Goal: Navigation & Orientation: Understand site structure

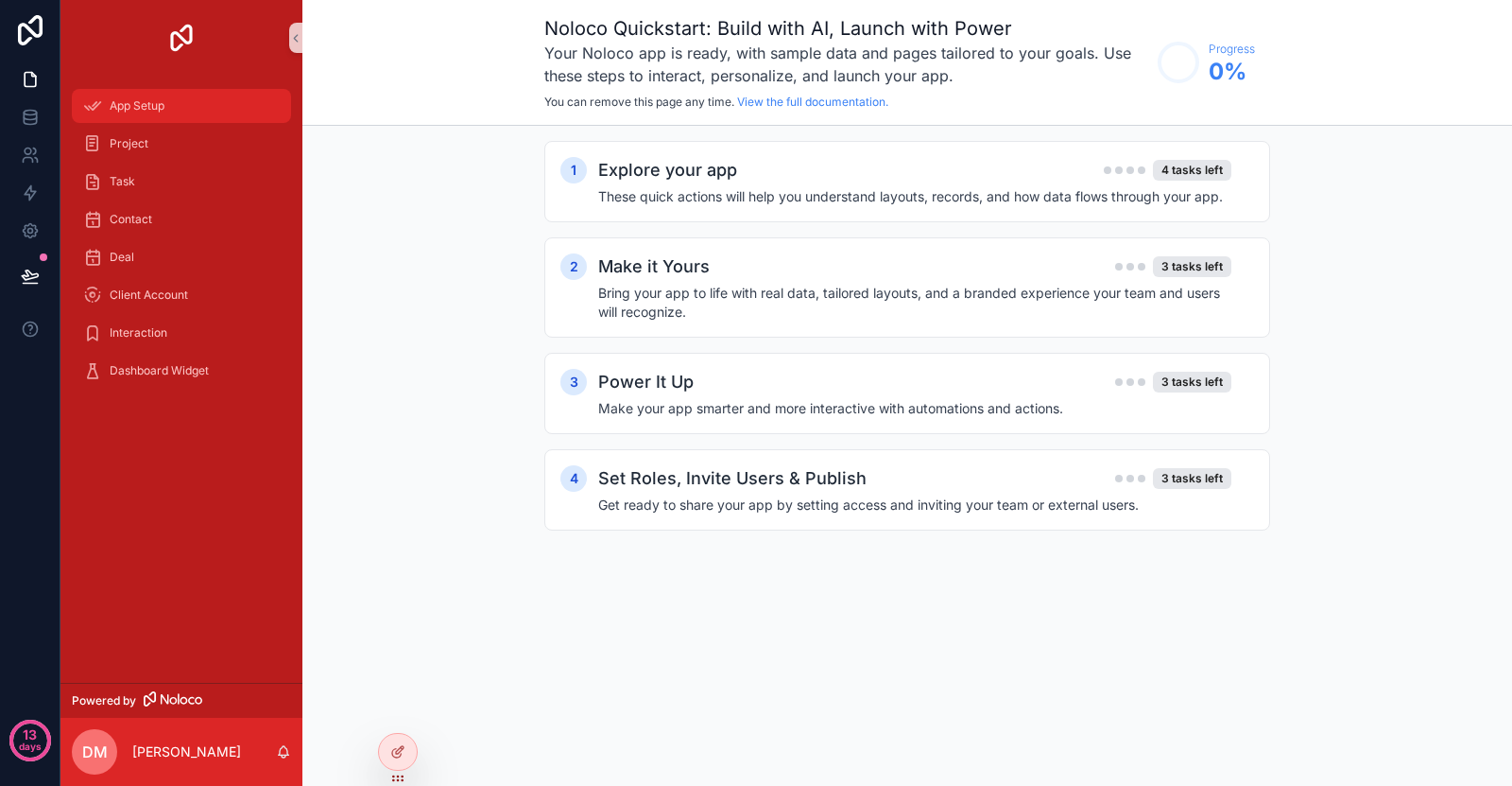
click at [134, 119] on div "App Setup" at bounding box center [181, 106] width 196 height 30
click at [883, 191] on h4 "These quick actions will help you understand layouts, records, and how data flo…" at bounding box center [915, 196] width 633 height 19
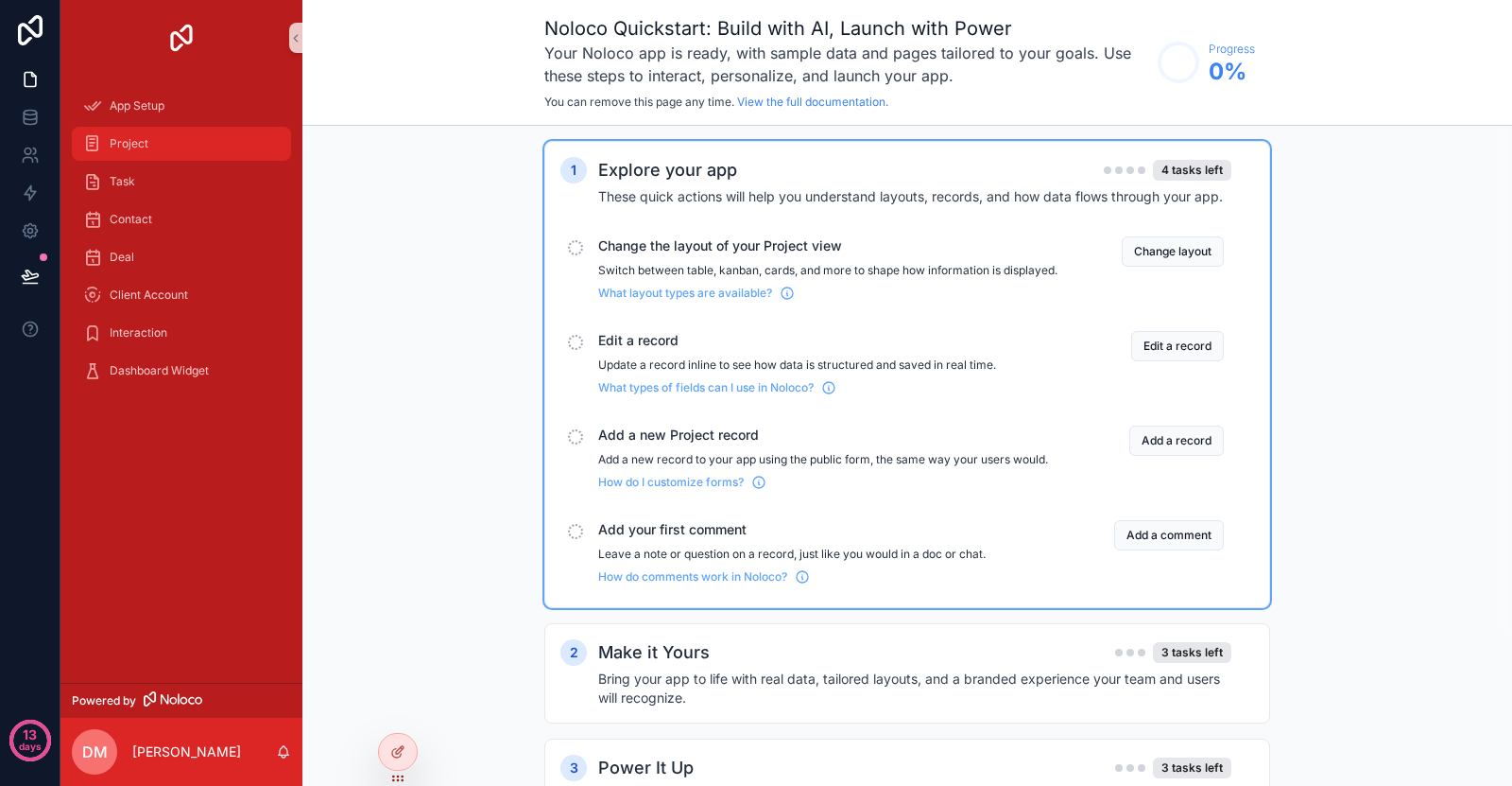
click at [178, 135] on div "Project" at bounding box center [181, 144] width 196 height 30
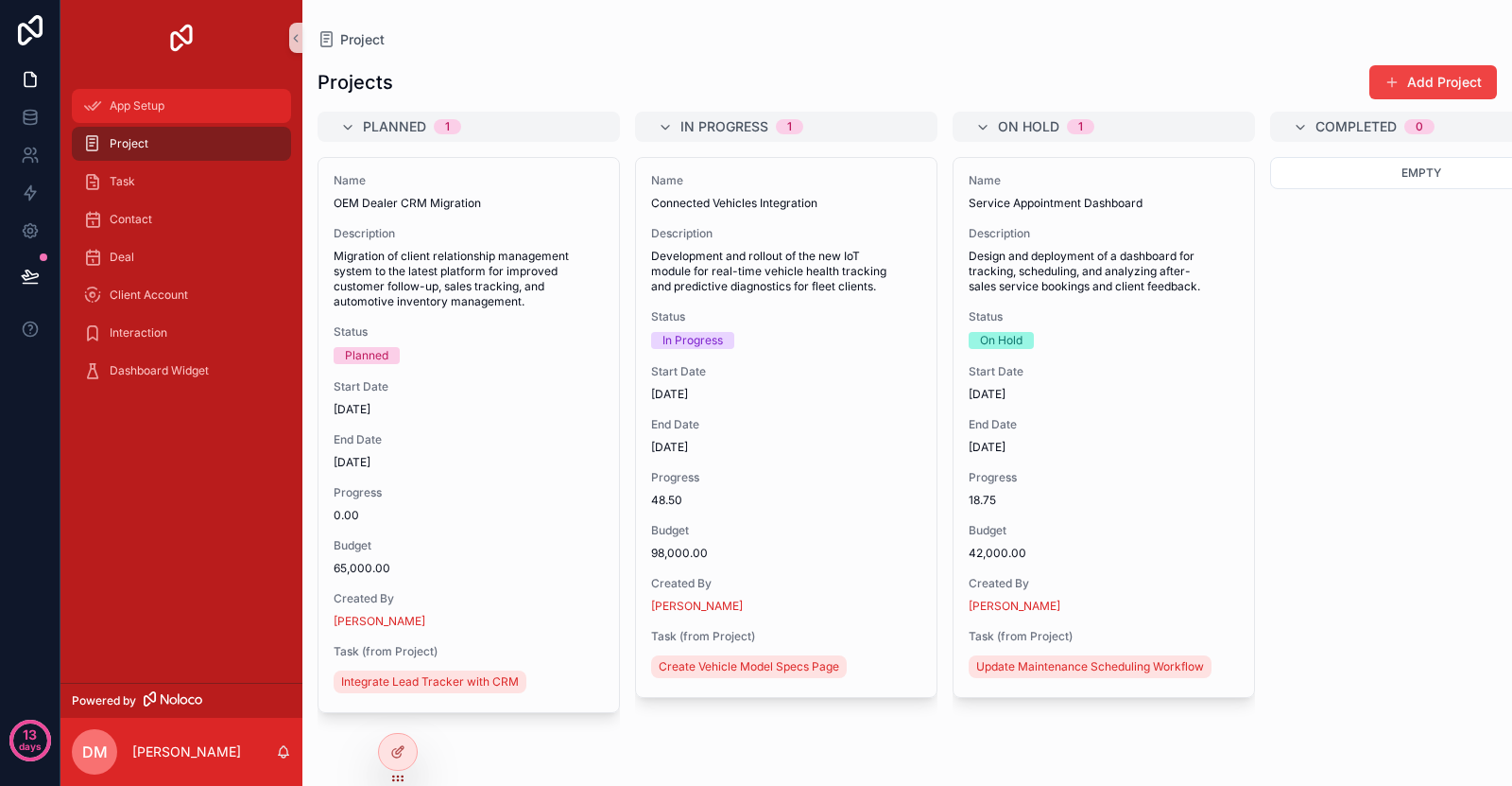
click at [165, 121] on link "App Setup" at bounding box center [181, 106] width 219 height 34
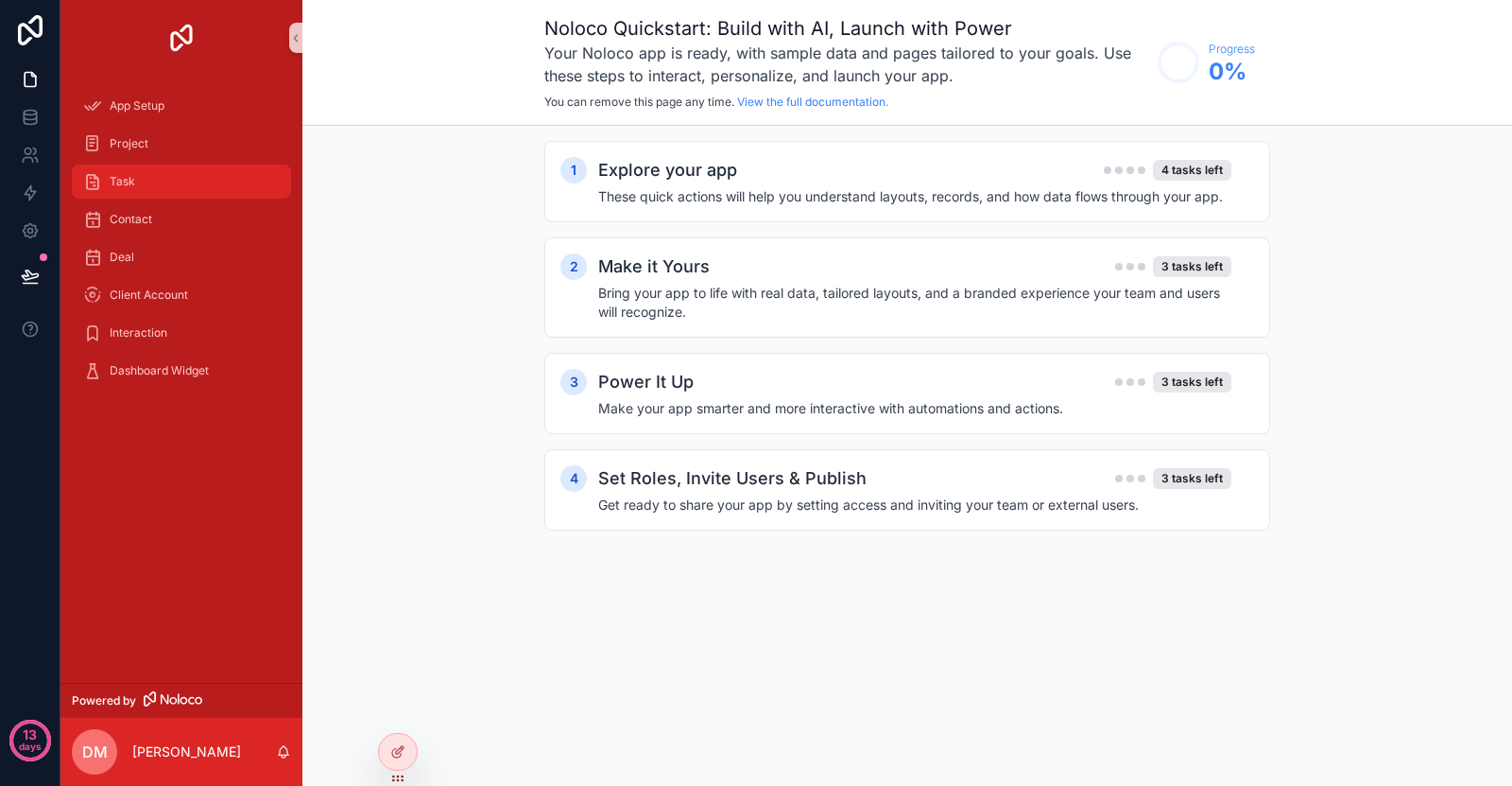
click at [200, 177] on div "Task" at bounding box center [181, 181] width 196 height 30
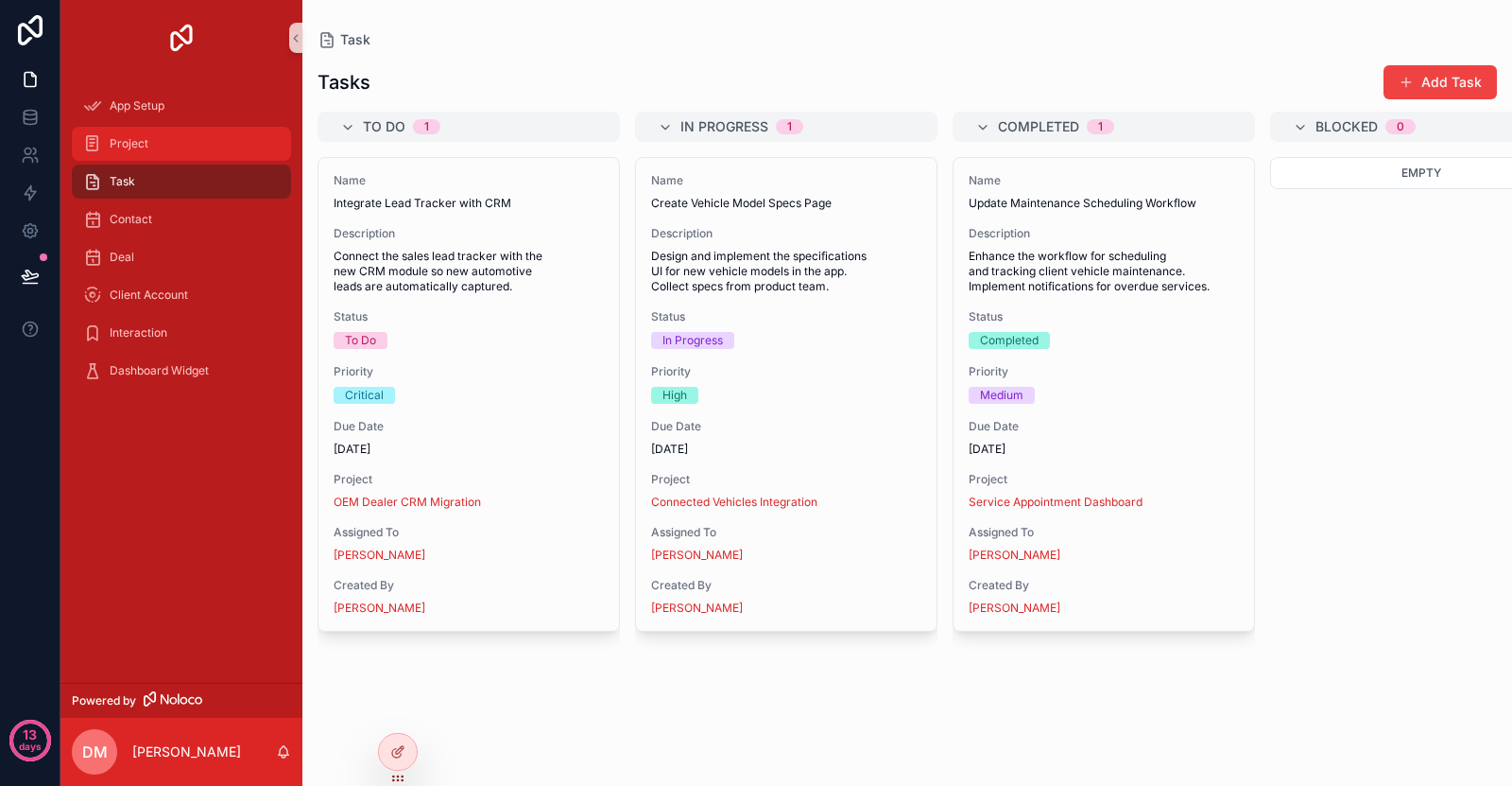
click at [191, 159] on link "Project" at bounding box center [181, 144] width 219 height 34
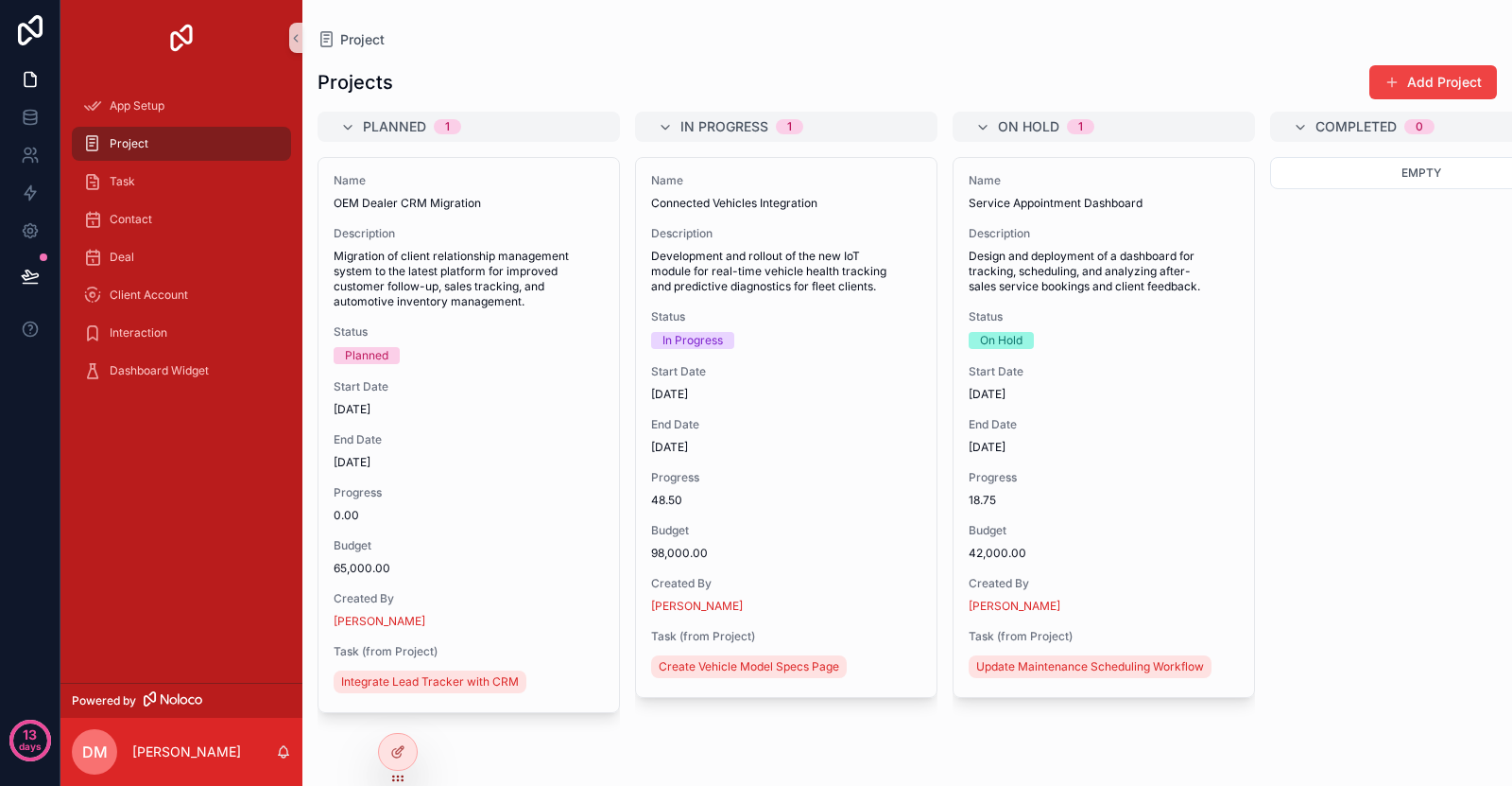
click at [462, 772] on div "Project Projects Add Project Planned 1 Name OEM Dealer CRM Migration Descriptio…" at bounding box center [907, 393] width 1210 height 786
click at [396, 753] on icon at bounding box center [400, 750] width 8 height 8
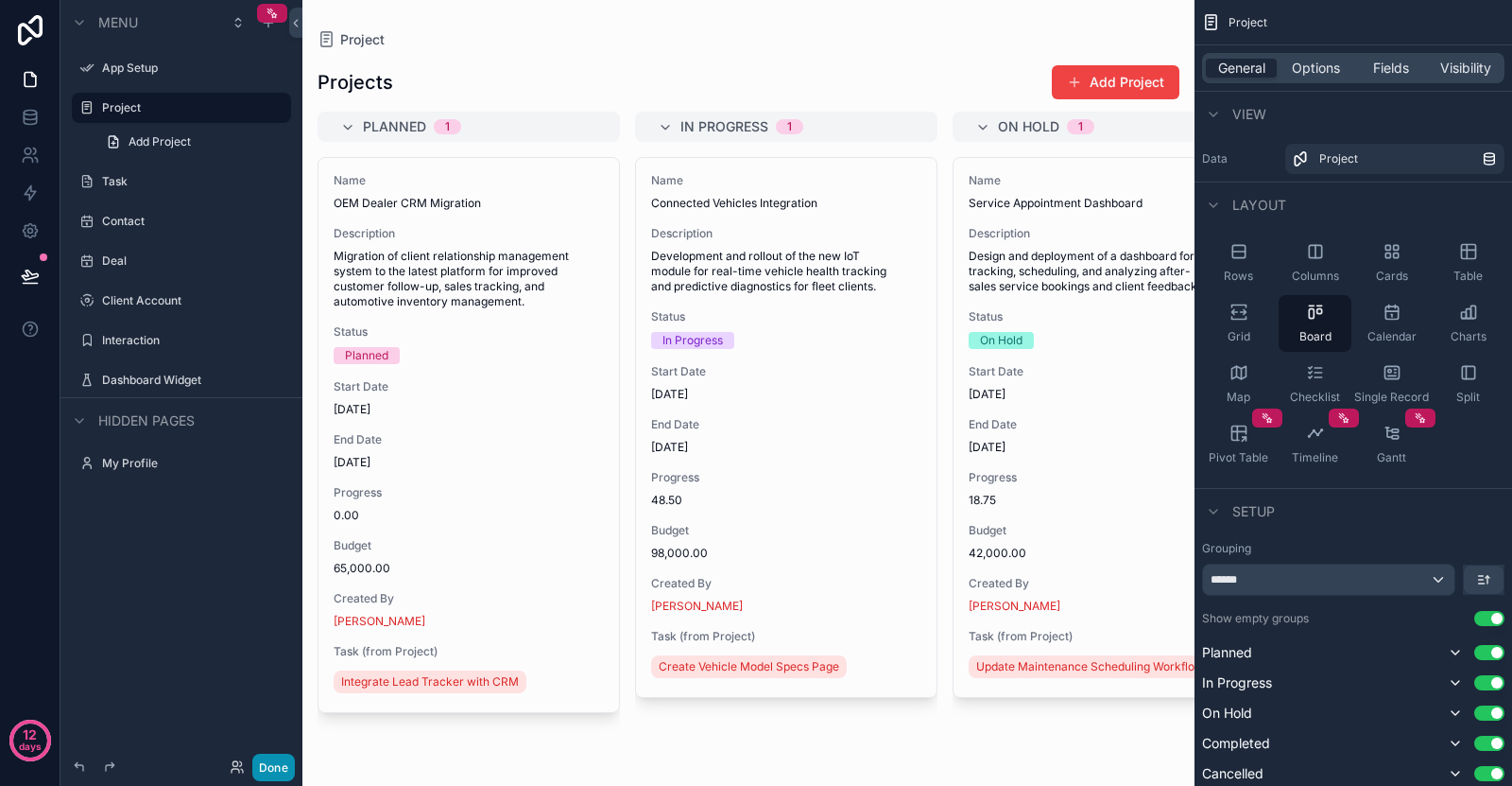
click at [278, 765] on button "Done" at bounding box center [273, 767] width 43 height 27
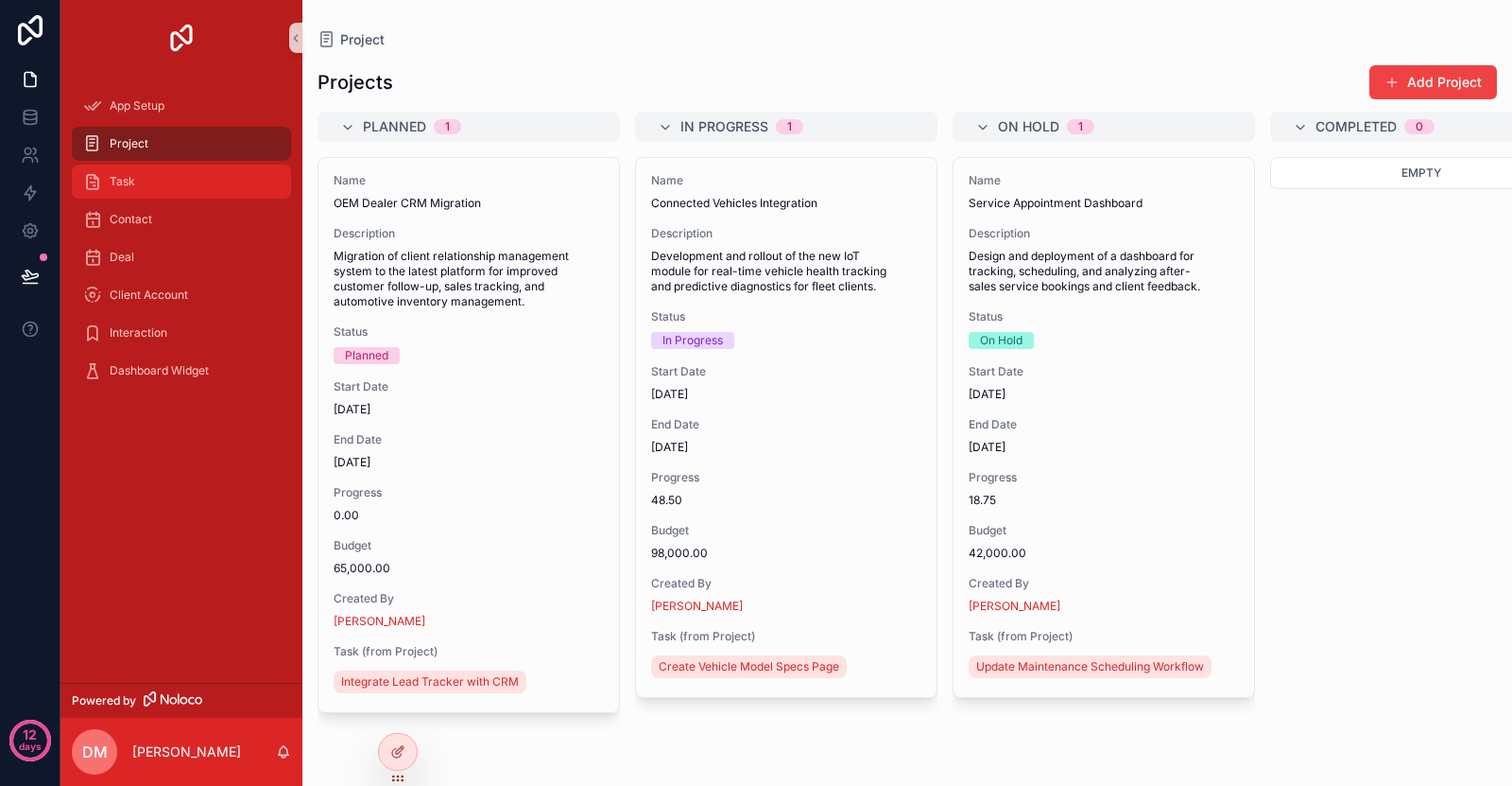
click at [155, 197] on div "Task" at bounding box center [181, 181] width 242 height 38
click at [178, 192] on div "Task" at bounding box center [181, 181] width 196 height 30
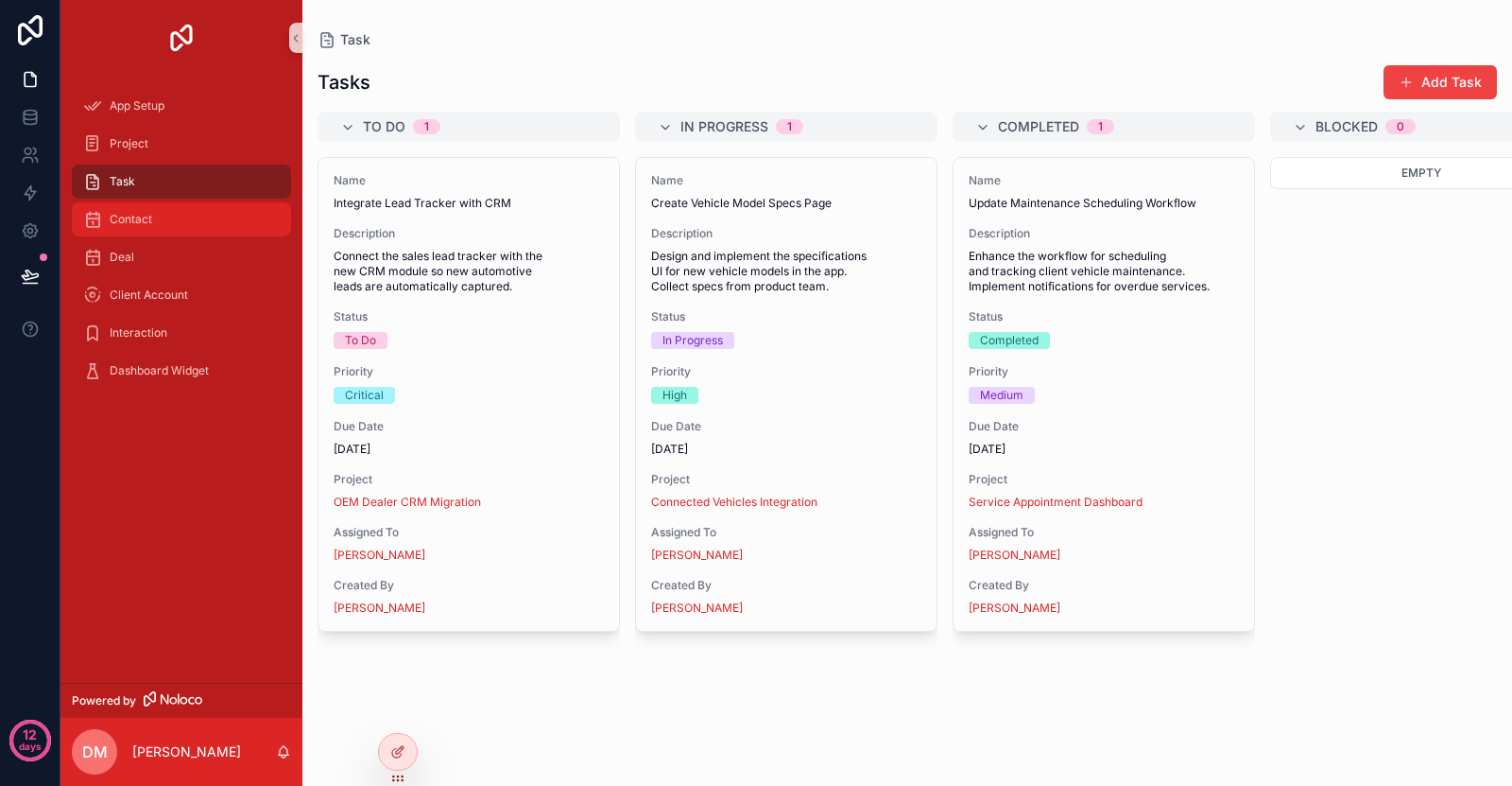
click at [183, 217] on div "Contact" at bounding box center [181, 219] width 196 height 30
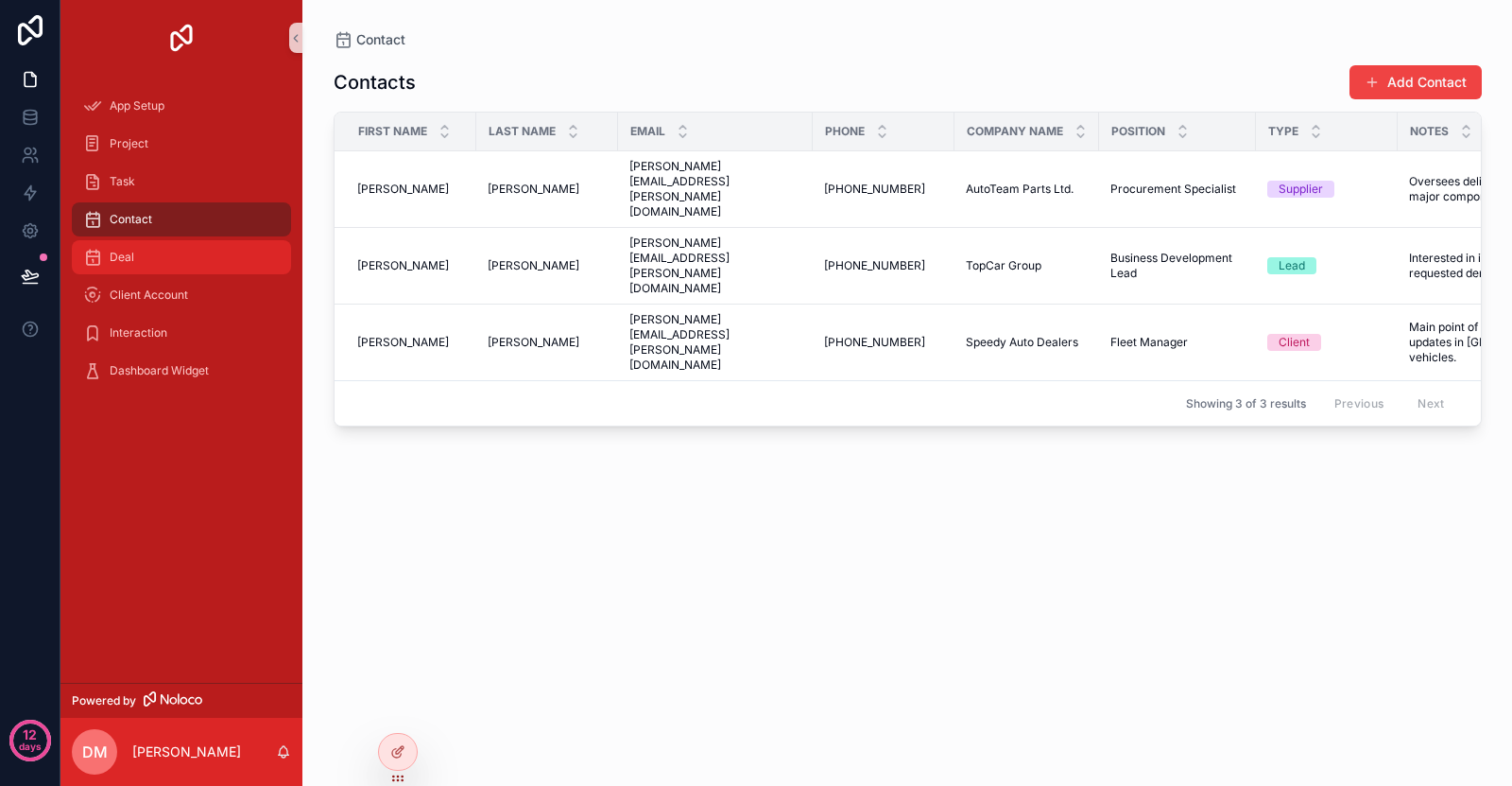
click at [183, 253] on div "Deal" at bounding box center [181, 257] width 196 height 30
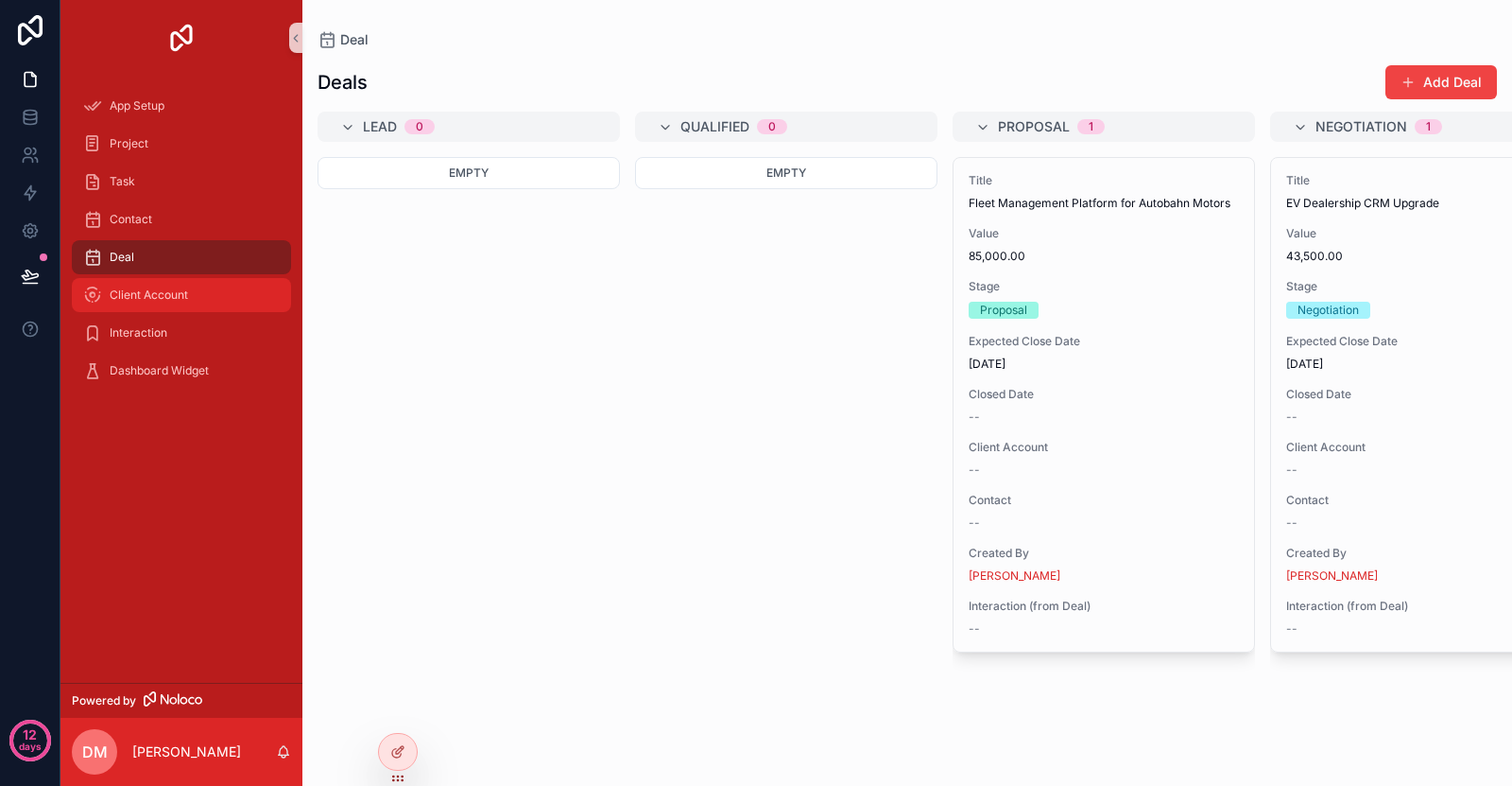
click at [183, 293] on span "Client Account" at bounding box center [149, 295] width 79 height 15
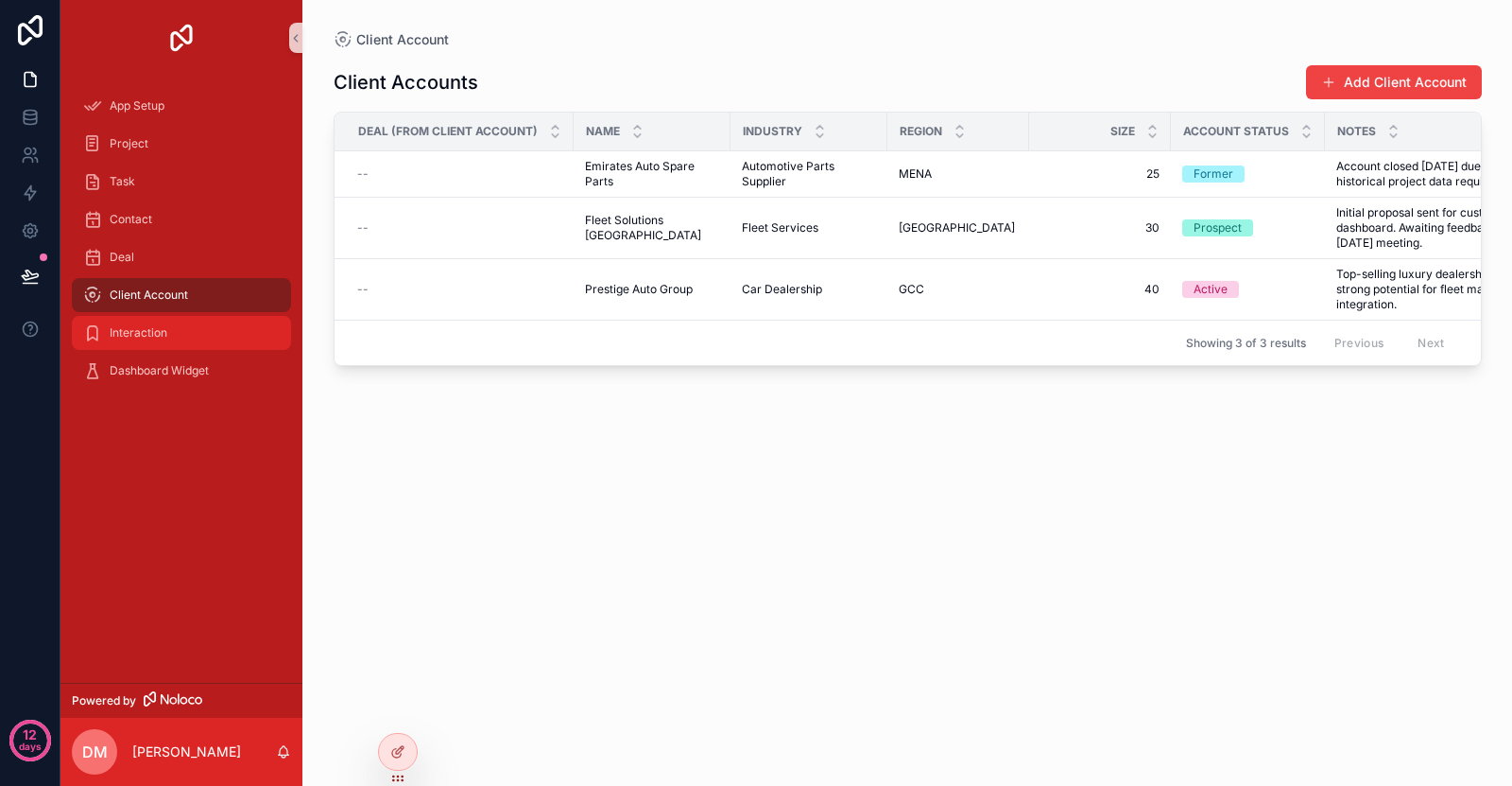
click at [183, 331] on div "Interaction" at bounding box center [181, 333] width 196 height 30
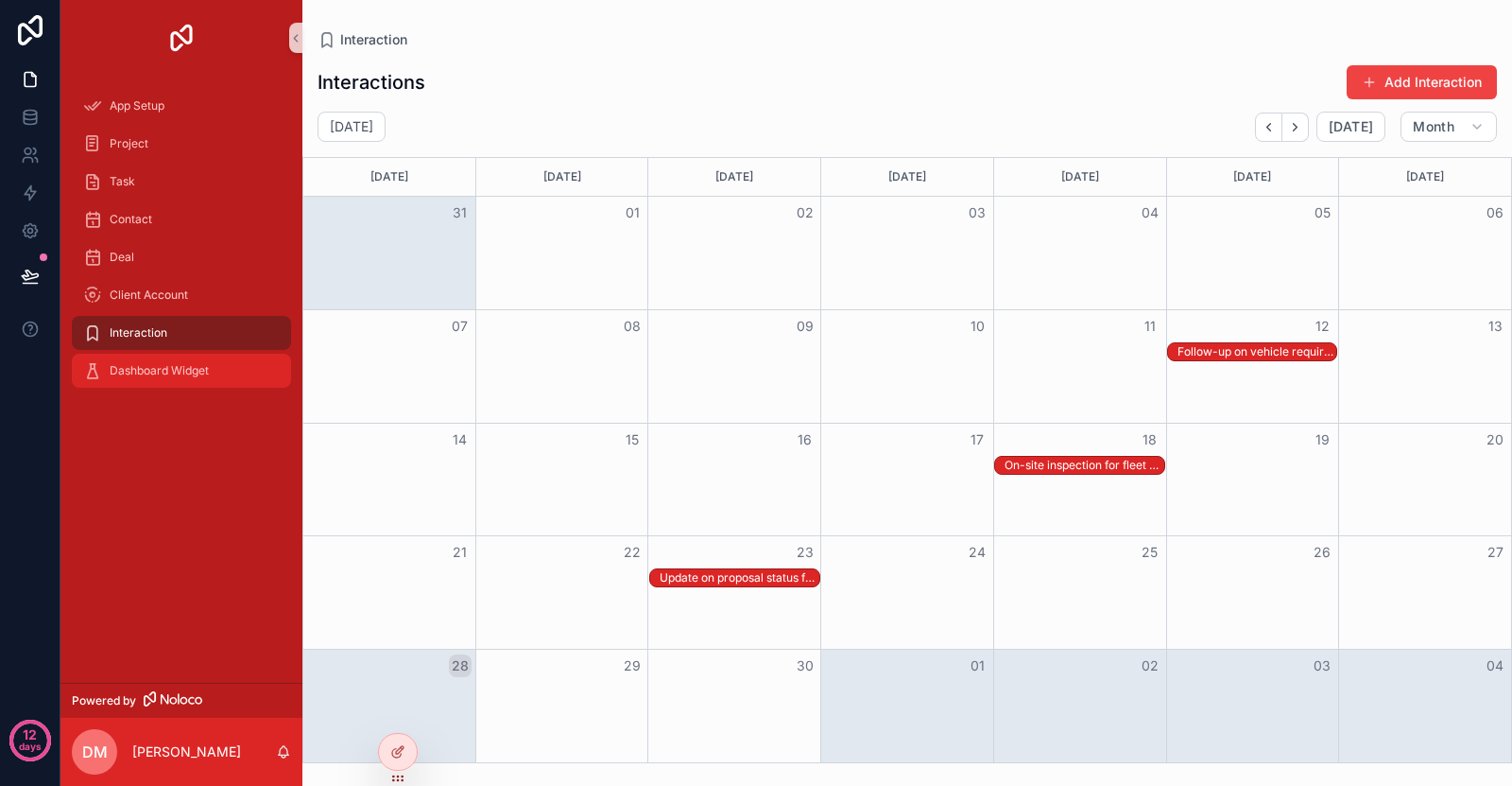
click at [190, 370] on span "Dashboard Widget" at bounding box center [159, 371] width 100 height 15
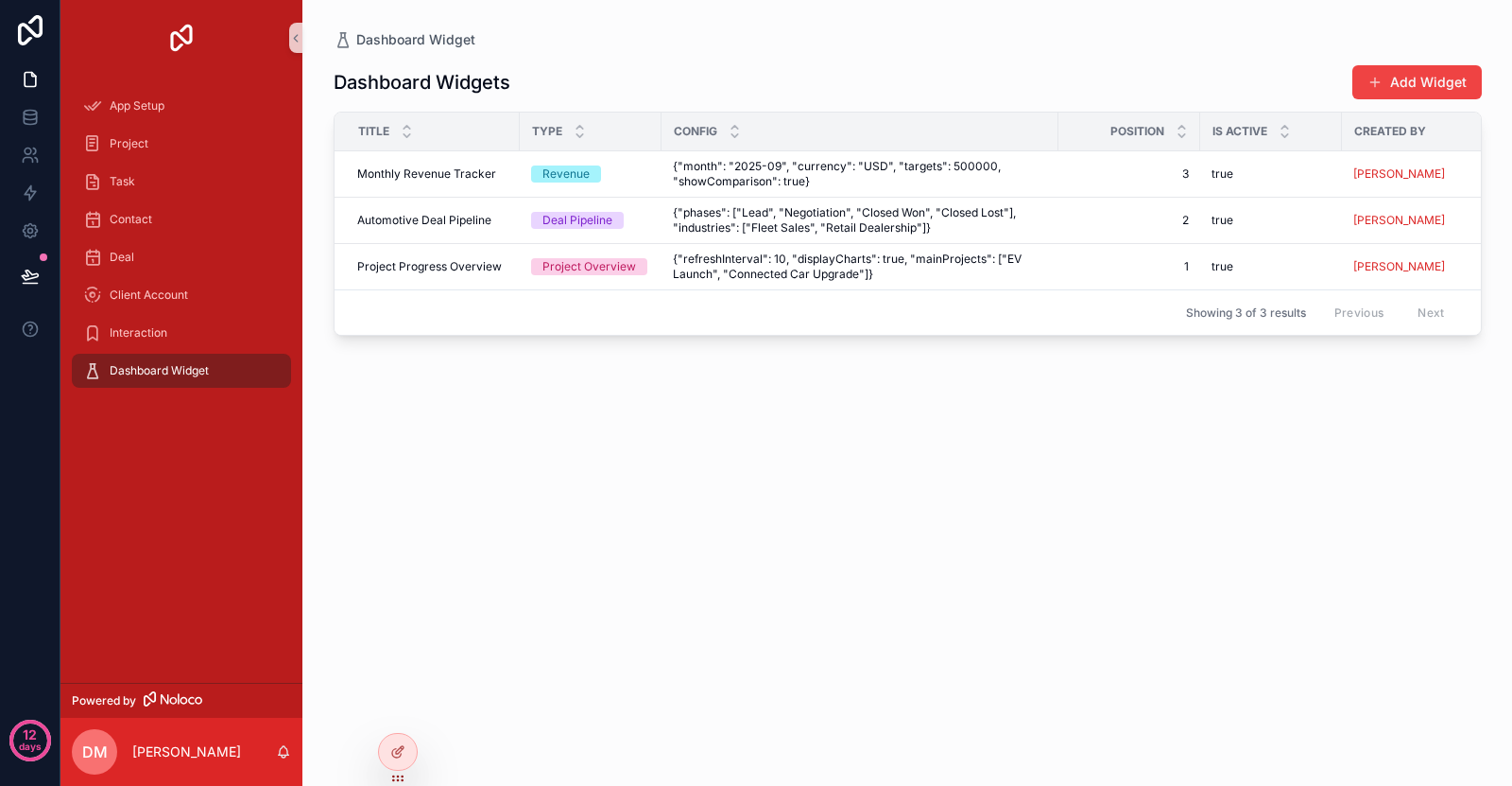
drag, startPoint x: 756, startPoint y: 319, endPoint x: 985, endPoint y: 321, distance: 229.0
click at [985, 321] on div "Showing 3 of 3 results Previous Next" at bounding box center [907, 312] width 1146 height 46
click at [203, 331] on div "Interaction" at bounding box center [181, 333] width 196 height 30
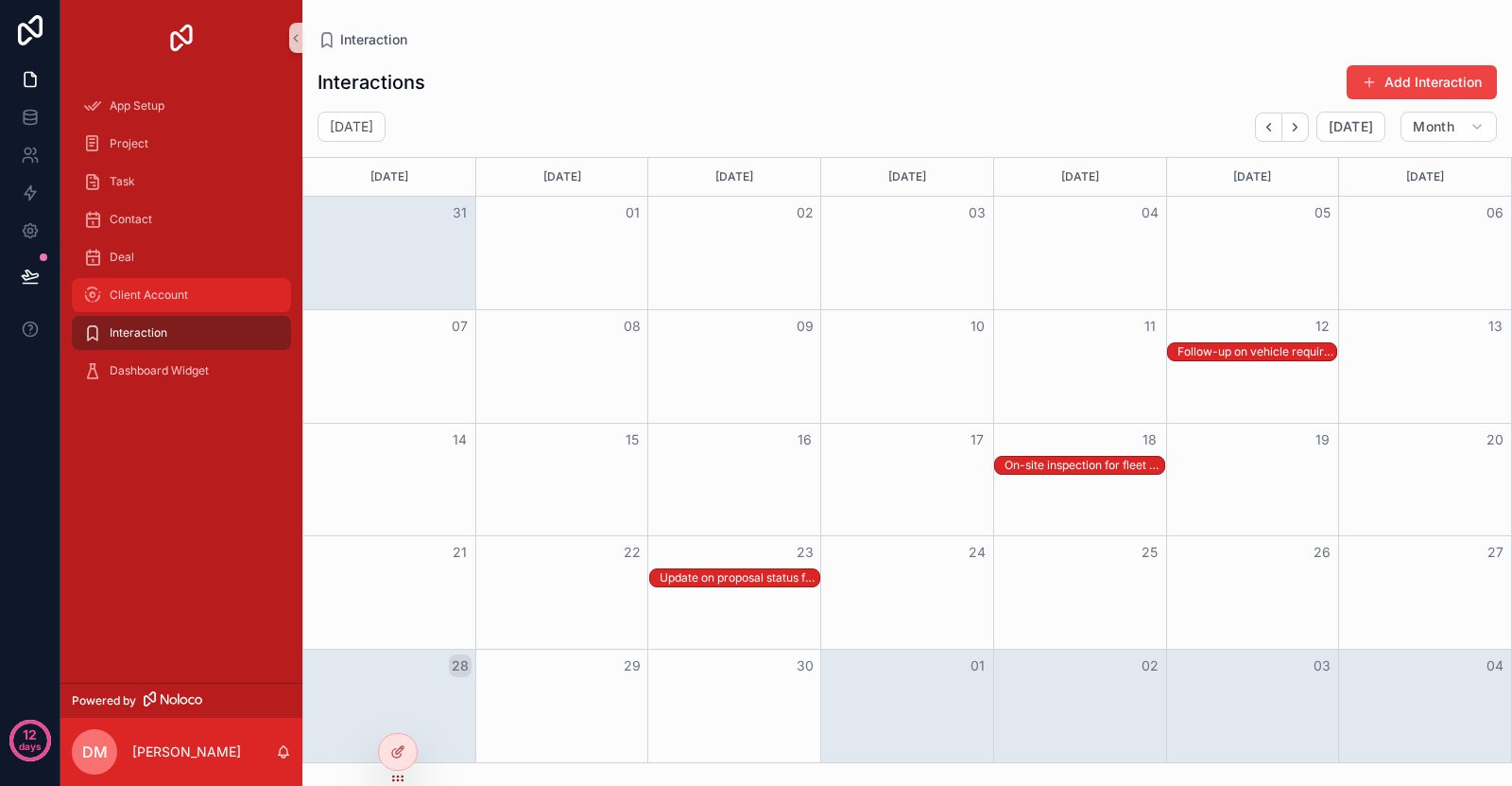
click at [202, 290] on div "Client Account" at bounding box center [181, 295] width 196 height 30
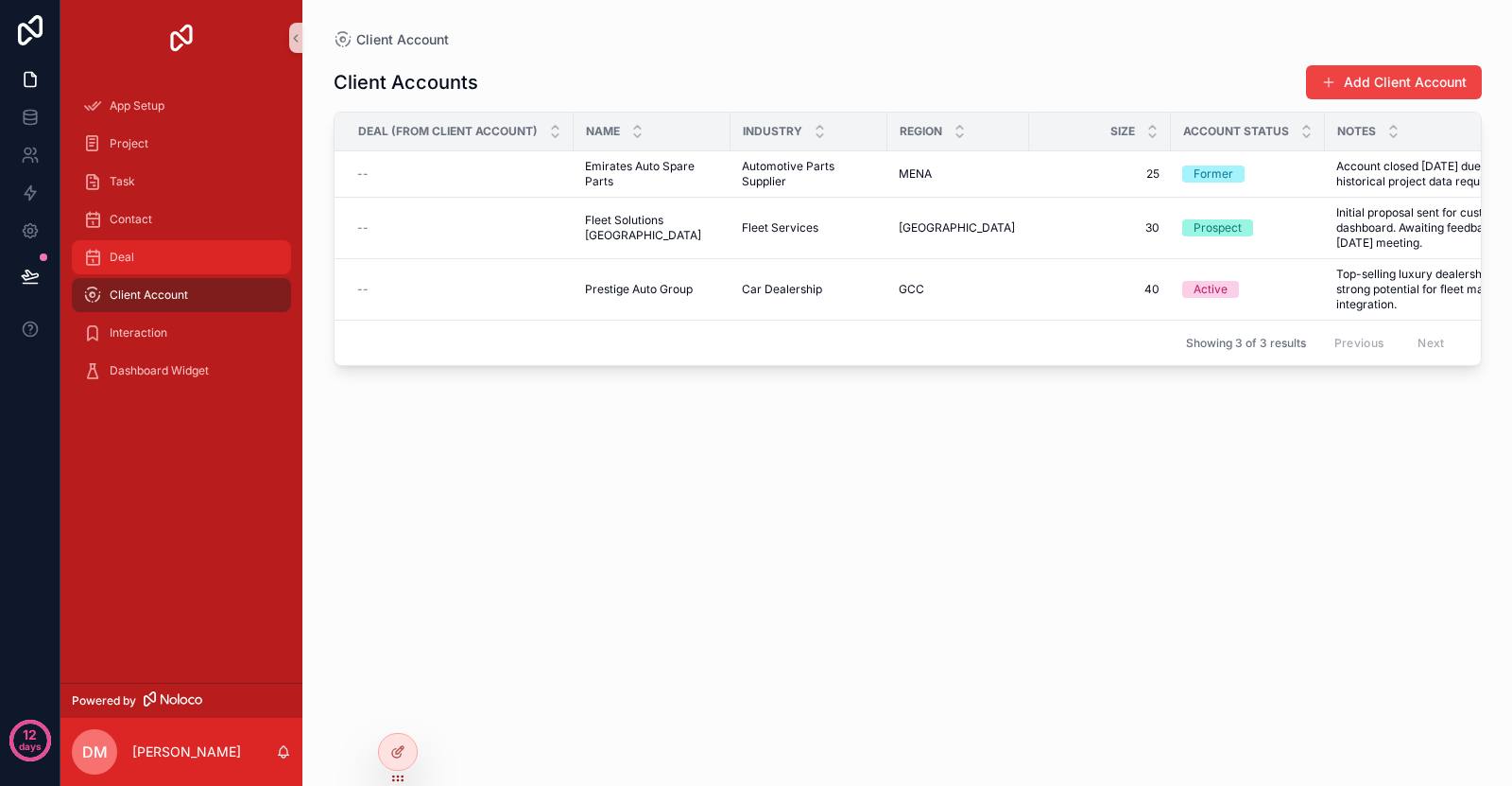
click at [205, 258] on div "Deal" at bounding box center [181, 257] width 196 height 30
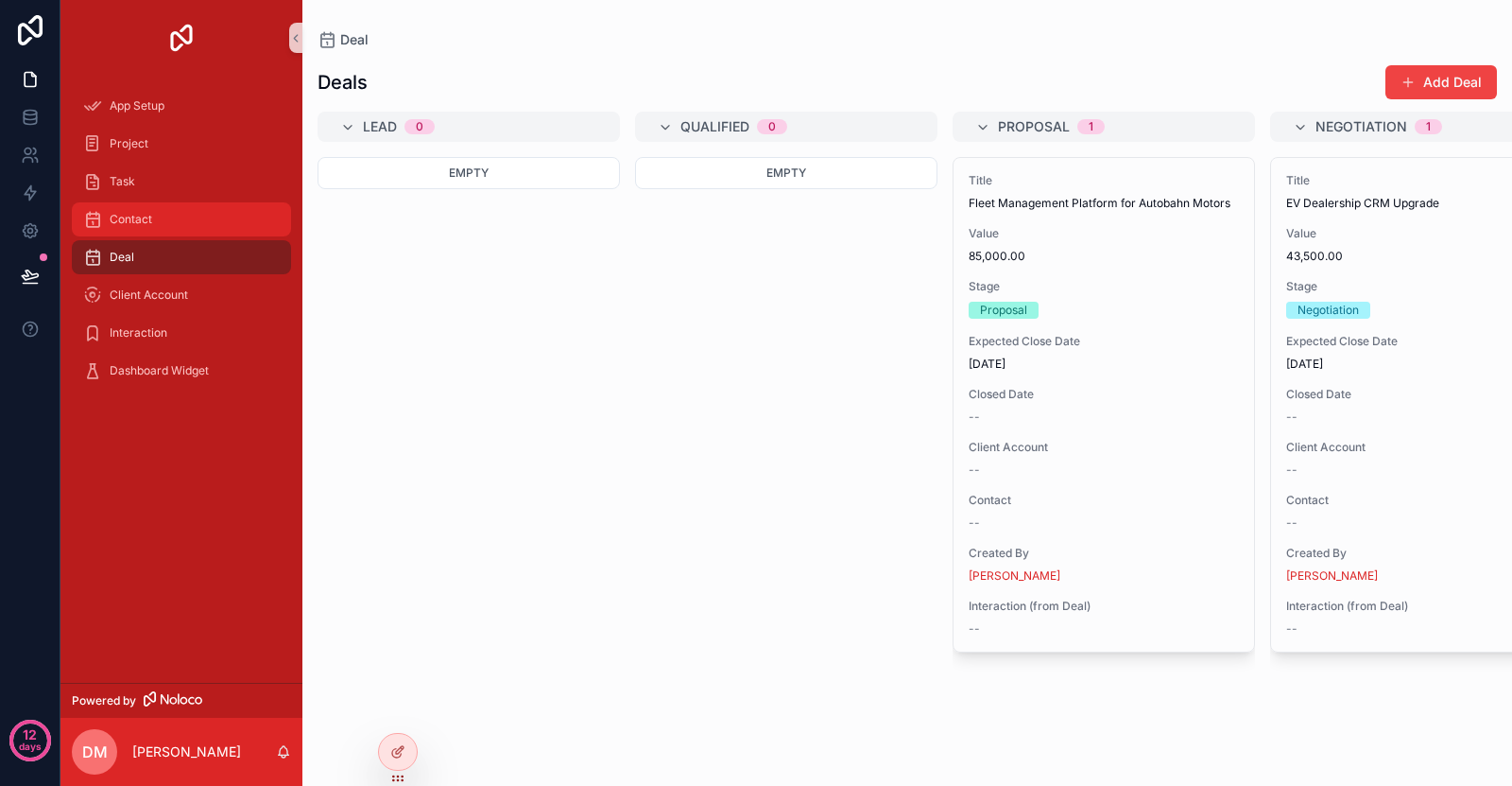
click at [211, 231] on div "Contact" at bounding box center [181, 219] width 196 height 30
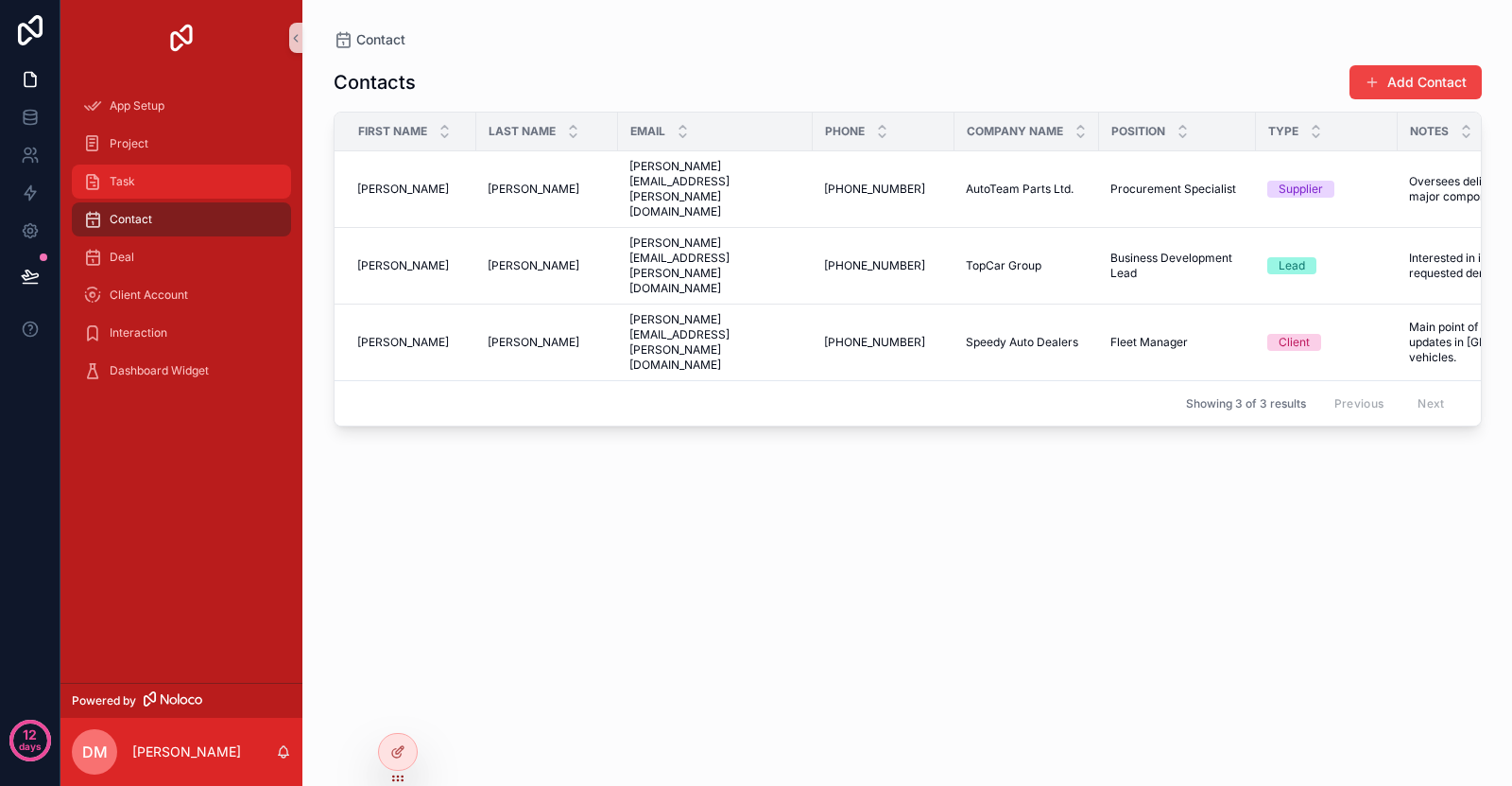
click at [201, 188] on div "Task" at bounding box center [181, 181] width 196 height 30
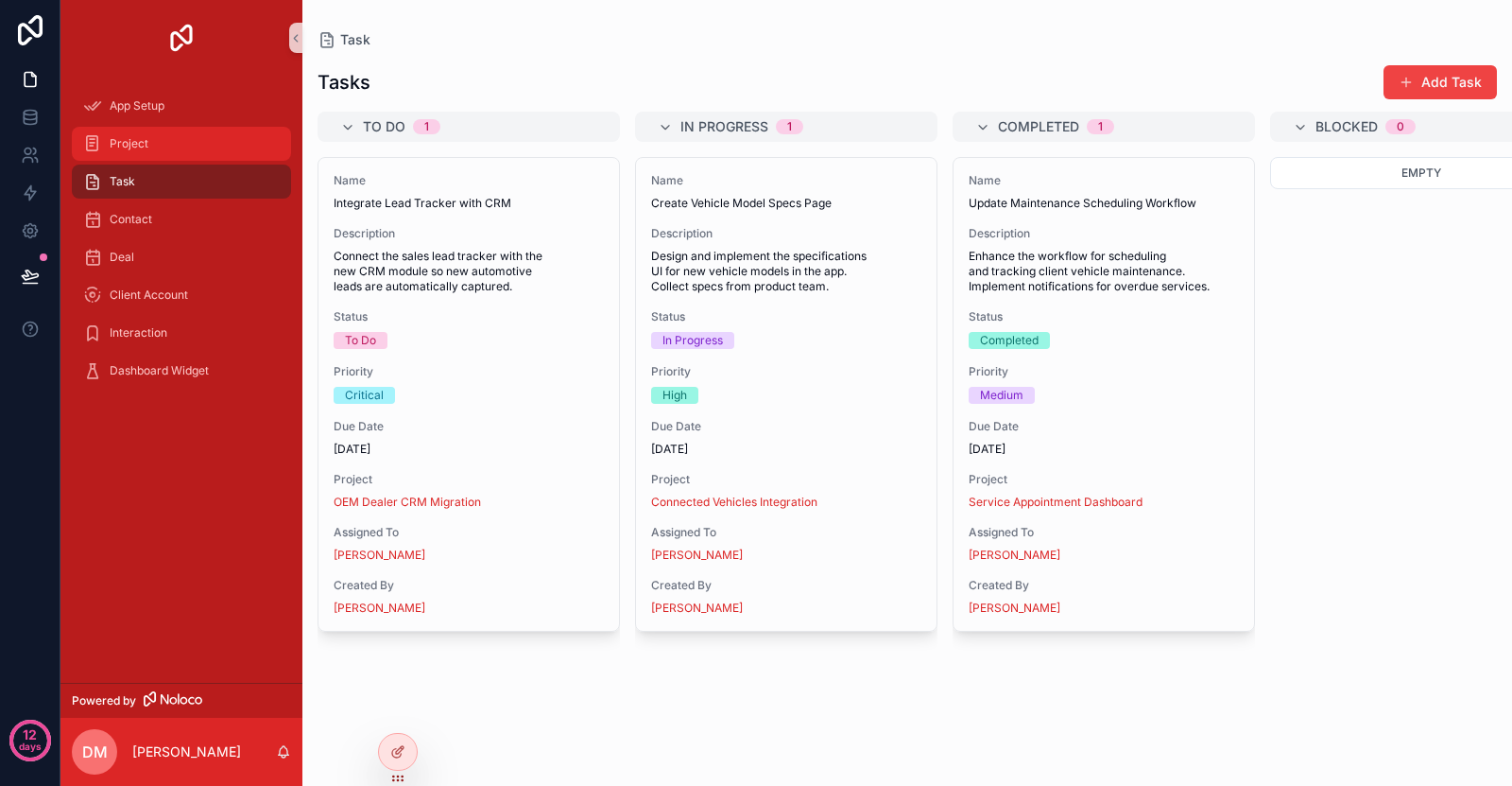
click at [198, 131] on div "Project" at bounding box center [181, 144] width 196 height 30
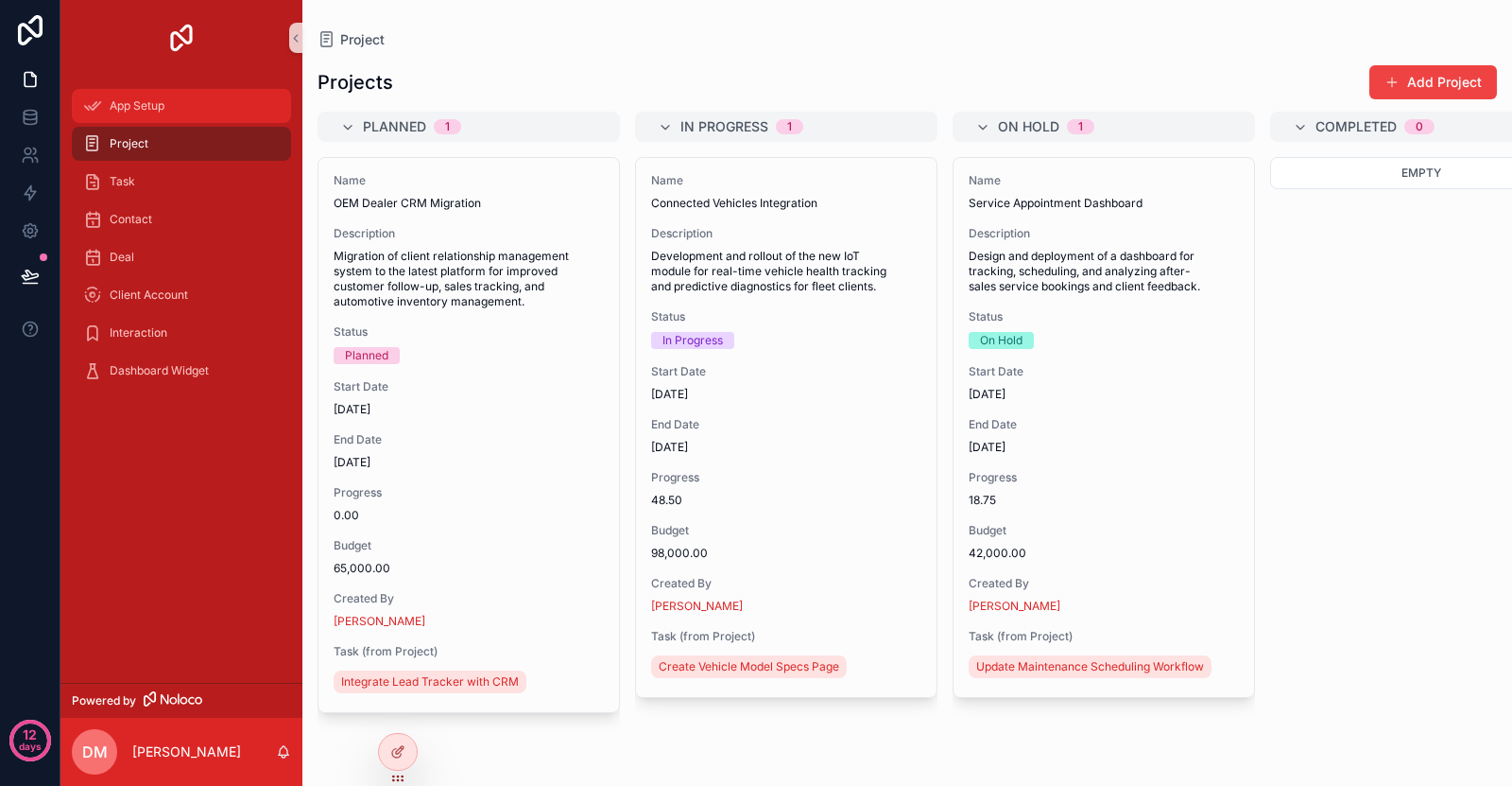
click at [203, 93] on div "App Setup" at bounding box center [181, 106] width 196 height 30
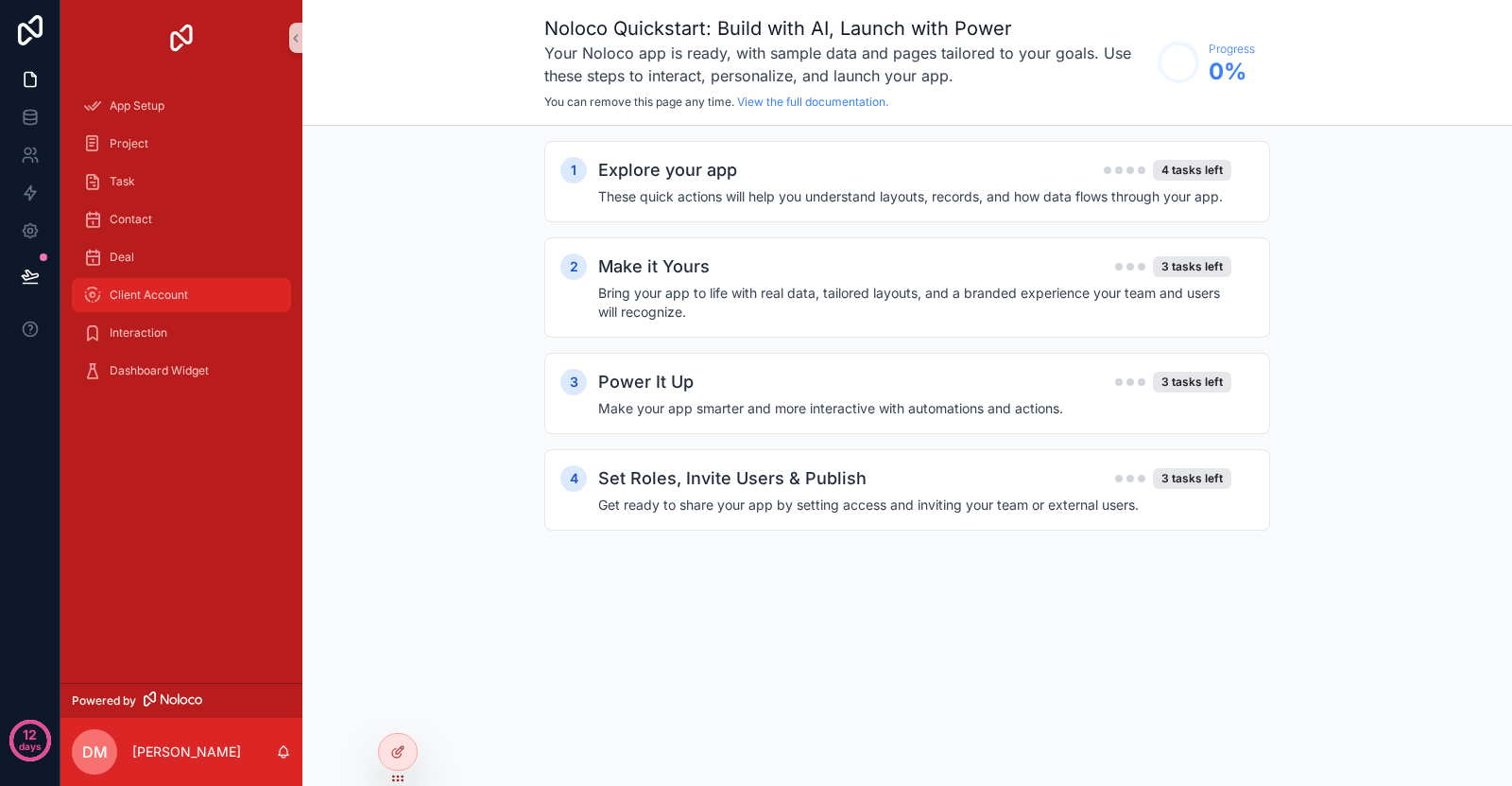
click at [182, 279] on link "Client Account" at bounding box center [181, 295] width 219 height 34
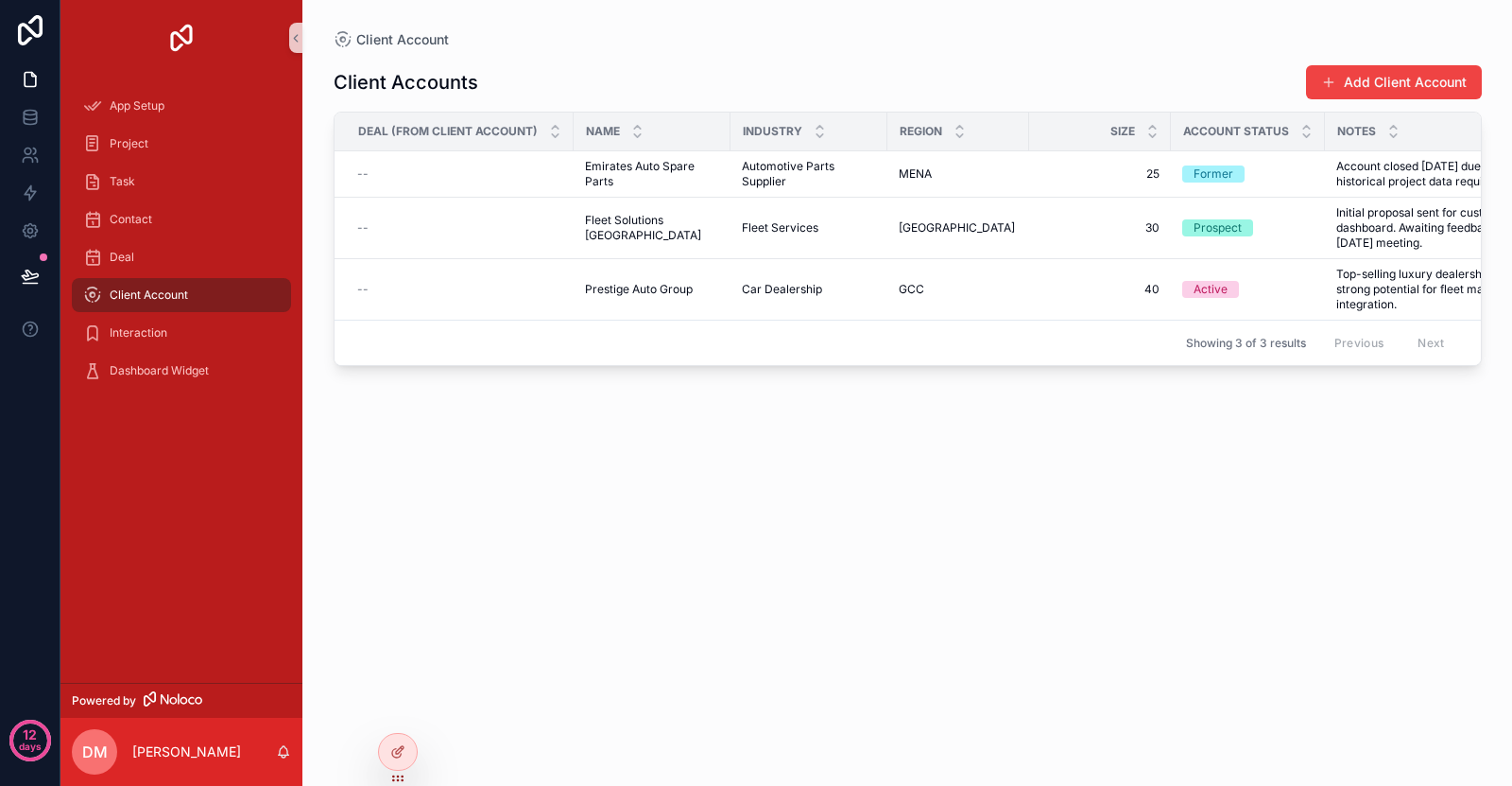
click at [188, 352] on div "Dashboard Widget" at bounding box center [181, 371] width 242 height 38
click at [191, 334] on div "Interaction" at bounding box center [181, 333] width 196 height 30
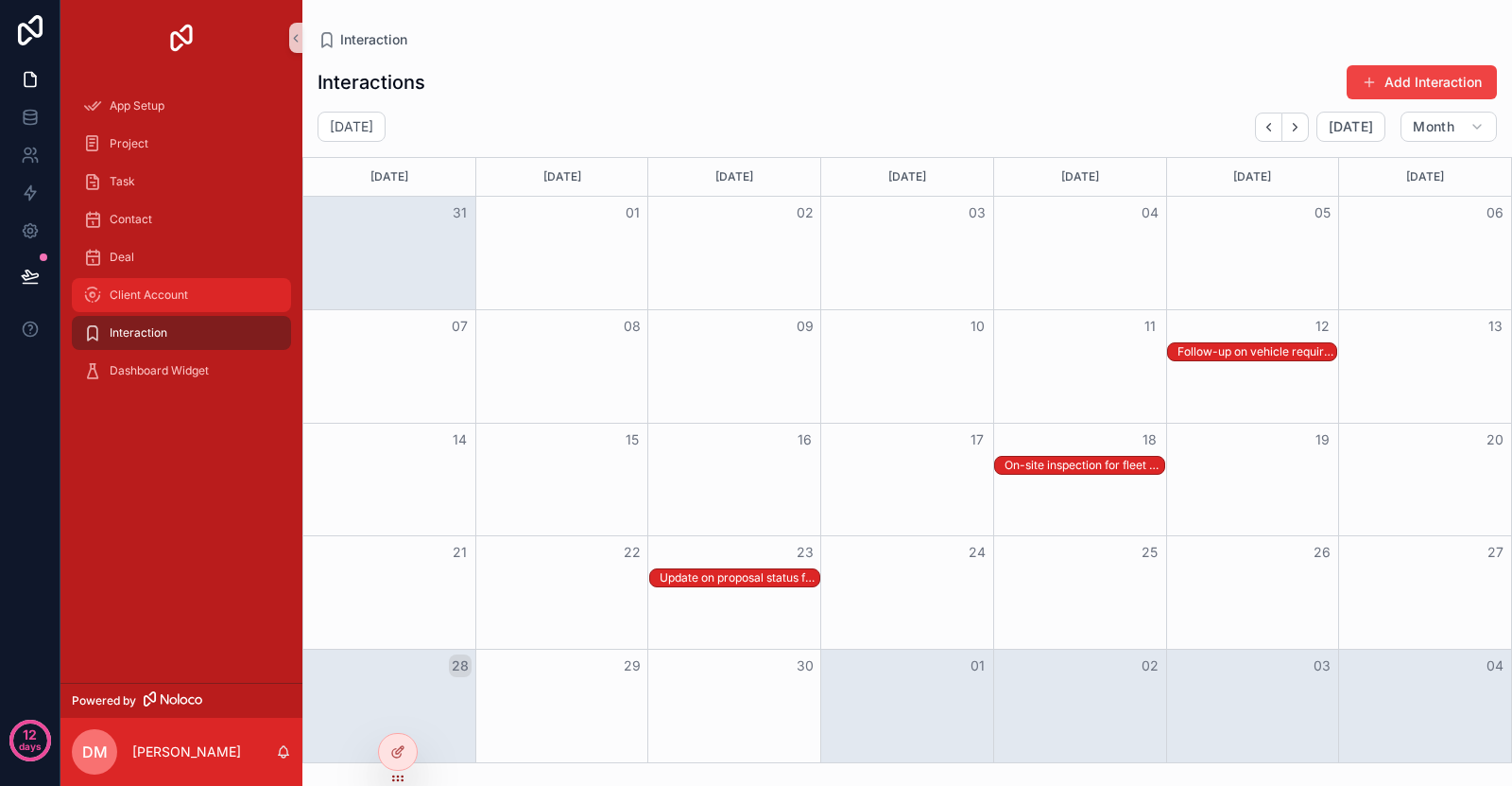
click at [216, 282] on div "Client Account" at bounding box center [181, 295] width 196 height 30
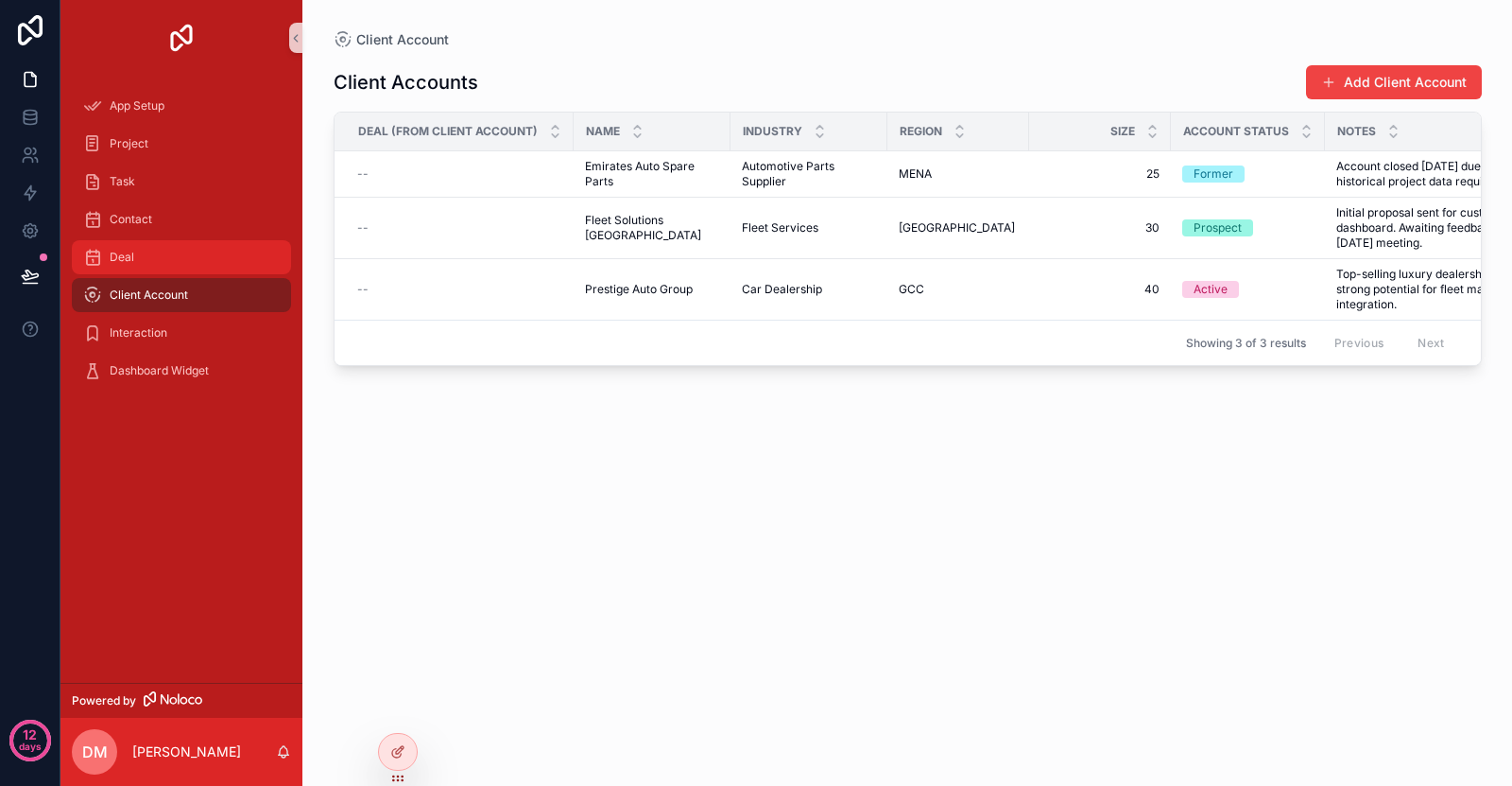
click at [225, 241] on link "Deal" at bounding box center [181, 257] width 219 height 34
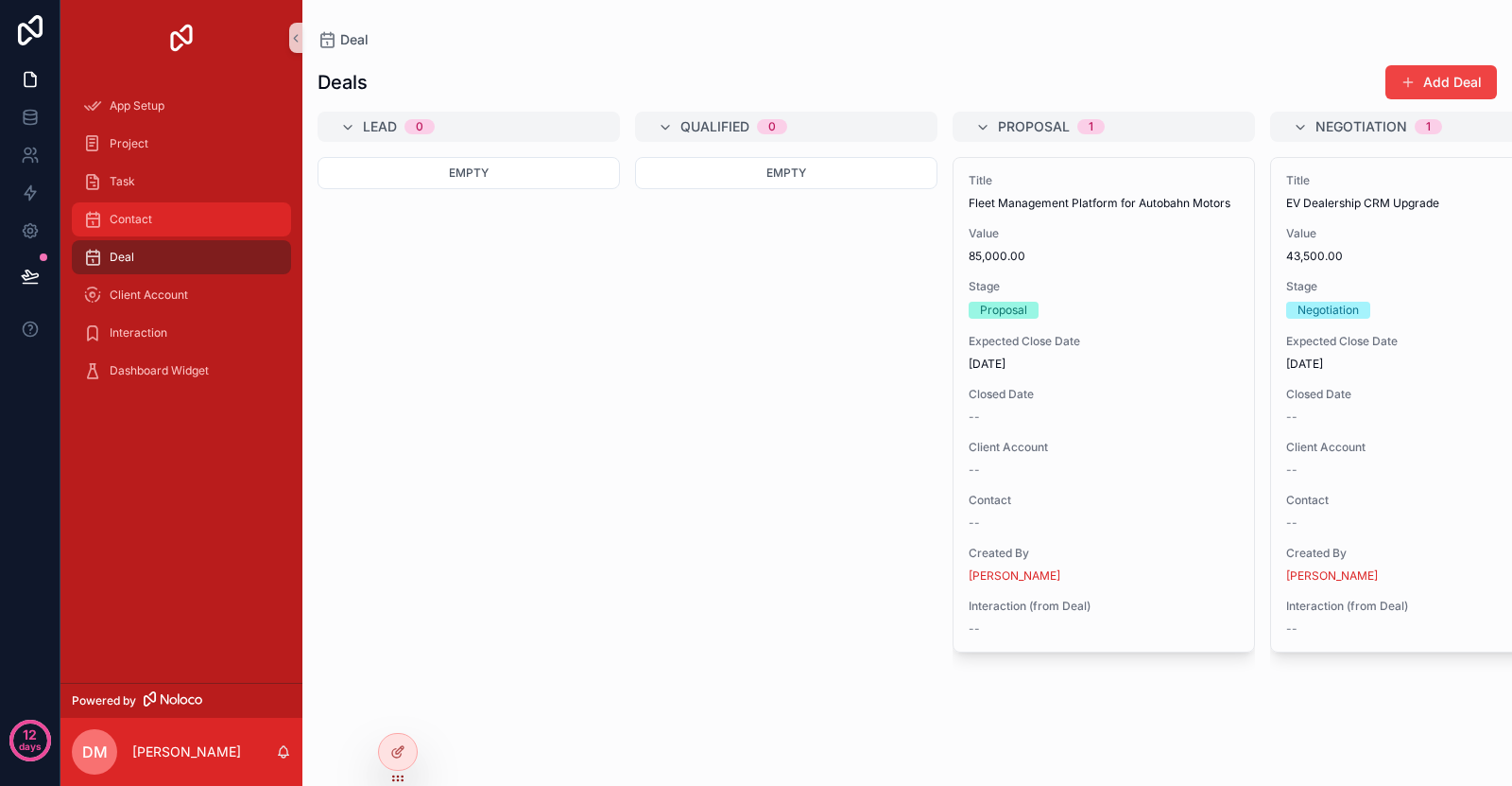
click at [228, 213] on div "Contact" at bounding box center [181, 219] width 196 height 30
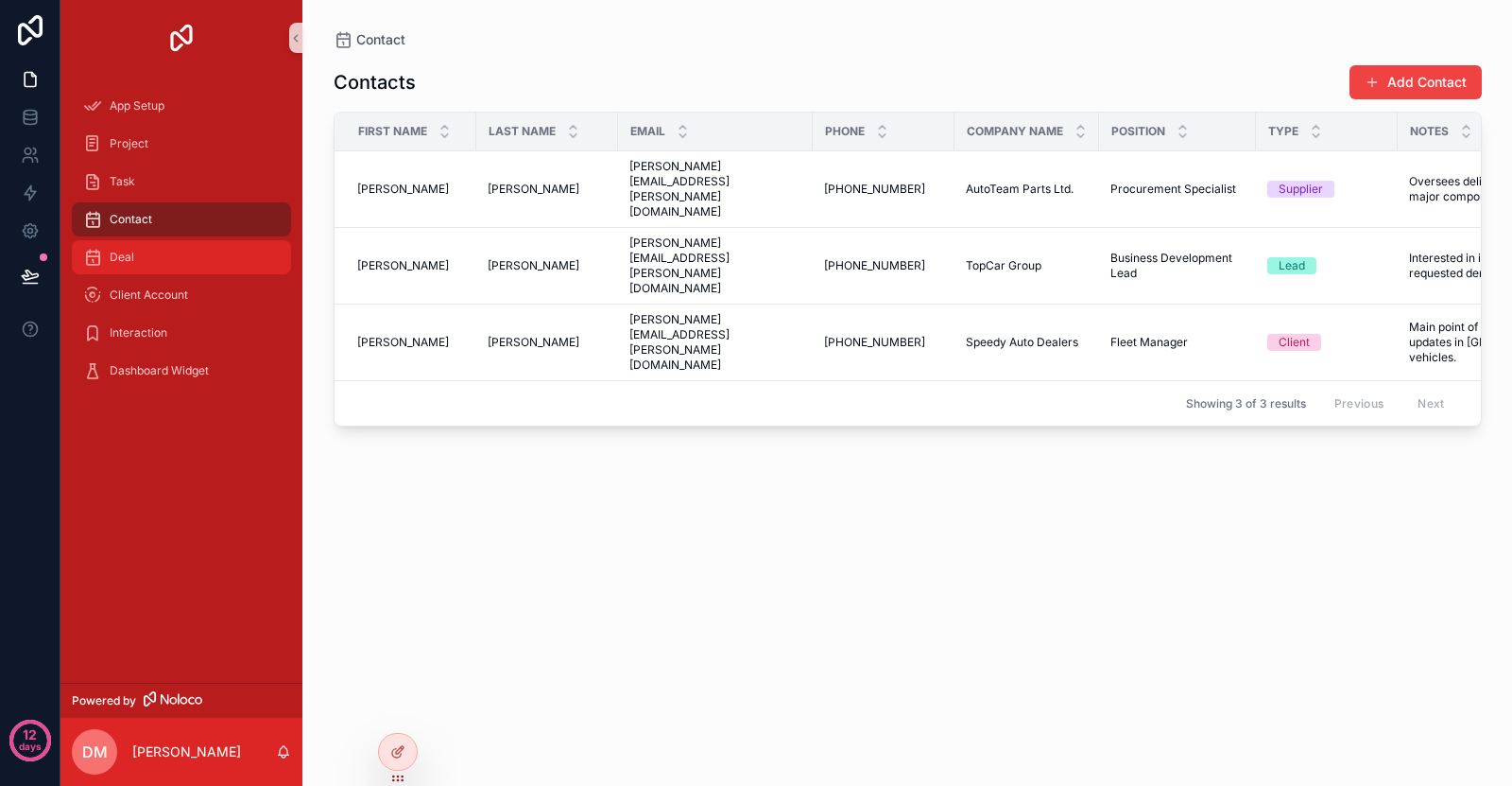
click at [214, 260] on div "Deal" at bounding box center [181, 257] width 196 height 30
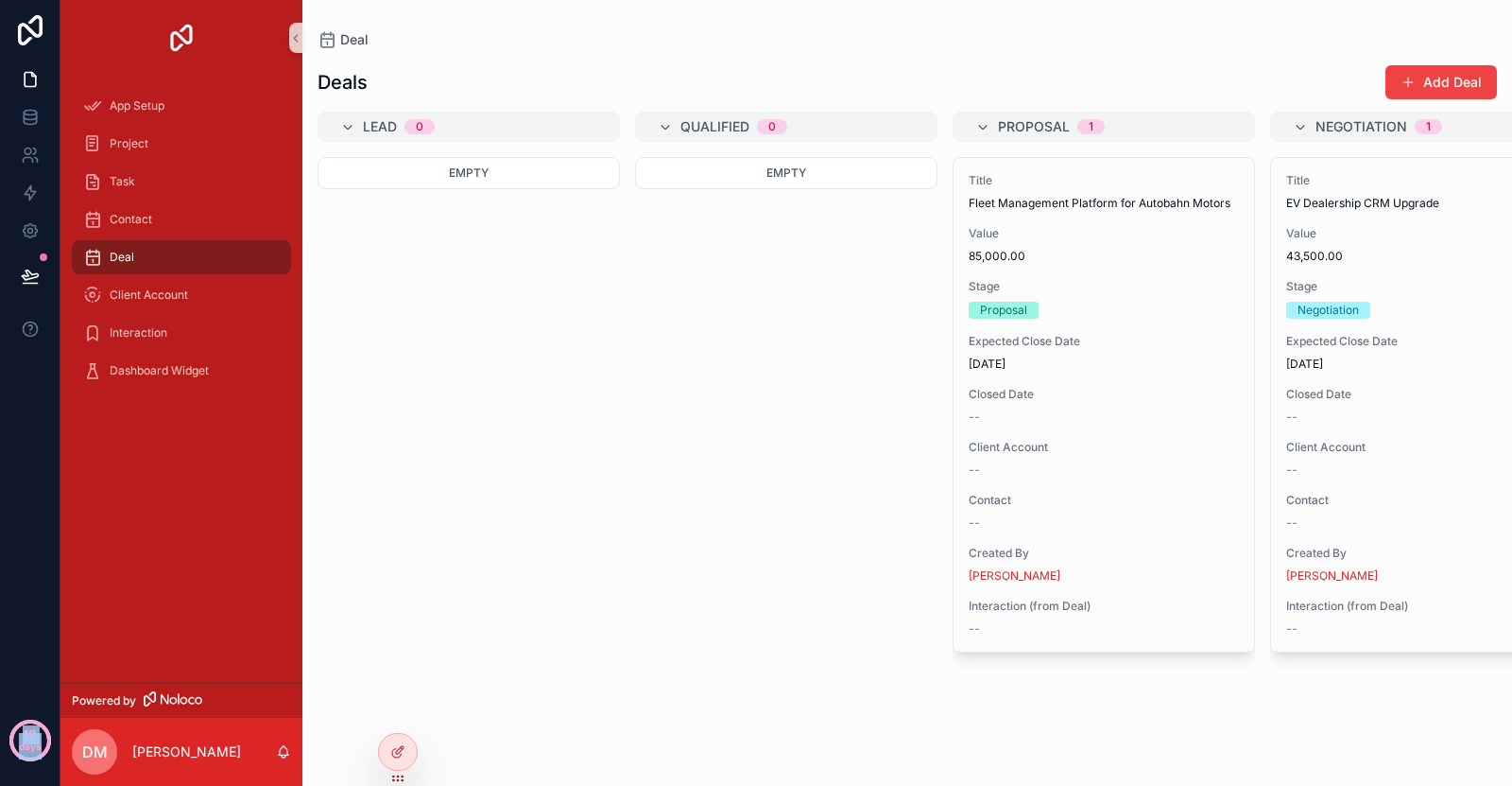
click at [38, 739] on div "12 days" at bounding box center [29, 740] width 60 height 61
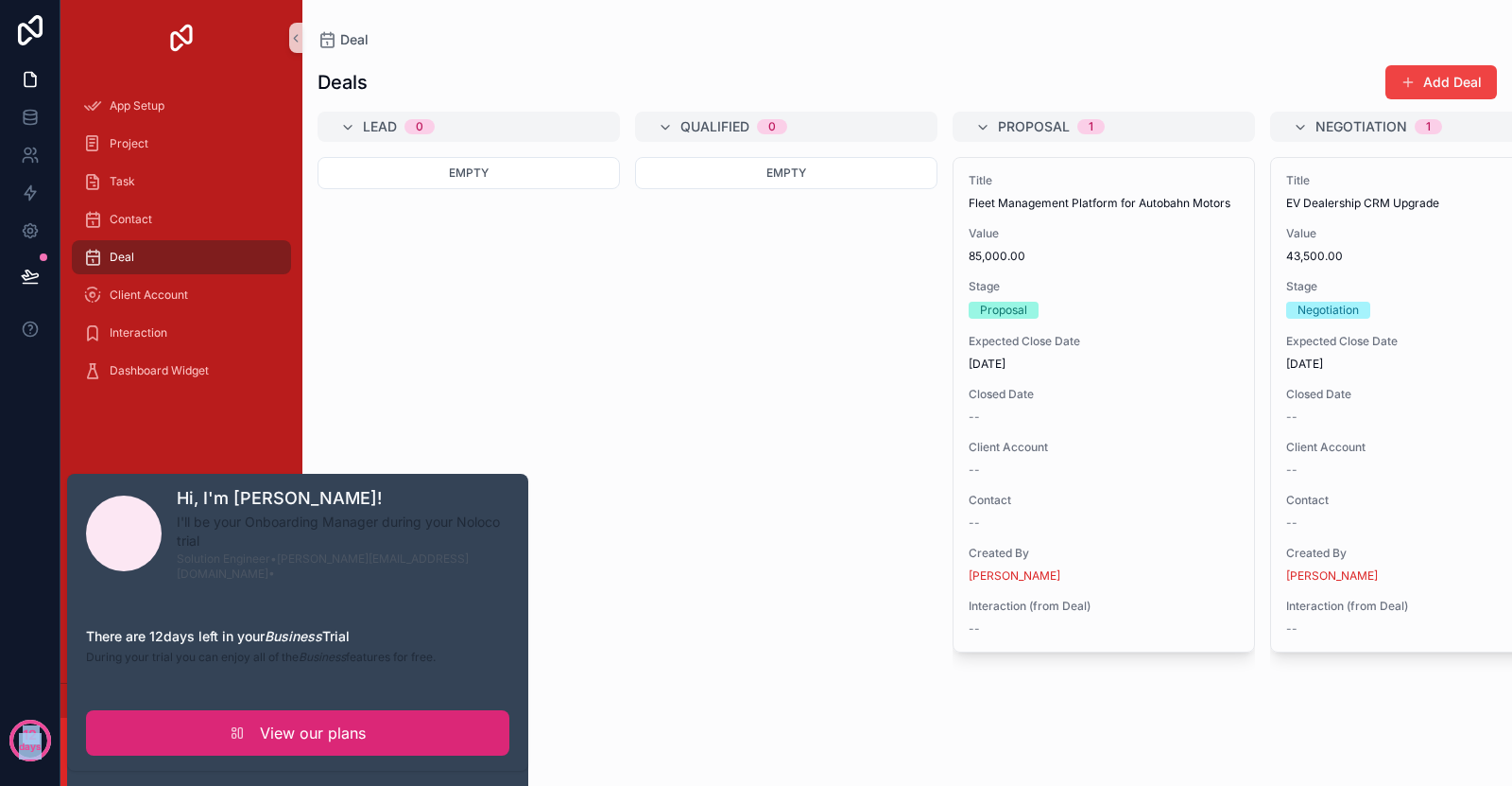
click at [146, 722] on link "View our plans" at bounding box center [298, 733] width 424 height 46
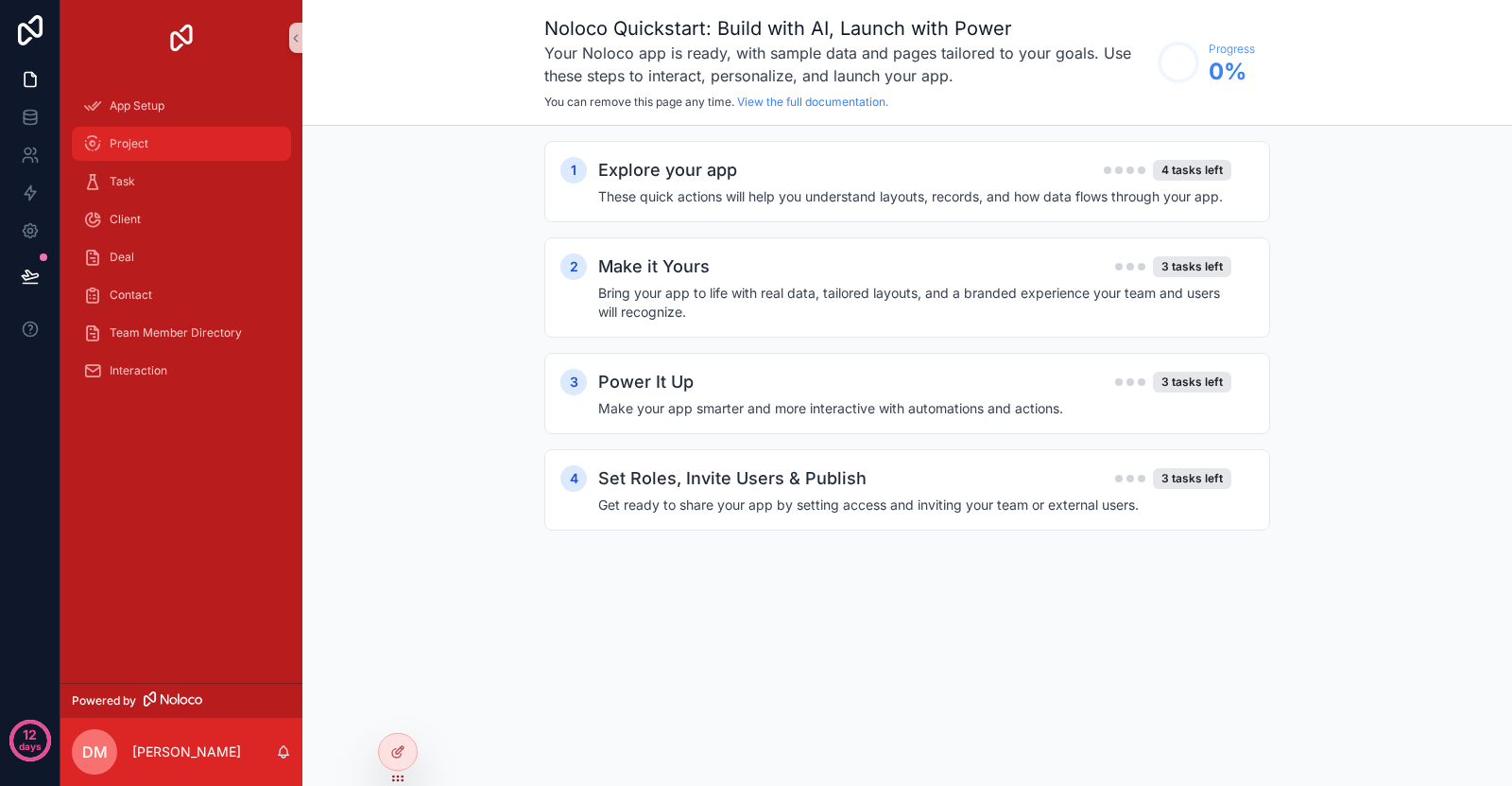
click at [202, 132] on div "Project" at bounding box center [181, 144] width 196 height 30
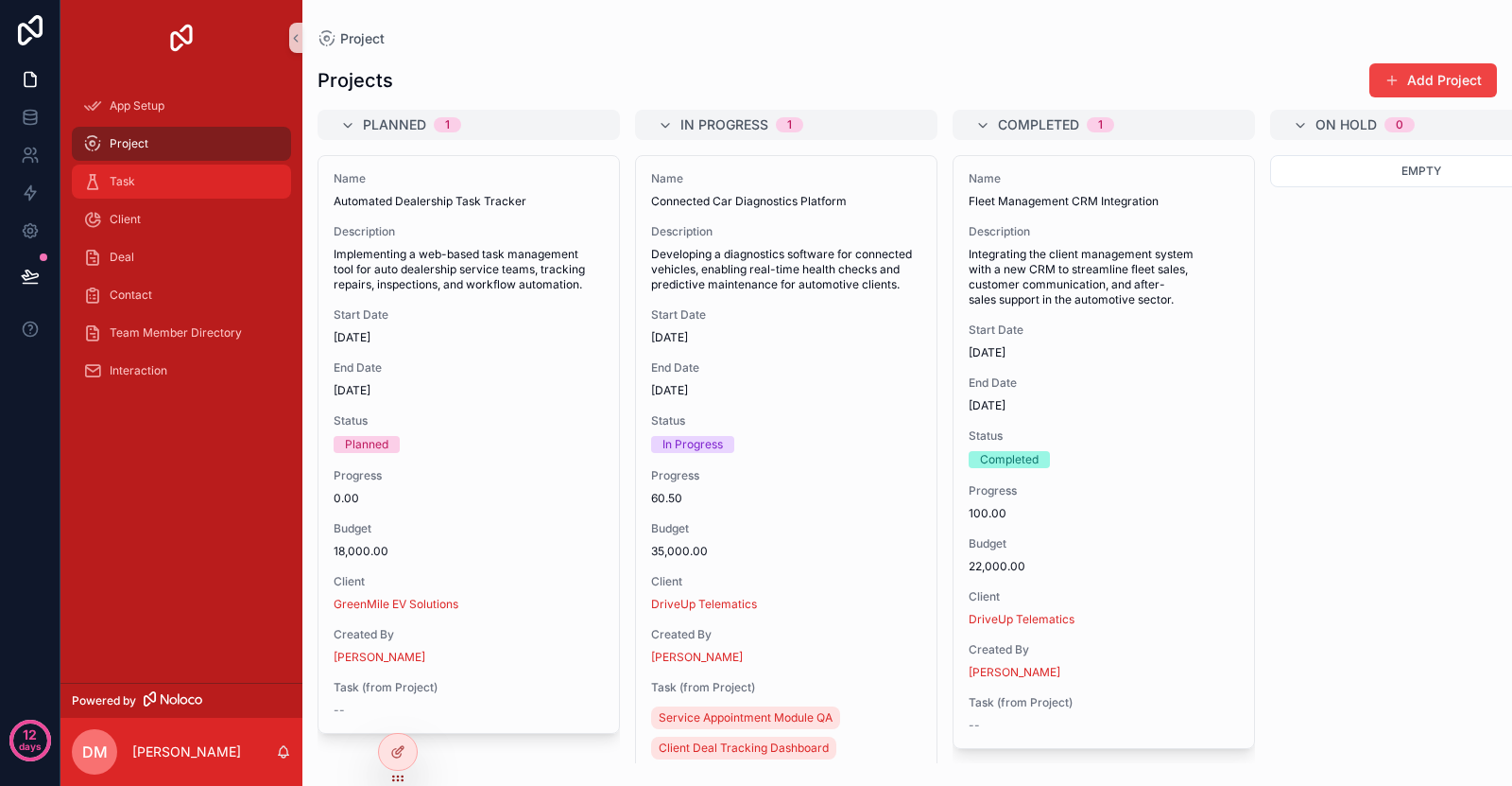
click at [177, 187] on div "Task" at bounding box center [181, 181] width 196 height 30
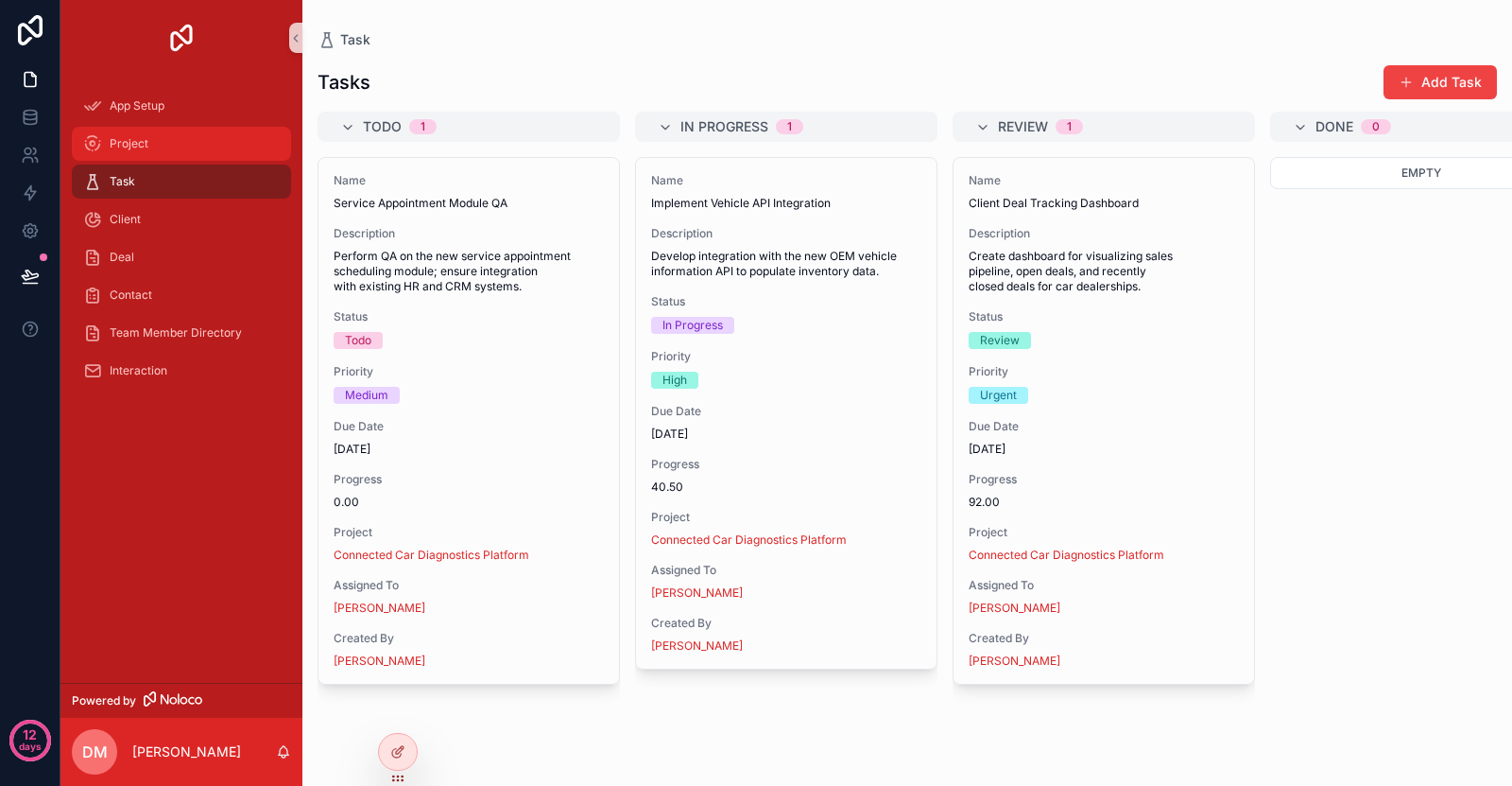
click at [184, 142] on div "Project" at bounding box center [181, 144] width 196 height 30
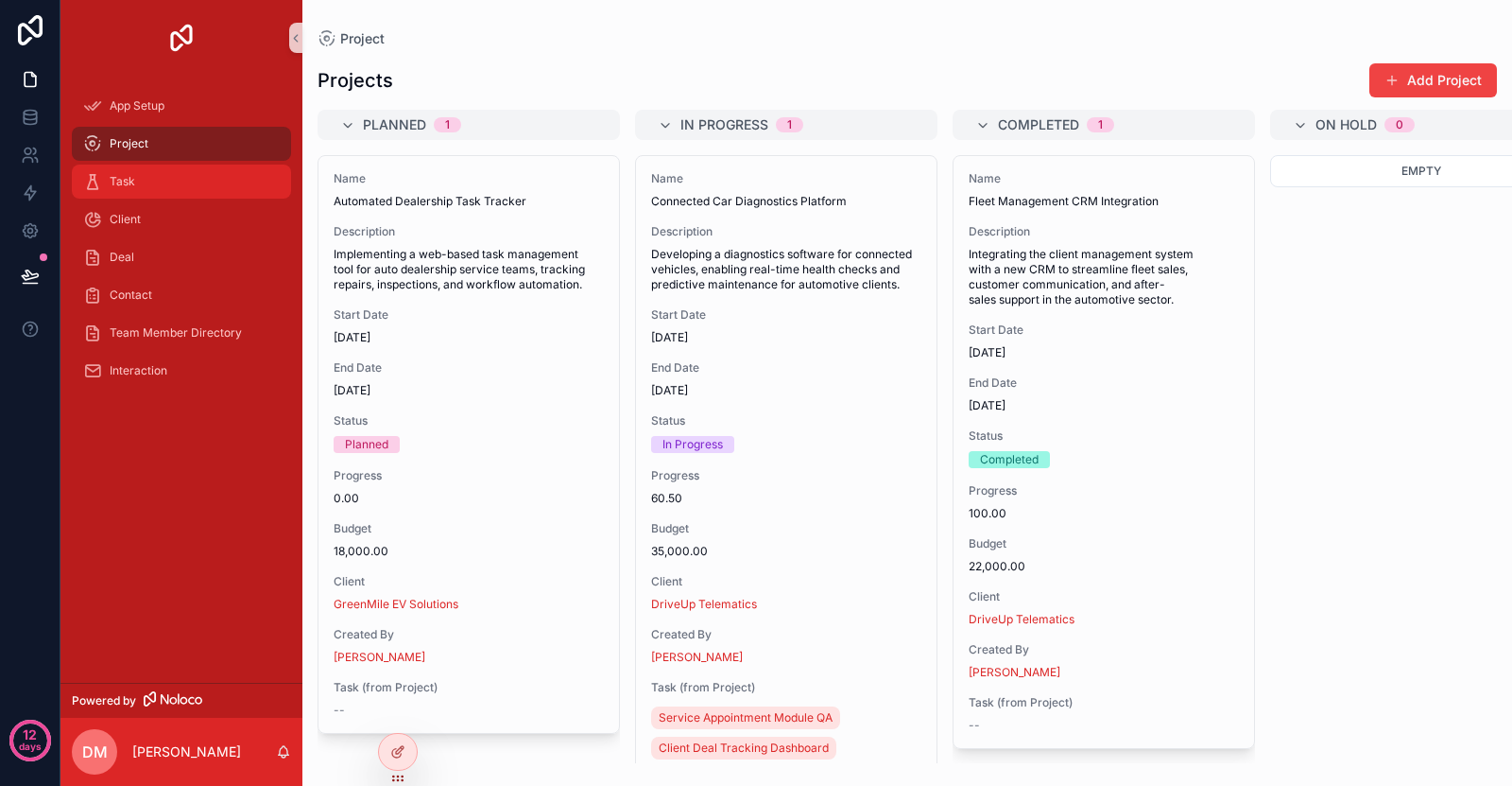
click at [178, 179] on div "Task" at bounding box center [181, 181] width 196 height 30
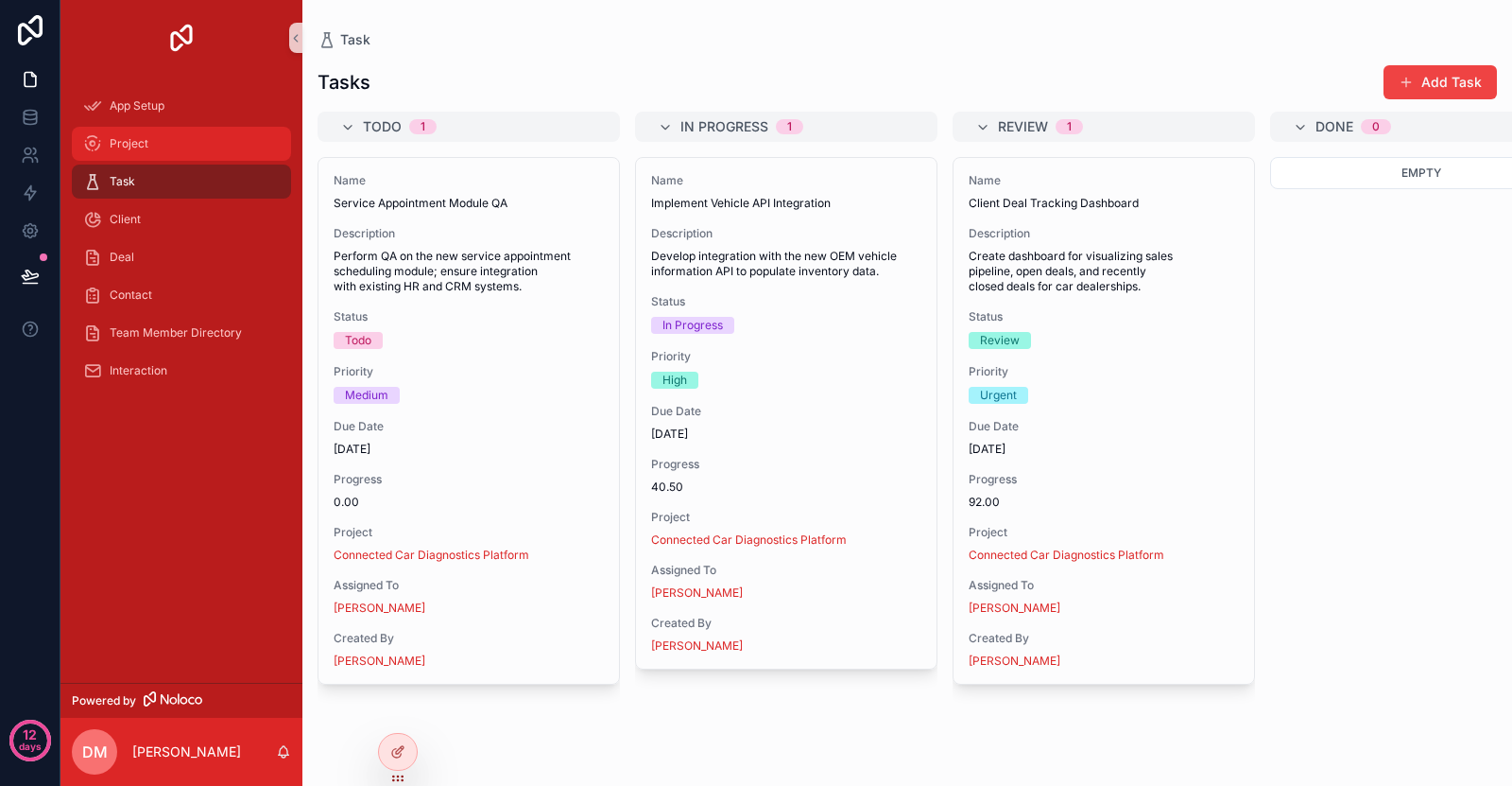
click at [178, 142] on div "Project" at bounding box center [181, 144] width 196 height 30
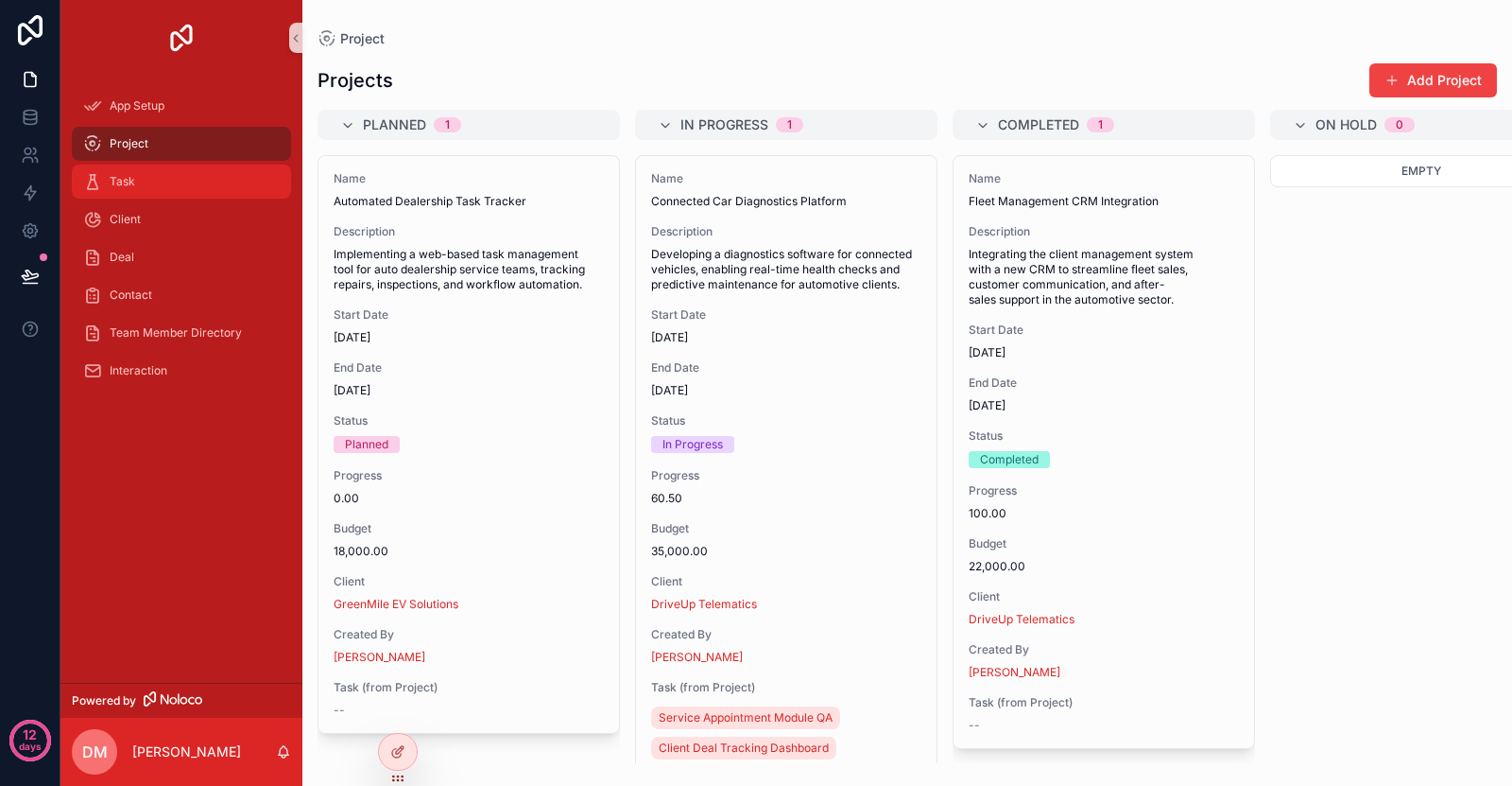
click at [172, 184] on div "Task" at bounding box center [181, 181] width 196 height 30
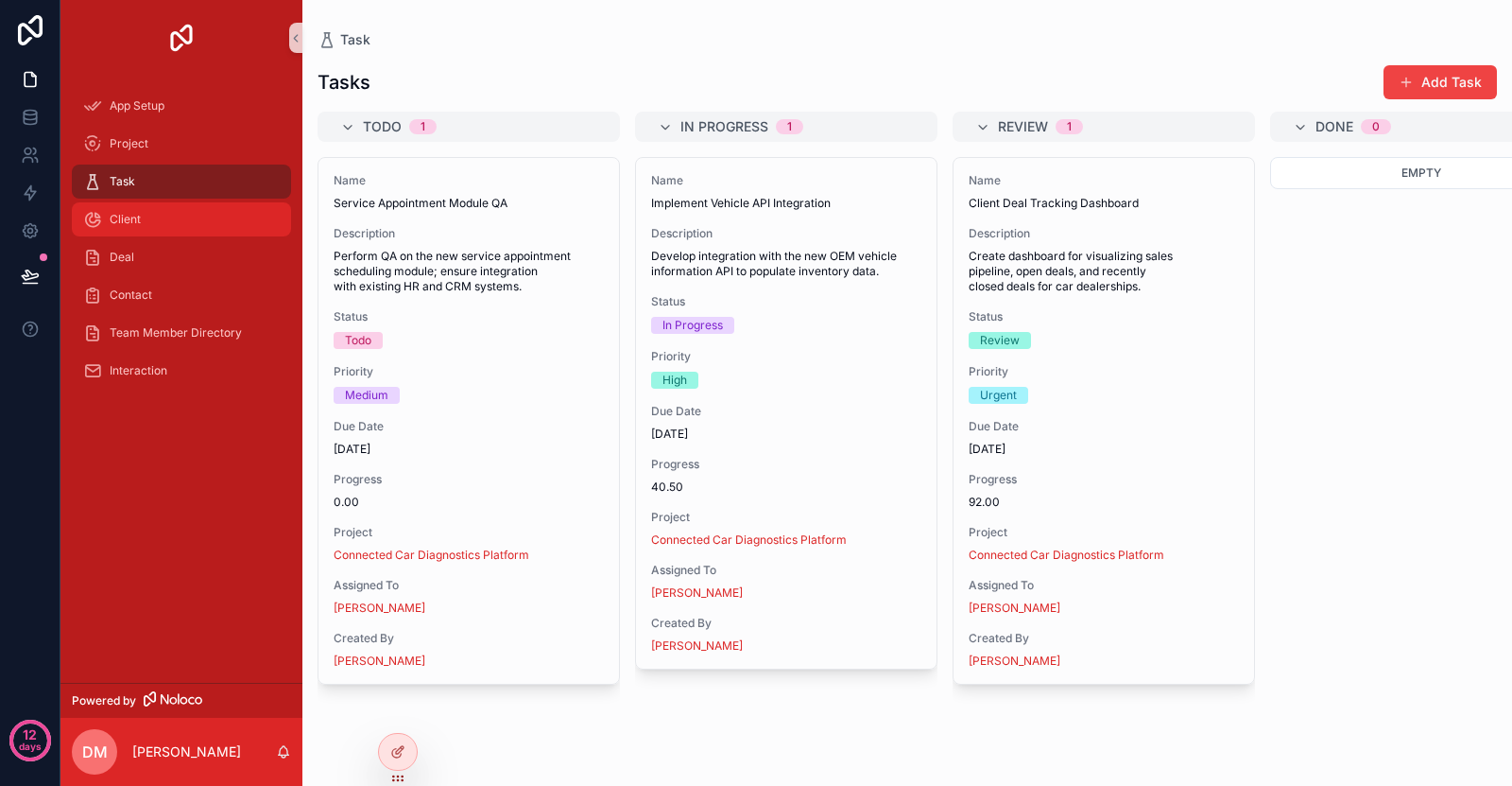
click at [182, 210] on div "Client" at bounding box center [181, 219] width 196 height 30
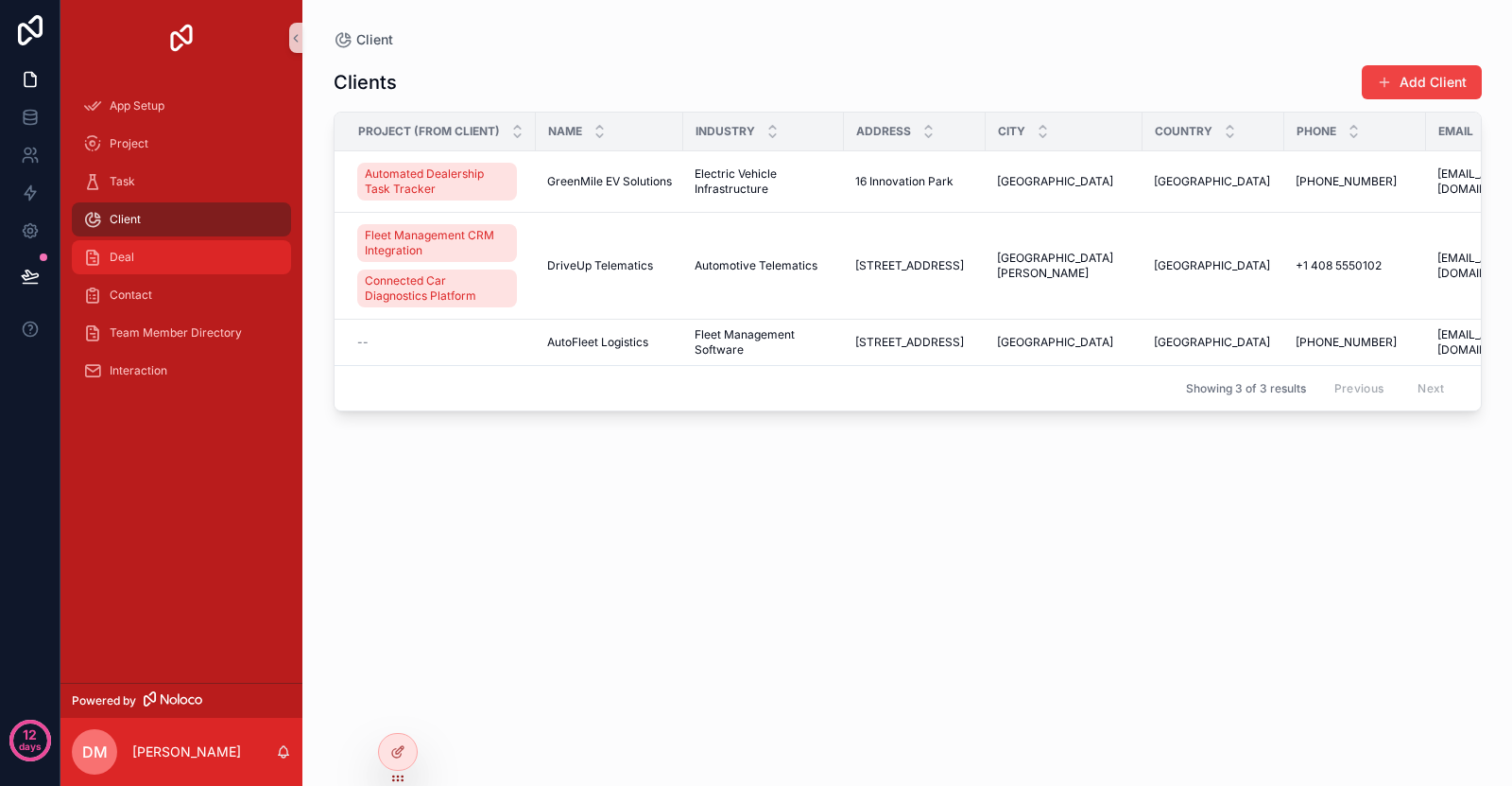
click at [176, 248] on div "Deal" at bounding box center [181, 257] width 196 height 30
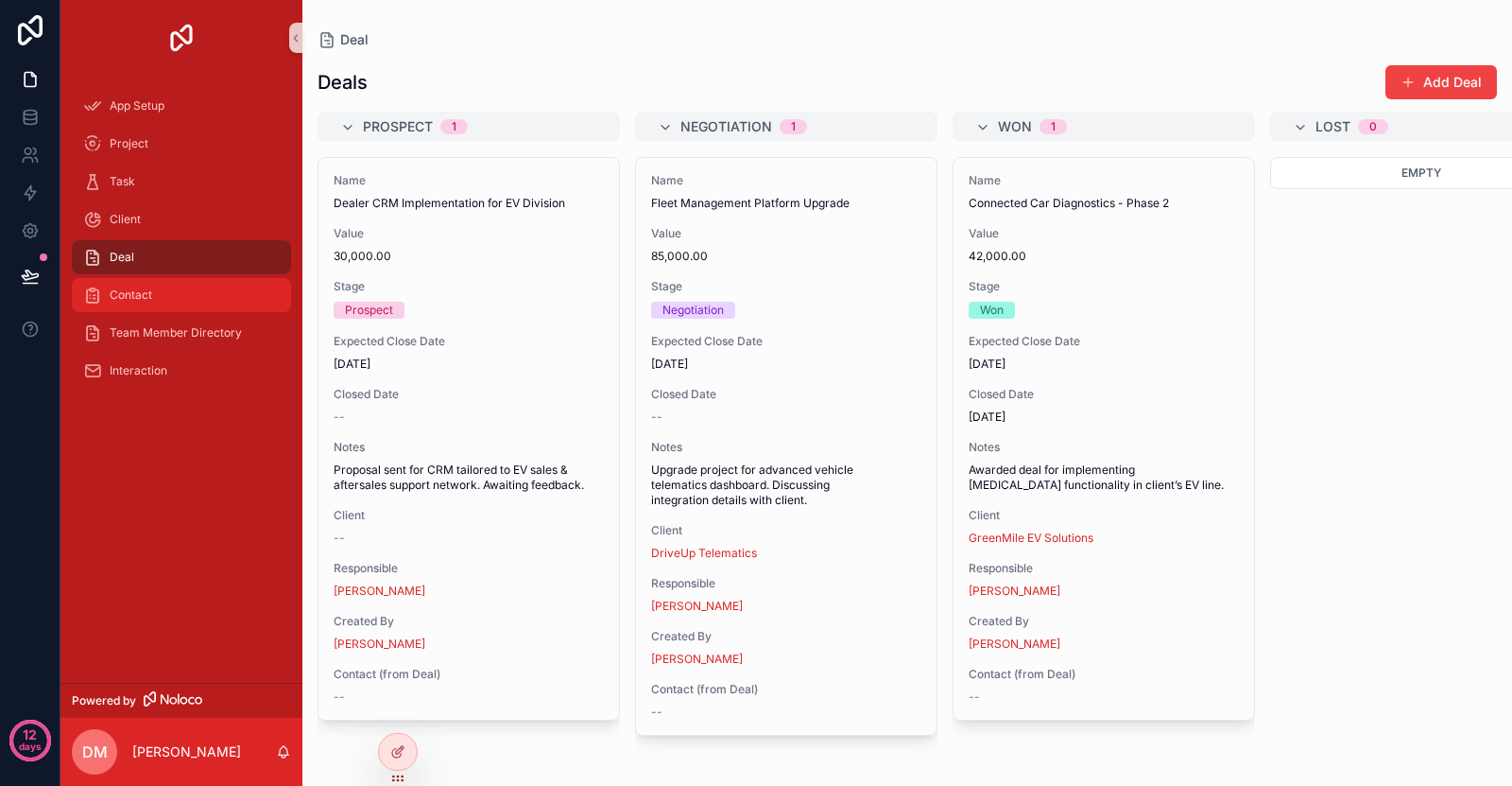
click at [173, 286] on div "Contact" at bounding box center [181, 295] width 196 height 30
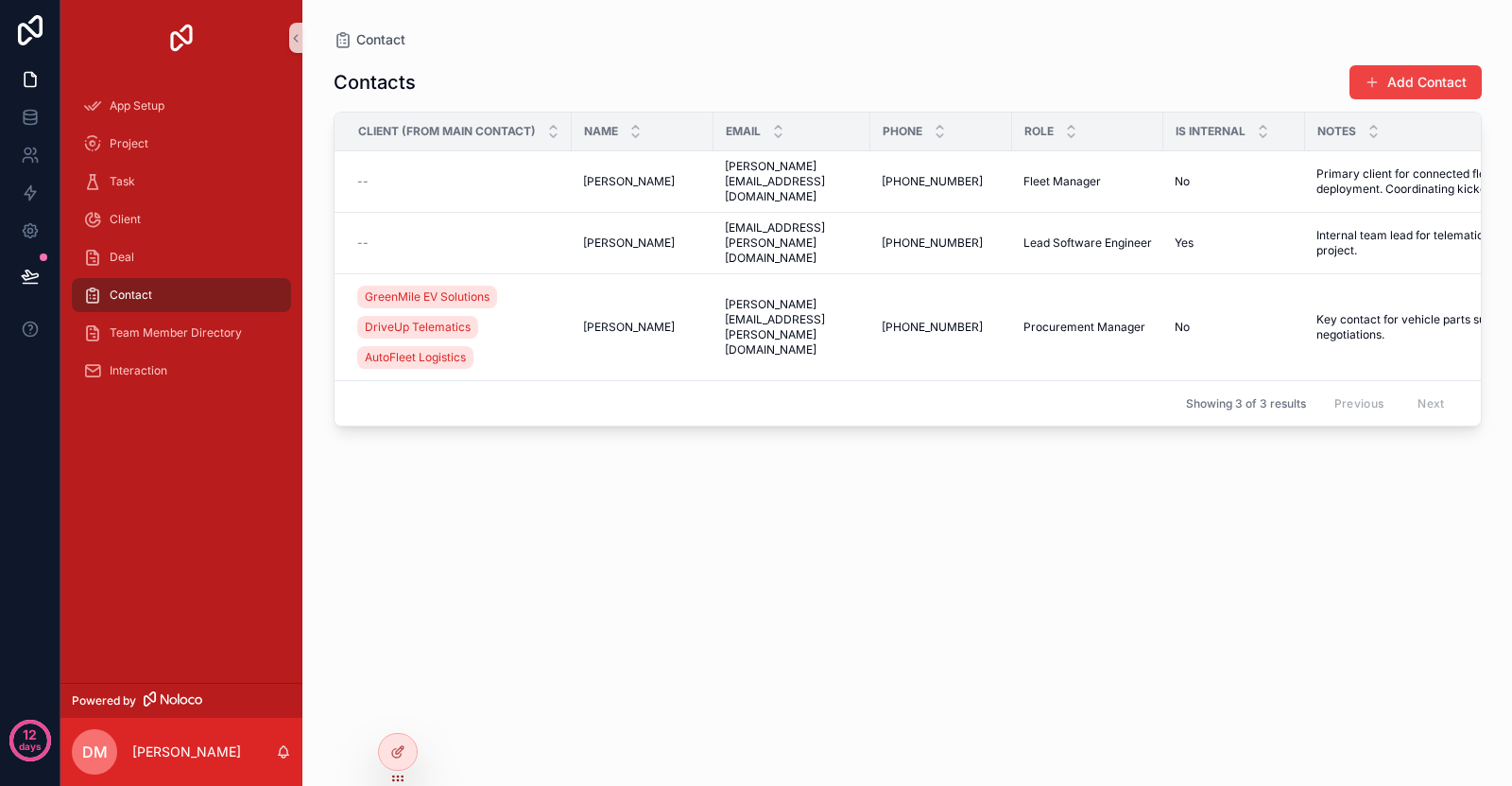
click at [173, 310] on link "Contact" at bounding box center [181, 295] width 219 height 34
click at [171, 331] on span "Team Member Directory" at bounding box center [176, 333] width 133 height 15
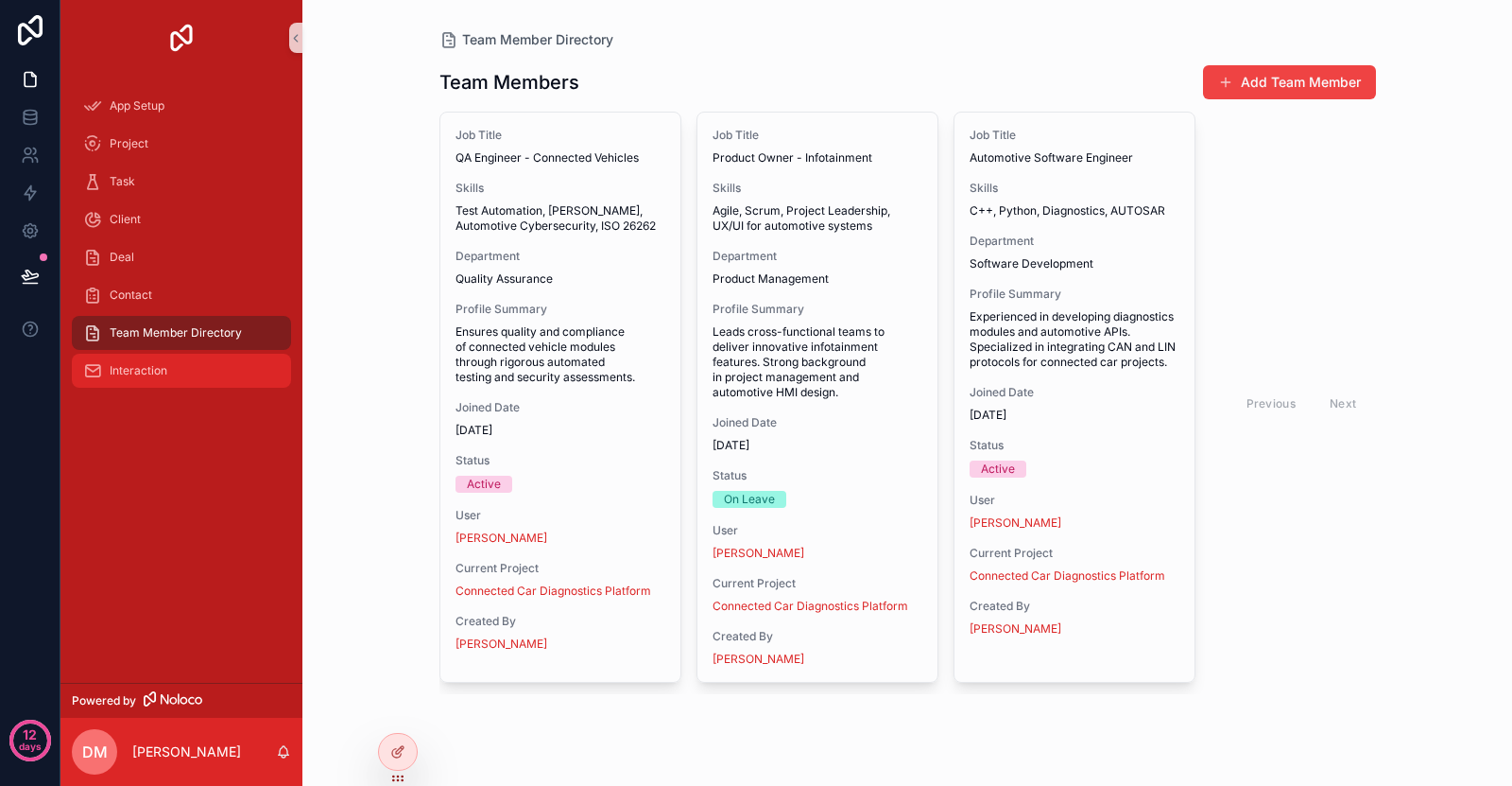
click at [165, 379] on div "Interaction" at bounding box center [181, 371] width 196 height 30
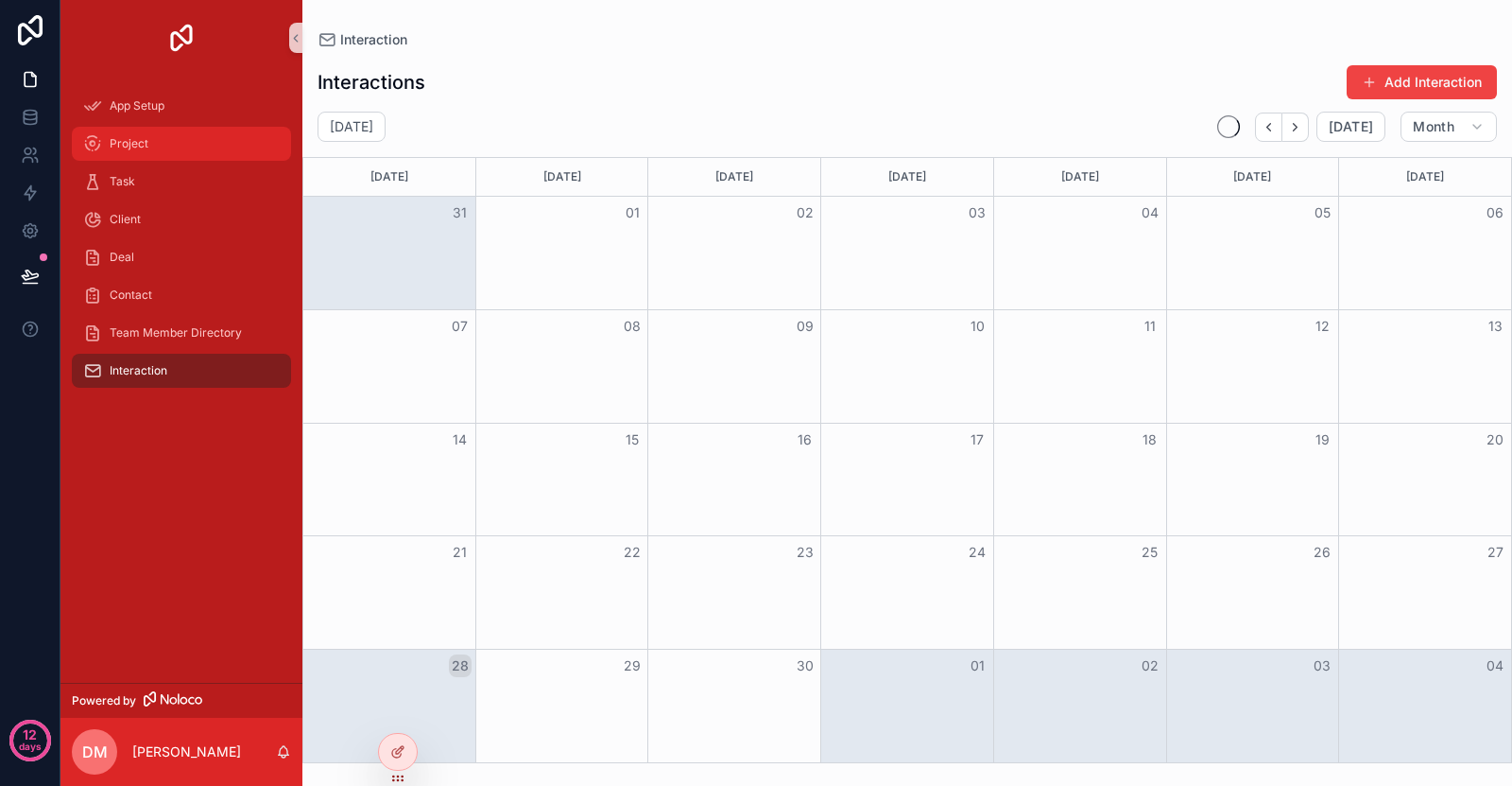
click at [198, 154] on div "Project" at bounding box center [181, 144] width 196 height 30
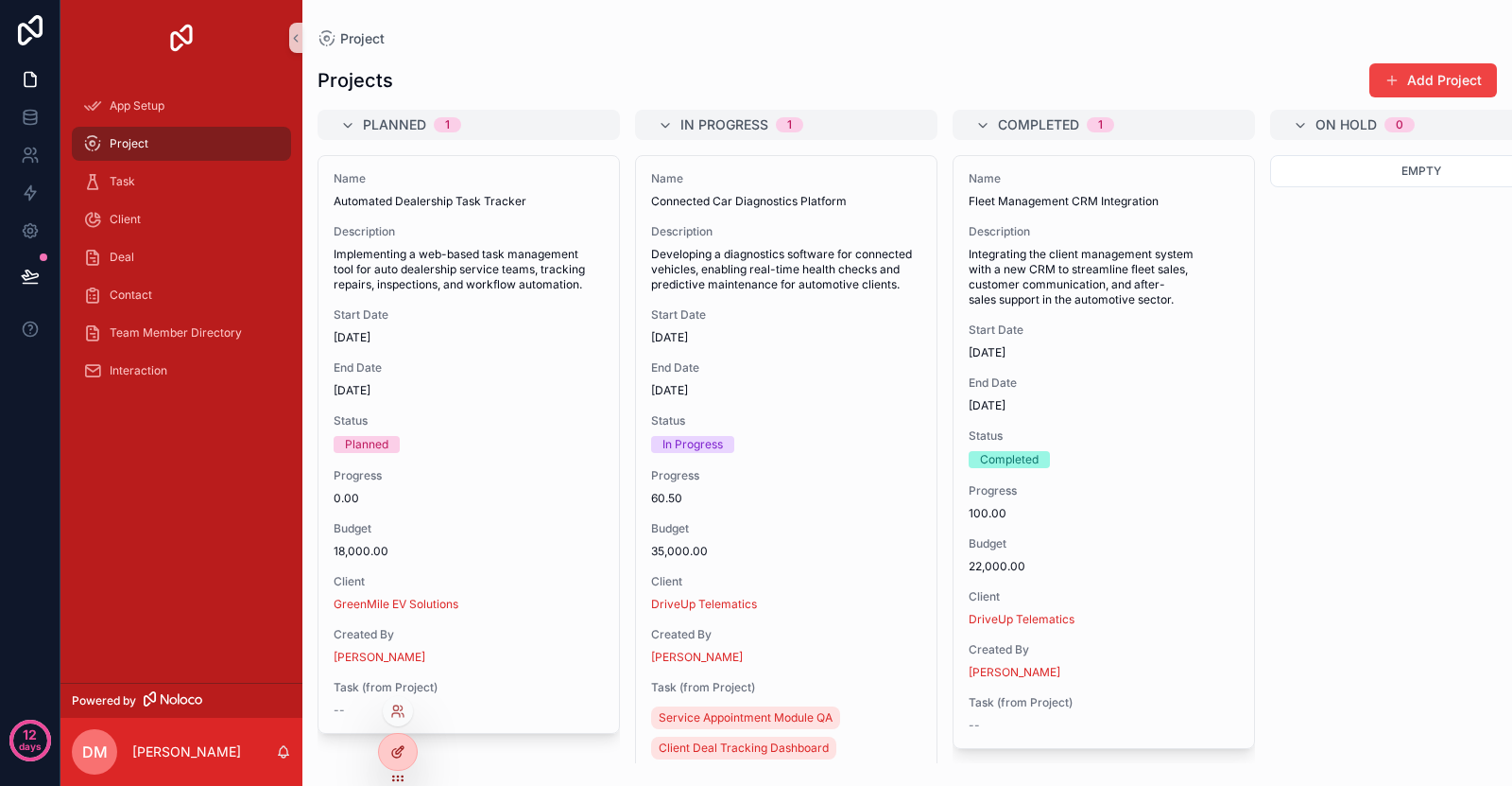
click at [392, 745] on icon at bounding box center [398, 752] width 15 height 15
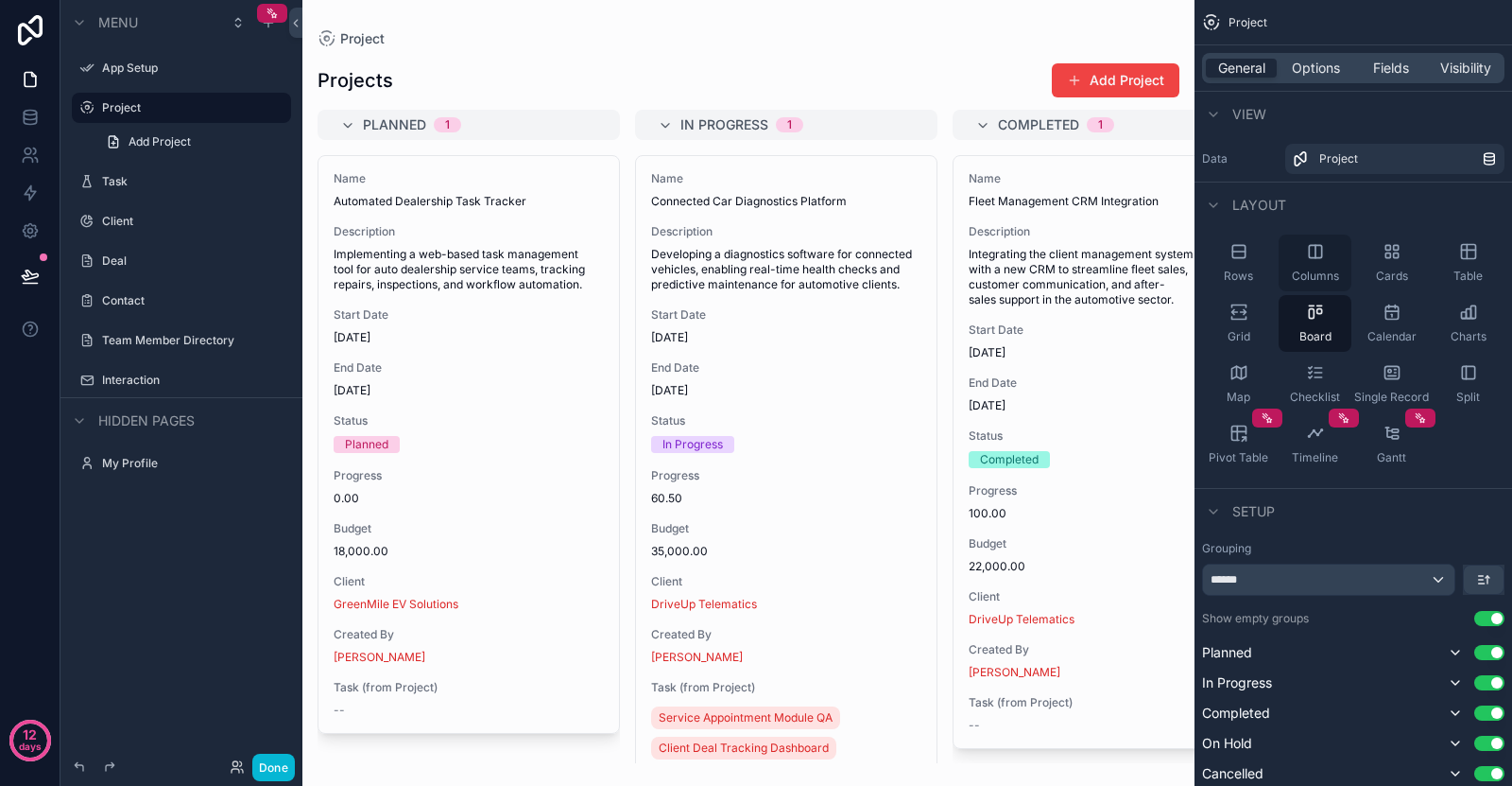
click at [1298, 264] on div "Columns" at bounding box center [1315, 263] width 73 height 57
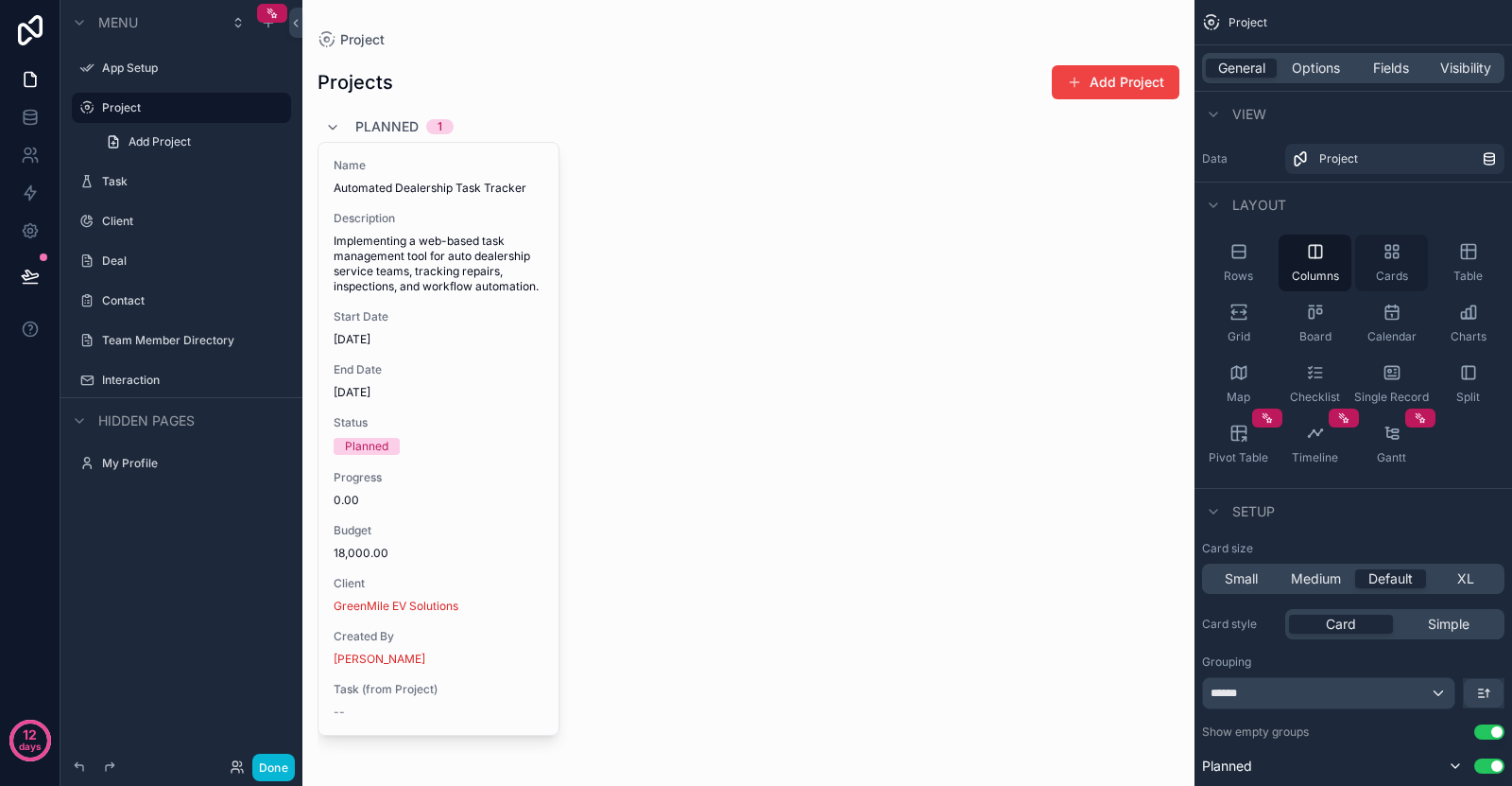
click at [1360, 267] on div "Cards" at bounding box center [1392, 263] width 73 height 57
click at [1433, 262] on div "Table" at bounding box center [1468, 263] width 73 height 57
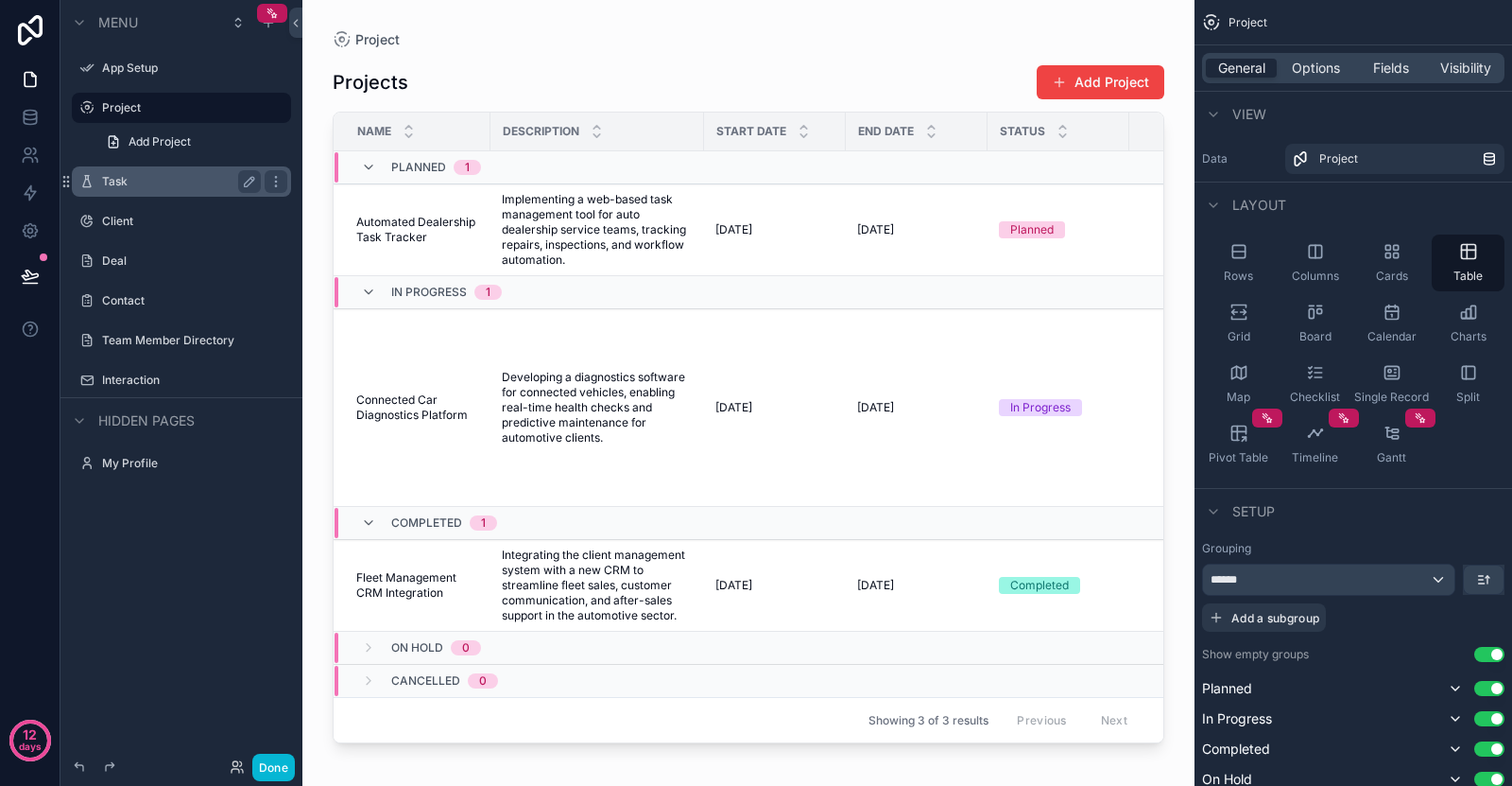
click at [143, 176] on label "Task" at bounding box center [178, 181] width 152 height 15
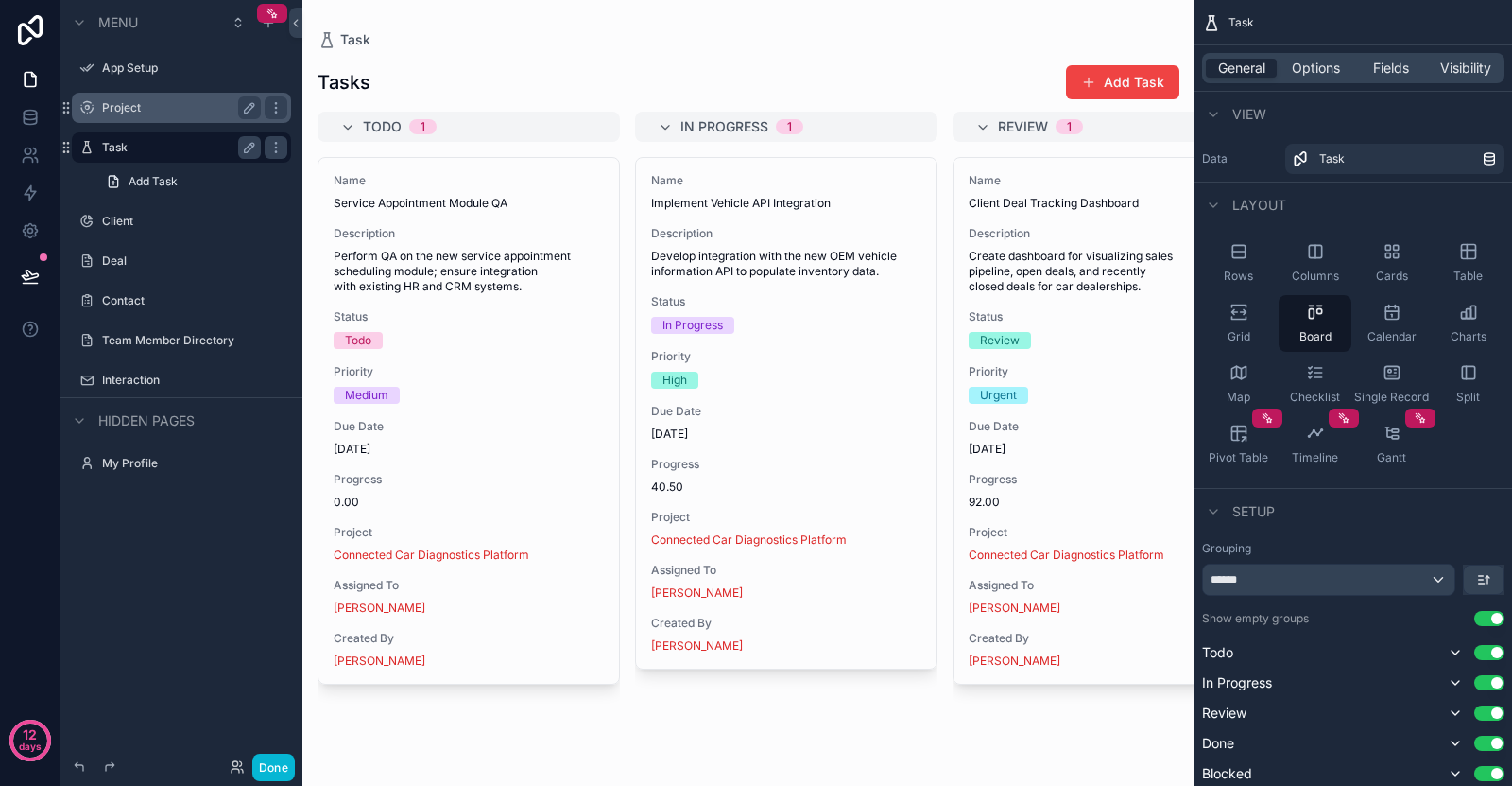
click at [139, 95] on div "Project" at bounding box center [181, 108] width 211 height 30
click at [143, 102] on label "Project" at bounding box center [178, 108] width 152 height 15
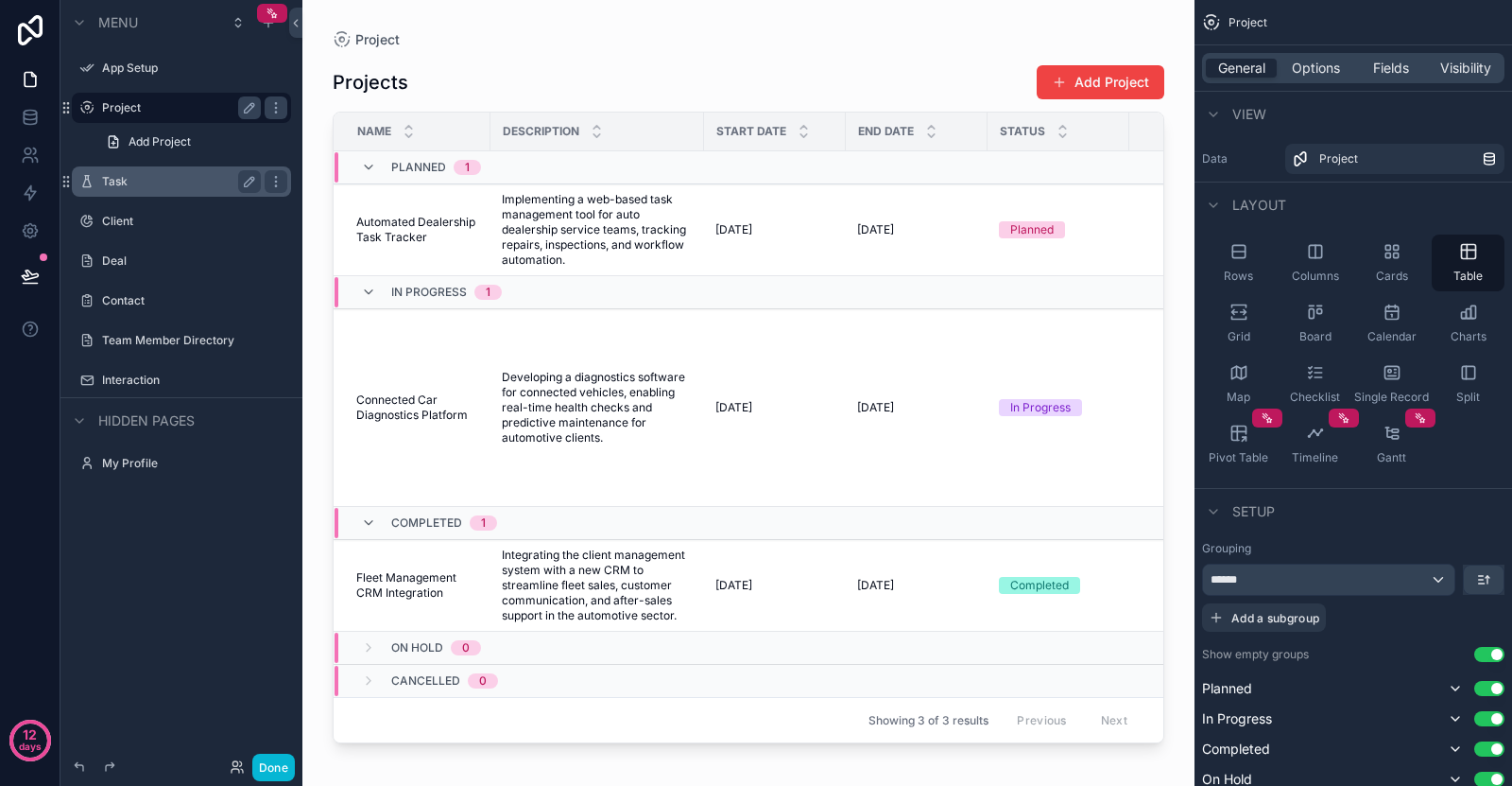
click at [128, 176] on label "Task" at bounding box center [178, 181] width 152 height 15
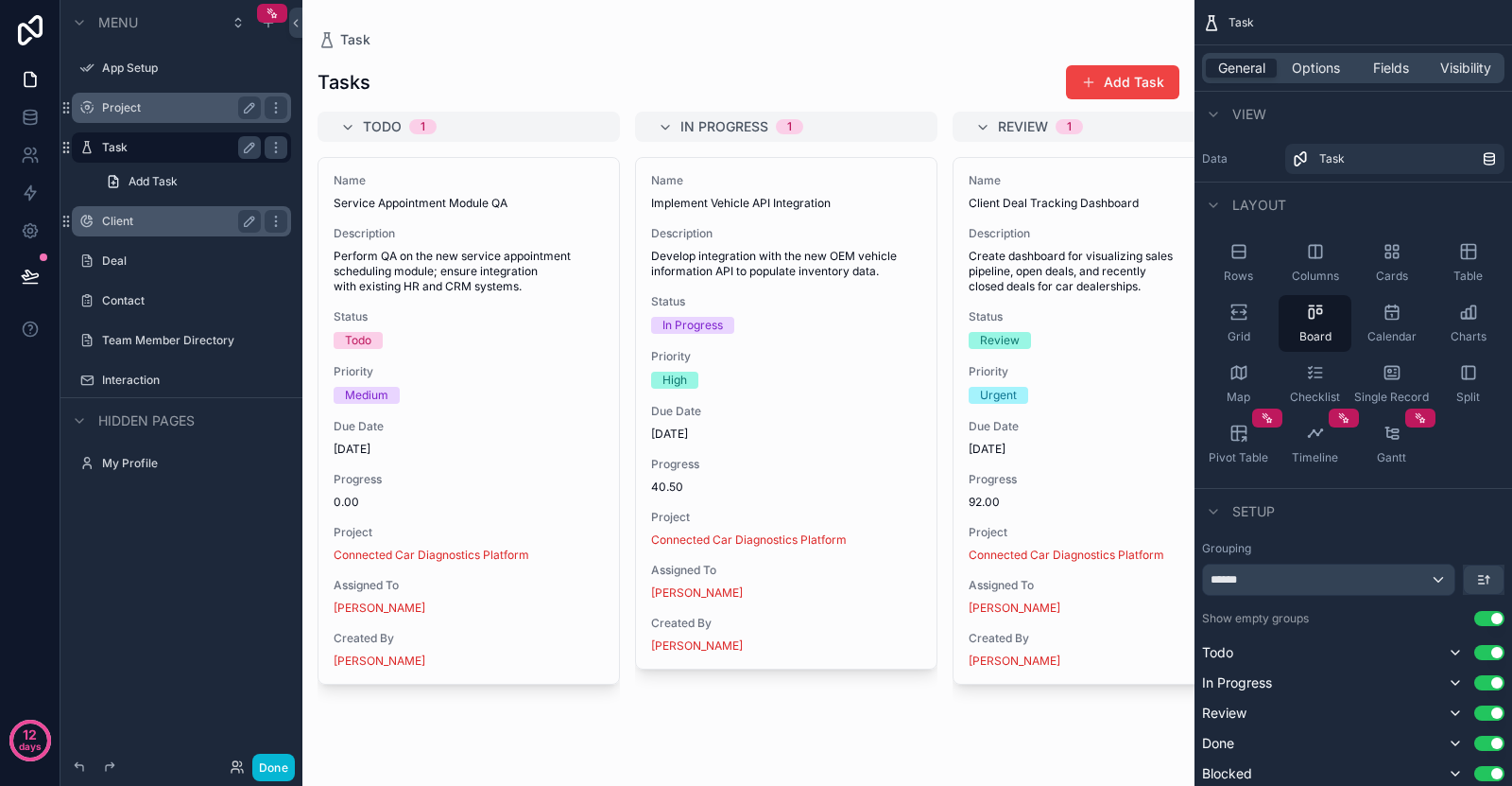
click at [130, 220] on label "Client" at bounding box center [178, 221] width 152 height 15
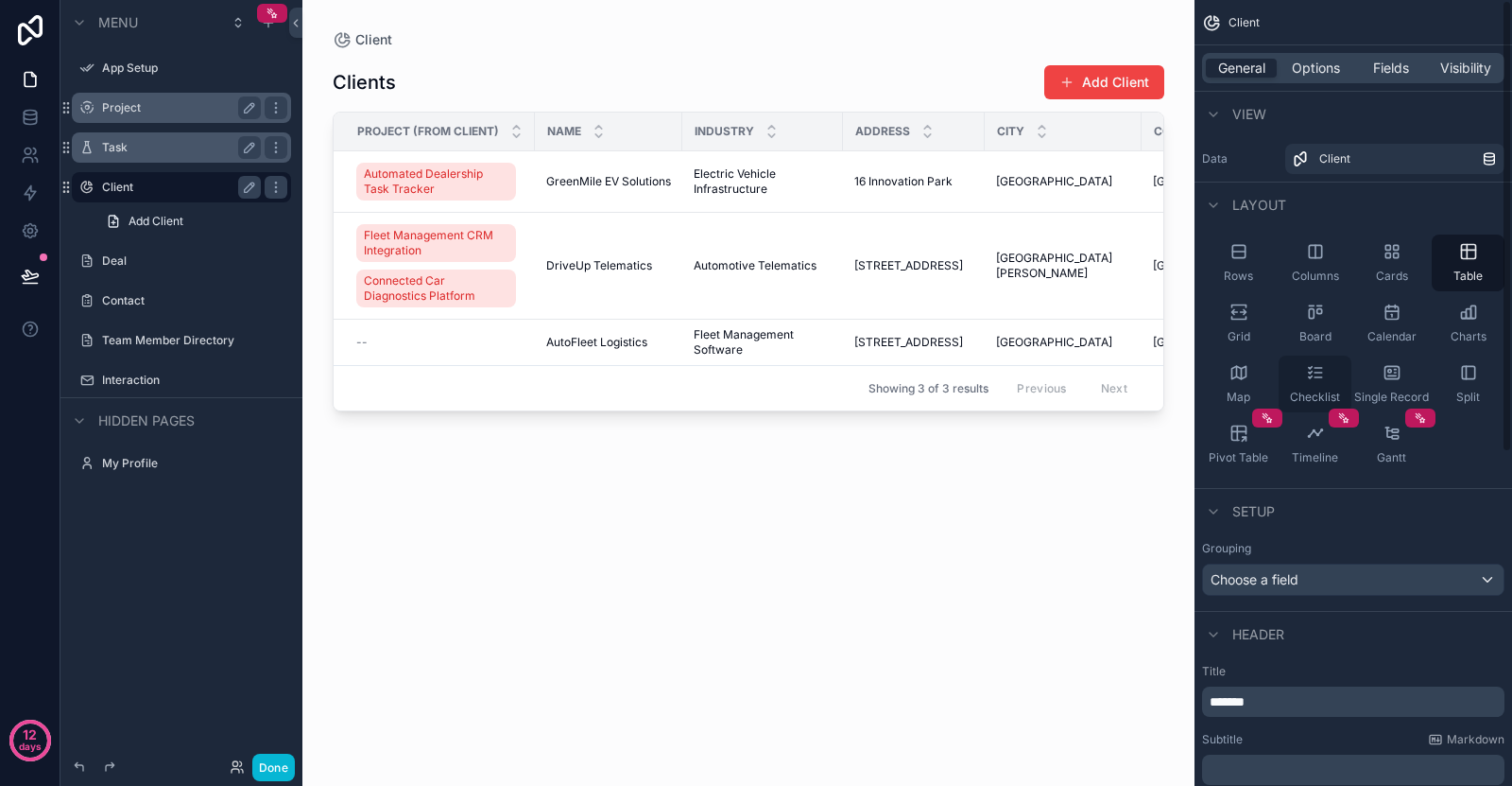
click at [1308, 396] on span "Checklist" at bounding box center [1315, 397] width 50 height 15
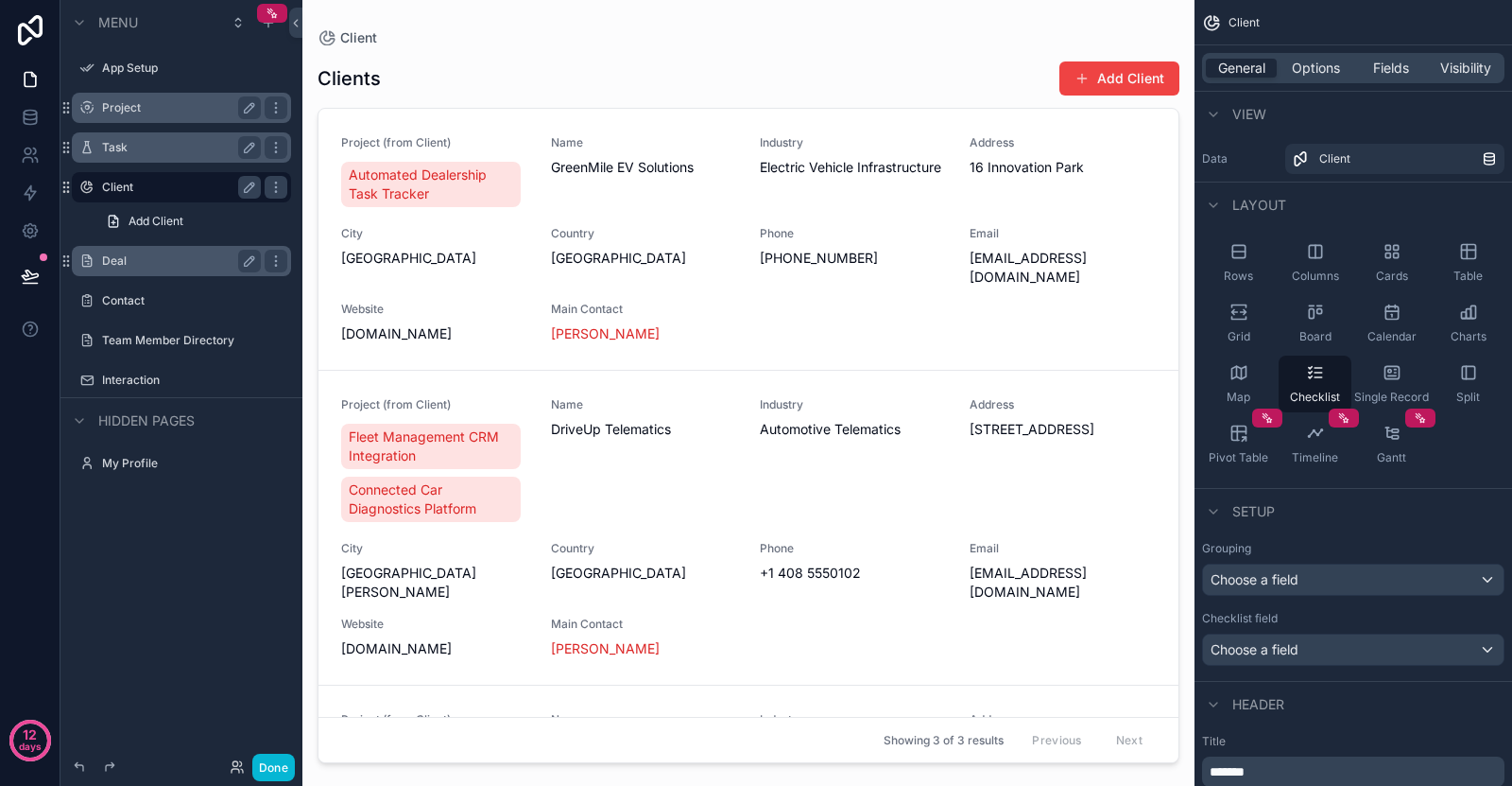
click at [185, 257] on label "Deal" at bounding box center [178, 261] width 152 height 15
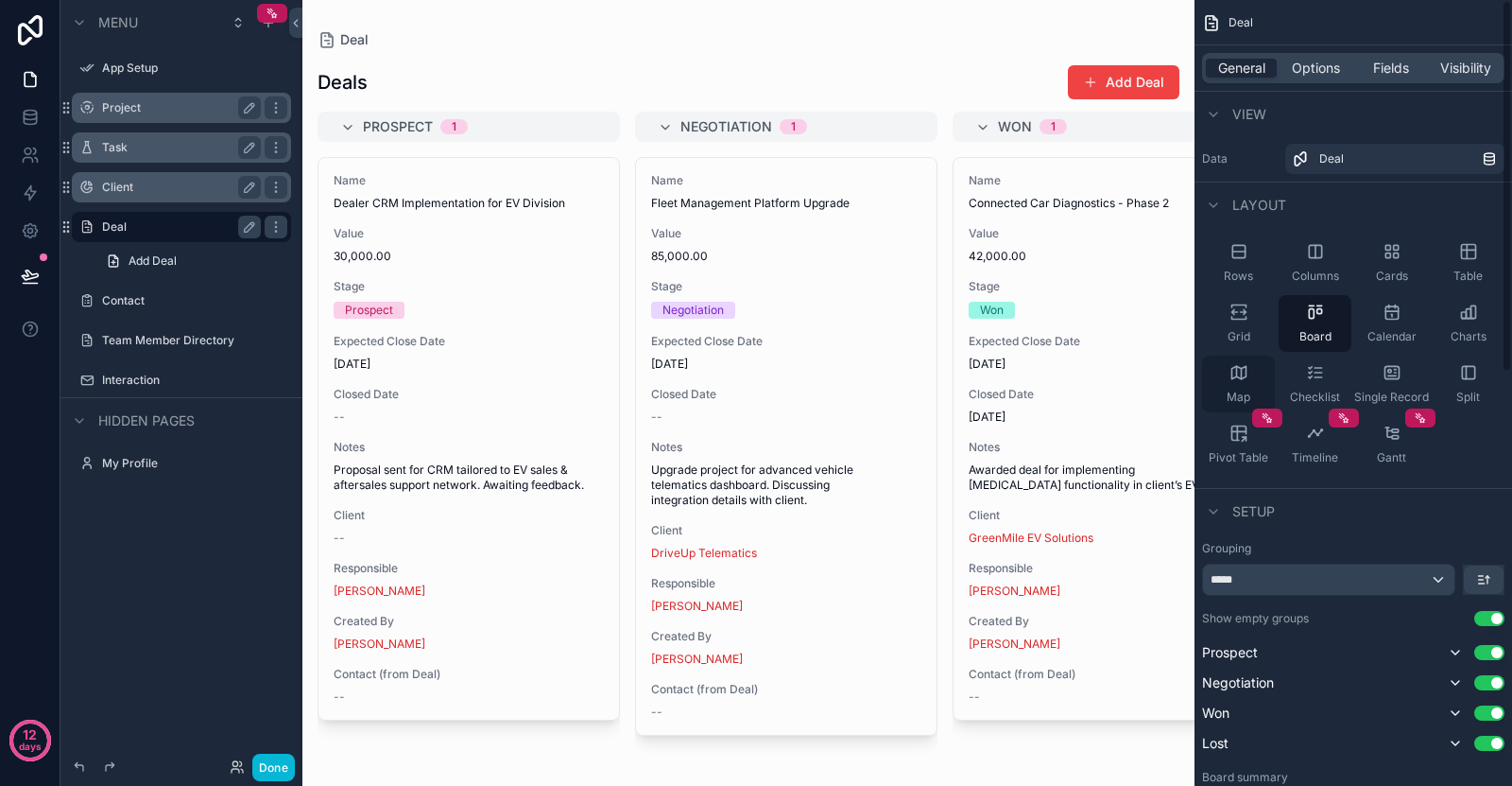
click at [1217, 389] on div "Map" at bounding box center [1238, 384] width 73 height 57
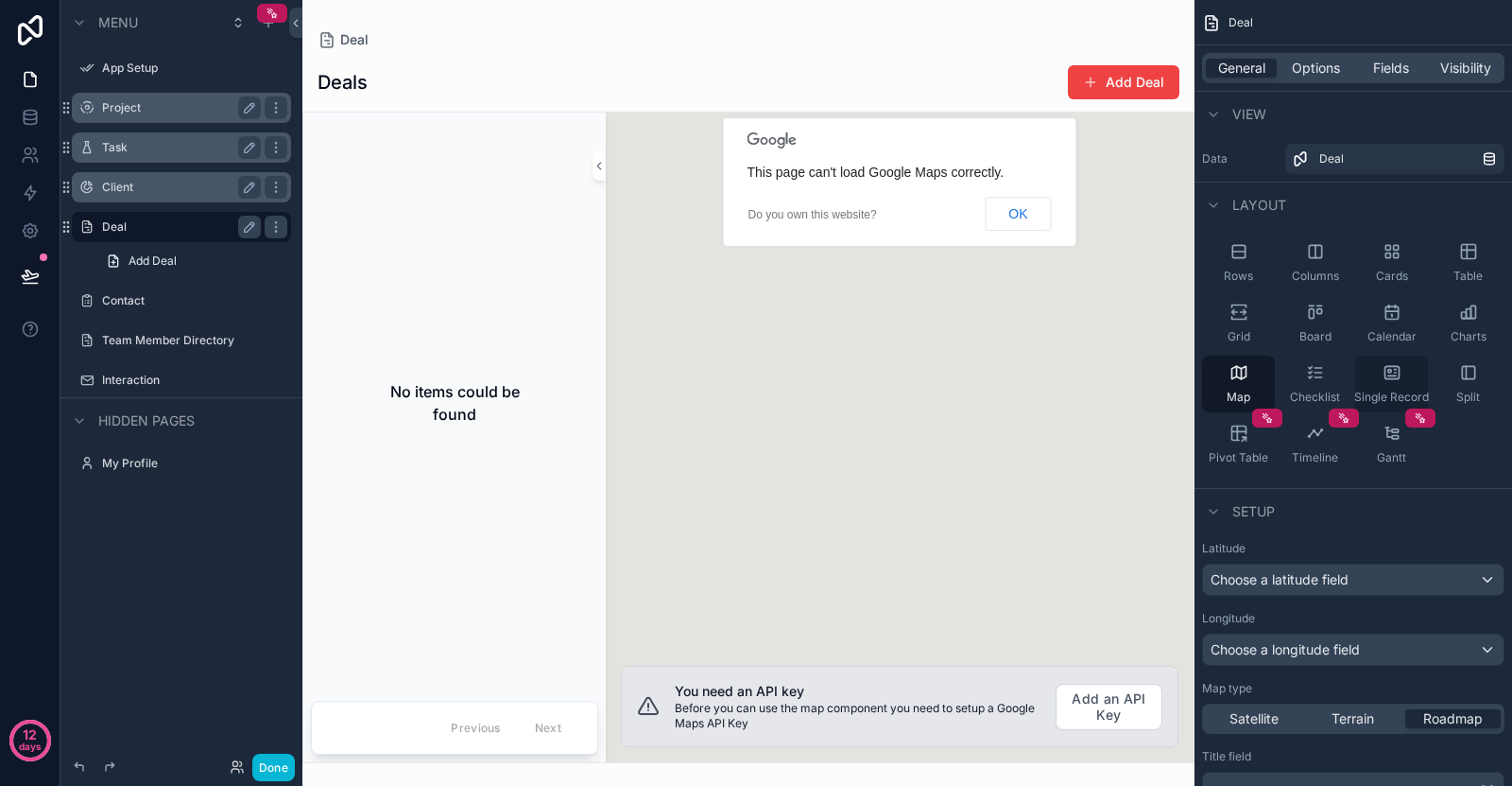
click at [1380, 375] on div "Single Record" at bounding box center [1392, 384] width 73 height 57
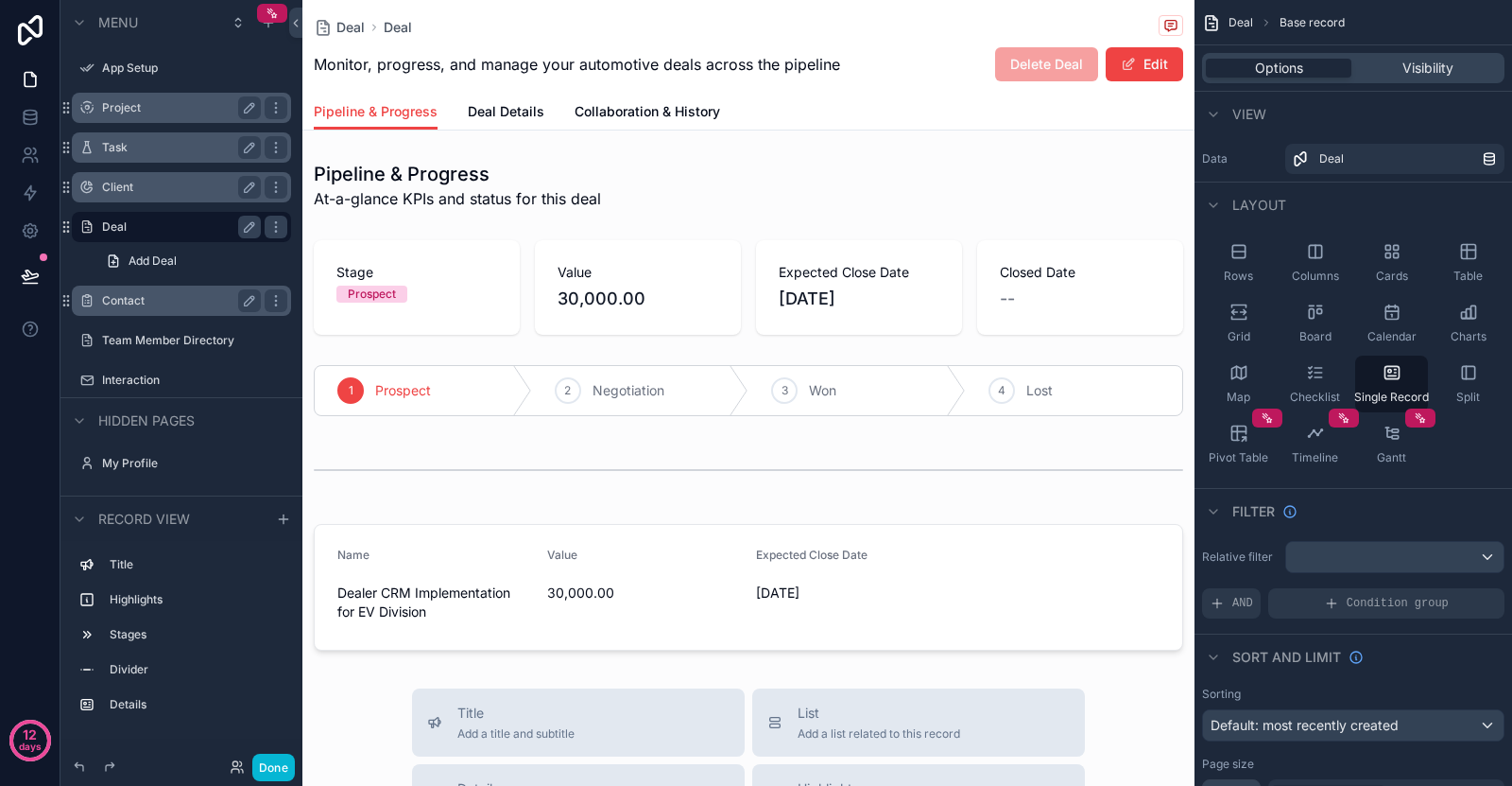
click at [175, 296] on label "Contact" at bounding box center [178, 301] width 152 height 15
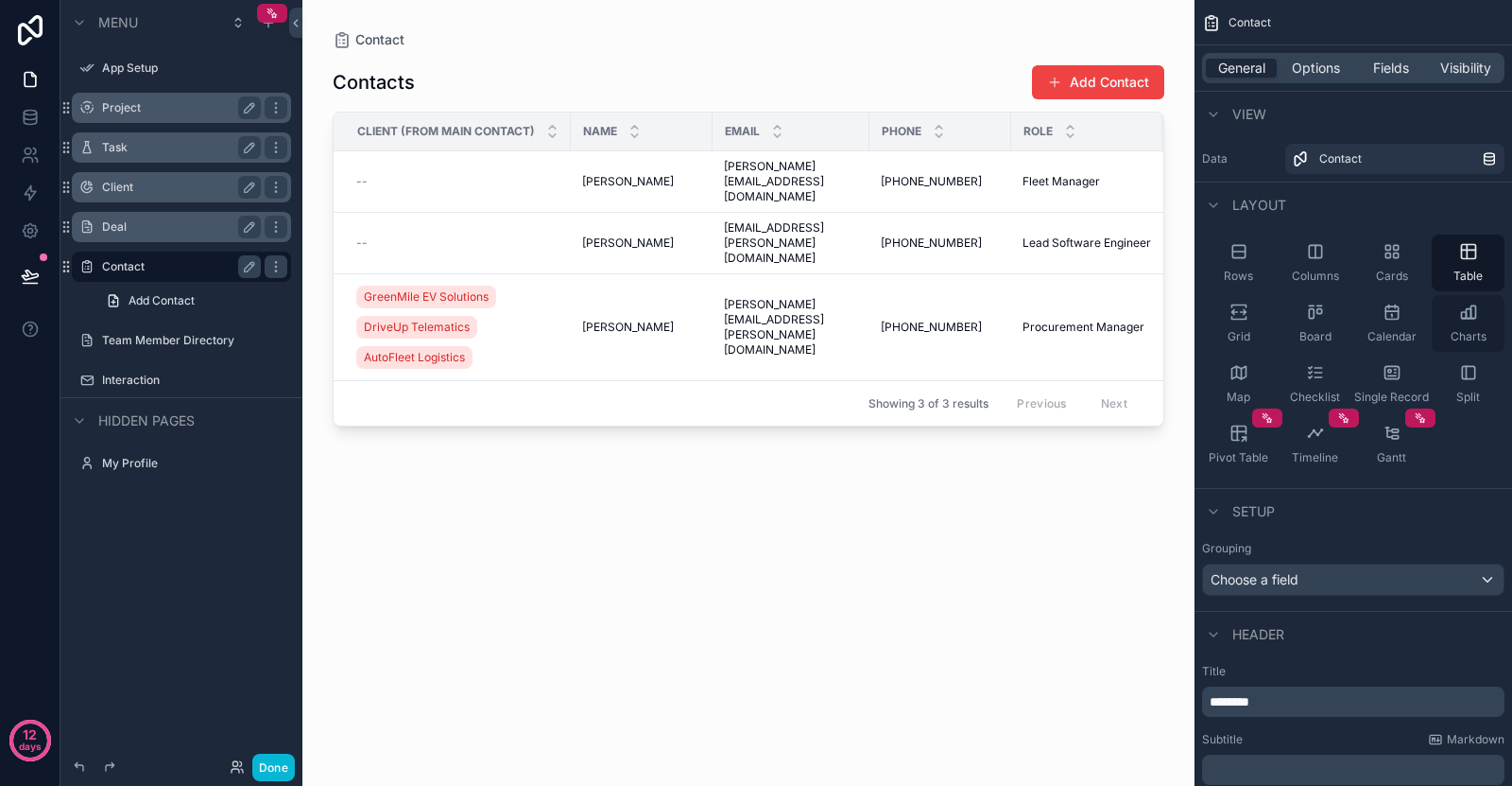
click at [1465, 327] on div "Charts" at bounding box center [1468, 323] width 73 height 57
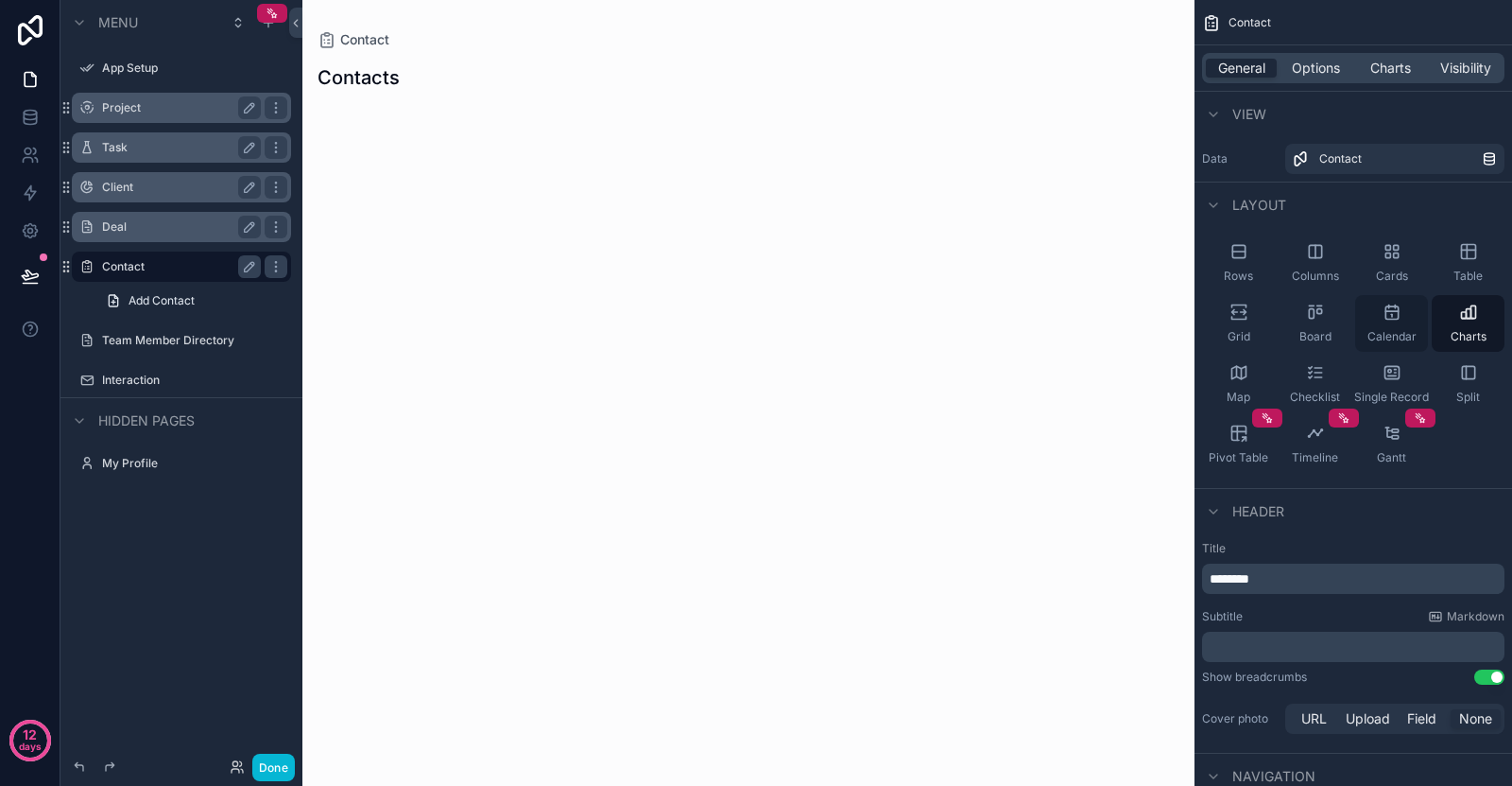
click at [1386, 318] on icon "scrollable content" at bounding box center [1392, 312] width 12 height 12
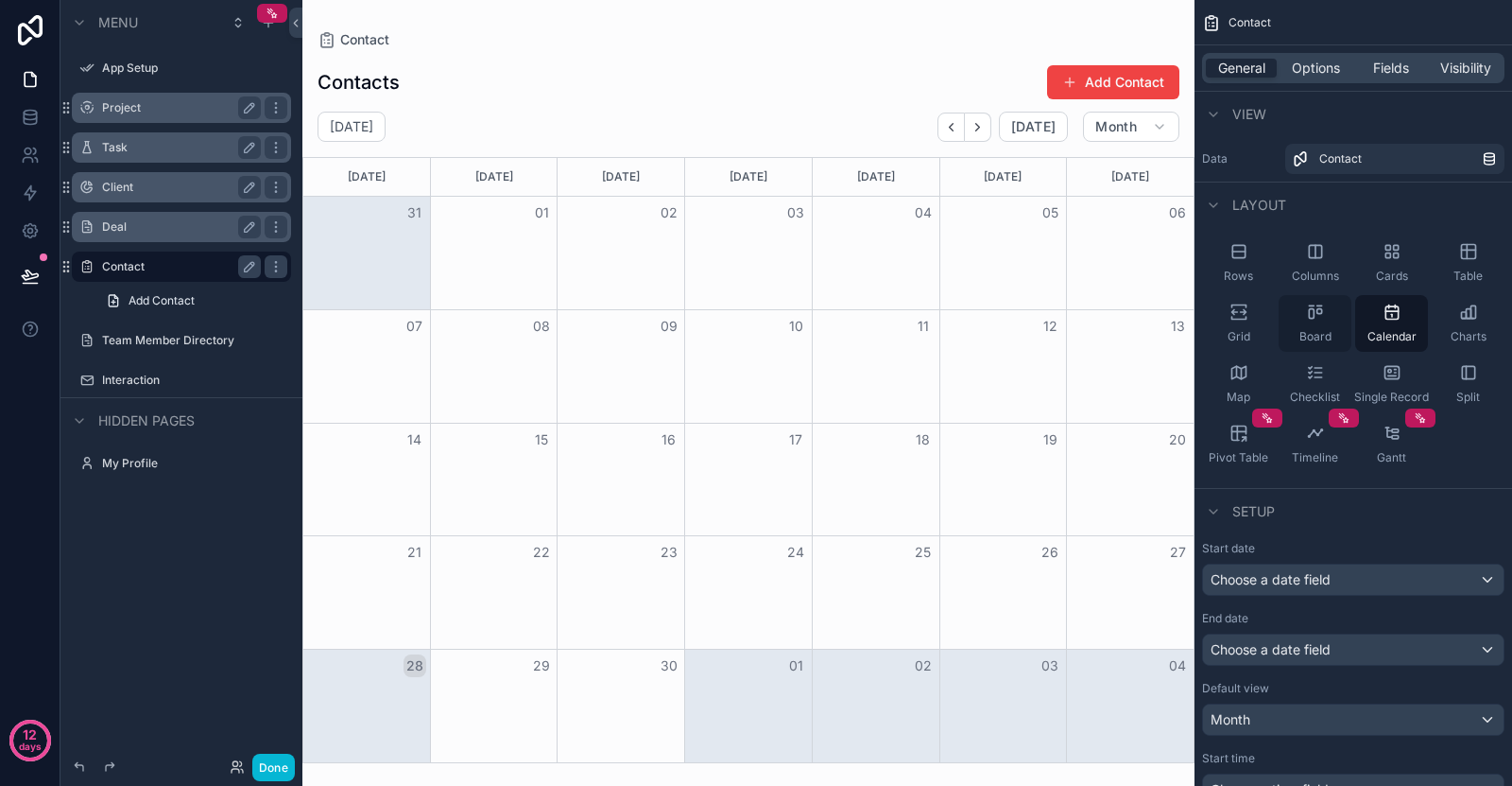
click at [1309, 315] on icon "scrollable content" at bounding box center [1311, 314] width 5 height 9
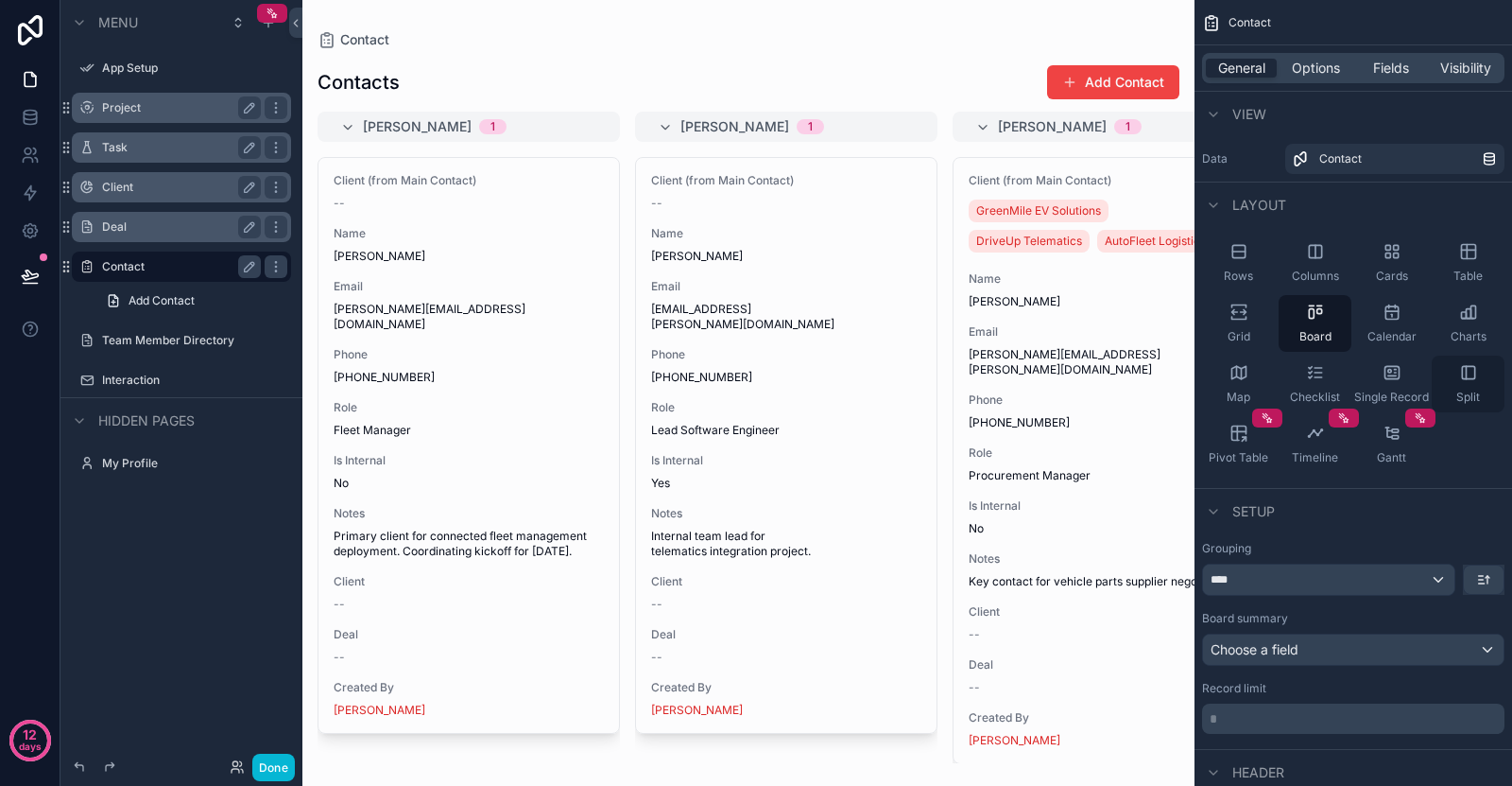
click at [1454, 375] on div "Split" at bounding box center [1468, 384] width 73 height 57
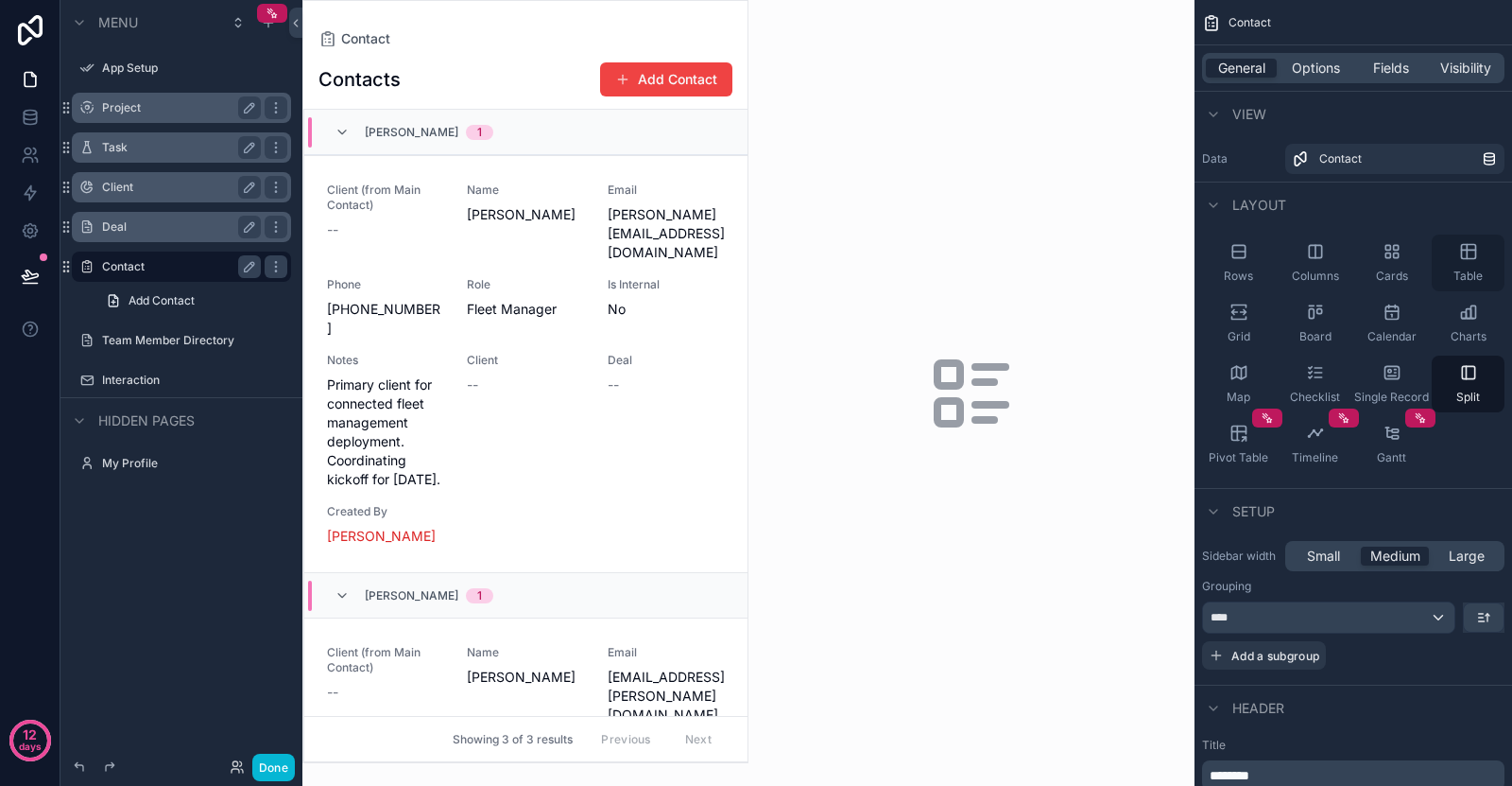
click at [1457, 267] on div "Table" at bounding box center [1468, 263] width 73 height 57
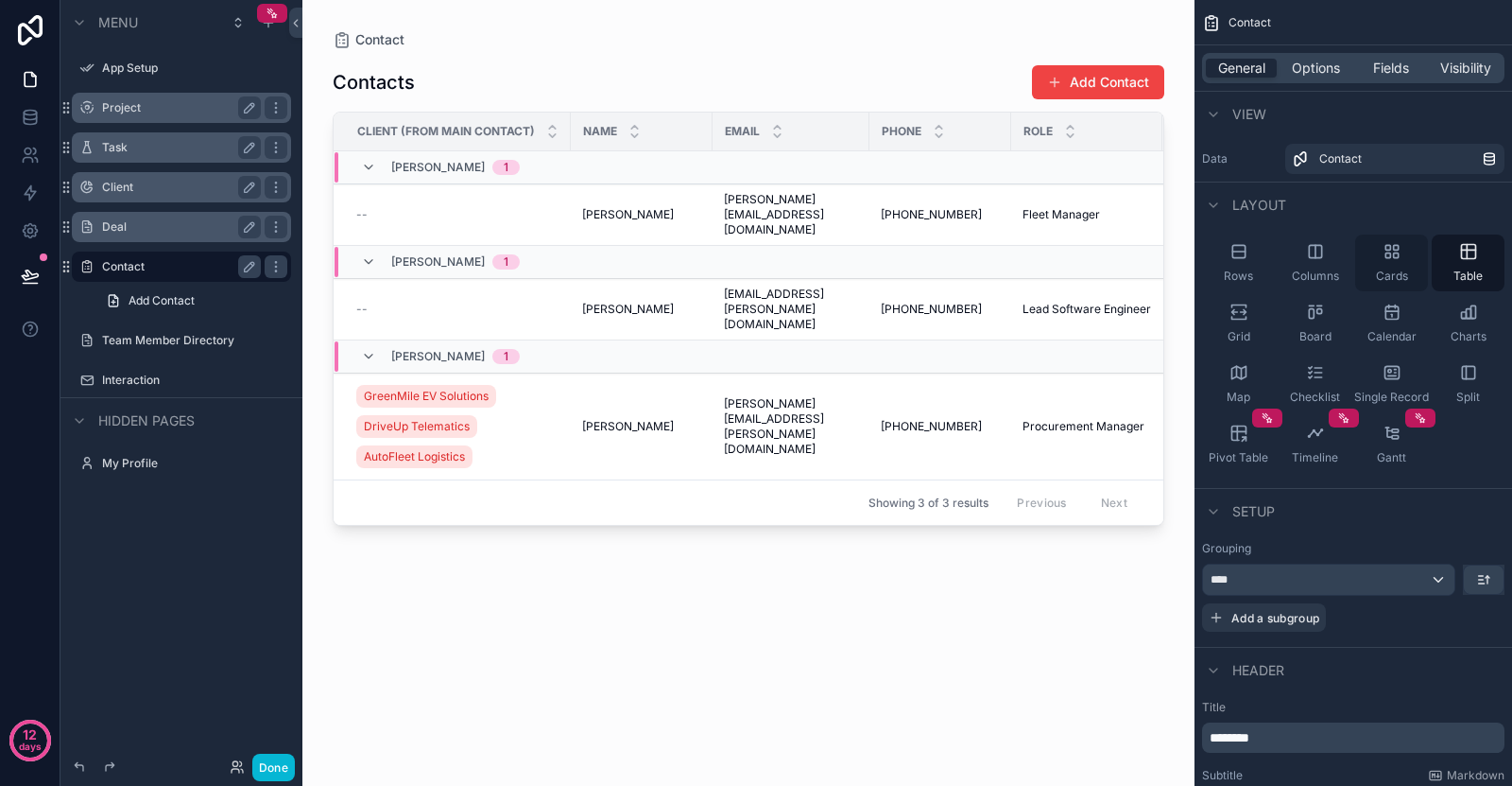
click at [1364, 274] on div "Cards" at bounding box center [1392, 263] width 73 height 57
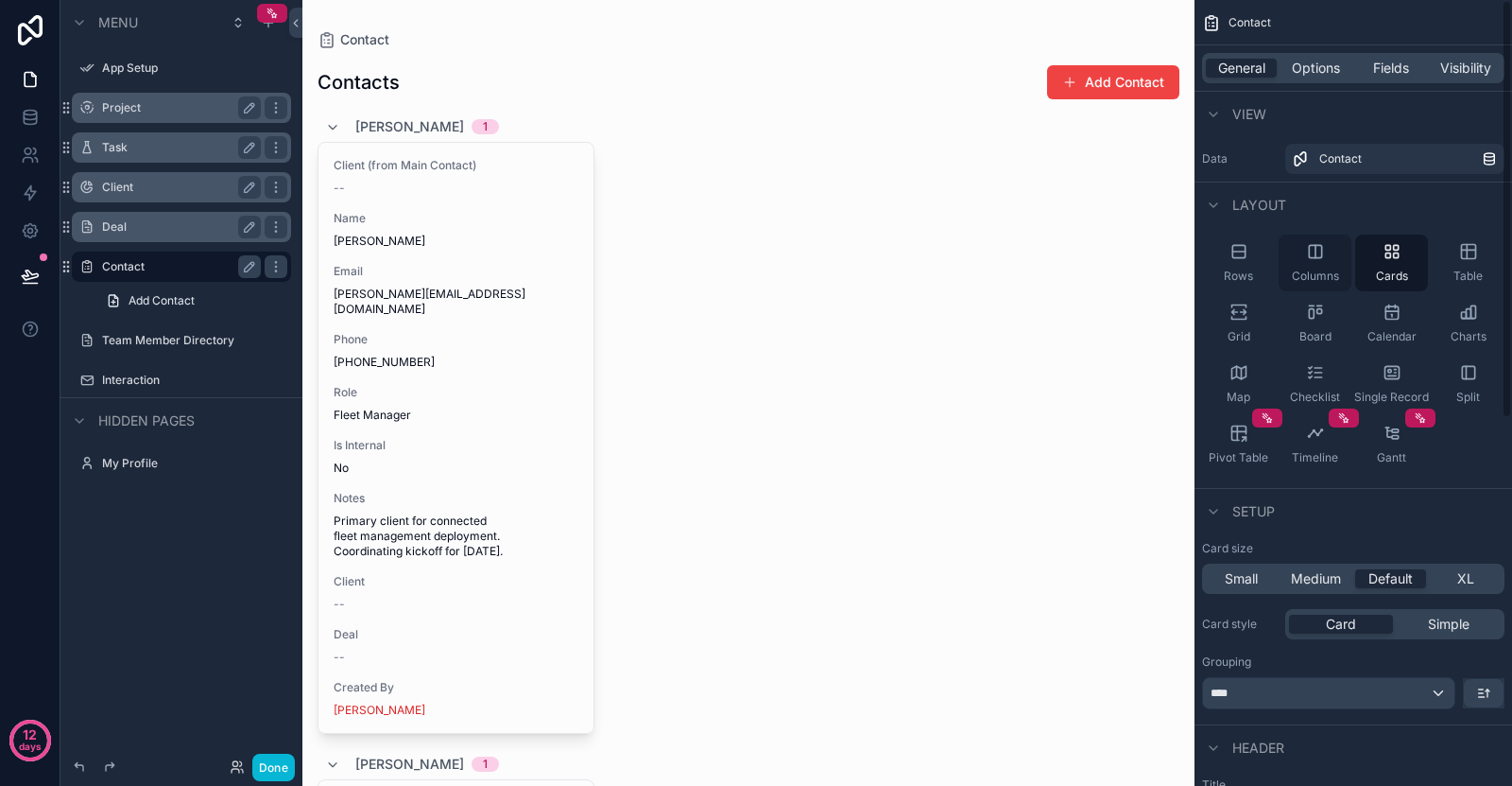
click at [1304, 260] on div "Columns" at bounding box center [1315, 263] width 73 height 57
click at [1261, 266] on div "Rows" at bounding box center [1238, 263] width 73 height 57
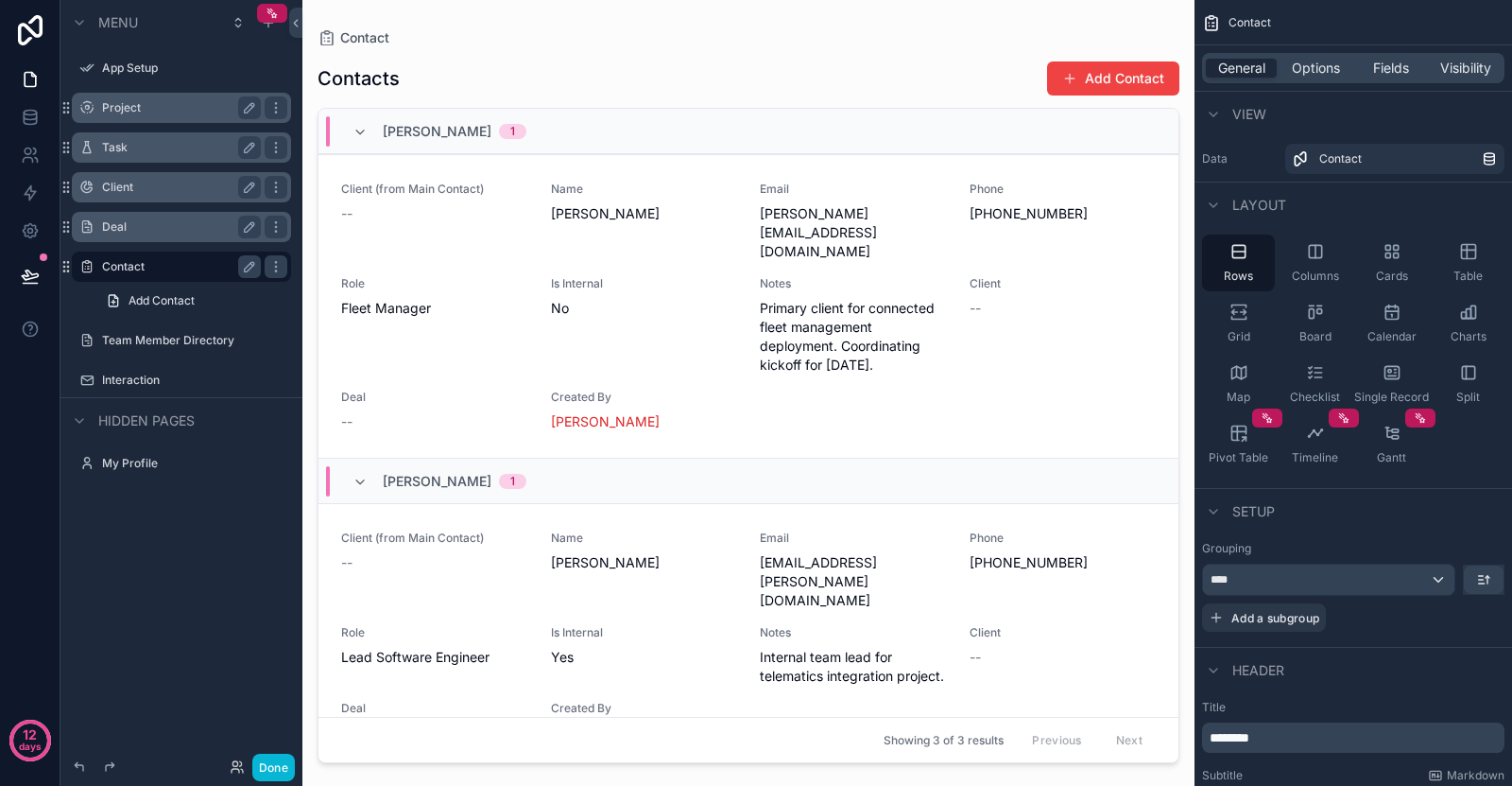
click at [365, 117] on div "[PERSON_NAME] 1" at bounding box center [439, 132] width 173 height 30
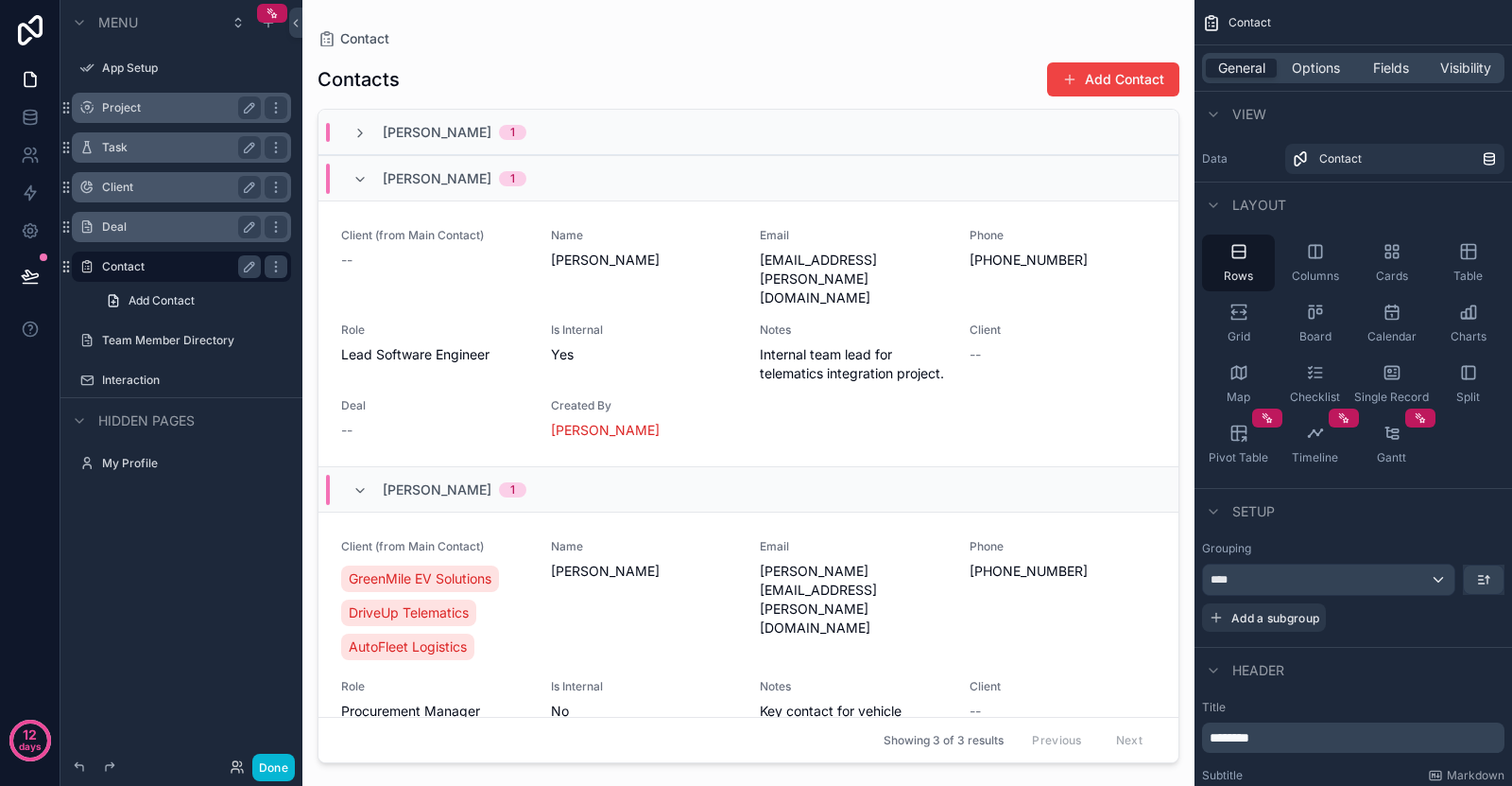
click at [352, 174] on div "[PERSON_NAME] 1" at bounding box center [439, 178] width 219 height 30
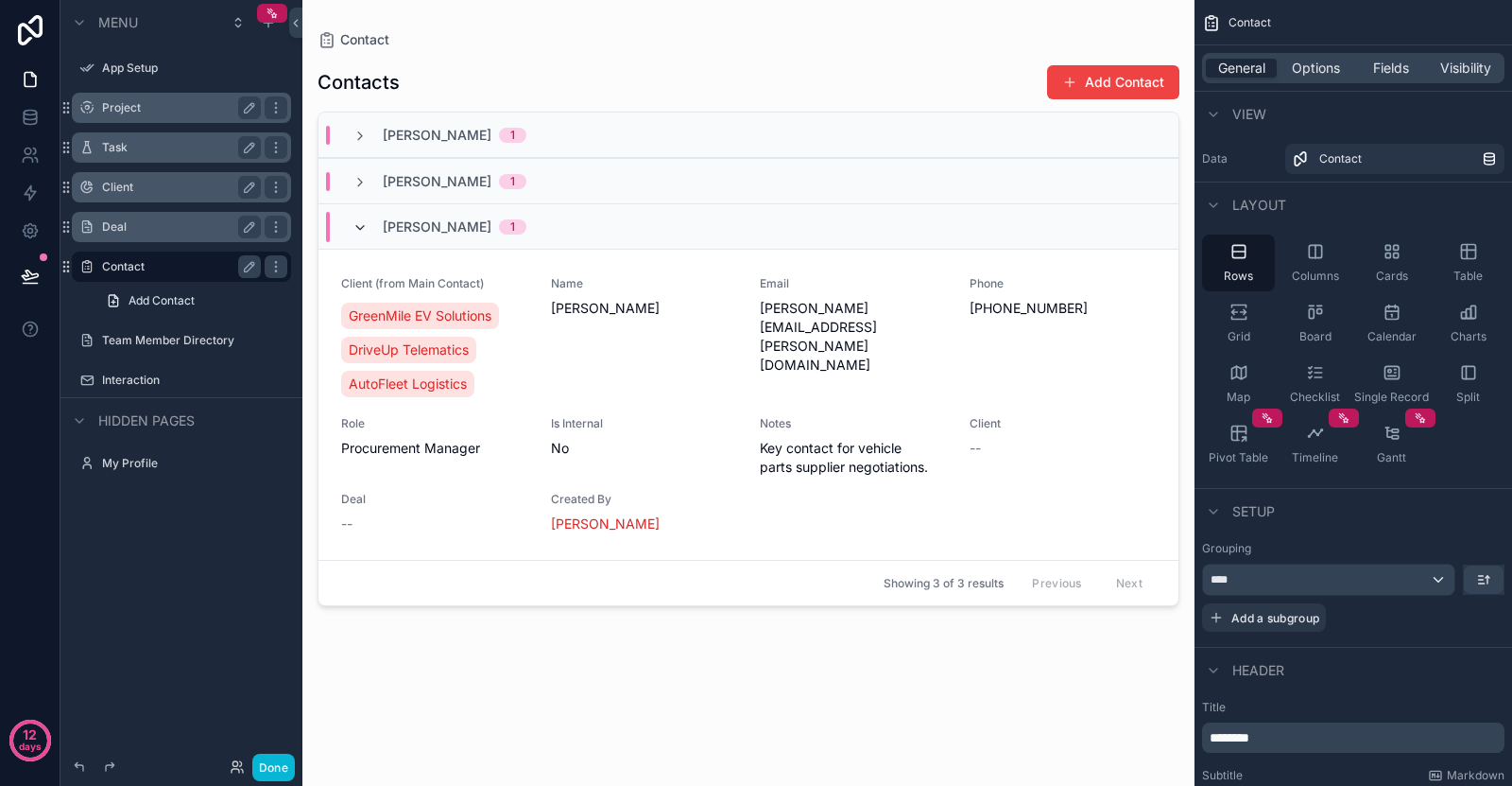
click at [358, 220] on icon "scrollable content" at bounding box center [360, 228] width 15 height 15
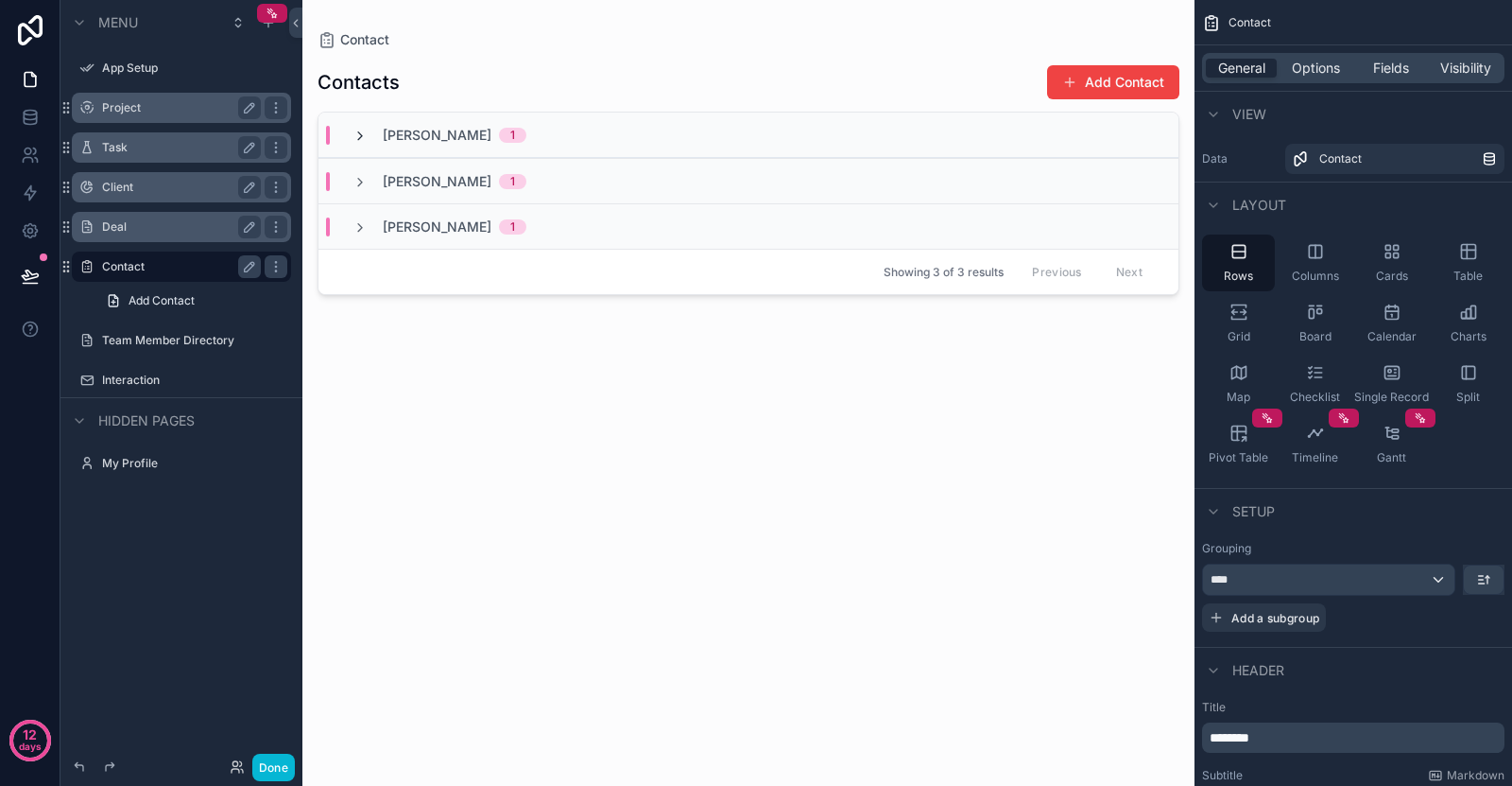
click at [366, 131] on icon "scrollable content" at bounding box center [360, 137] width 15 height 15
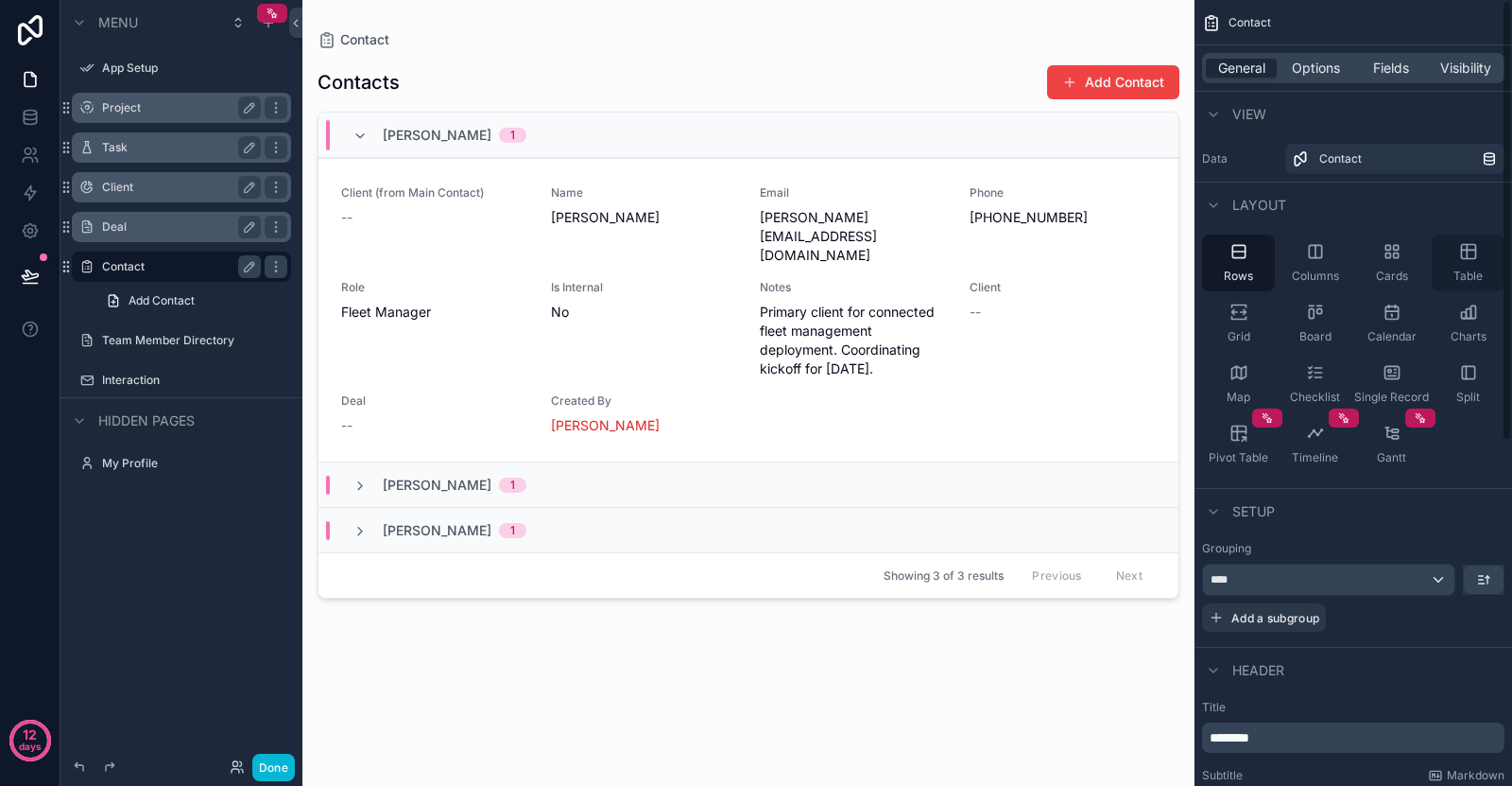
click at [1466, 266] on div "Table" at bounding box center [1468, 263] width 73 height 57
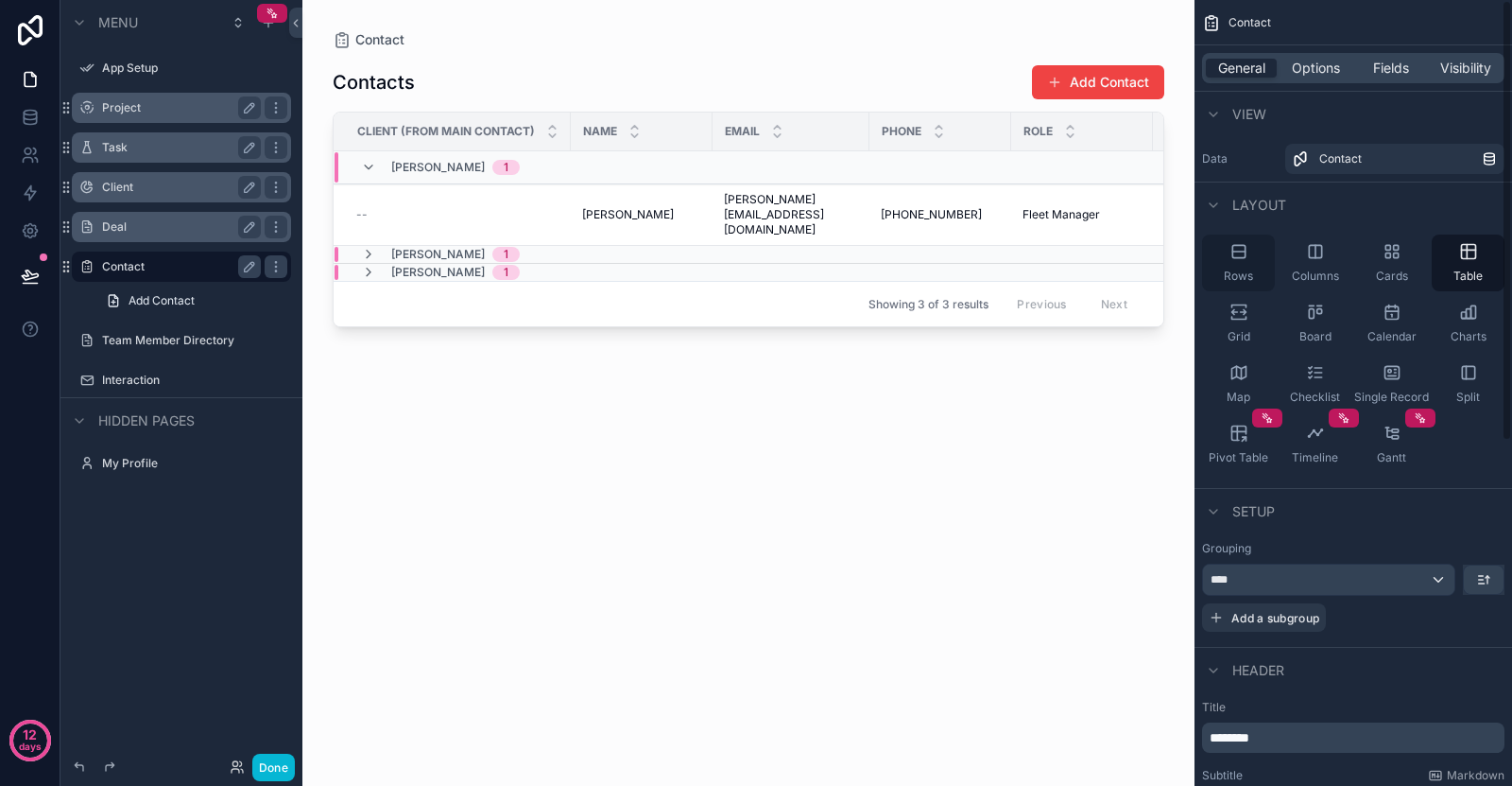
click at [1238, 257] on icon "scrollable content" at bounding box center [1238, 250] width 12 height 12
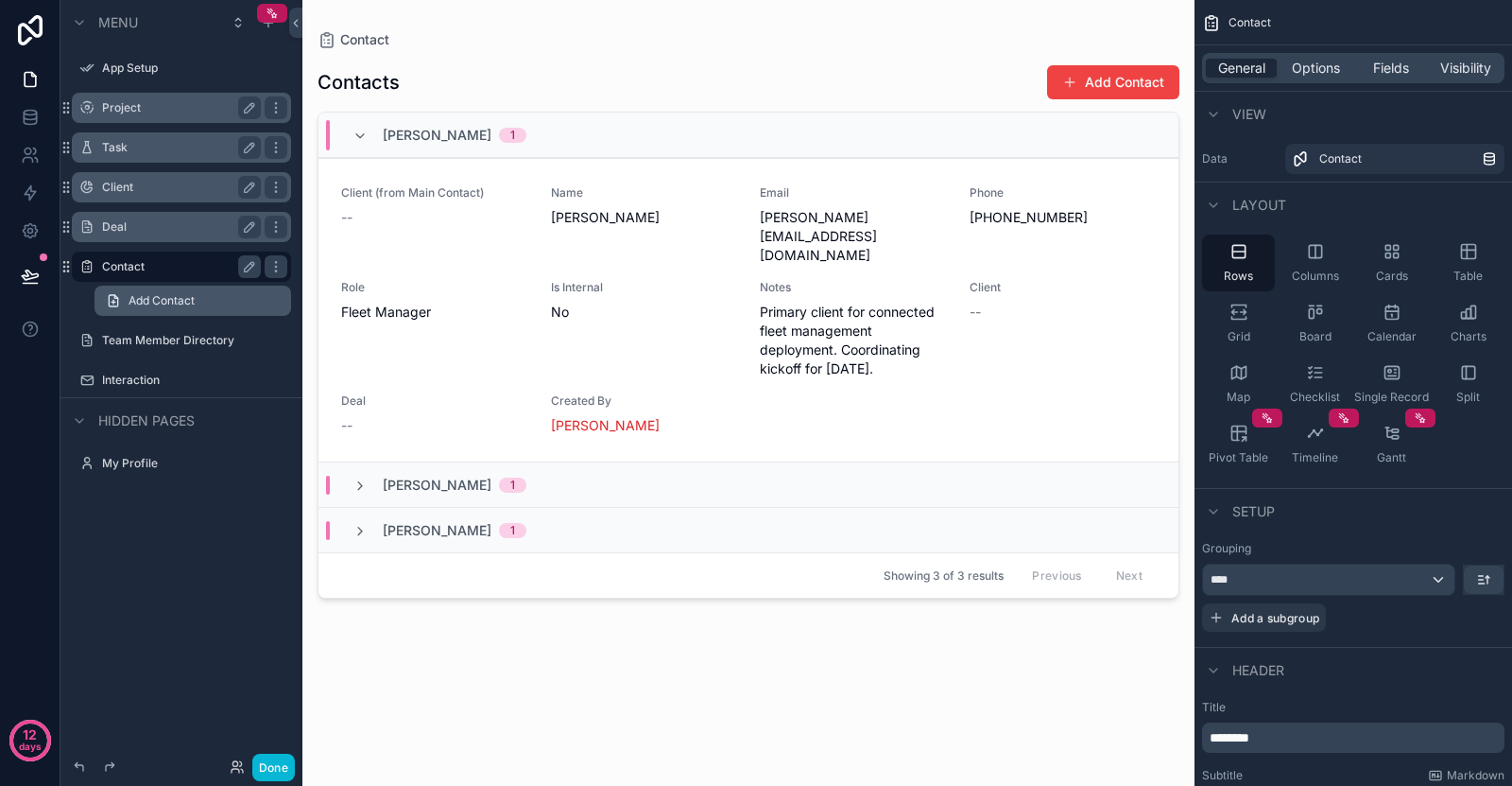
click at [164, 301] on span "Add Contact" at bounding box center [162, 301] width 66 height 15
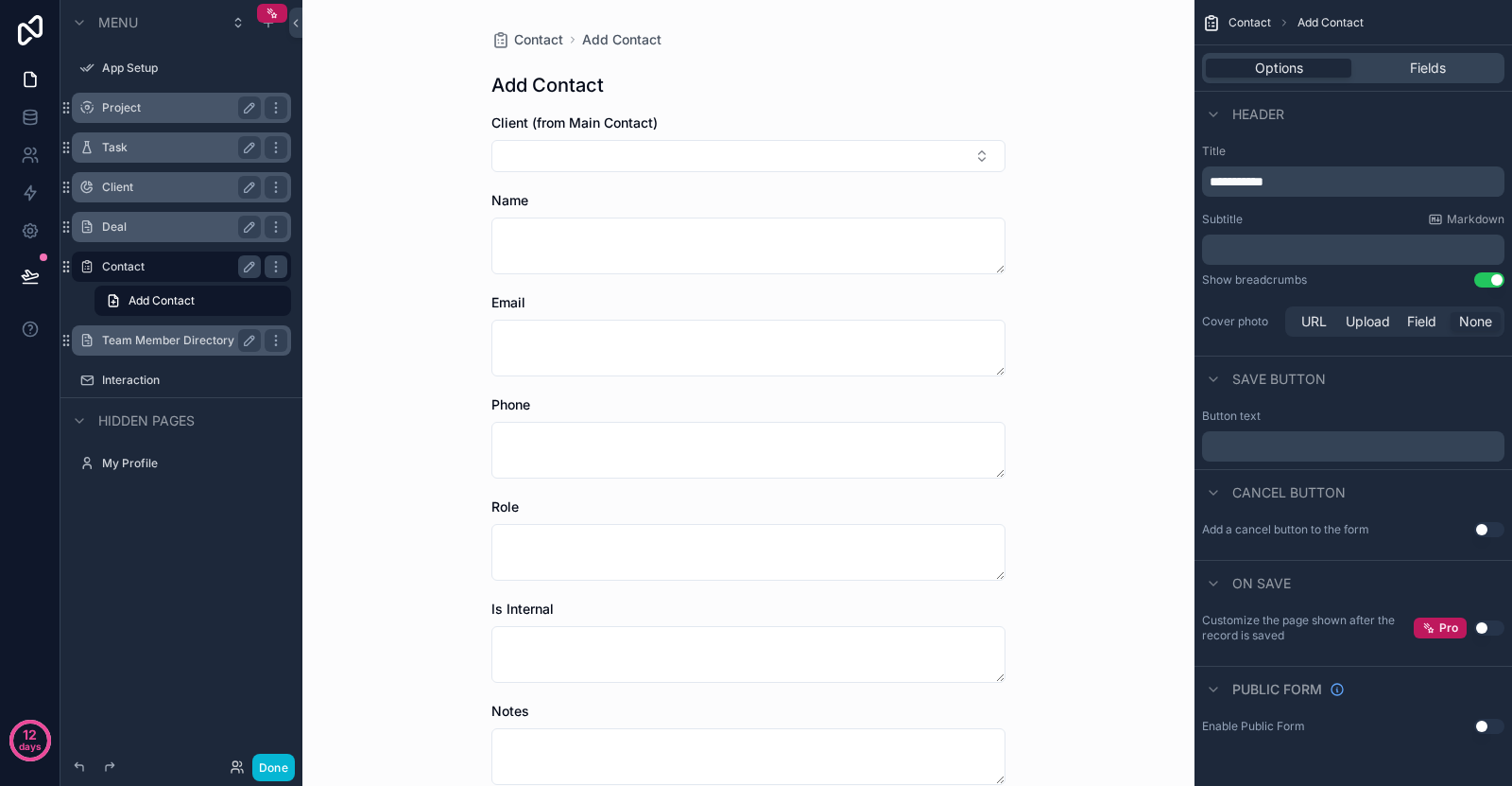
click at [168, 335] on label "Team Member Directory" at bounding box center [178, 340] width 152 height 15
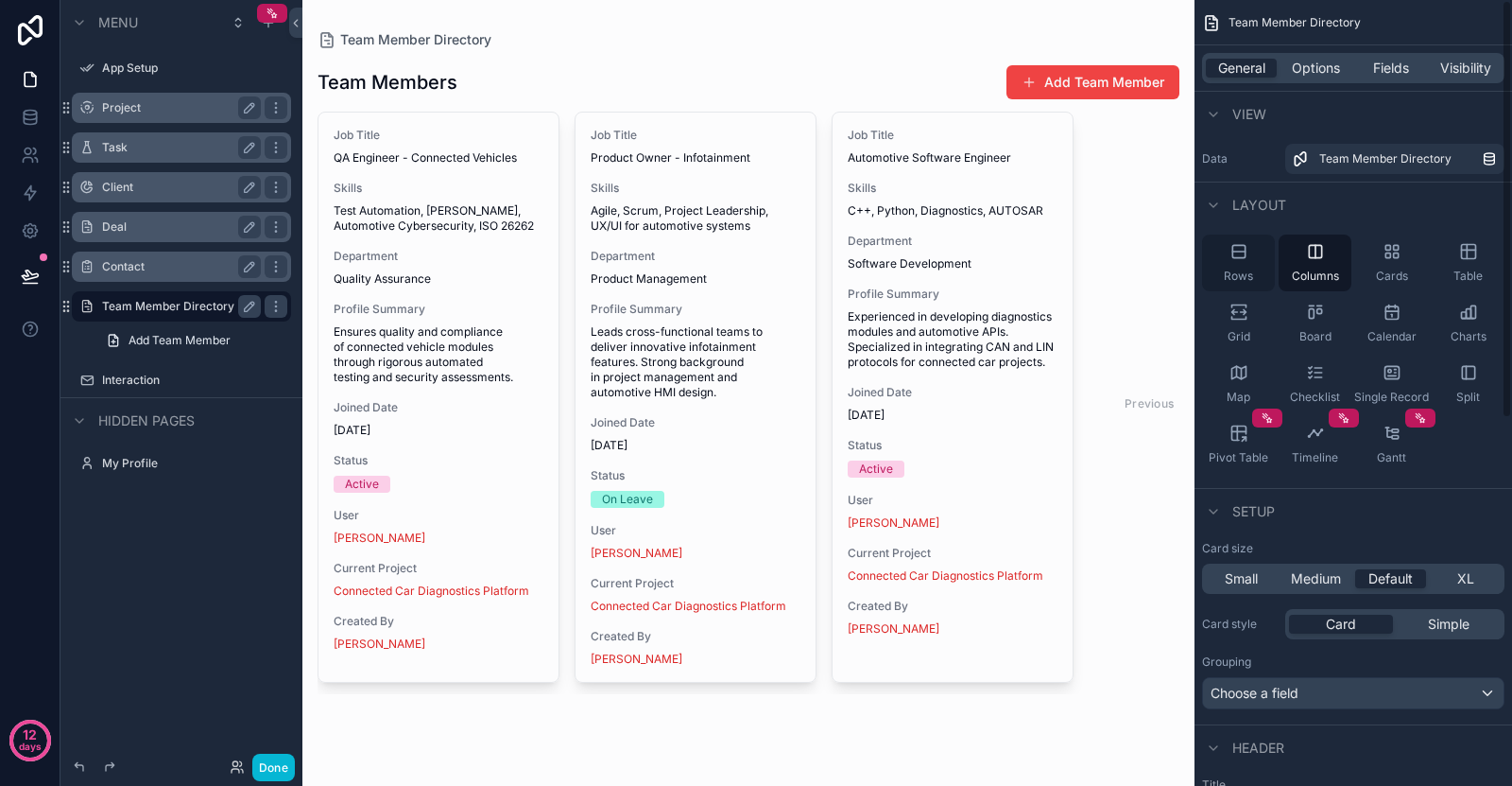
click at [1271, 267] on div "Rows" at bounding box center [1238, 263] width 73 height 57
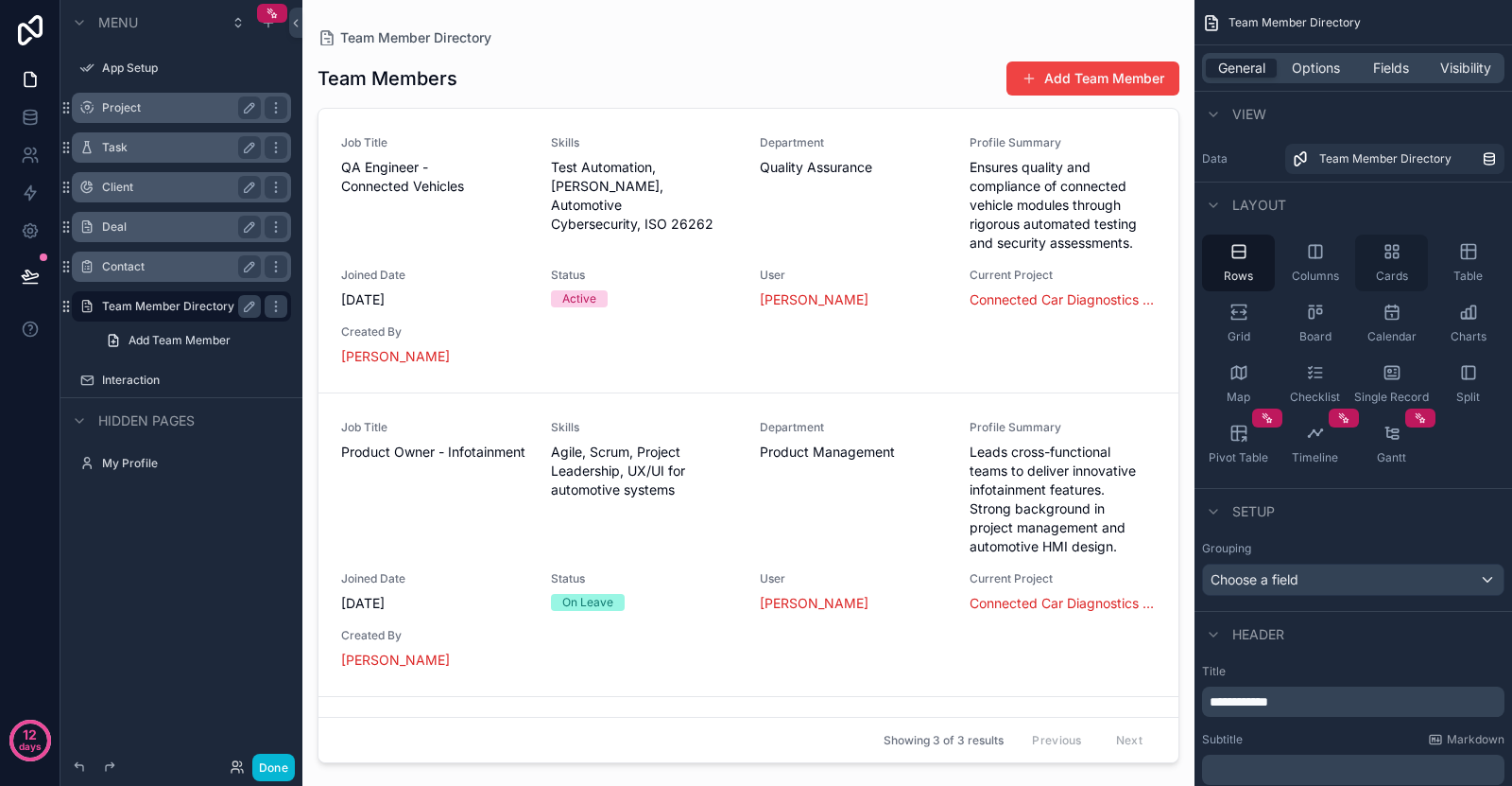
click at [1371, 258] on div "Cards" at bounding box center [1392, 263] width 73 height 57
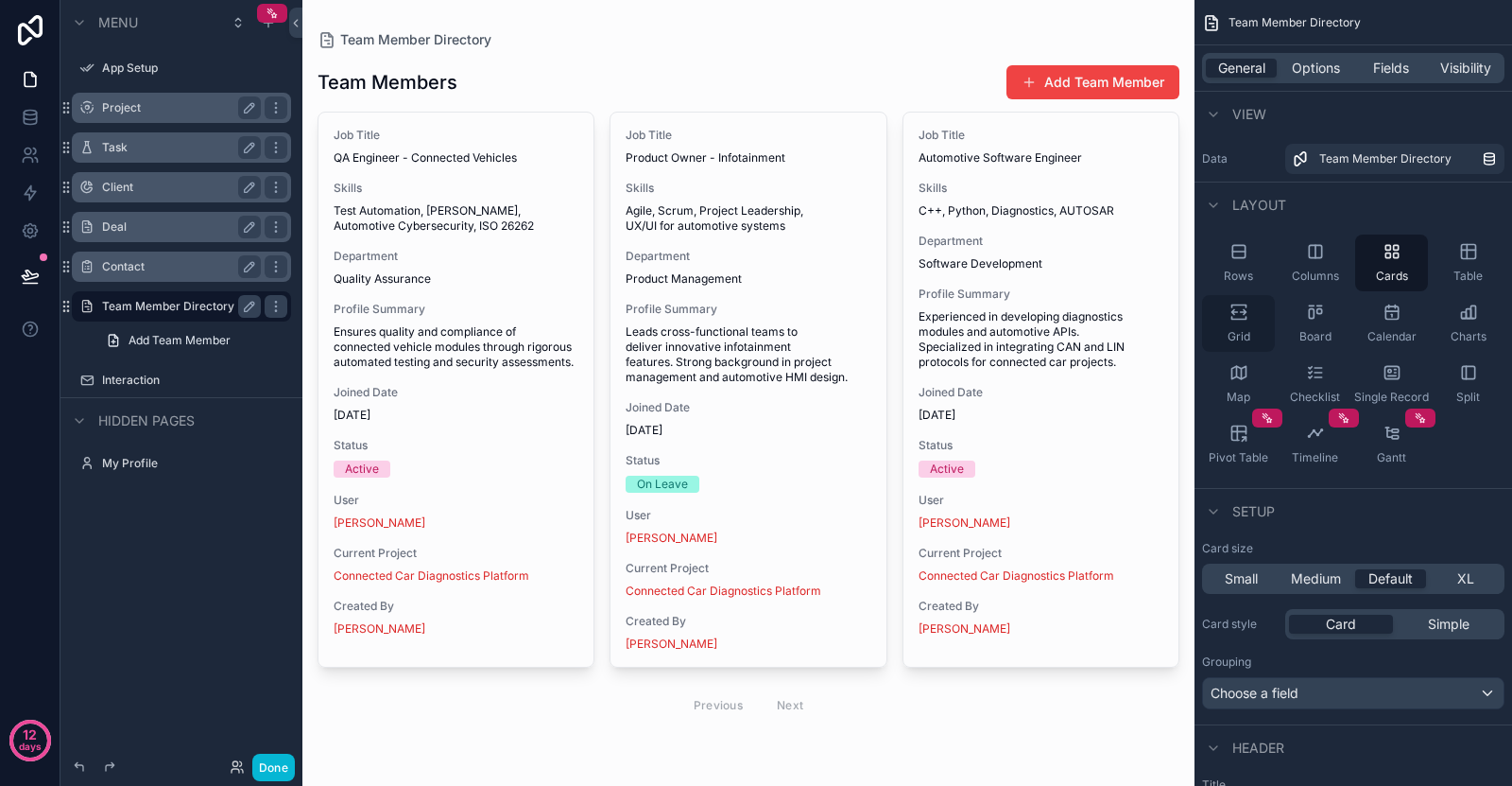
click at [1260, 333] on div "Grid" at bounding box center [1238, 323] width 73 height 57
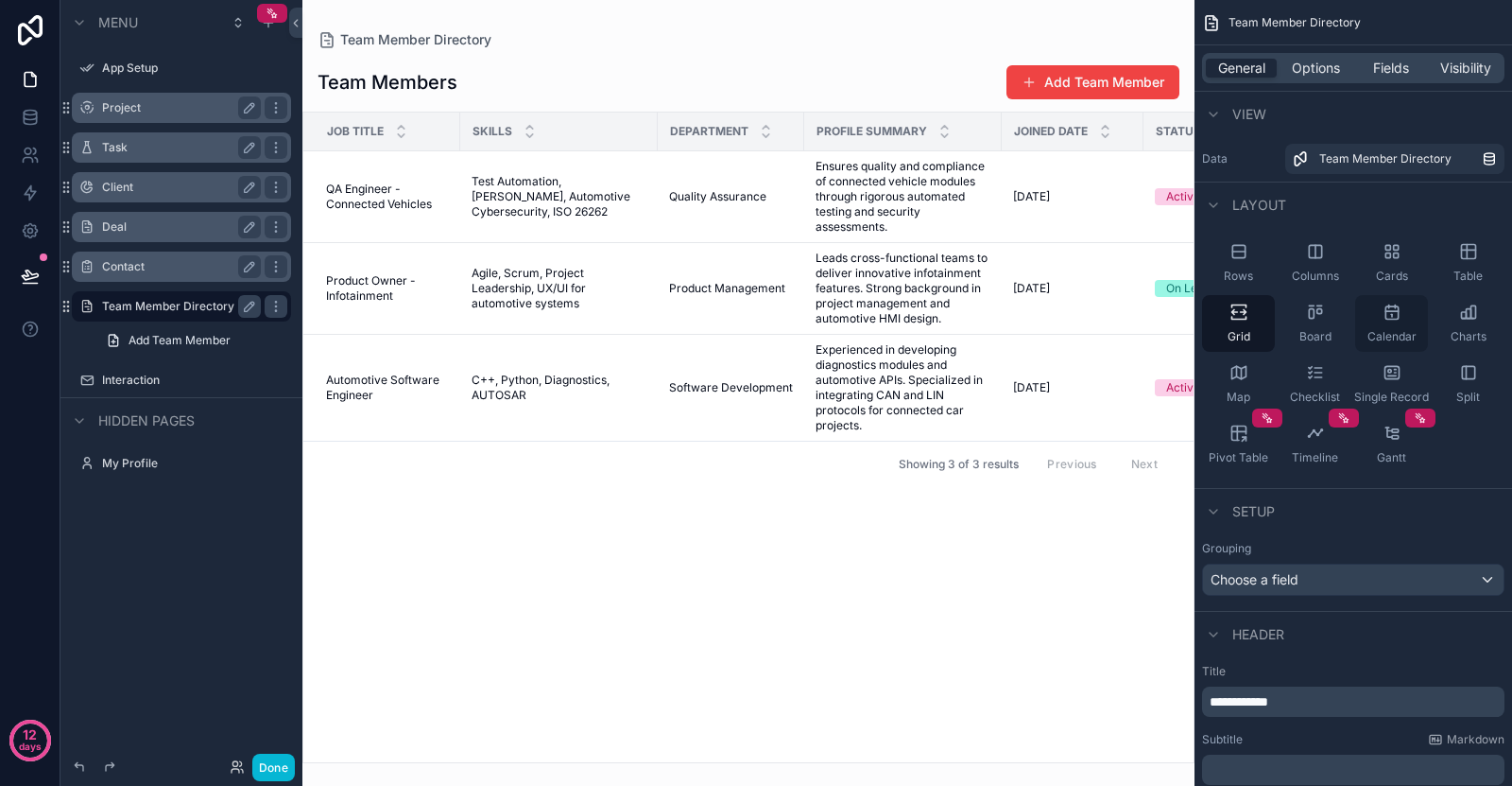
click at [1394, 338] on span "Calendar" at bounding box center [1393, 337] width 49 height 15
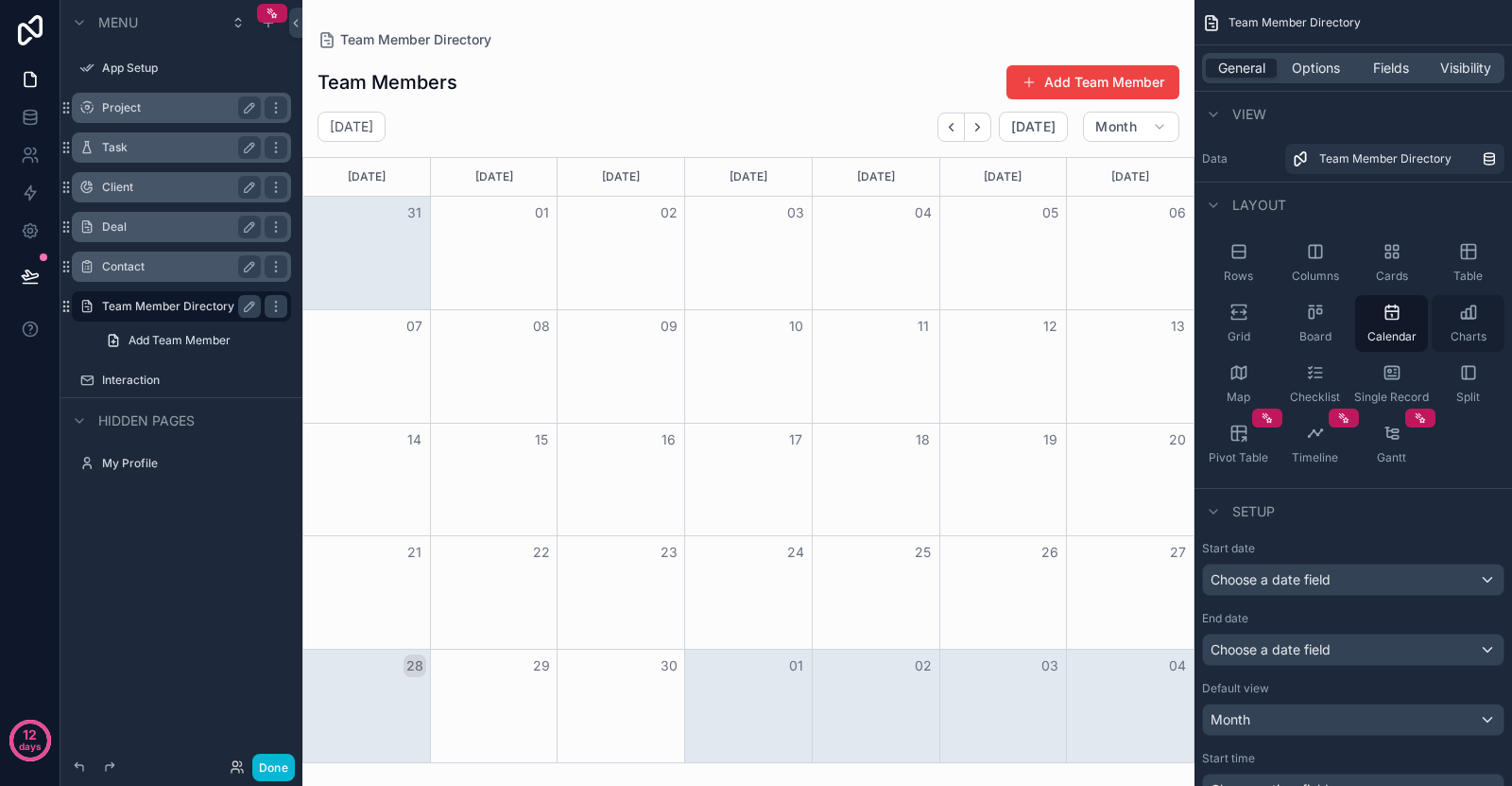
click at [1464, 334] on span "Charts" at bounding box center [1468, 337] width 36 height 15
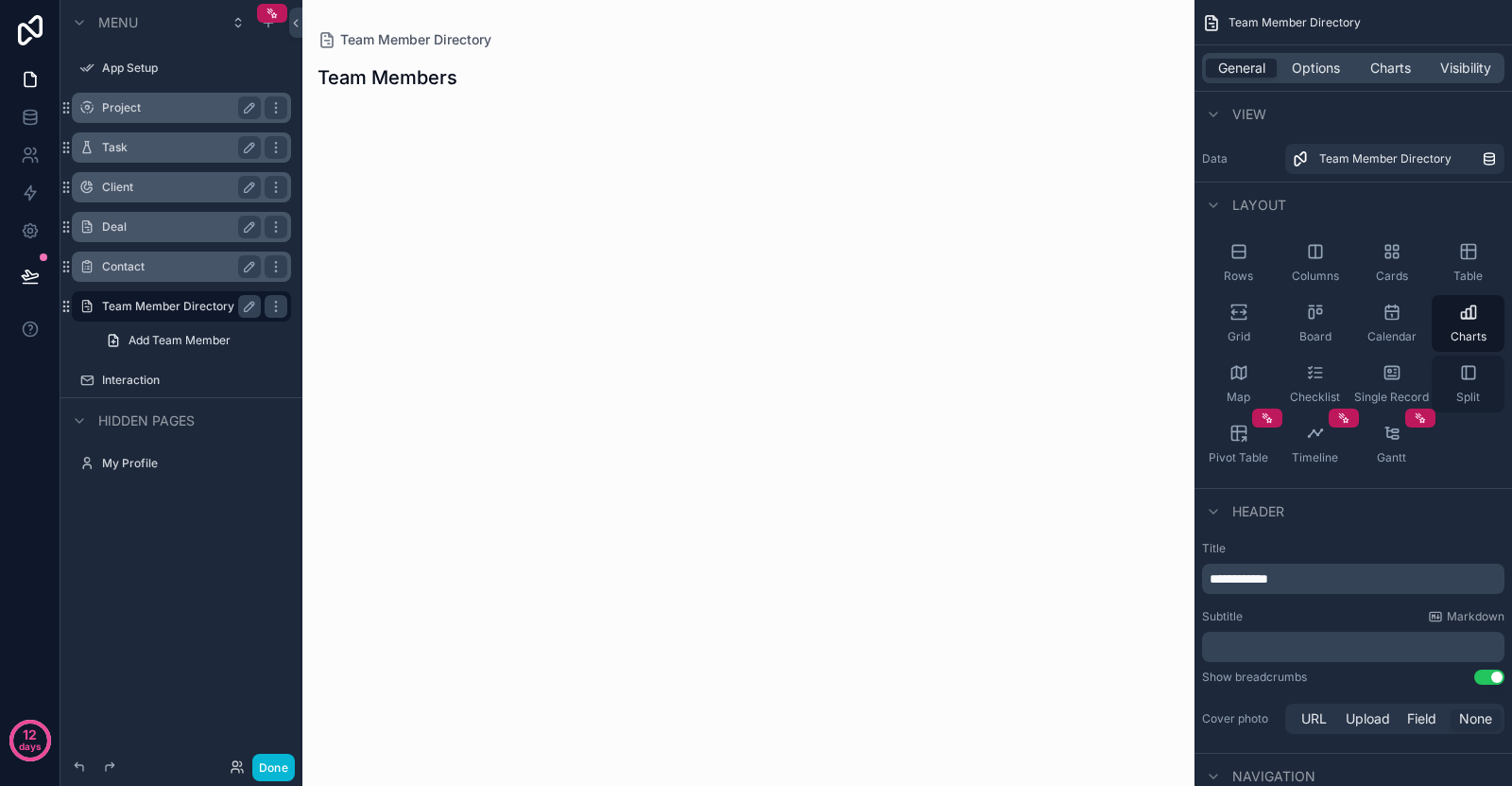
click at [1465, 376] on icon "scrollable content" at bounding box center [1468, 373] width 19 height 19
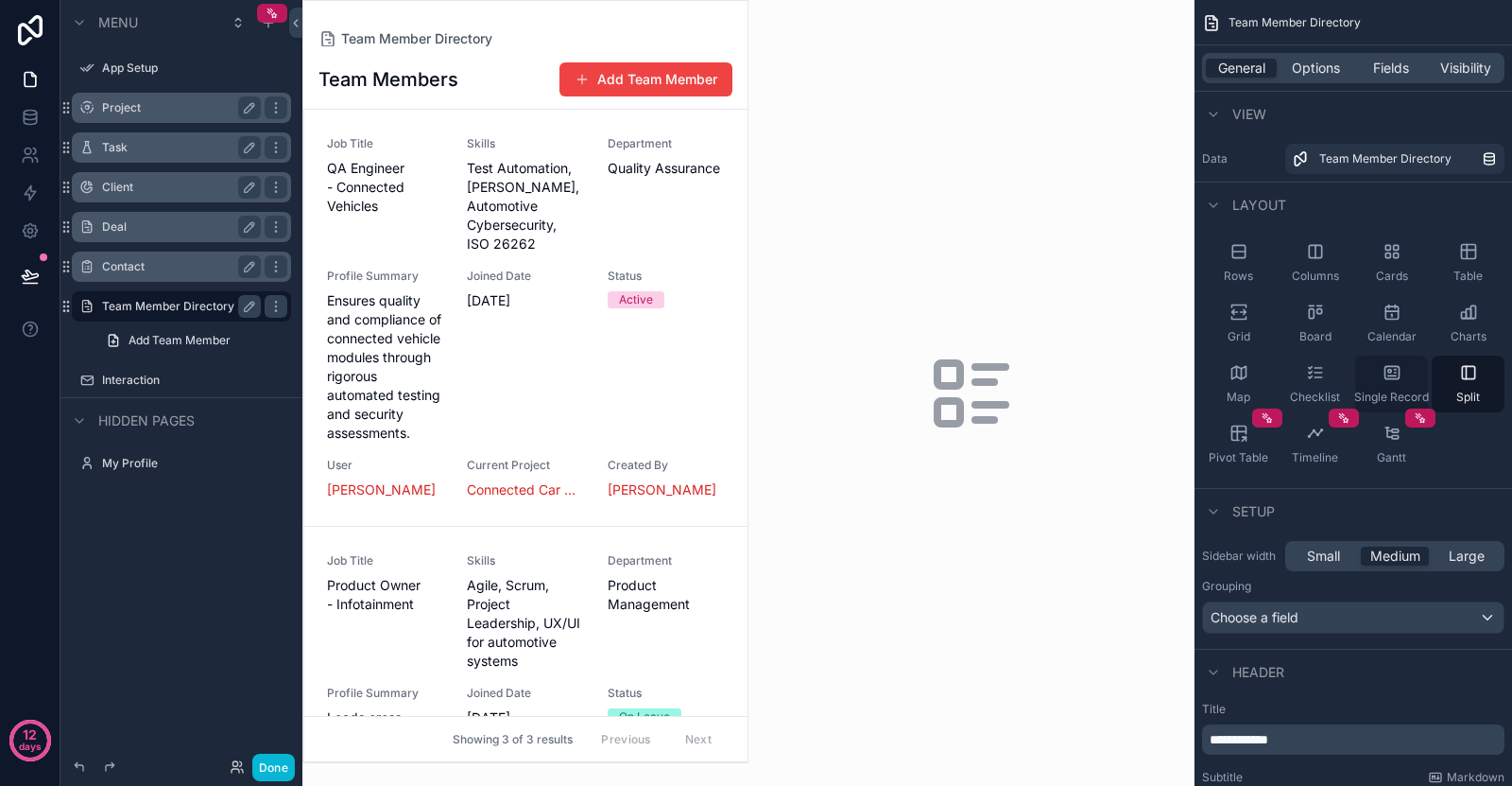
click at [1388, 378] on icon "scrollable content" at bounding box center [1392, 372] width 14 height 12
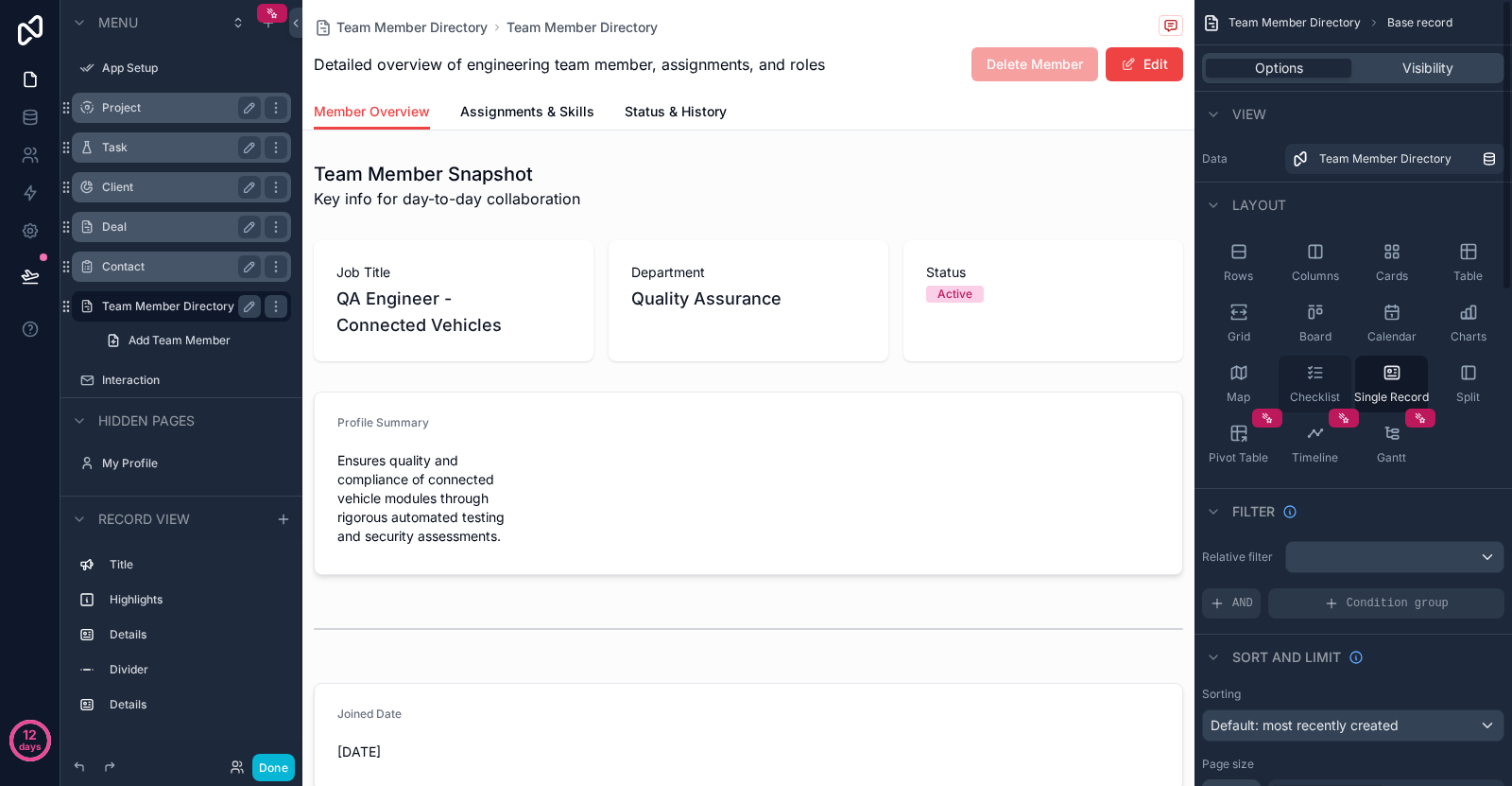
click at [1307, 378] on icon "scrollable content" at bounding box center [1316, 373] width 19 height 19
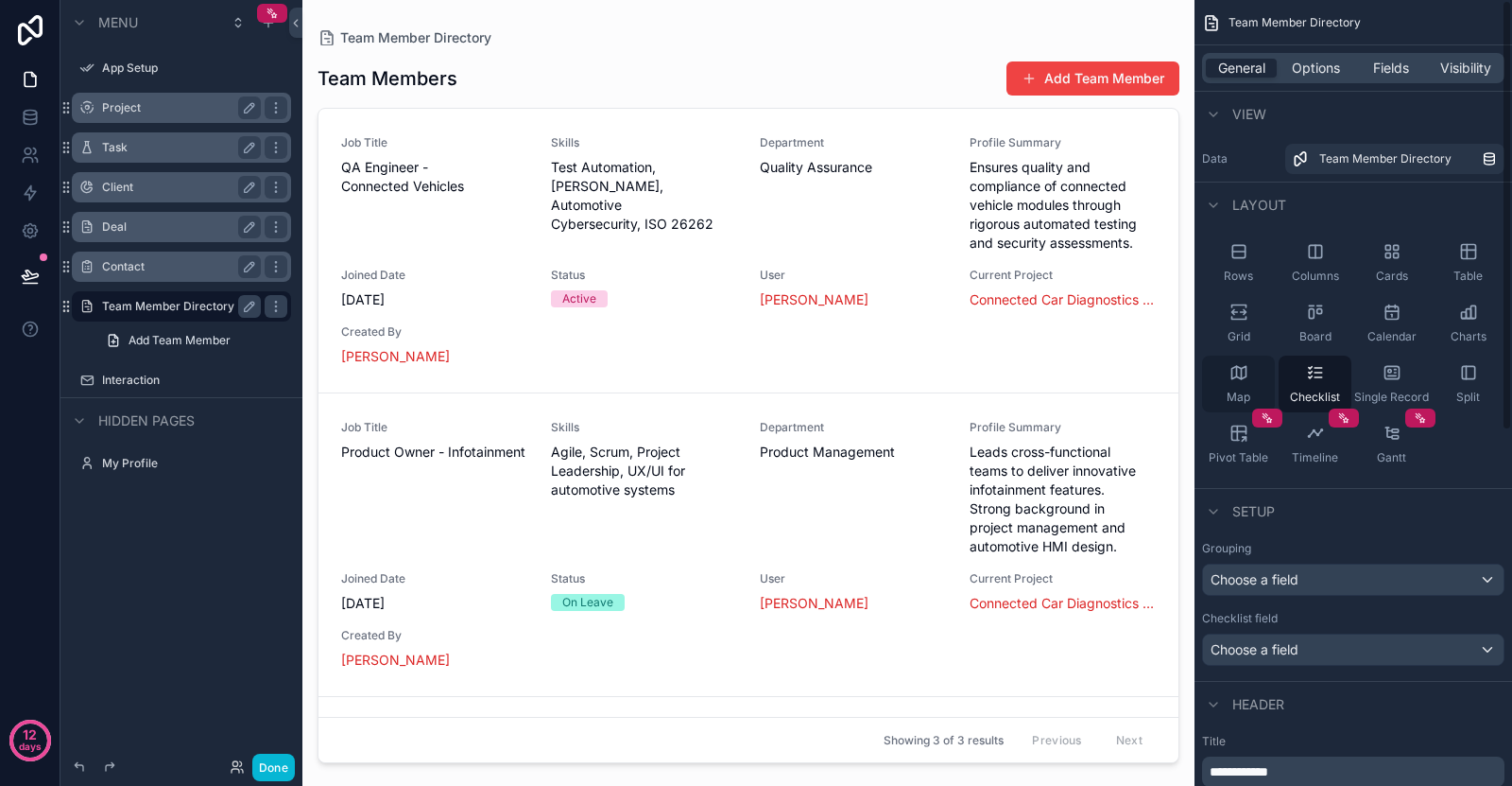
click at [1225, 395] on div "Map" at bounding box center [1238, 384] width 73 height 57
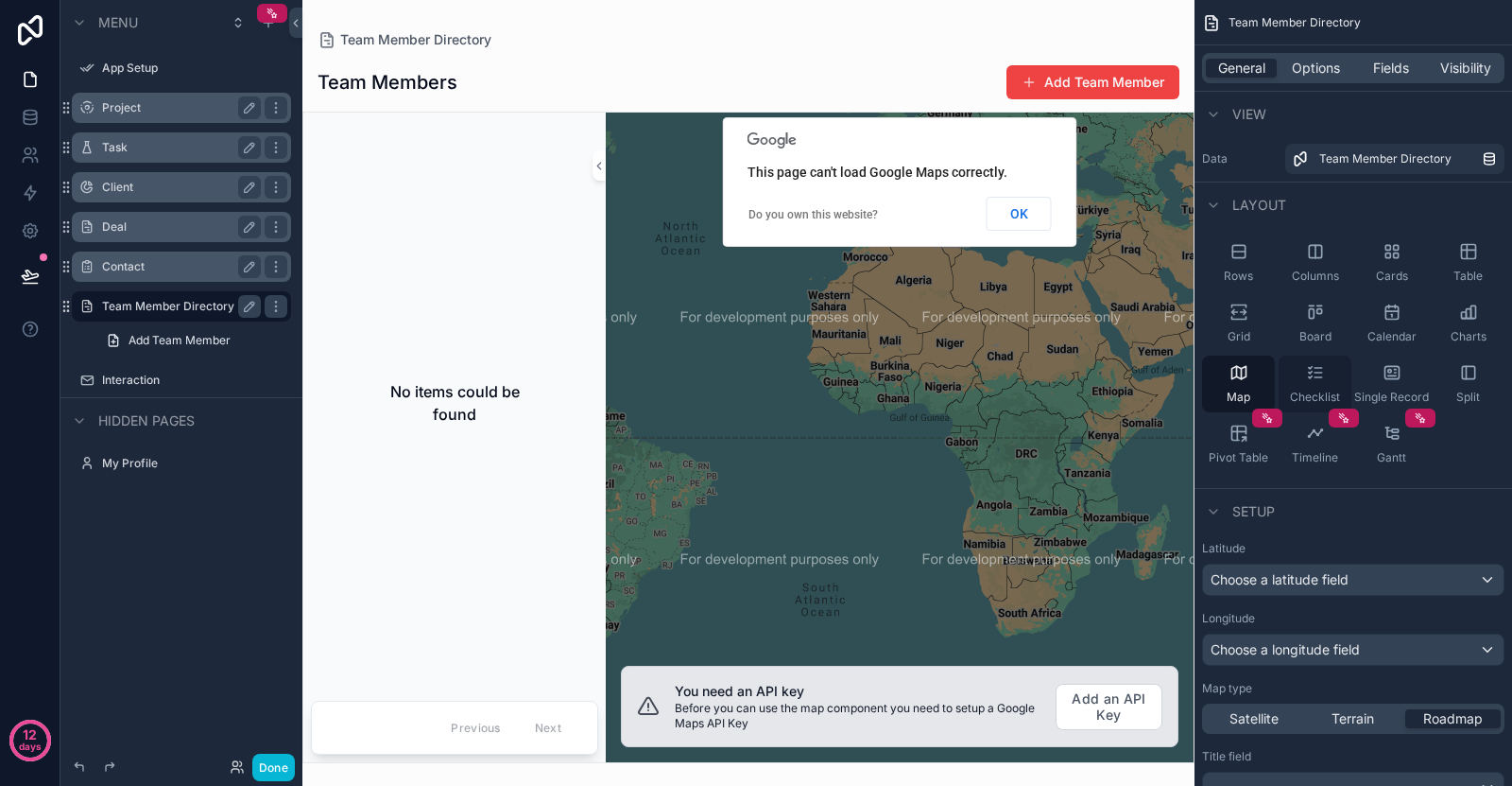
click at [1301, 381] on div "Checklist" at bounding box center [1315, 384] width 73 height 57
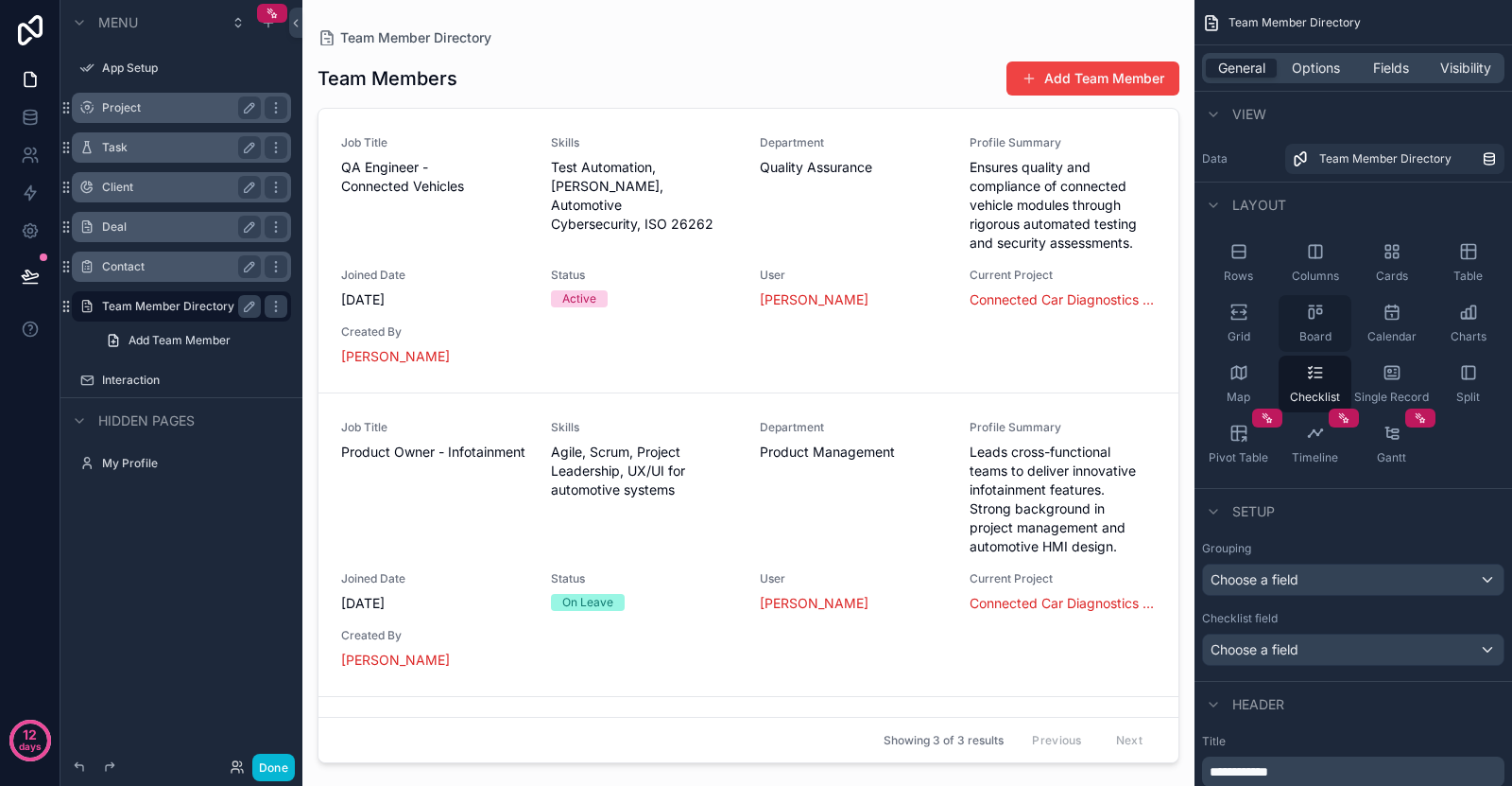
click at [1311, 320] on icon "scrollable content" at bounding box center [1316, 312] width 19 height 19
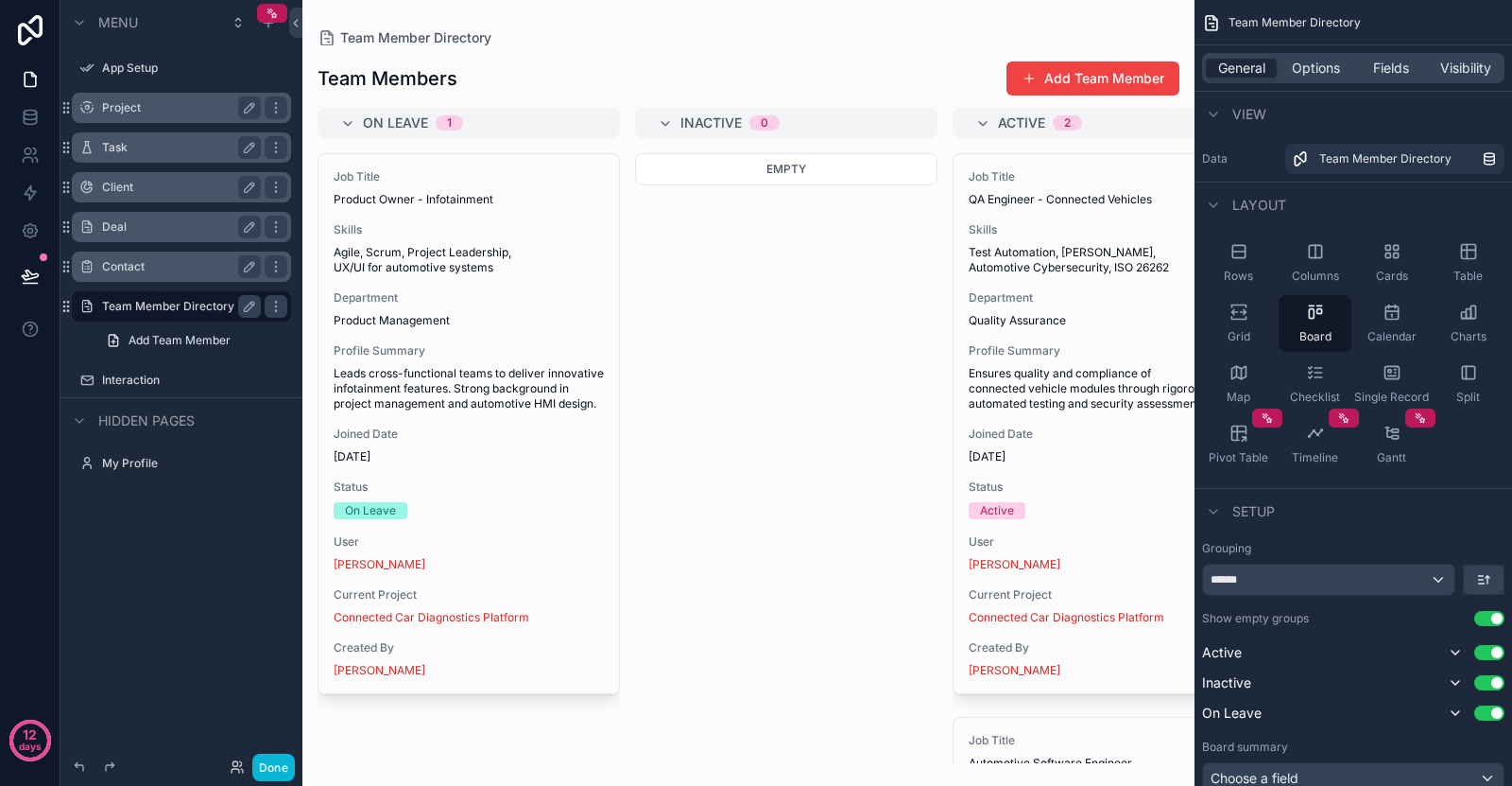
drag, startPoint x: 761, startPoint y: 352, endPoint x: 744, endPoint y: 351, distance: 17.0
click at [761, 352] on div "Empty" at bounding box center [786, 458] width 302 height 610
click at [279, 307] on icon "scrollable content" at bounding box center [276, 306] width 15 height 15
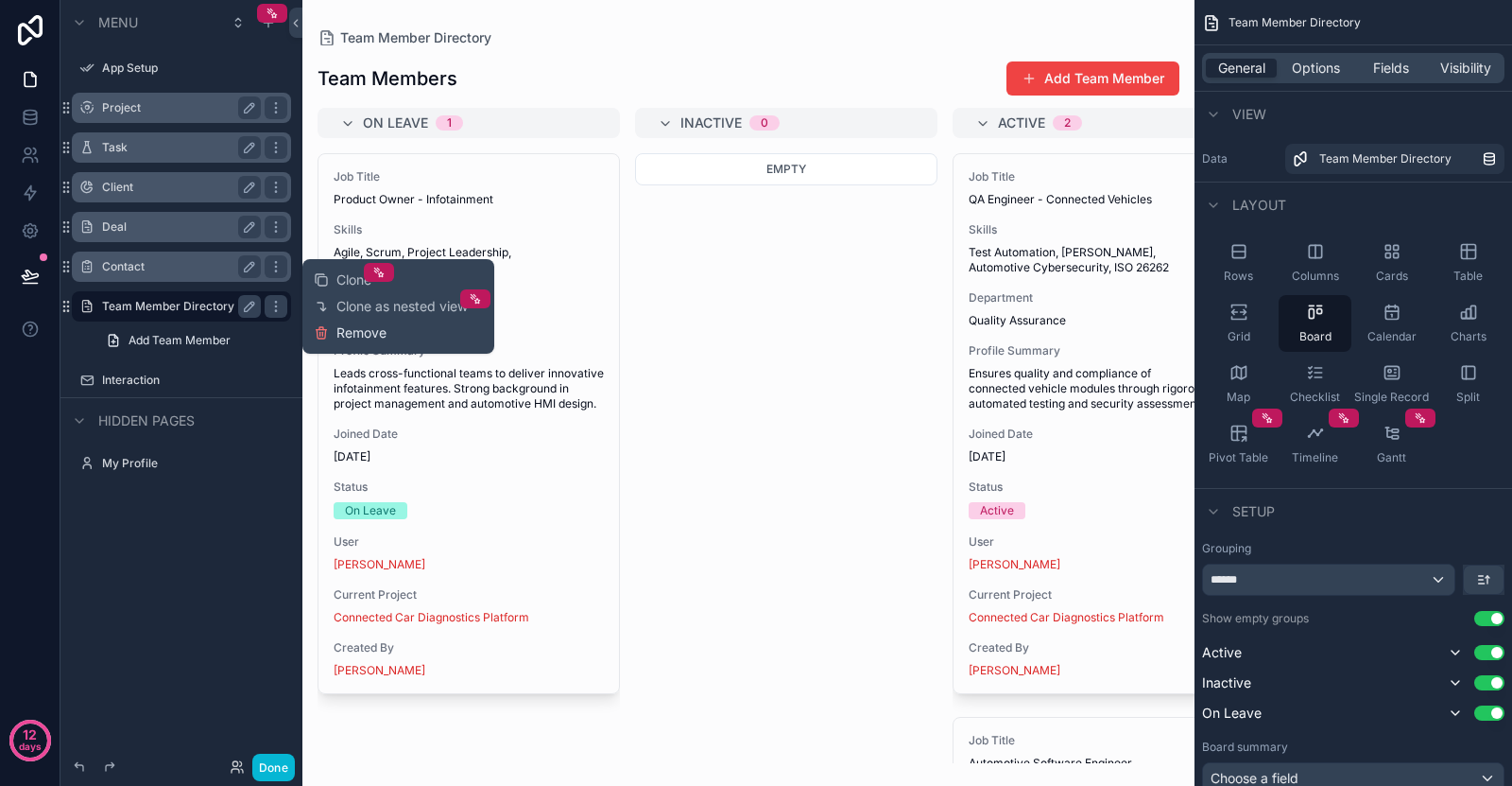
click at [353, 329] on span "Remove" at bounding box center [361, 333] width 50 height 19
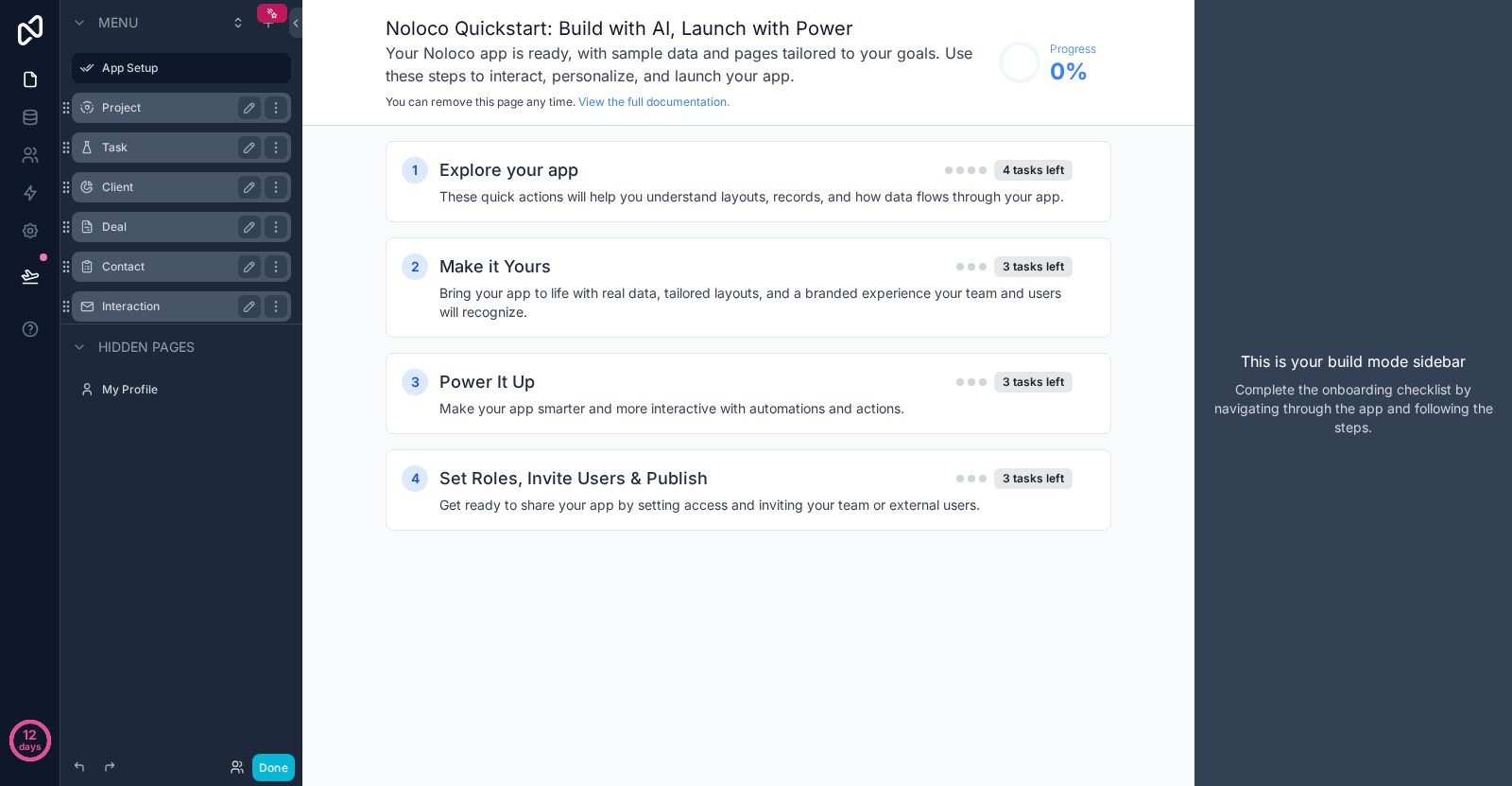
click at [147, 309] on label "Interaction" at bounding box center [178, 306] width 152 height 15
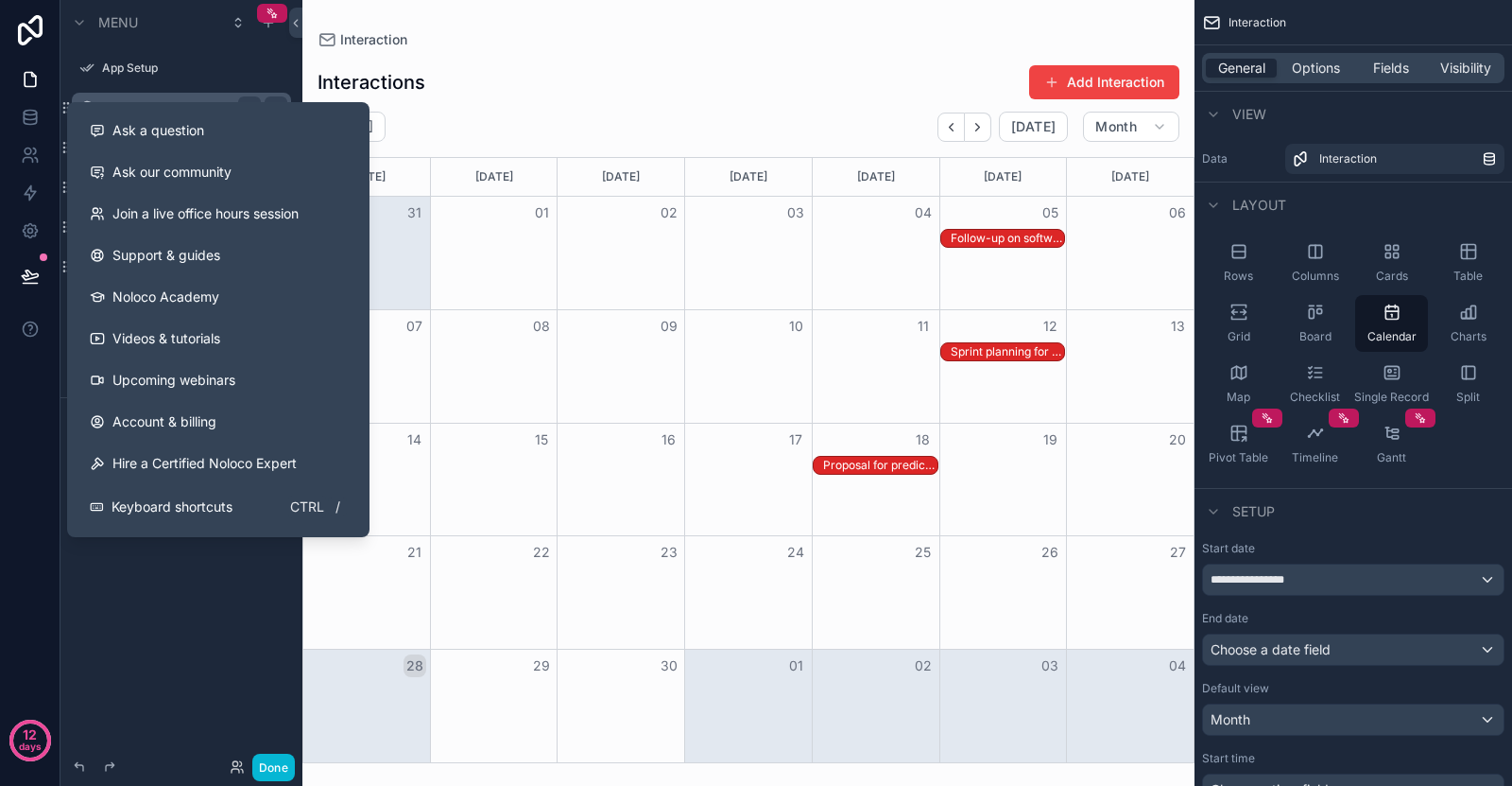
click at [441, 99] on div "scrollable content" at bounding box center [748, 393] width 892 height 786
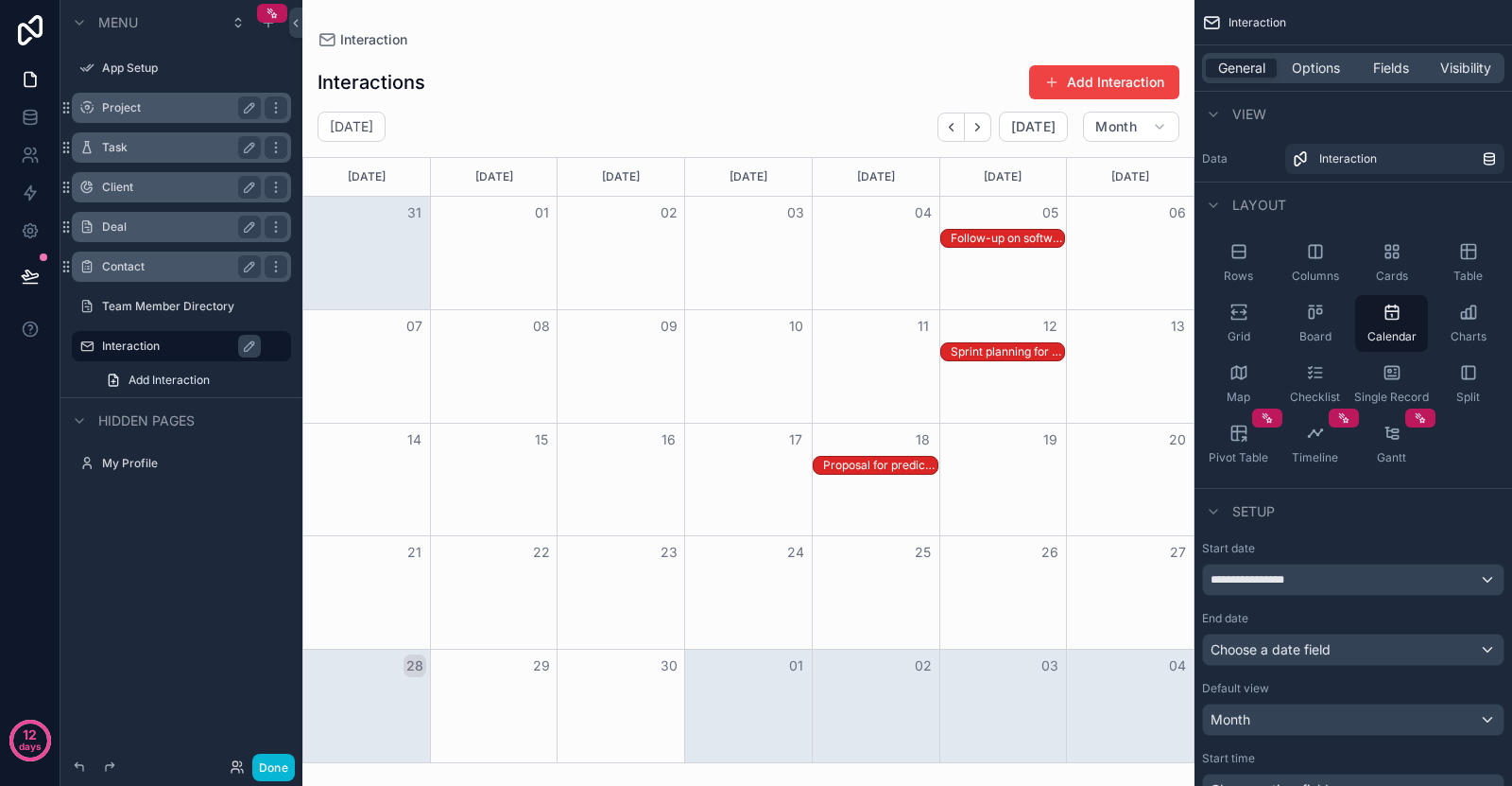
click at [1005, 245] on div "Follow-up on software integration for EV diagnostics" at bounding box center [1008, 238] width 115 height 15
click at [123, 320] on div "Team Member Directory" at bounding box center [181, 306] width 211 height 30
click at [136, 265] on label "Contact" at bounding box center [178, 266] width 152 height 15
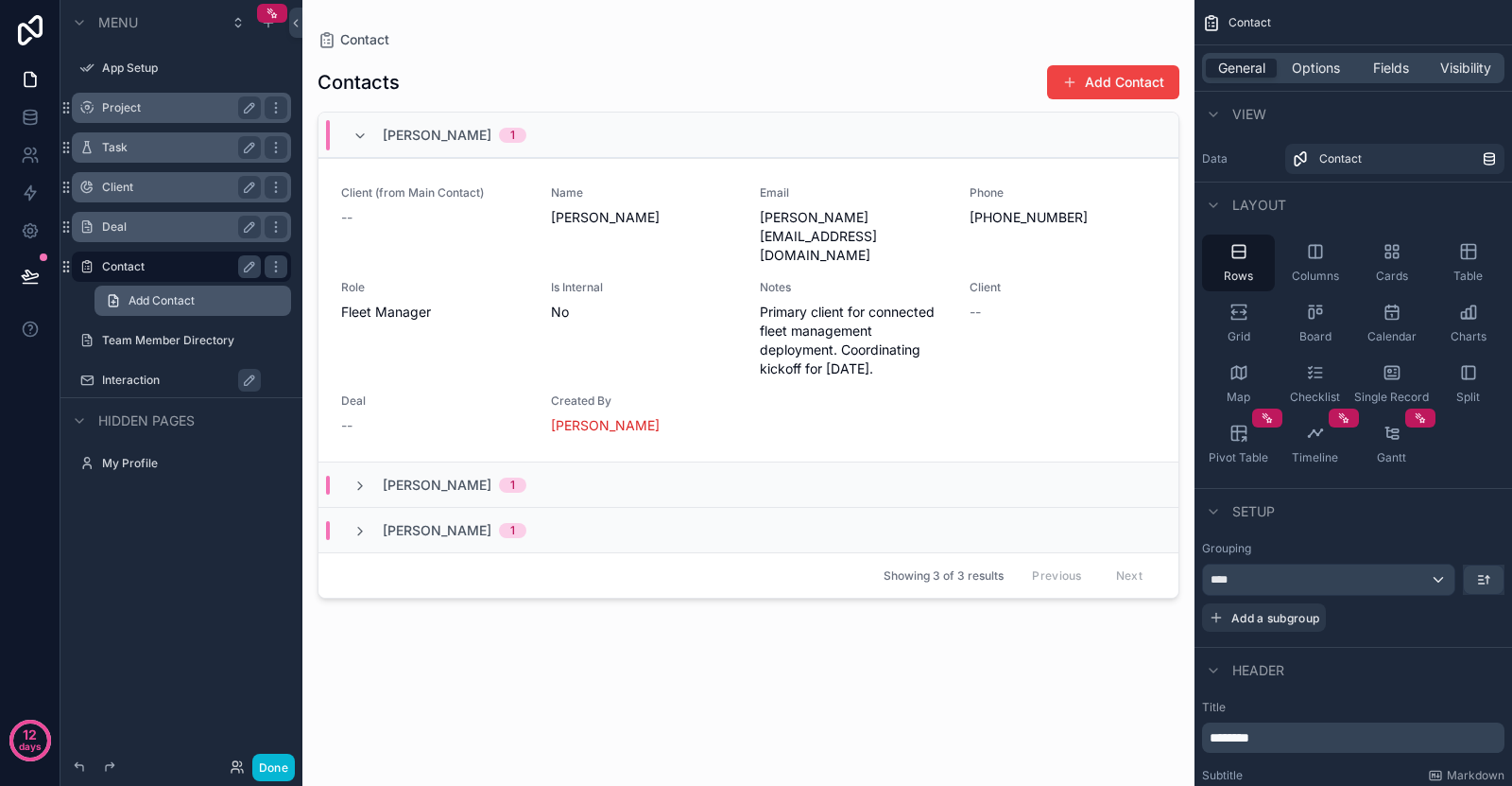
click at [141, 315] on link "Add Contact" at bounding box center [192, 301] width 196 height 30
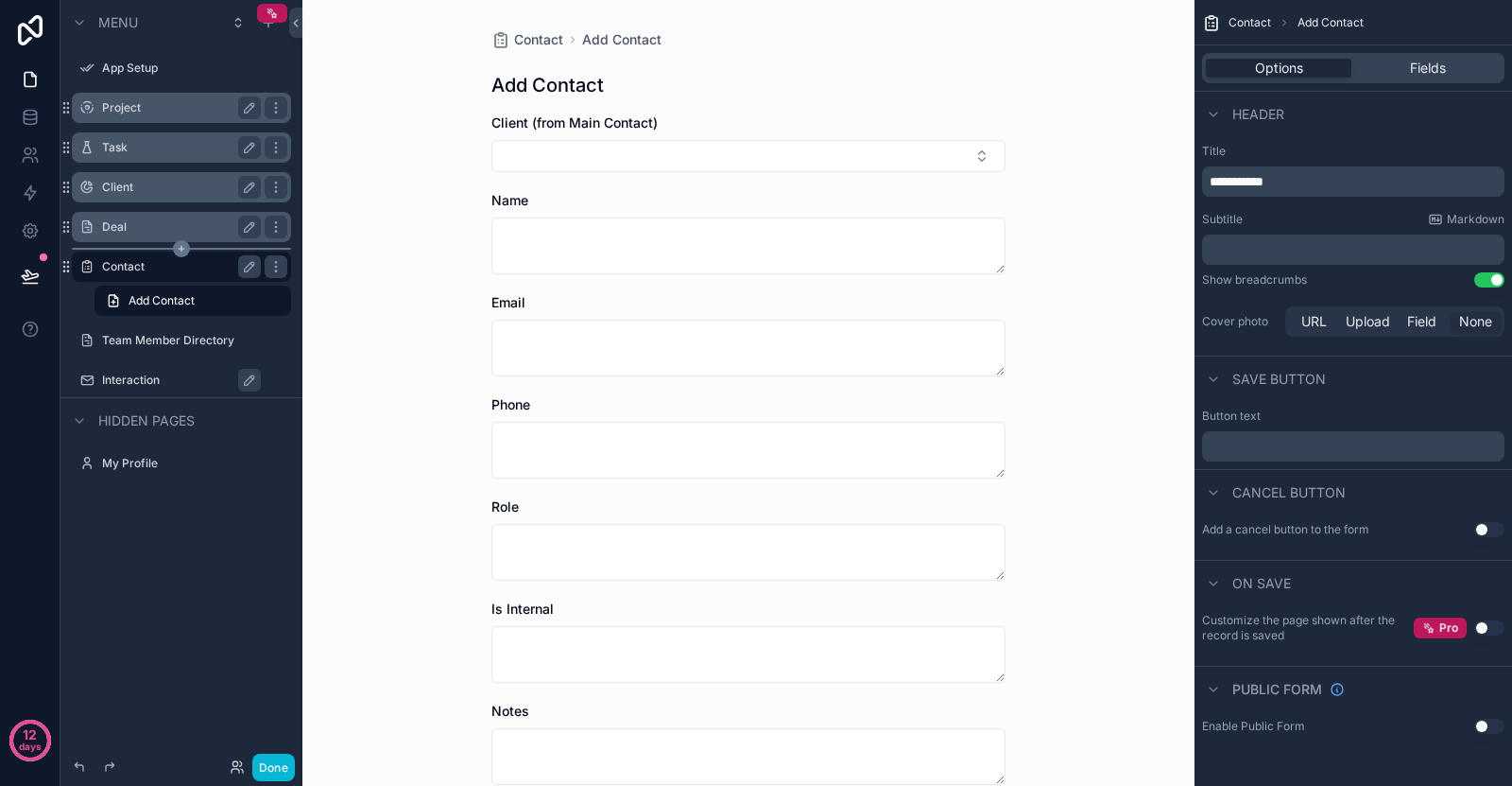
click at [137, 247] on div "scrollable content" at bounding box center [181, 248] width 219 height 2
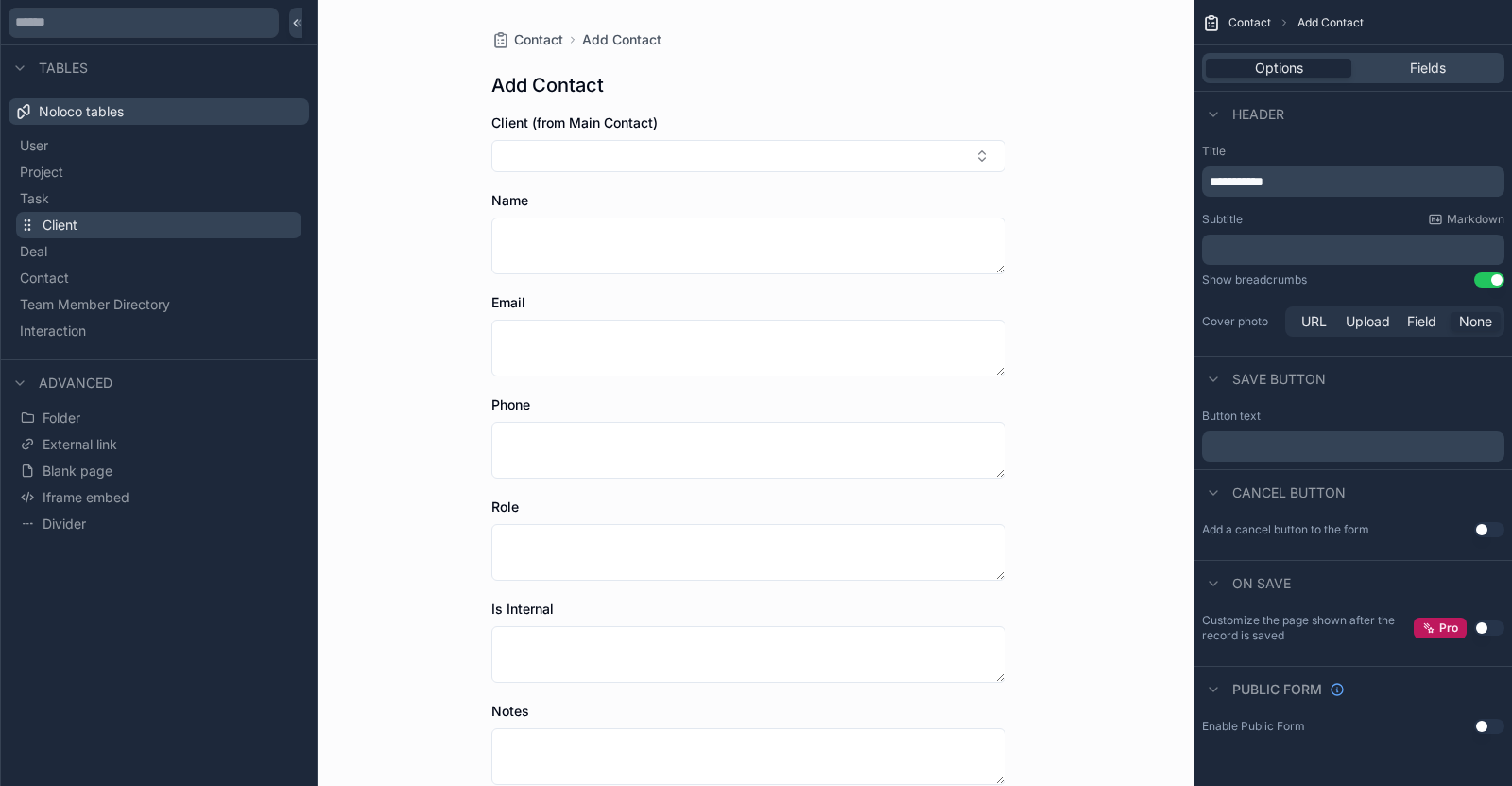
click at [143, 227] on button "Client" at bounding box center [158, 225] width 285 height 27
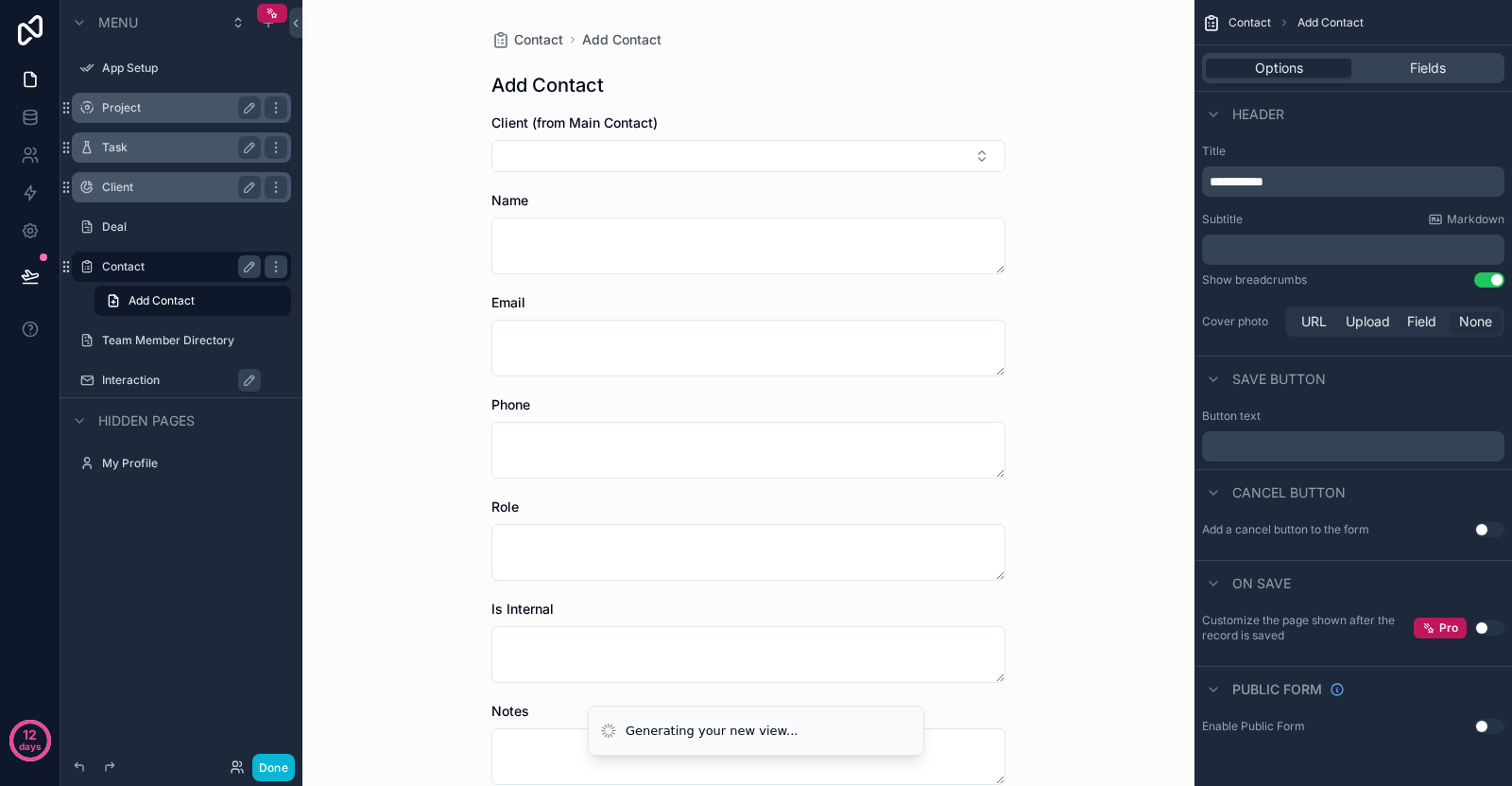
click at [148, 192] on label "Client" at bounding box center [178, 187] width 152 height 15
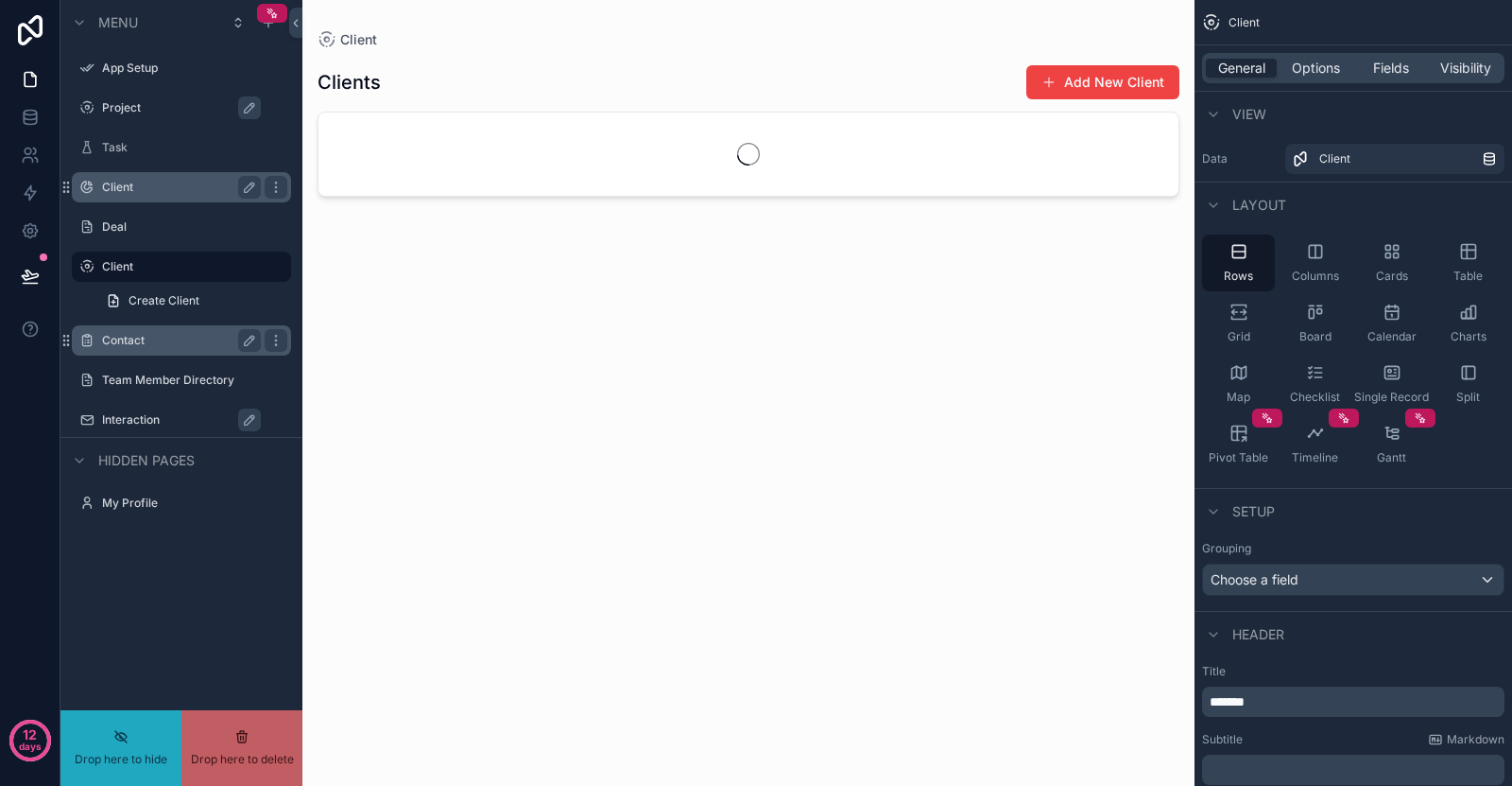
click at [161, 114] on label "Project" at bounding box center [191, 108] width 177 height 15
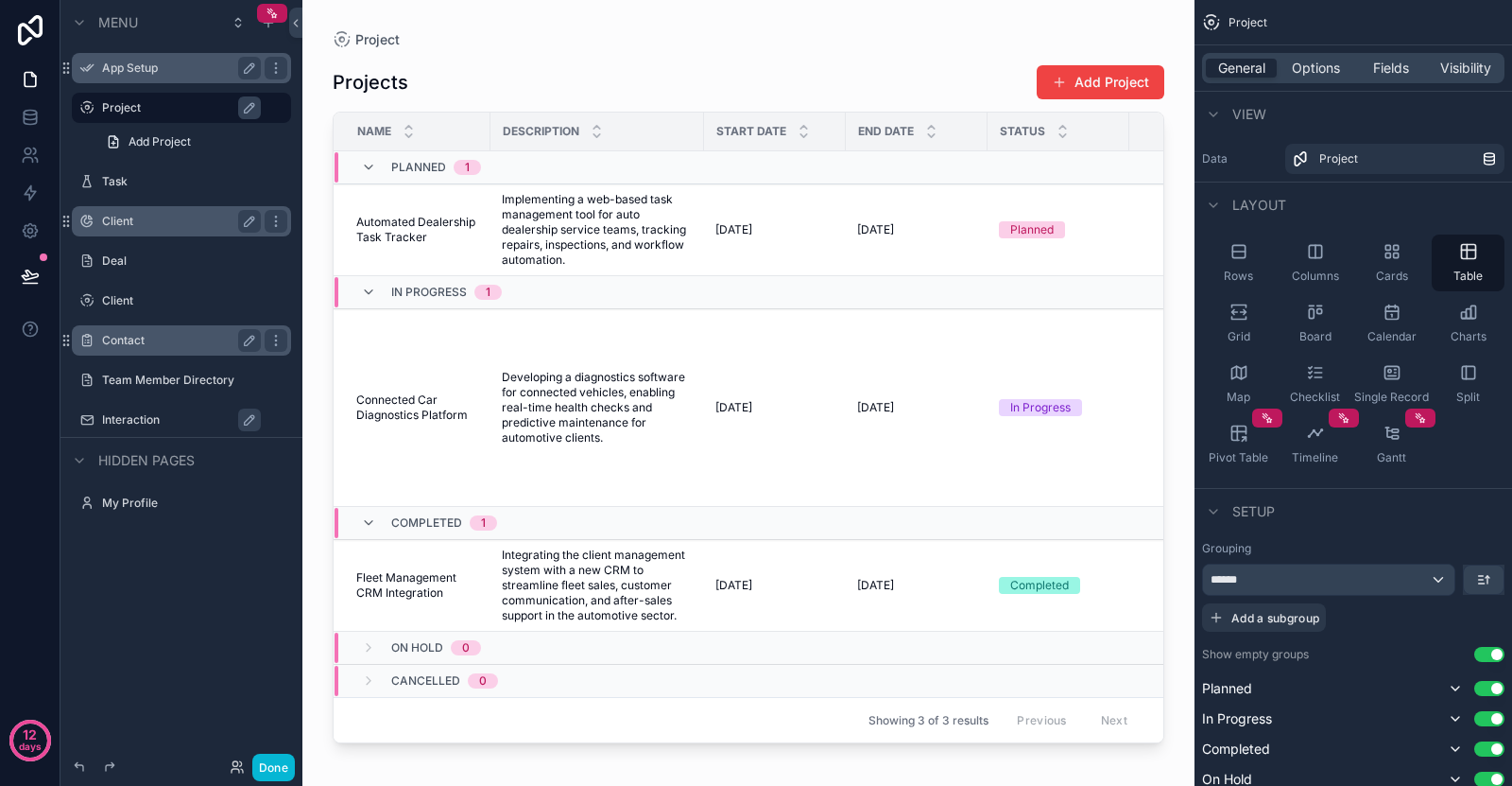
click at [159, 63] on label "App Setup" at bounding box center [178, 68] width 152 height 15
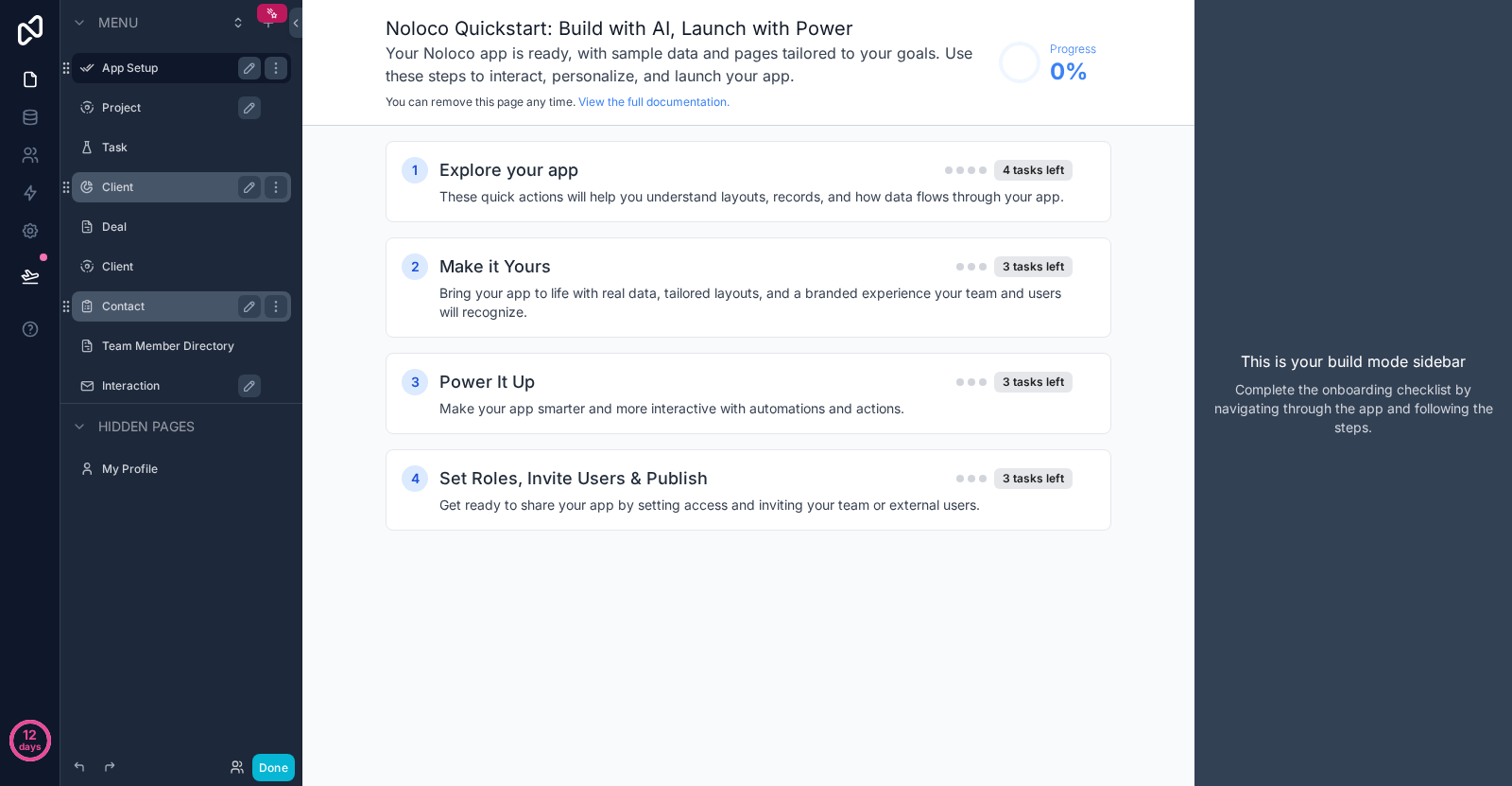
click at [137, 123] on div "Project" at bounding box center [181, 108] width 242 height 34
click at [139, 111] on label "Project" at bounding box center [191, 108] width 177 height 15
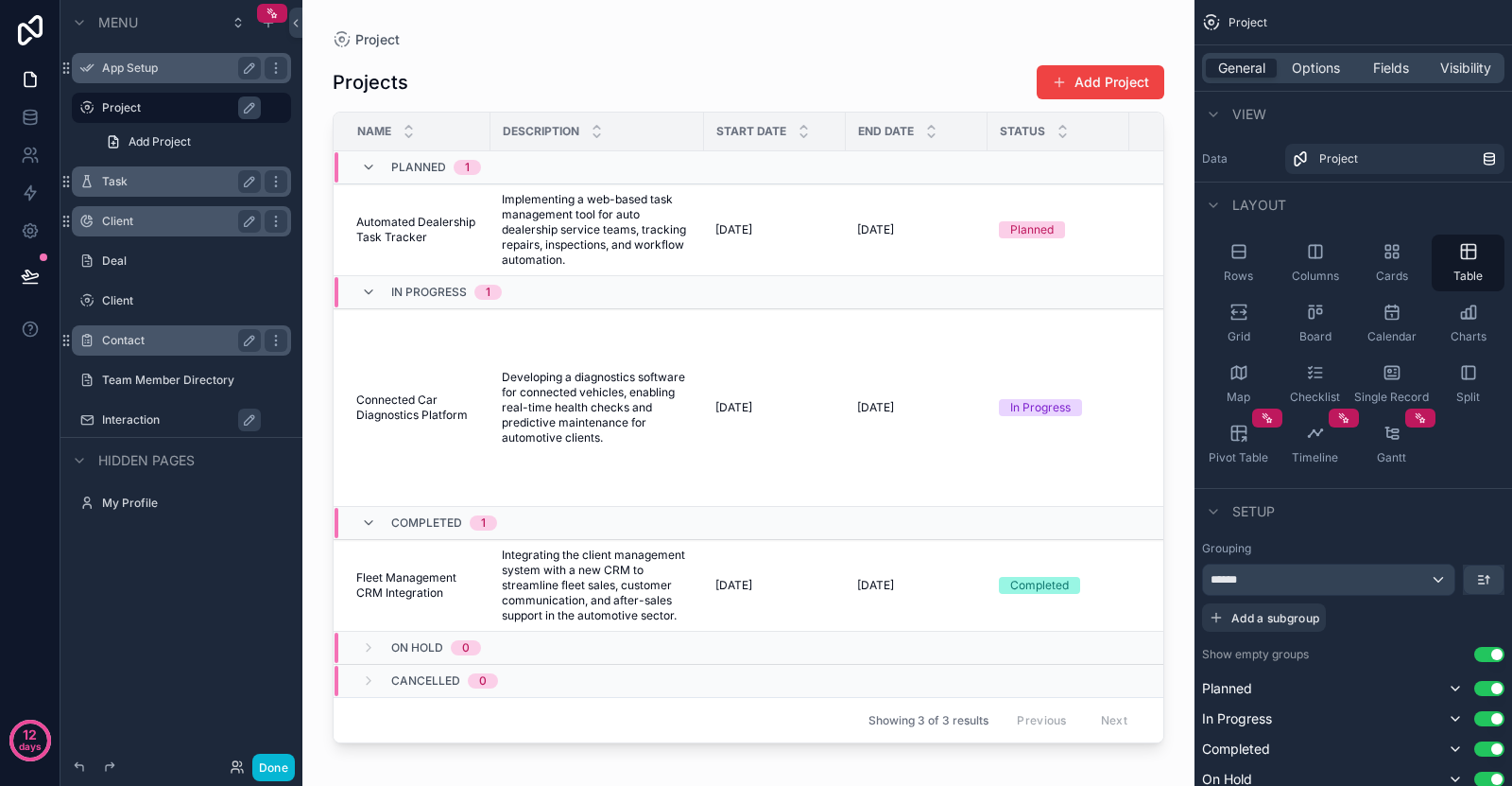
click at [194, 177] on label "Task" at bounding box center [178, 181] width 152 height 15
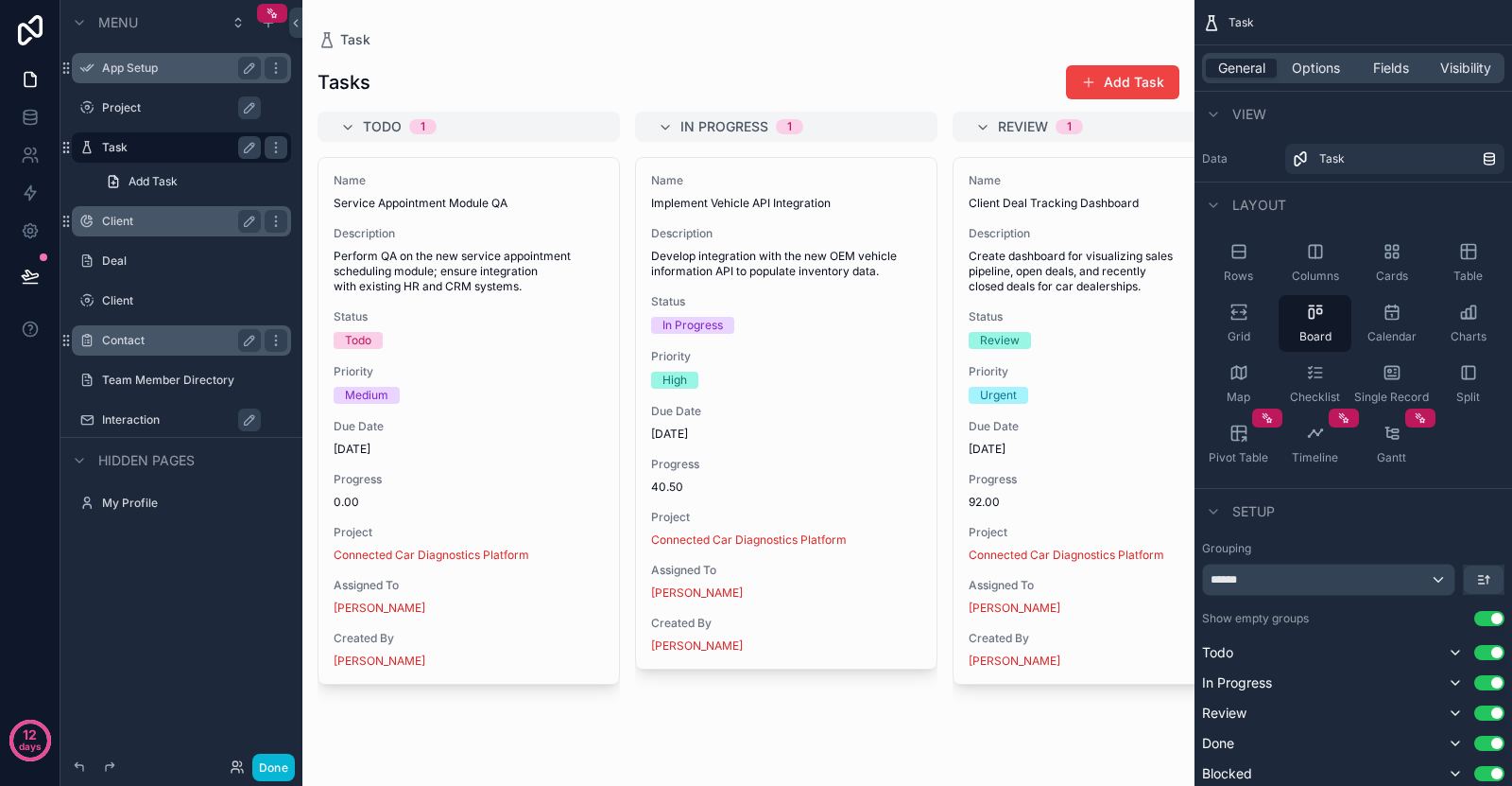
click at [201, 232] on div "Client" at bounding box center [181, 221] width 211 height 30
click at [183, 230] on div "Client" at bounding box center [194, 221] width 185 height 23
click at [119, 228] on div "Client" at bounding box center [194, 221] width 185 height 23
click at [114, 220] on label "Client" at bounding box center [191, 221] width 177 height 15
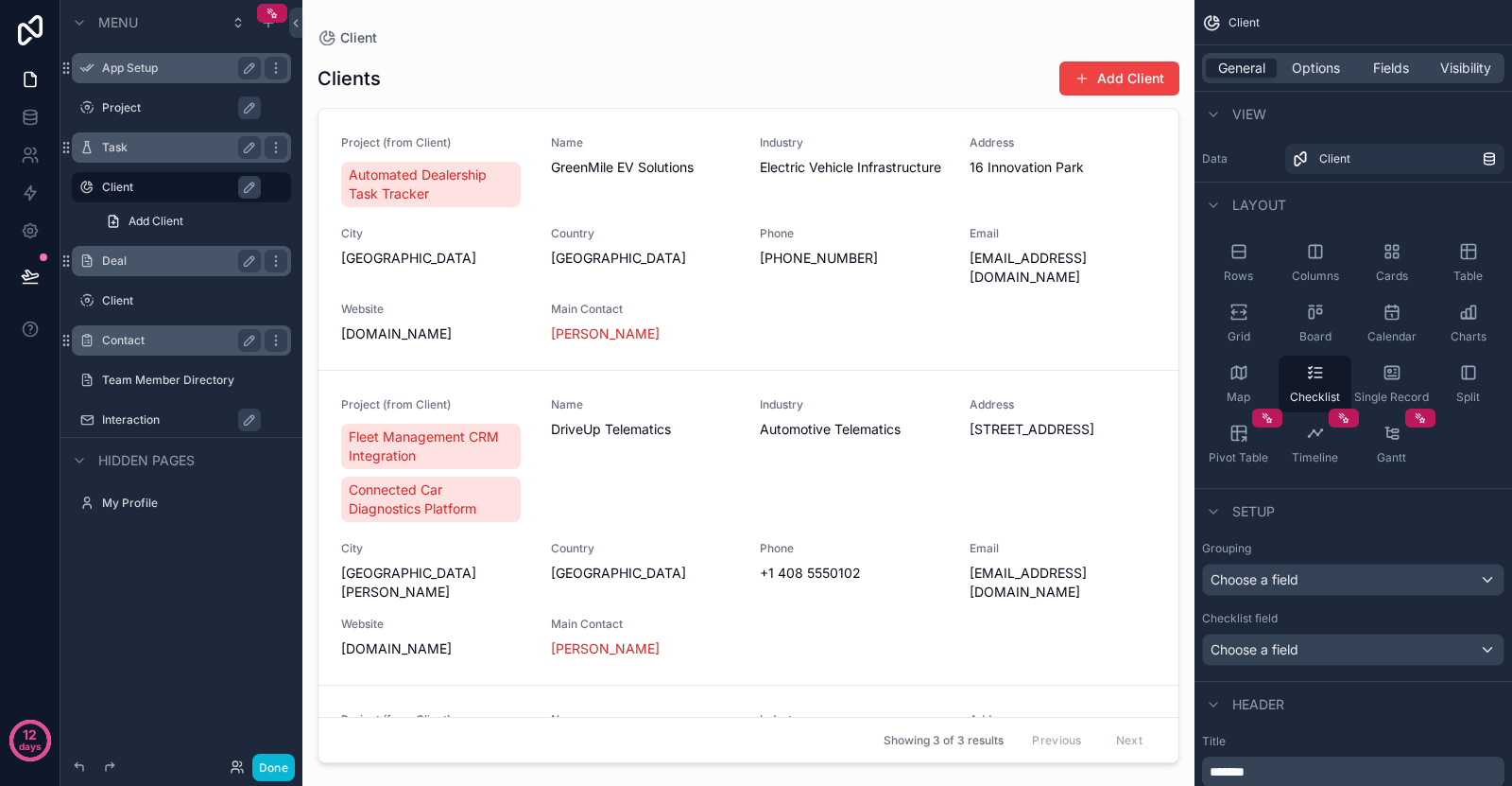
click at [124, 263] on label "Deal" at bounding box center [178, 261] width 152 height 15
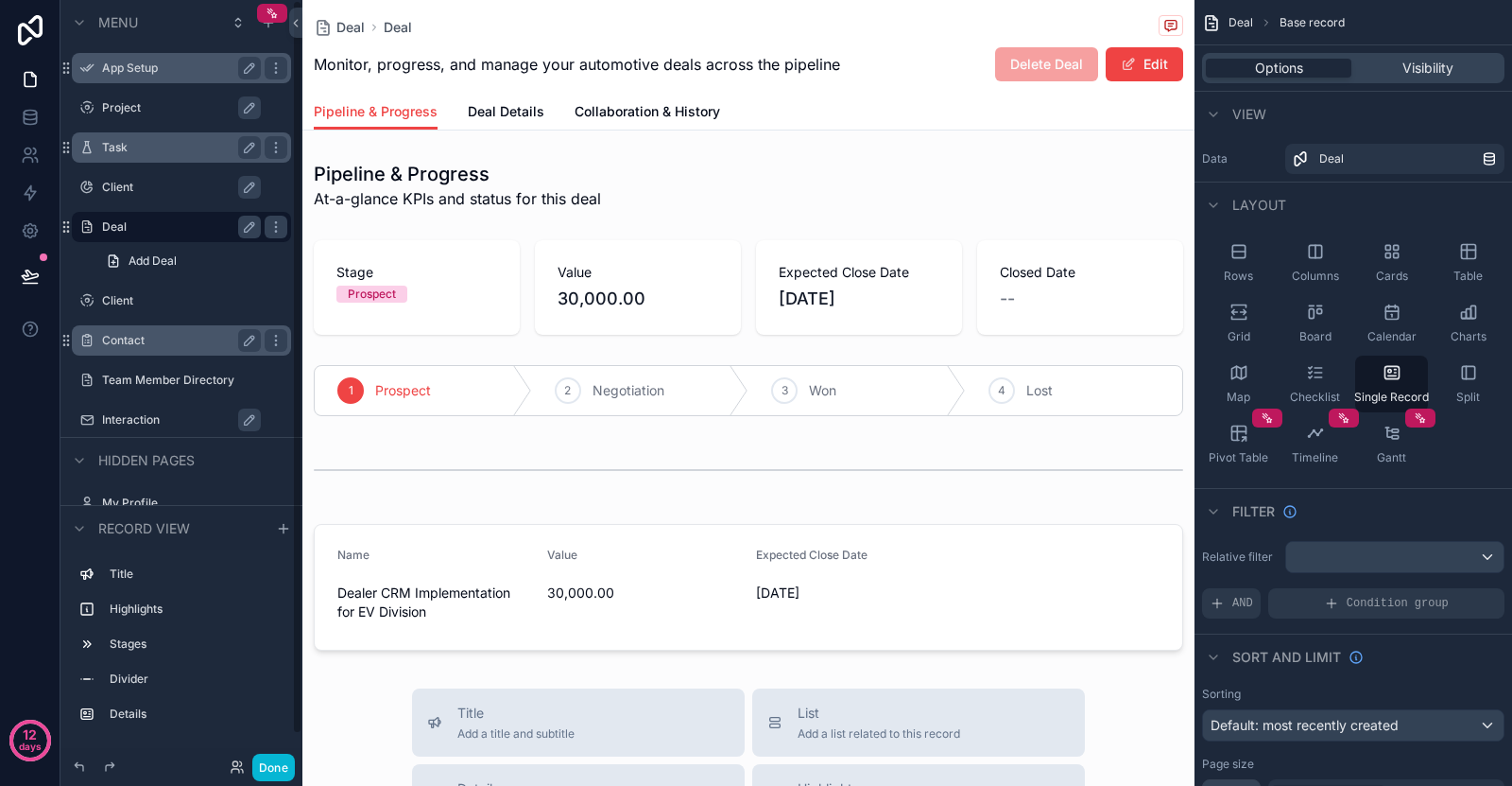
click at [125, 294] on label "Client" at bounding box center [194, 301] width 185 height 15
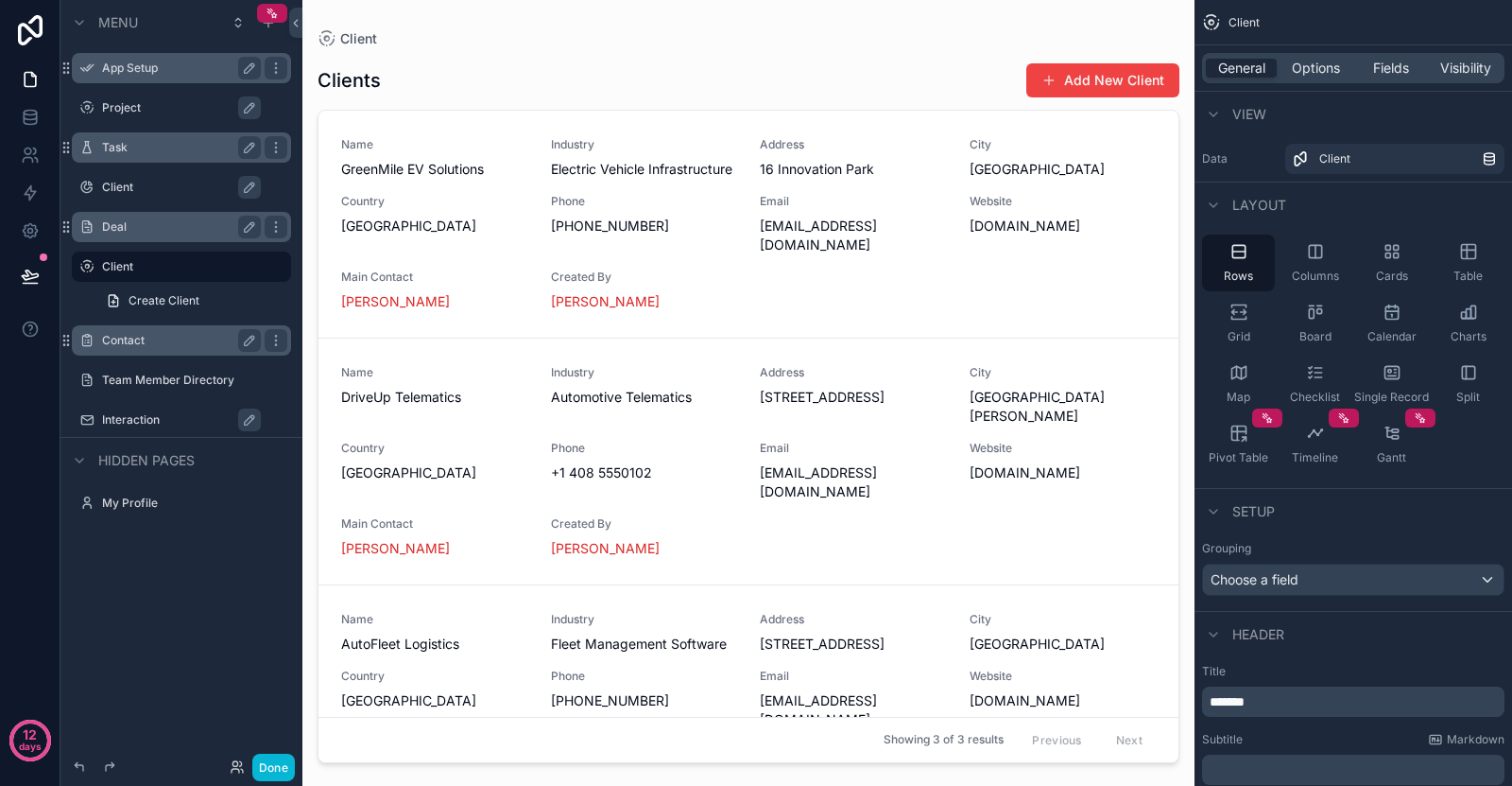
click at [128, 337] on label "Contact" at bounding box center [178, 340] width 152 height 15
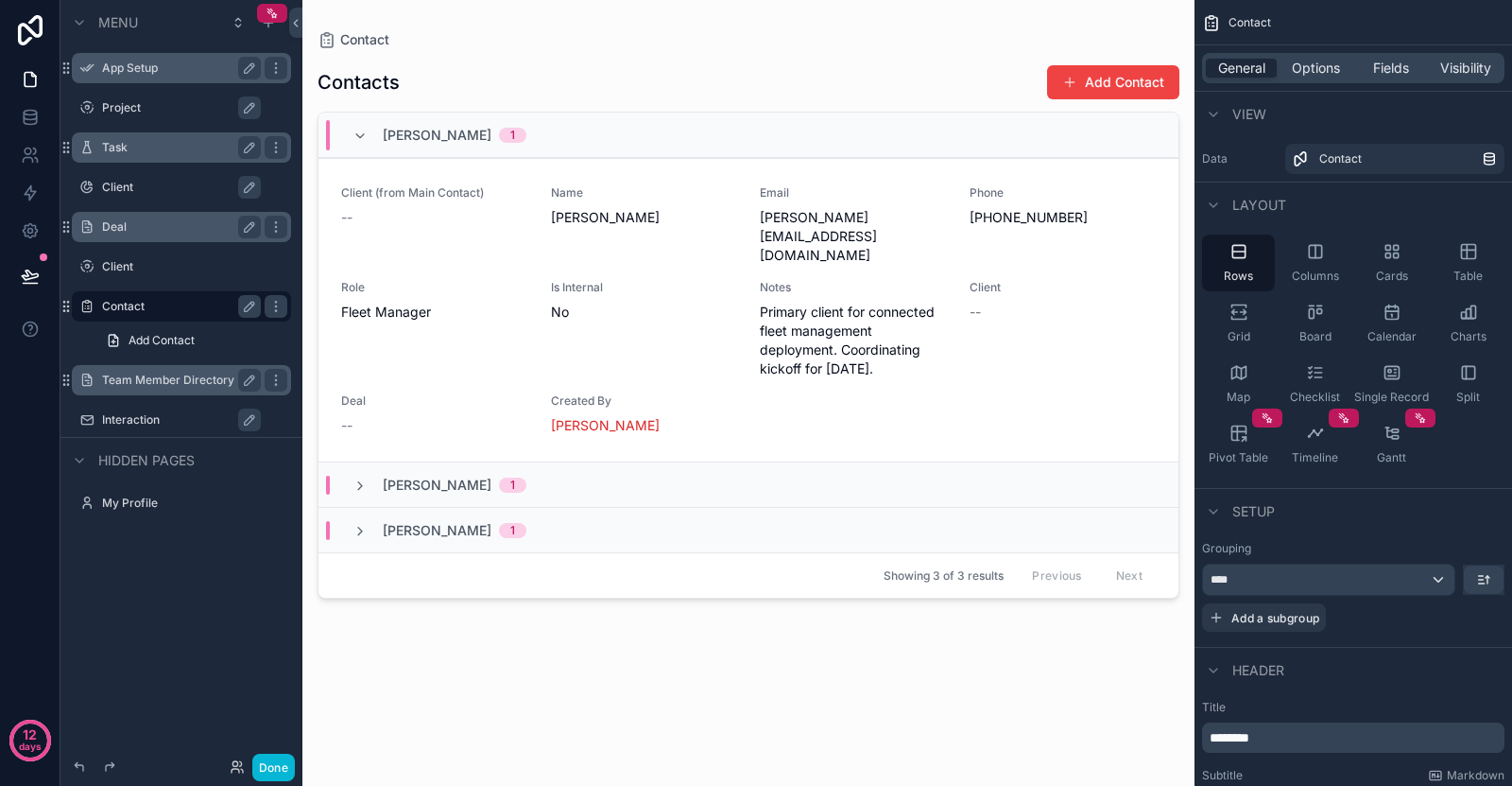
click at [140, 390] on div "Team Member Directory" at bounding box center [182, 380] width 159 height 23
click at [134, 378] on label "Team Member Directory" at bounding box center [178, 380] width 152 height 15
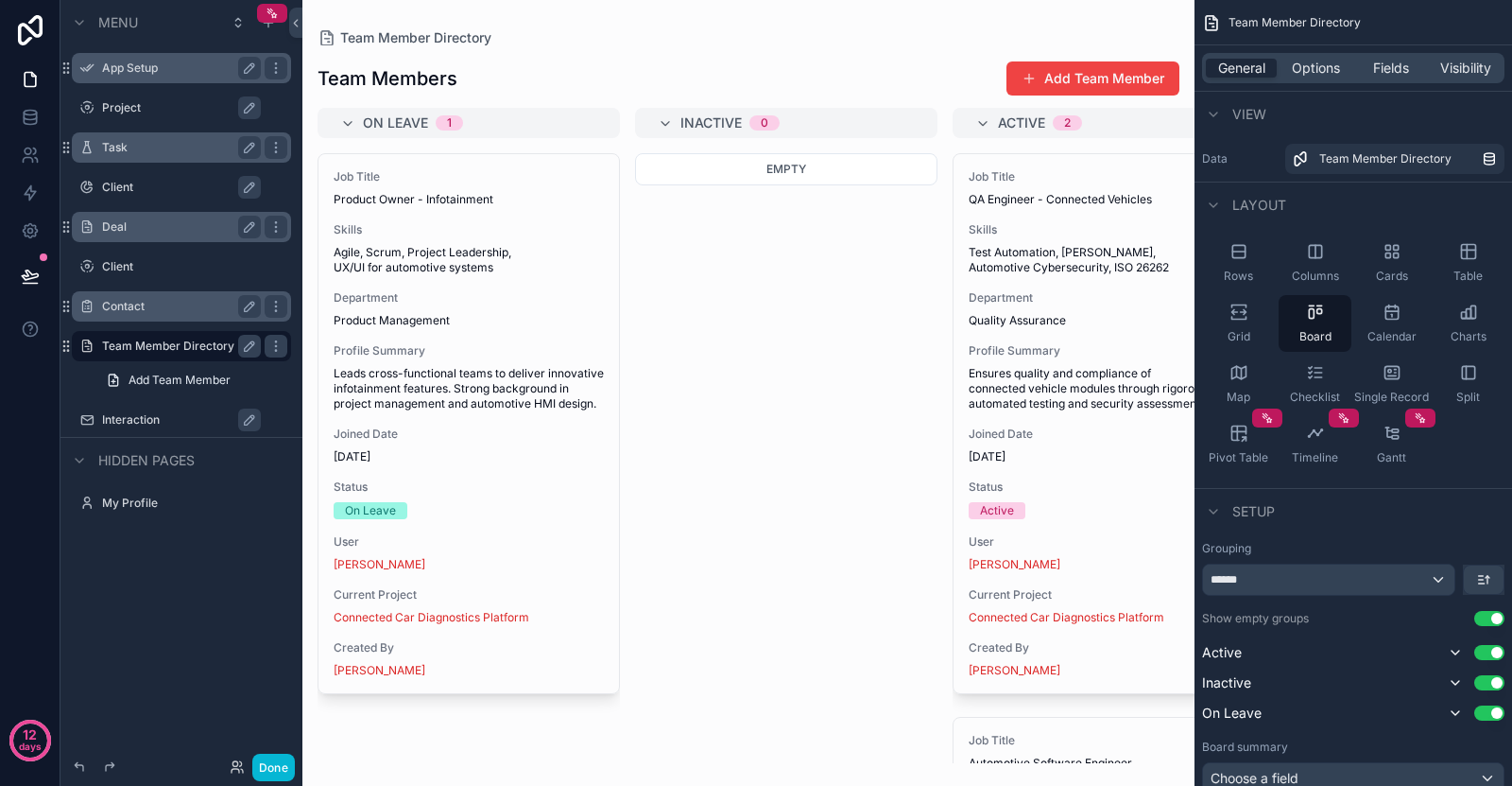
click at [131, 418] on label "Interaction" at bounding box center [191, 420] width 177 height 15
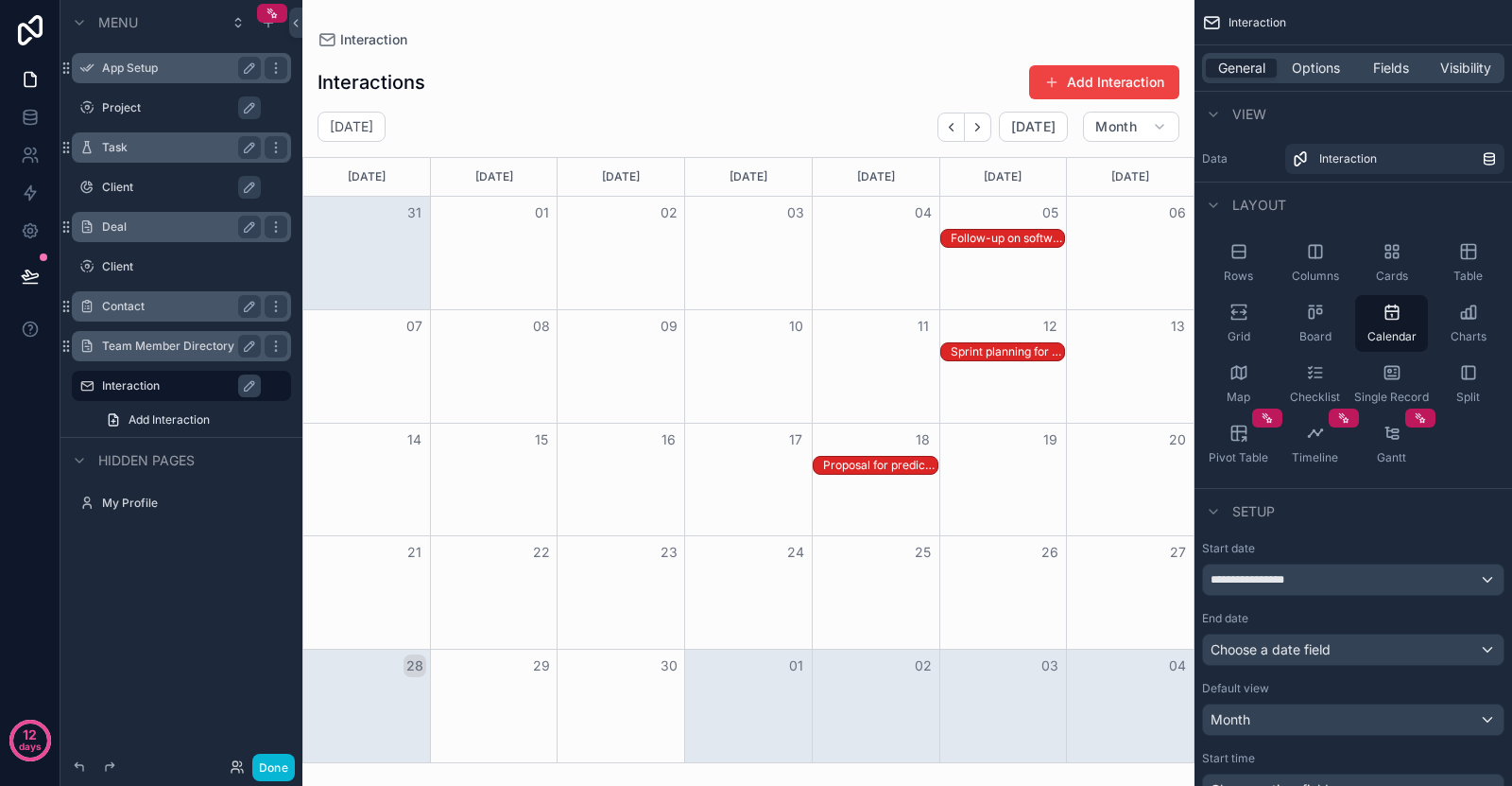
click at [134, 352] on label "Team Member Directory" at bounding box center [178, 346] width 152 height 15
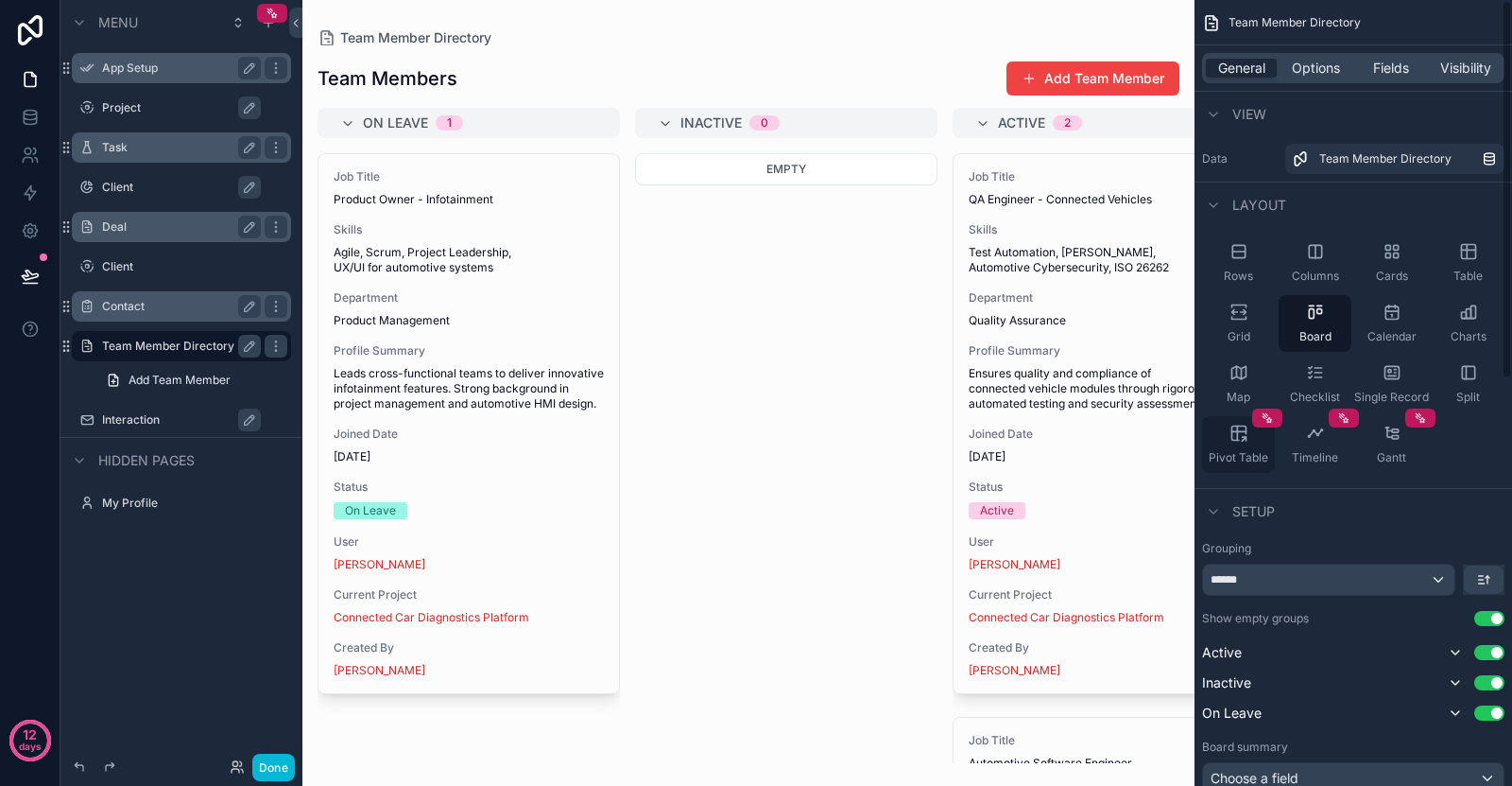
click at [1251, 449] on div "Pivot Table" at bounding box center [1238, 445] width 73 height 57
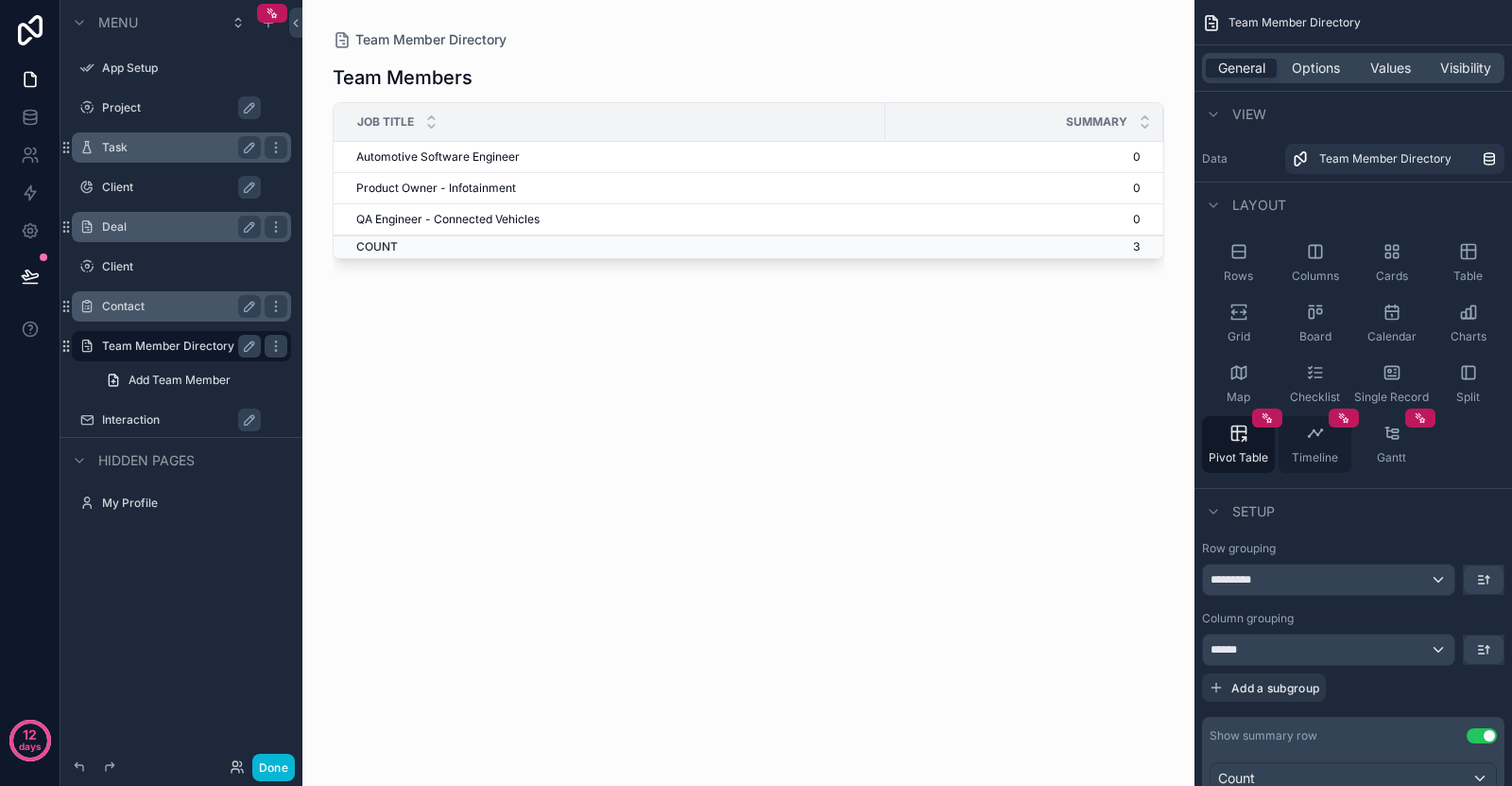
click at [1337, 435] on div "Timeline" at bounding box center [1315, 445] width 73 height 57
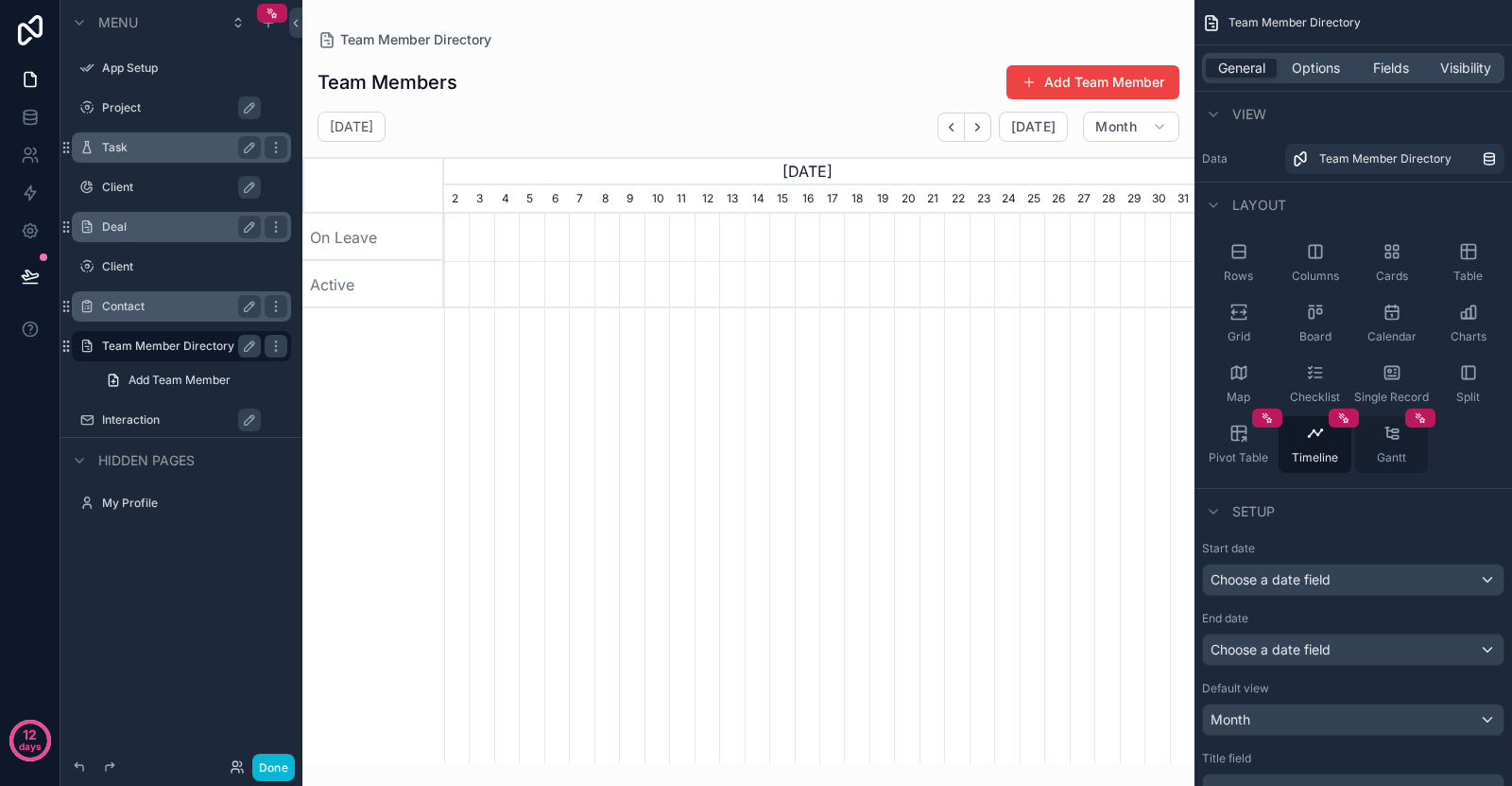
scroll to position [0, 751]
click at [1390, 444] on div "Gantt" at bounding box center [1392, 445] width 73 height 57
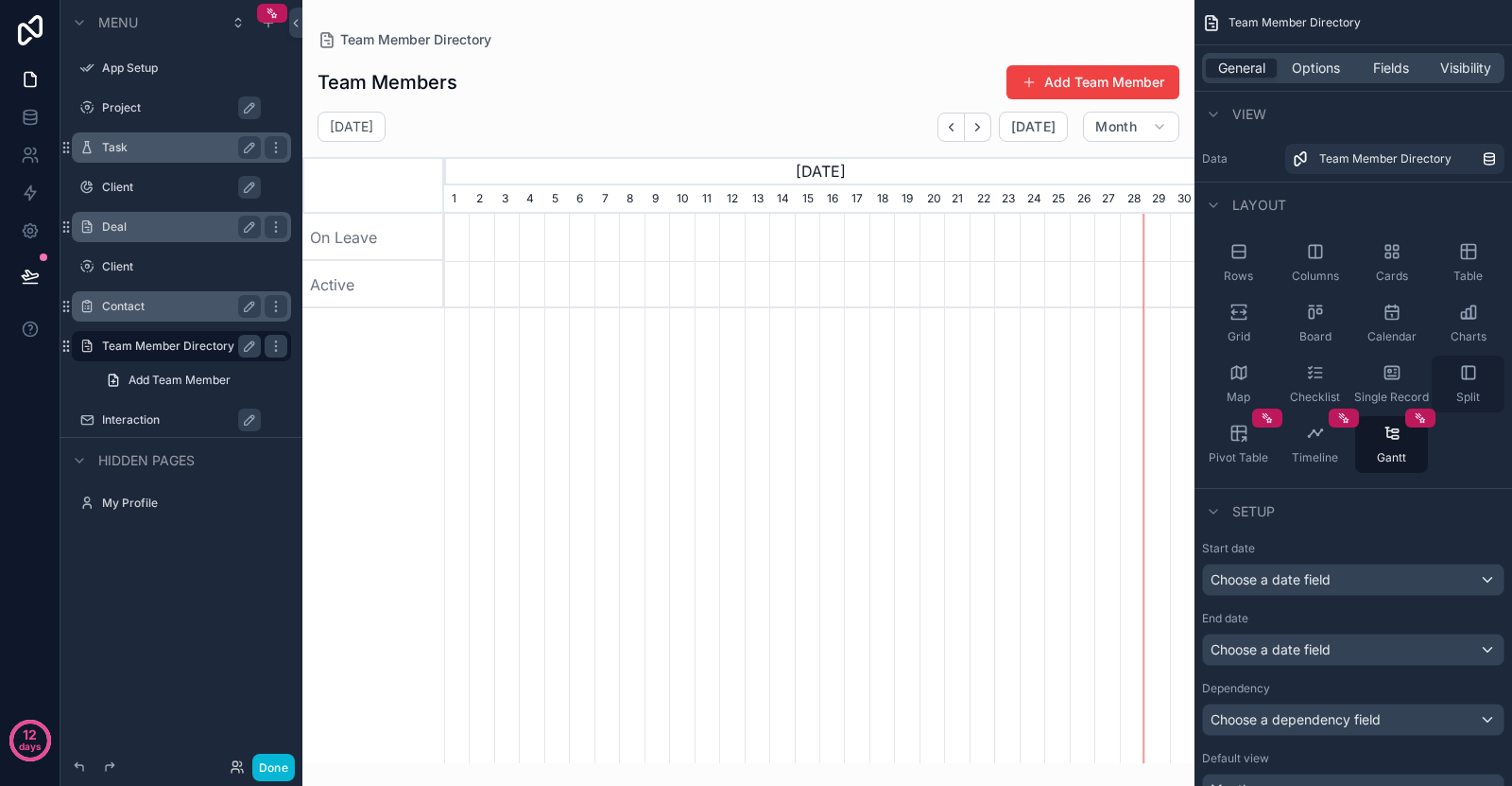
click at [1444, 391] on div "Split" at bounding box center [1468, 384] width 73 height 57
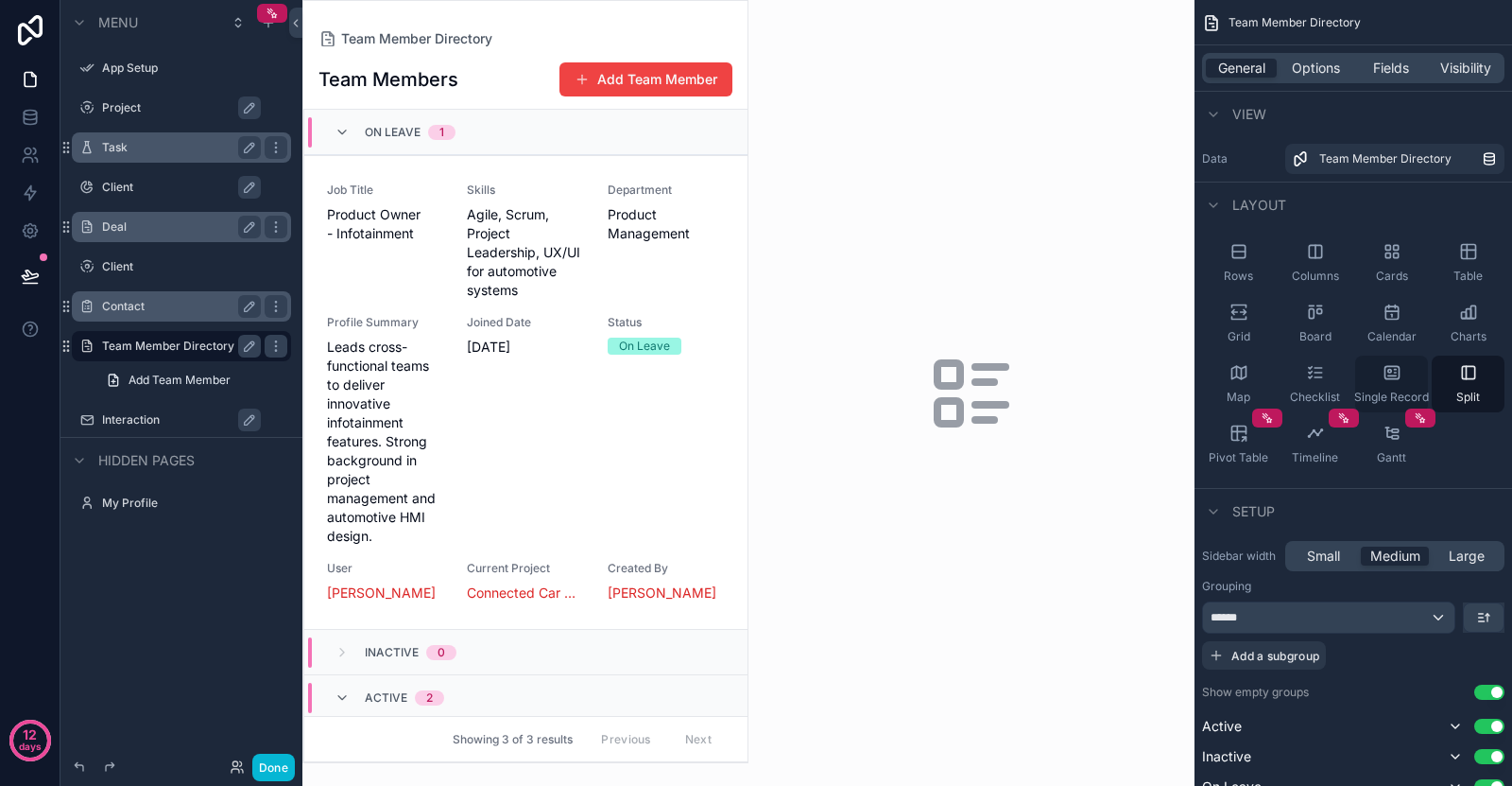
click at [1383, 378] on icon "scrollable content" at bounding box center [1393, 373] width 19 height 19
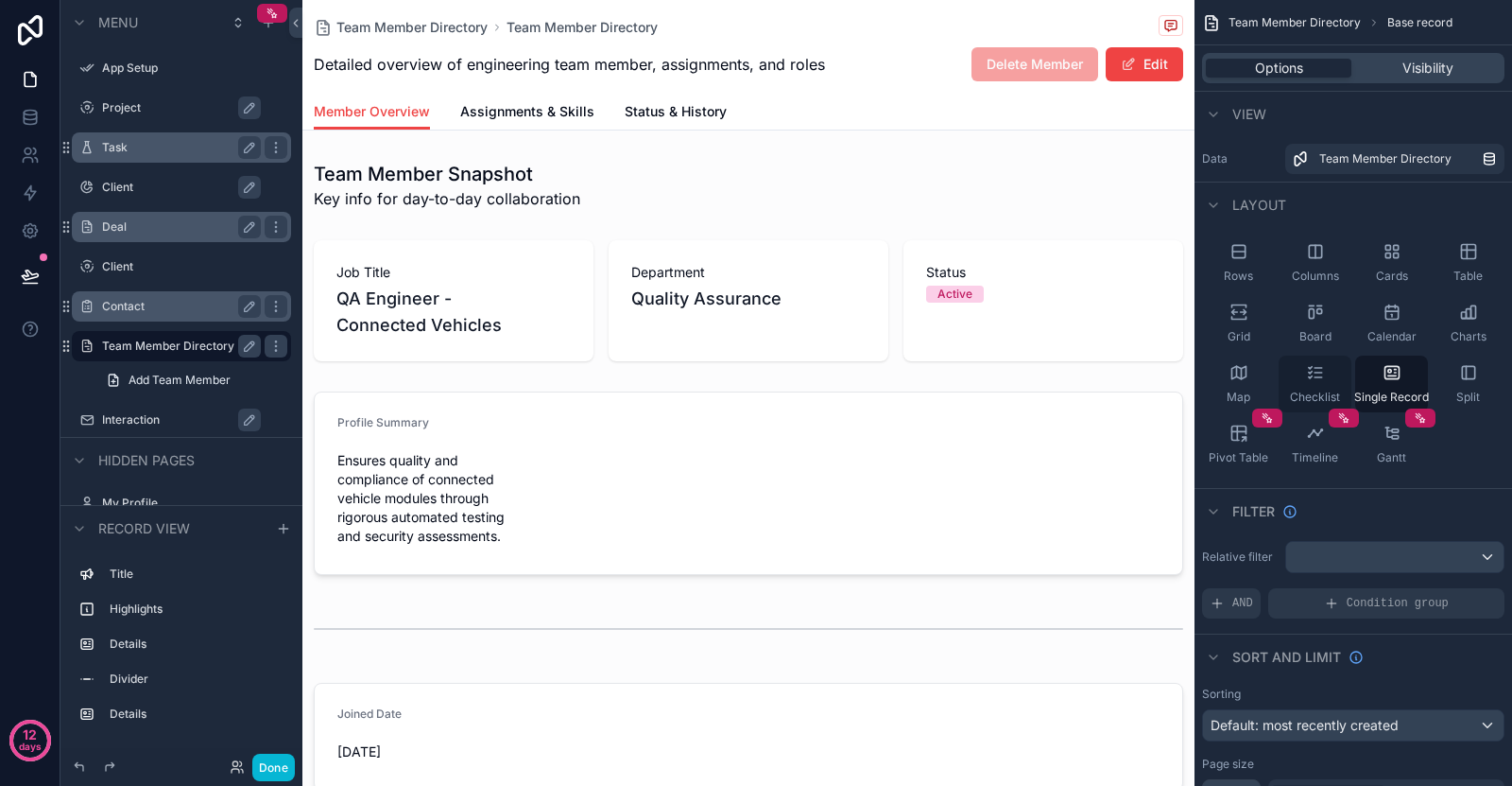
click at [1295, 367] on div "Checklist" at bounding box center [1315, 384] width 73 height 57
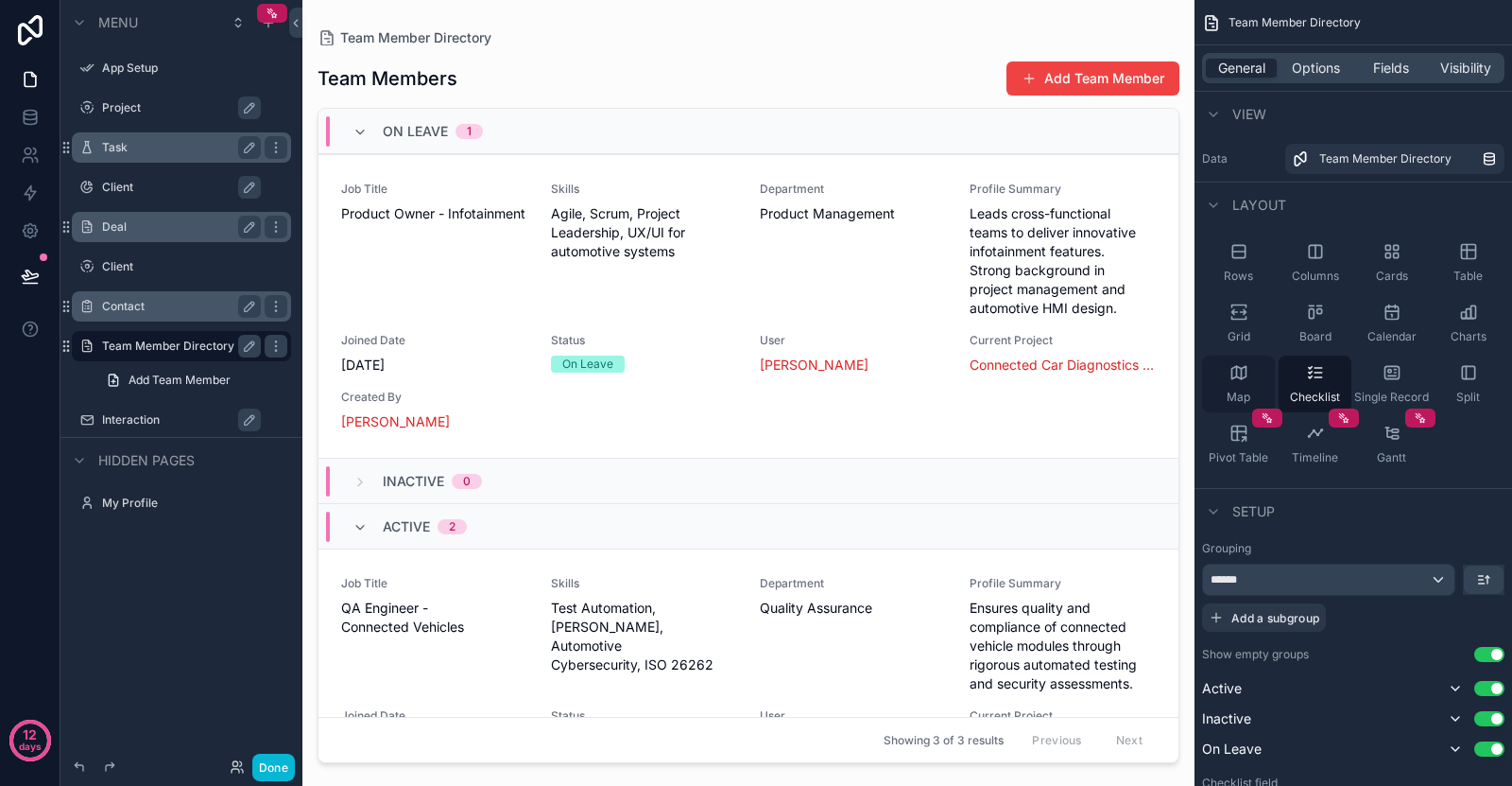
click at [1252, 380] on div "Map" at bounding box center [1238, 384] width 73 height 57
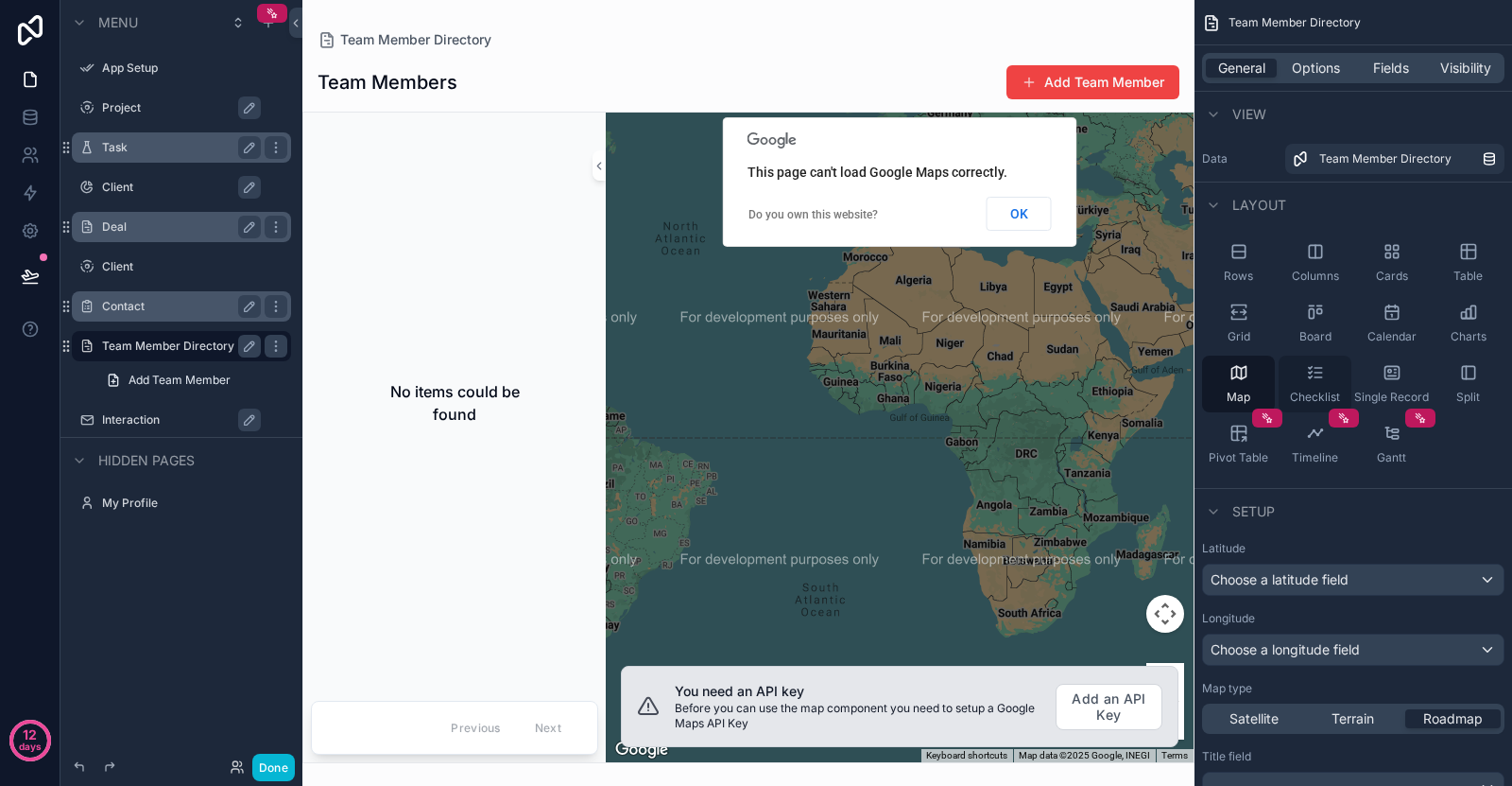
click at [1310, 380] on icon "scrollable content" at bounding box center [1316, 373] width 19 height 19
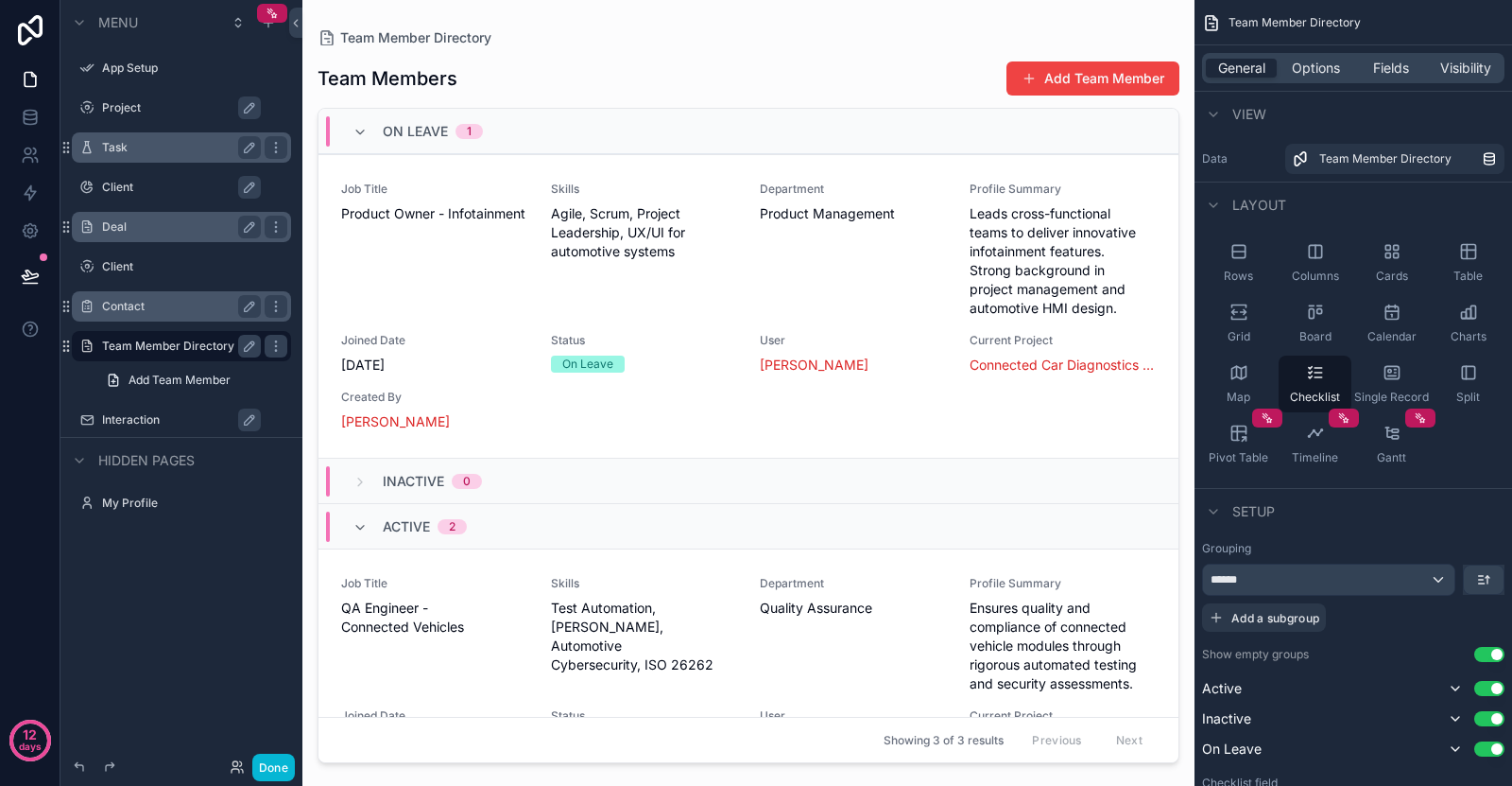
click at [373, 136] on div "On Leave 1" at bounding box center [418, 132] width 131 height 30
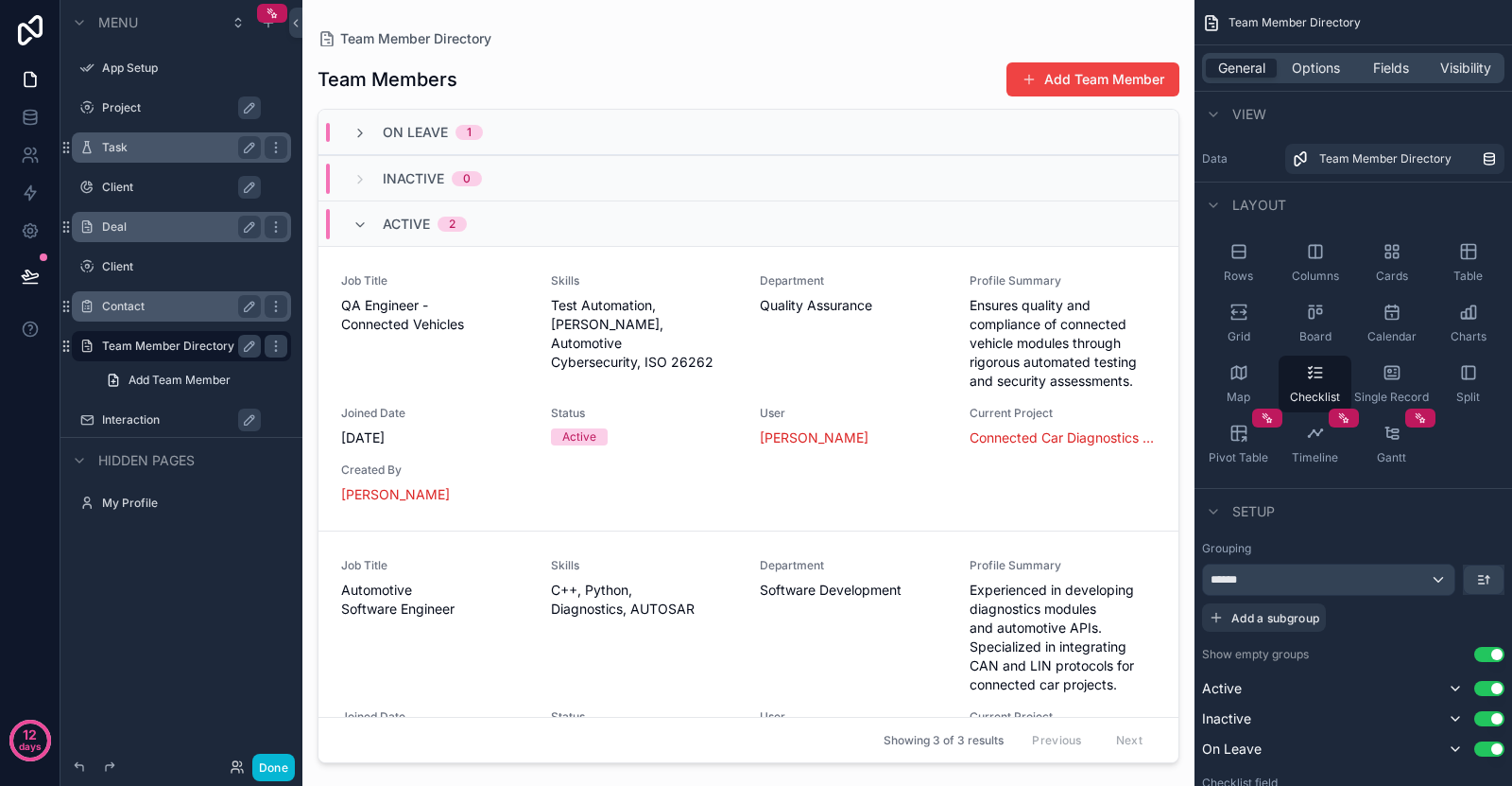
click at [348, 130] on div "On Leave 1" at bounding box center [417, 133] width 175 height 19
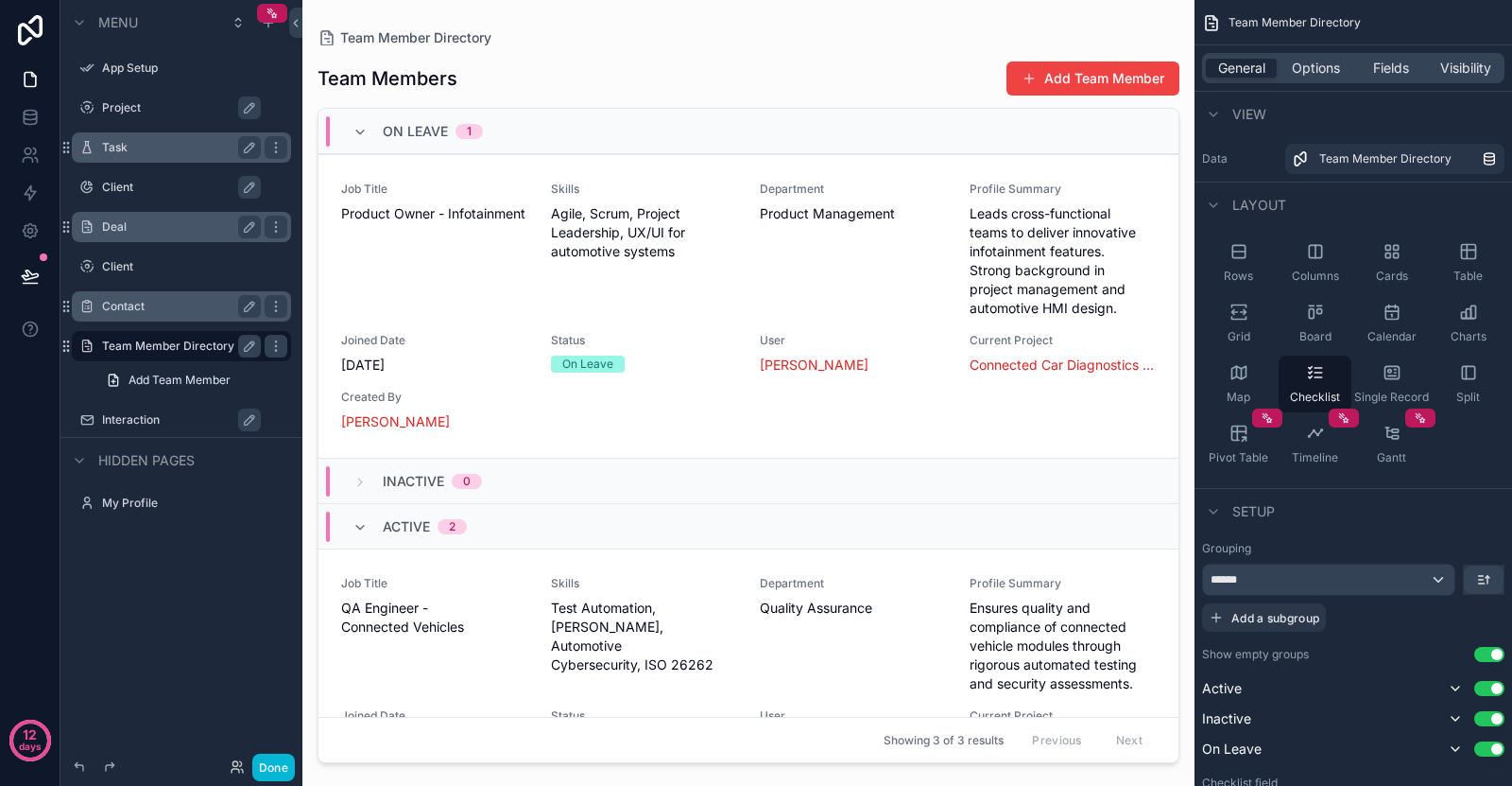
click at [143, 304] on label "Contact" at bounding box center [178, 306] width 152 height 15
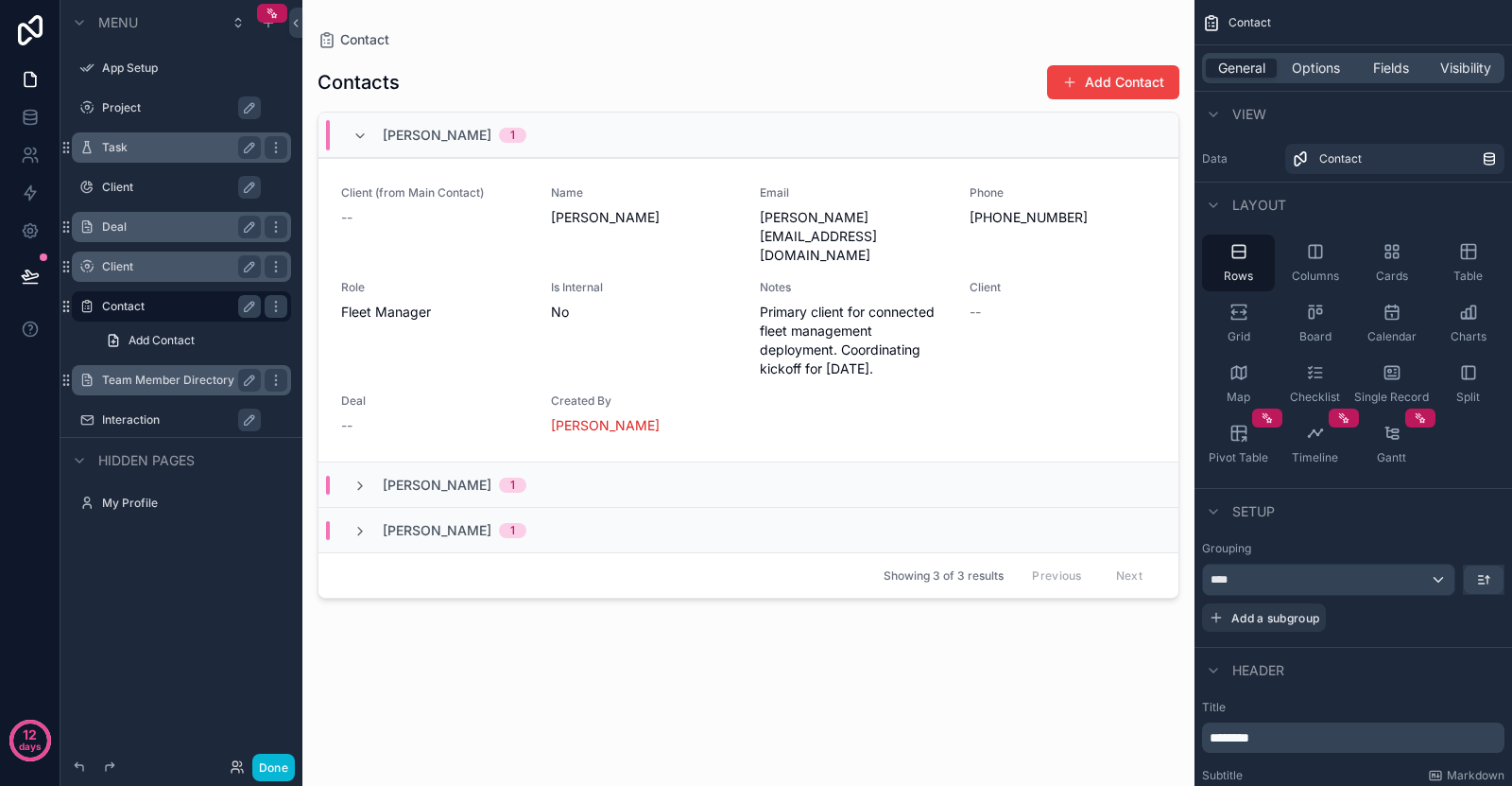
click at [136, 269] on label "Client" at bounding box center [178, 266] width 152 height 15
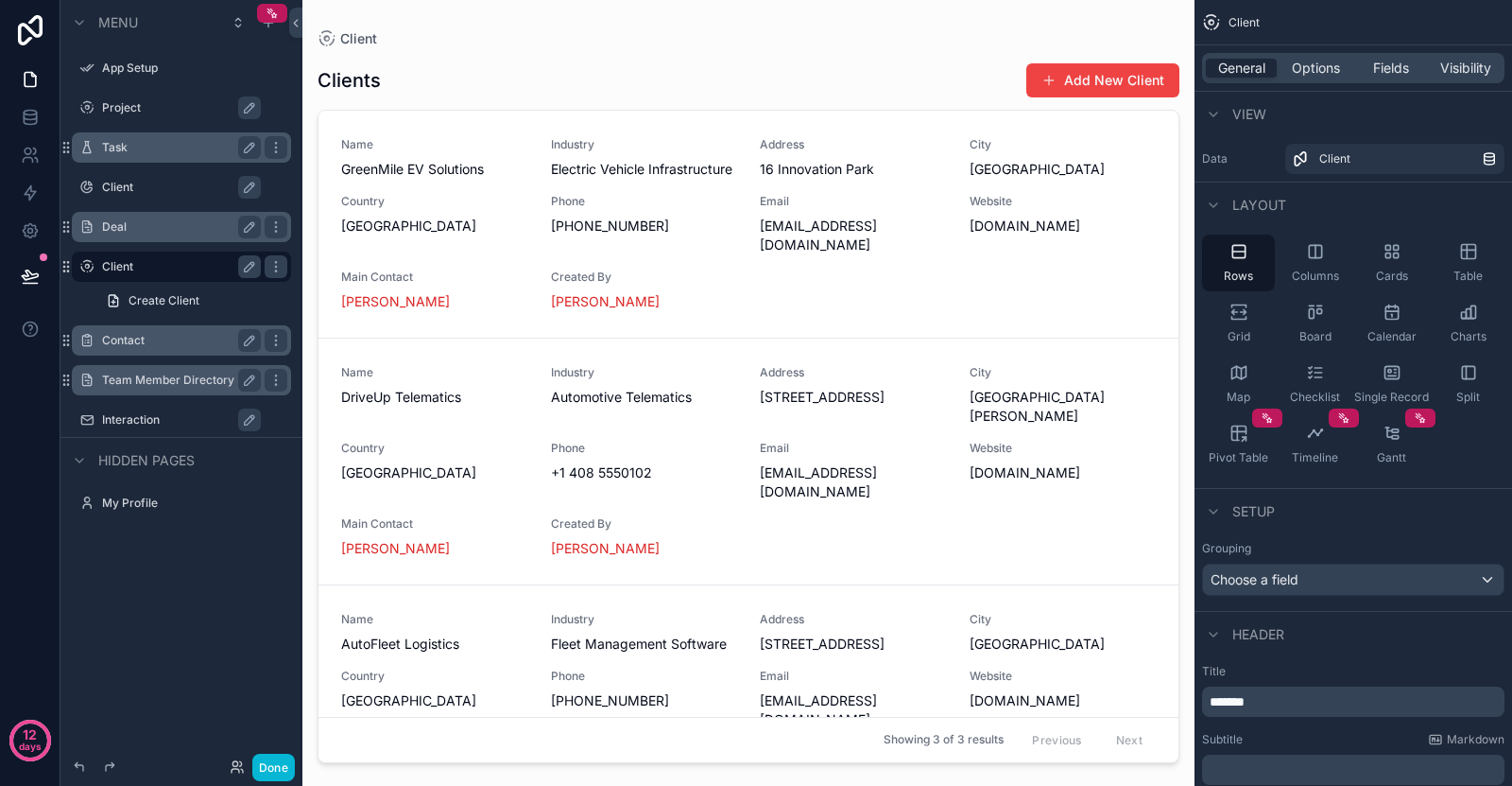
click at [144, 338] on label "Contact" at bounding box center [178, 340] width 152 height 15
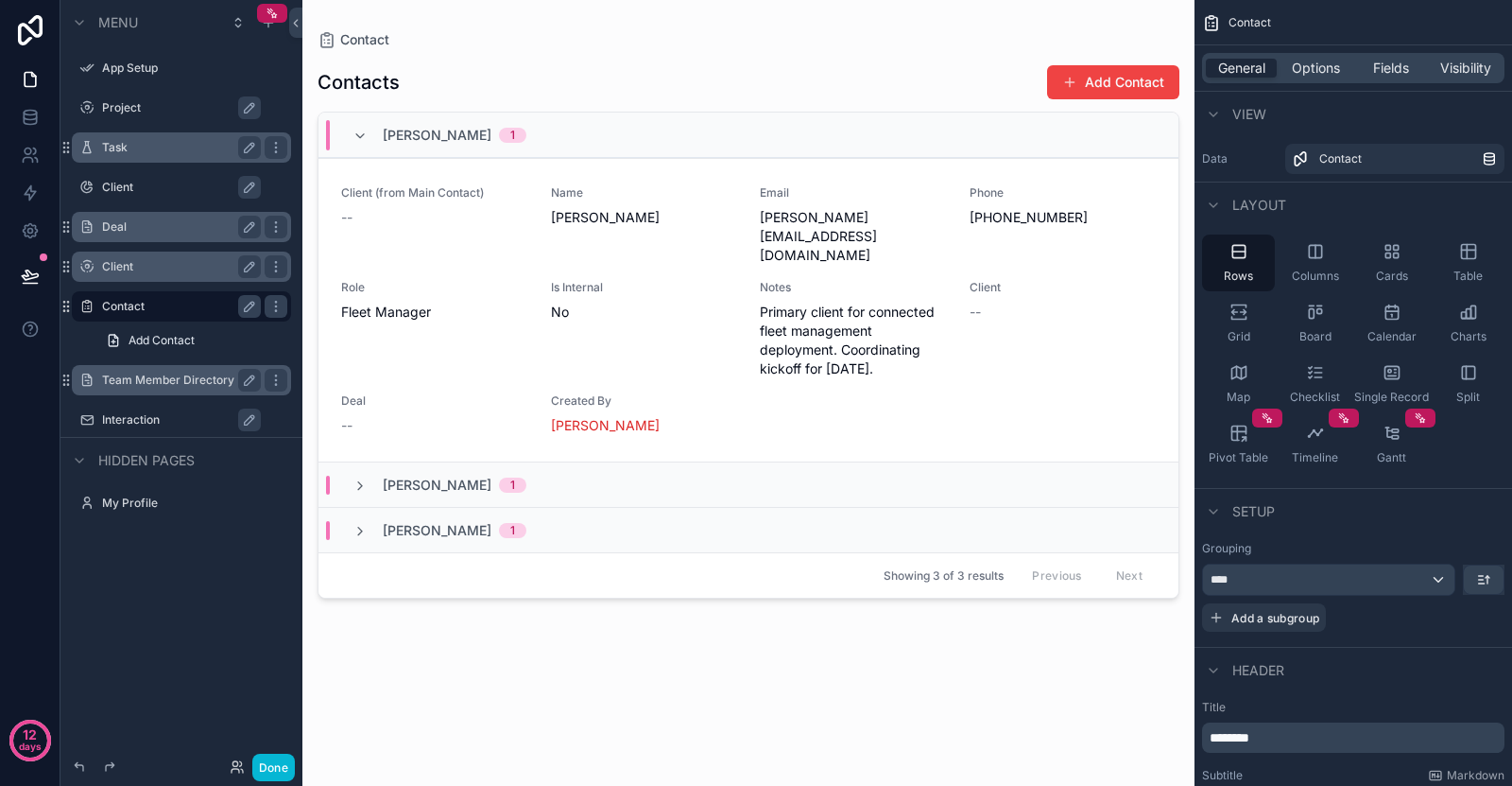
click at [419, 476] on span "[PERSON_NAME]" at bounding box center [437, 485] width 109 height 19
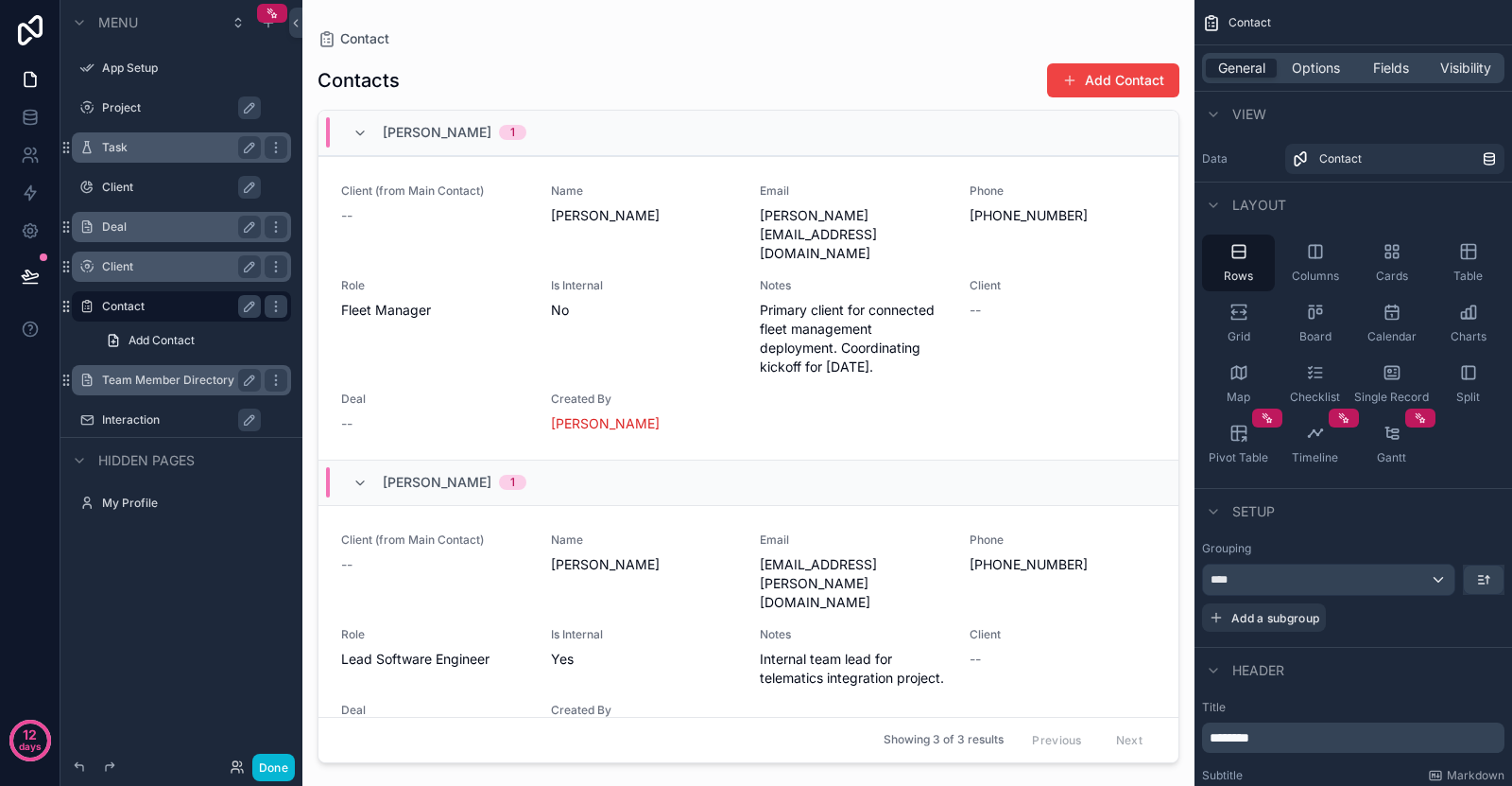
click at [419, 473] on span "[PERSON_NAME]" at bounding box center [437, 483] width 109 height 19
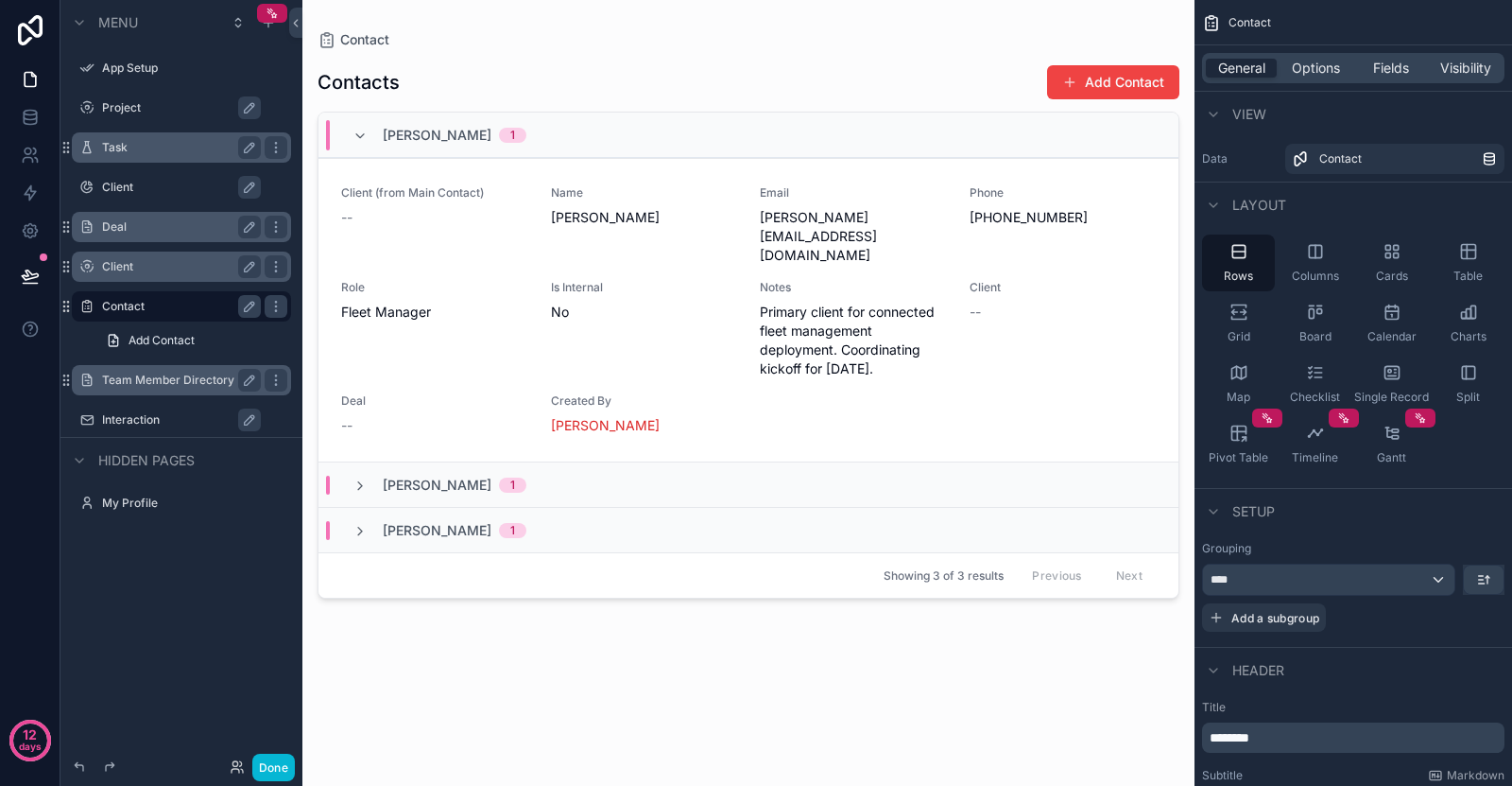
click at [406, 122] on div "[PERSON_NAME] 1" at bounding box center [455, 136] width 144 height 30
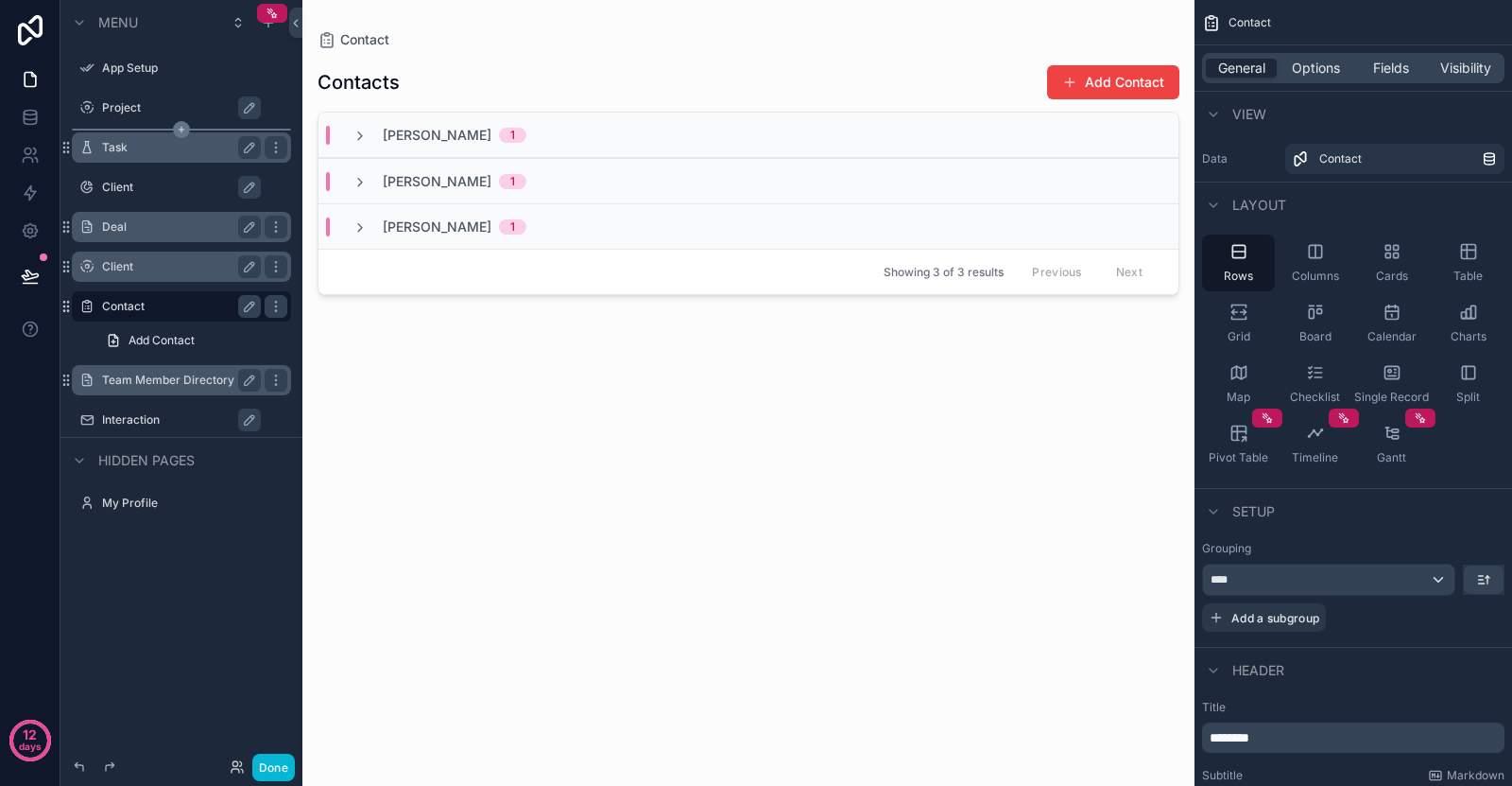
click at [172, 129] on div "scrollable content" at bounding box center [181, 130] width 219 height 2
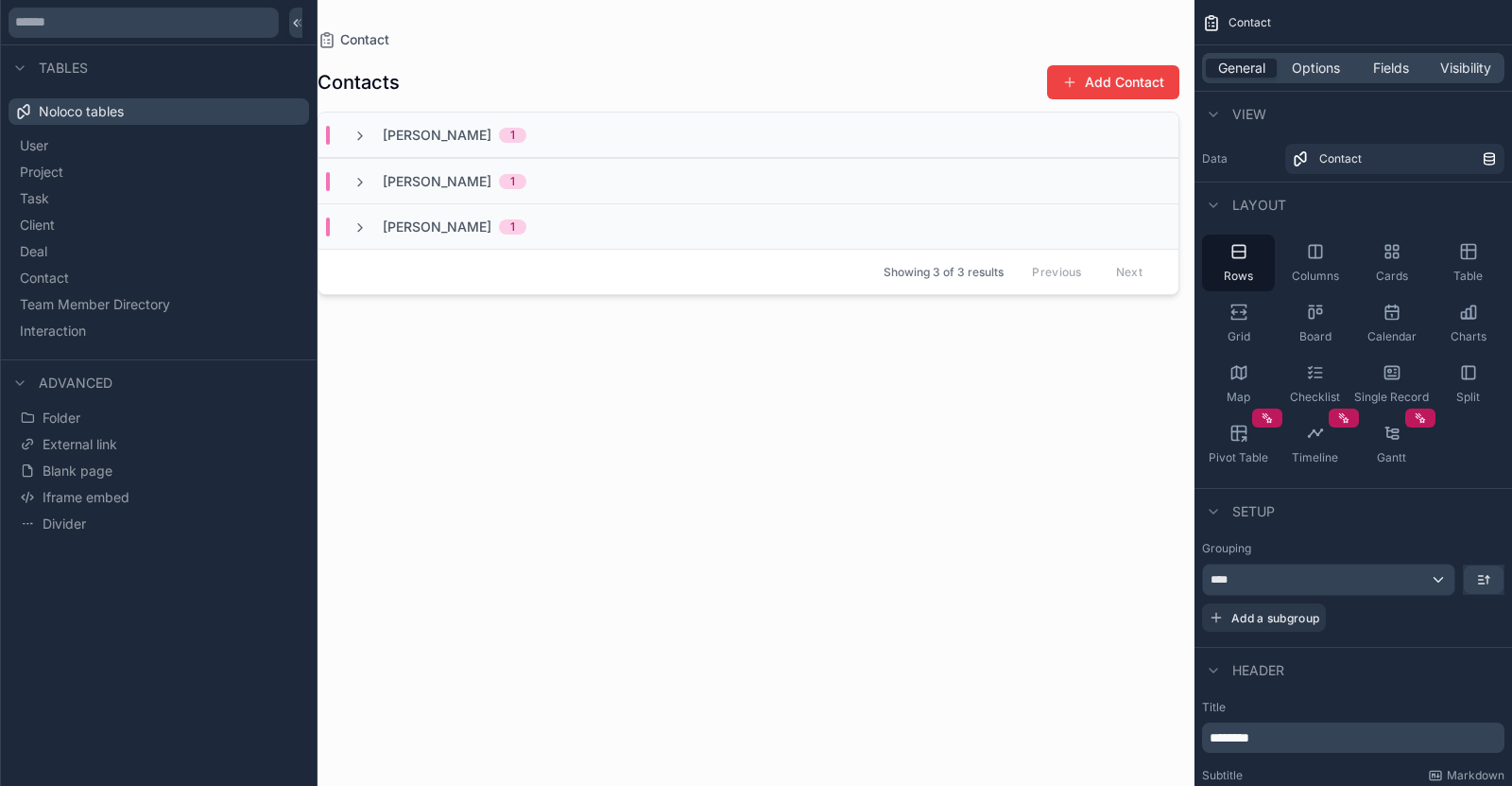
click at [155, 153] on button "User" at bounding box center [158, 146] width 285 height 27
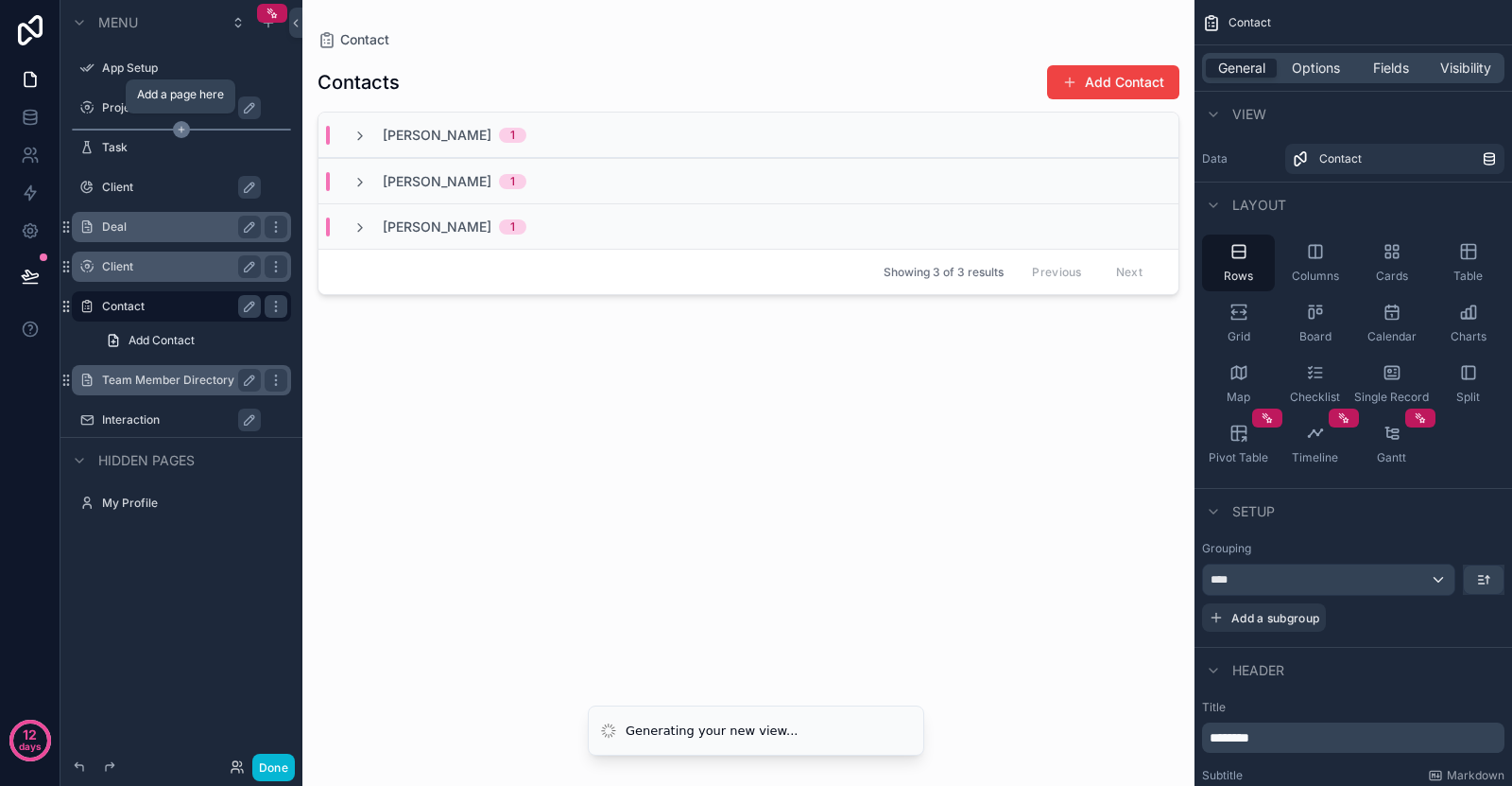
click at [178, 126] on icon "scrollable content" at bounding box center [181, 130] width 17 height 17
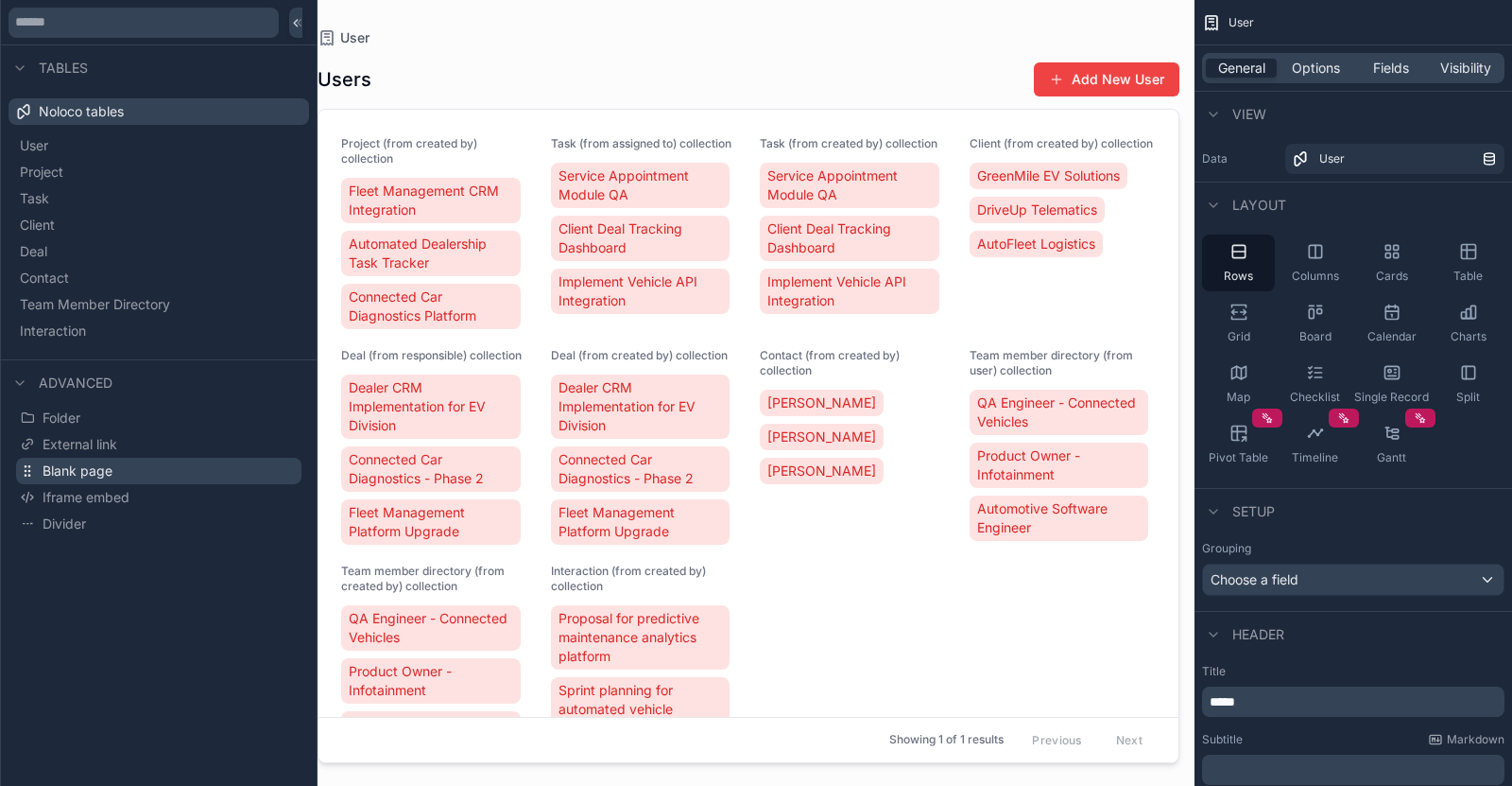
click at [117, 481] on button "Blank page" at bounding box center [158, 471] width 285 height 27
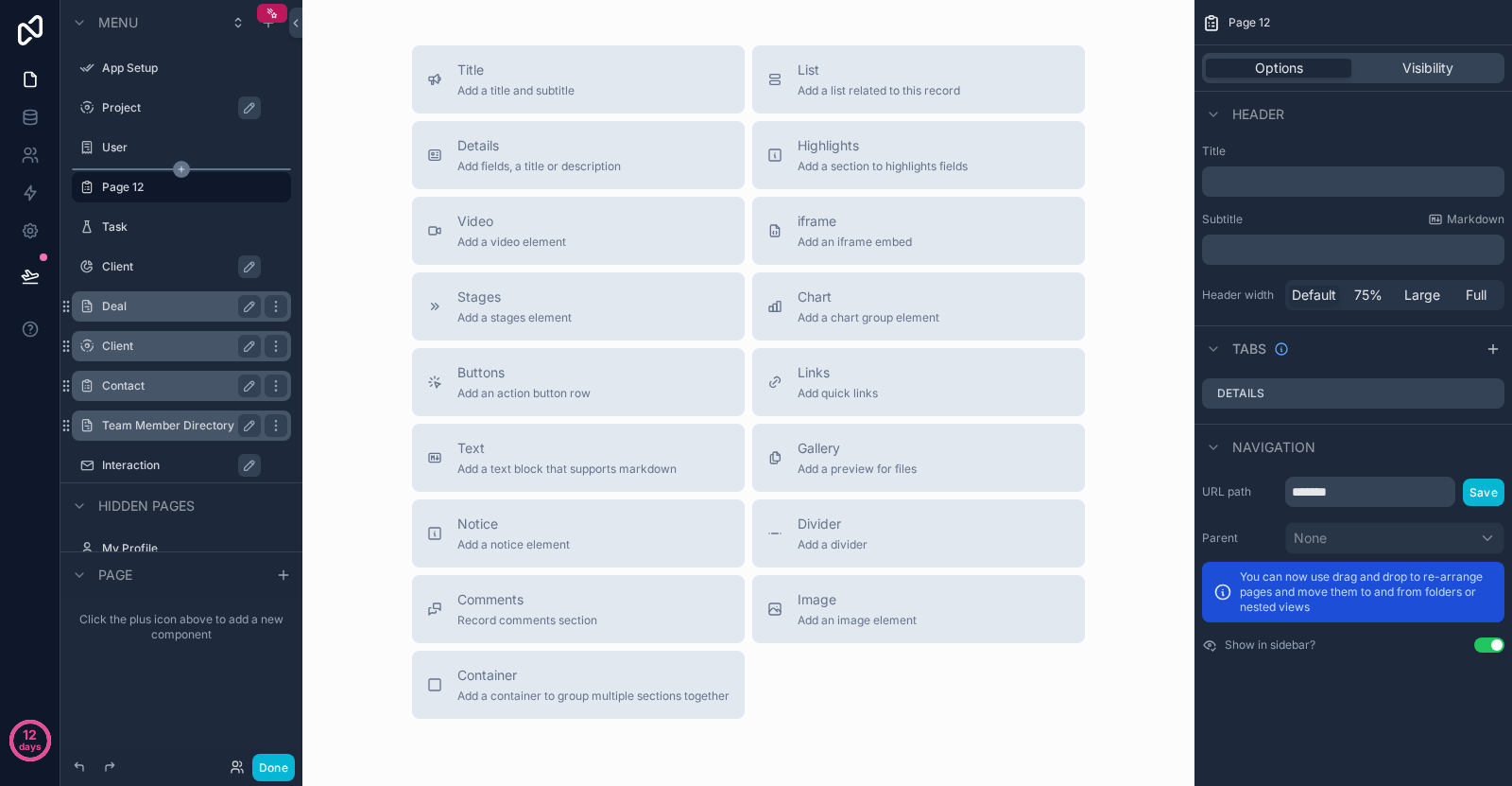
drag, startPoint x: 155, startPoint y: 183, endPoint x: 179, endPoint y: 169, distance: 27.8
click at [179, 169] on div "scrollable content" at bounding box center [181, 169] width 242 height 2
click at [281, 186] on icon "scrollable content" at bounding box center [276, 187] width 15 height 15
click at [333, 186] on div "Clone Remove" at bounding box center [350, 187] width 73 height 53
click at [335, 194] on button "Remove" at bounding box center [350, 200] width 73 height 19
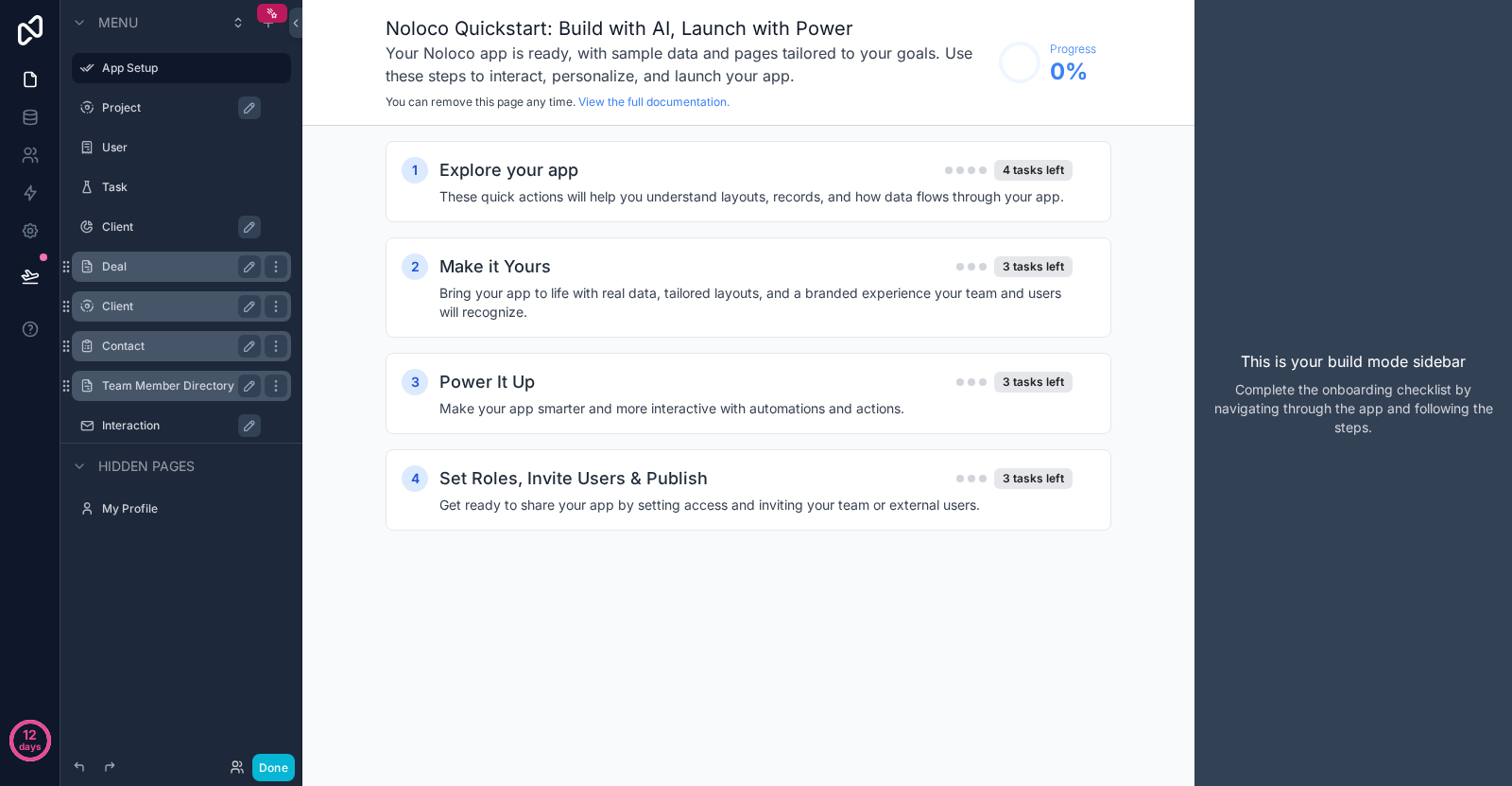
click at [183, 108] on label "Project" at bounding box center [191, 108] width 177 height 15
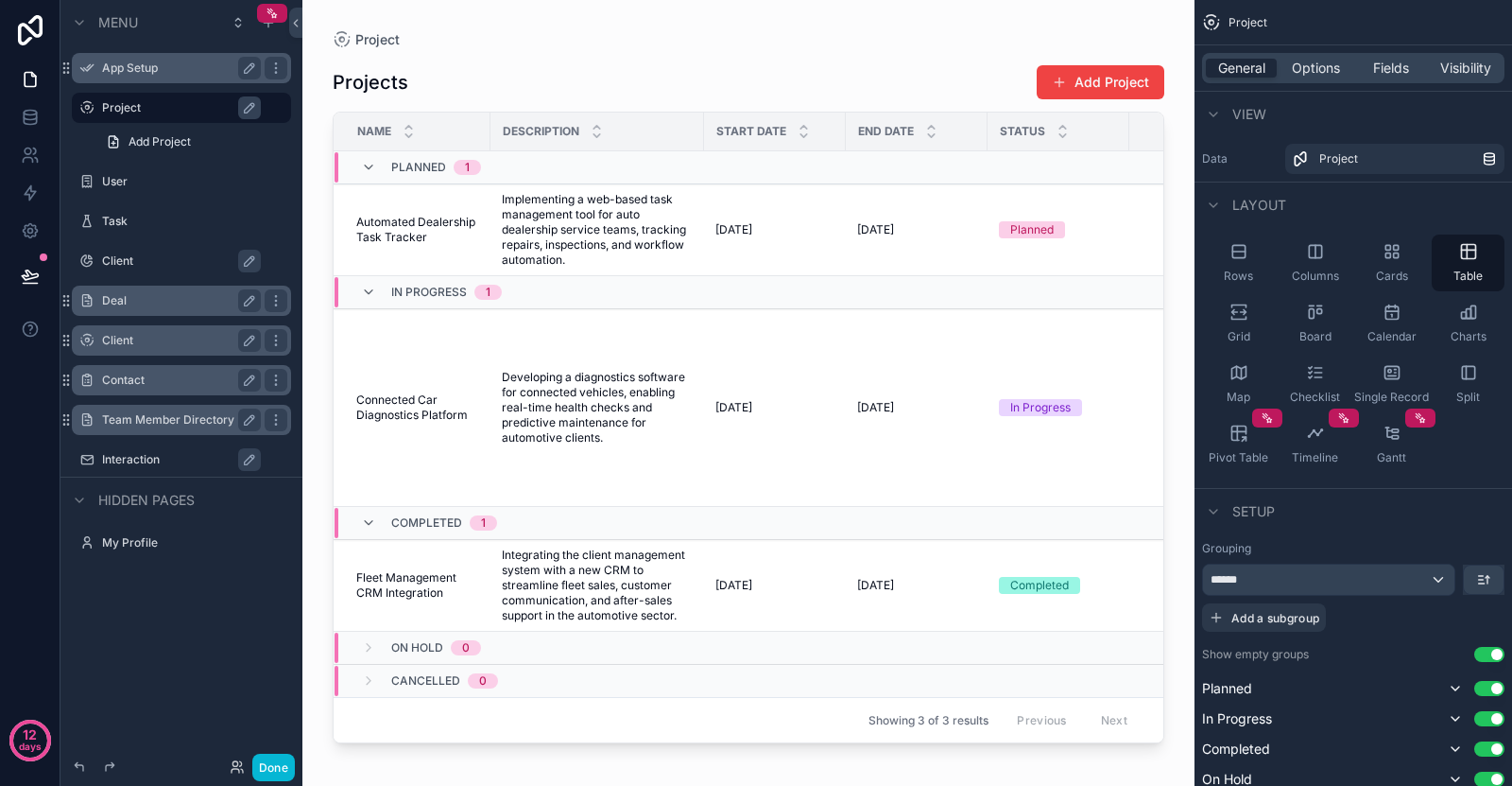
click at [121, 58] on div "App Setup" at bounding box center [182, 68] width 159 height 23
click at [185, 49] on icon "scrollable content" at bounding box center [181, 50] width 17 height 17
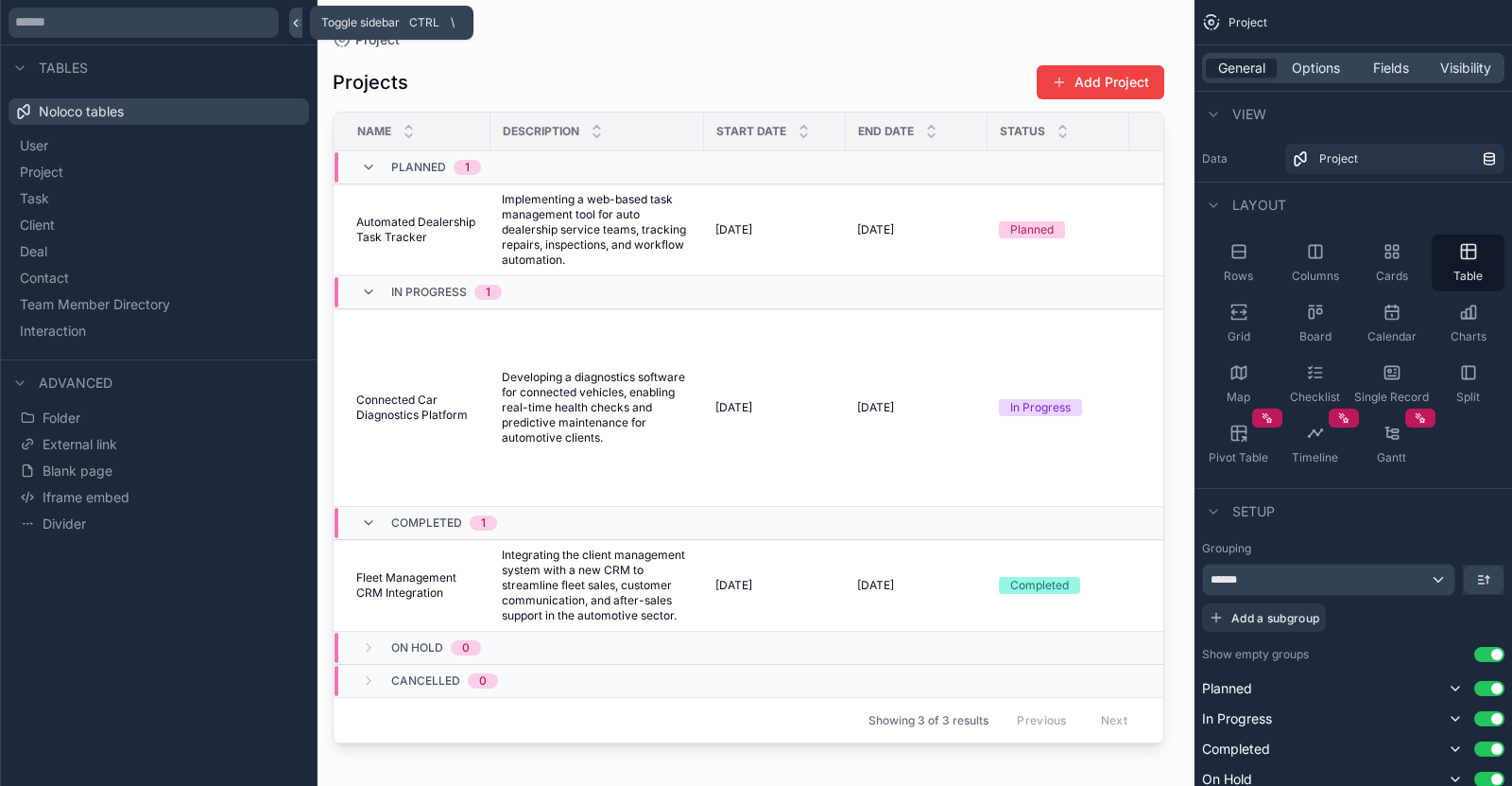
click at [296, 27] on icon at bounding box center [296, 23] width 13 height 14
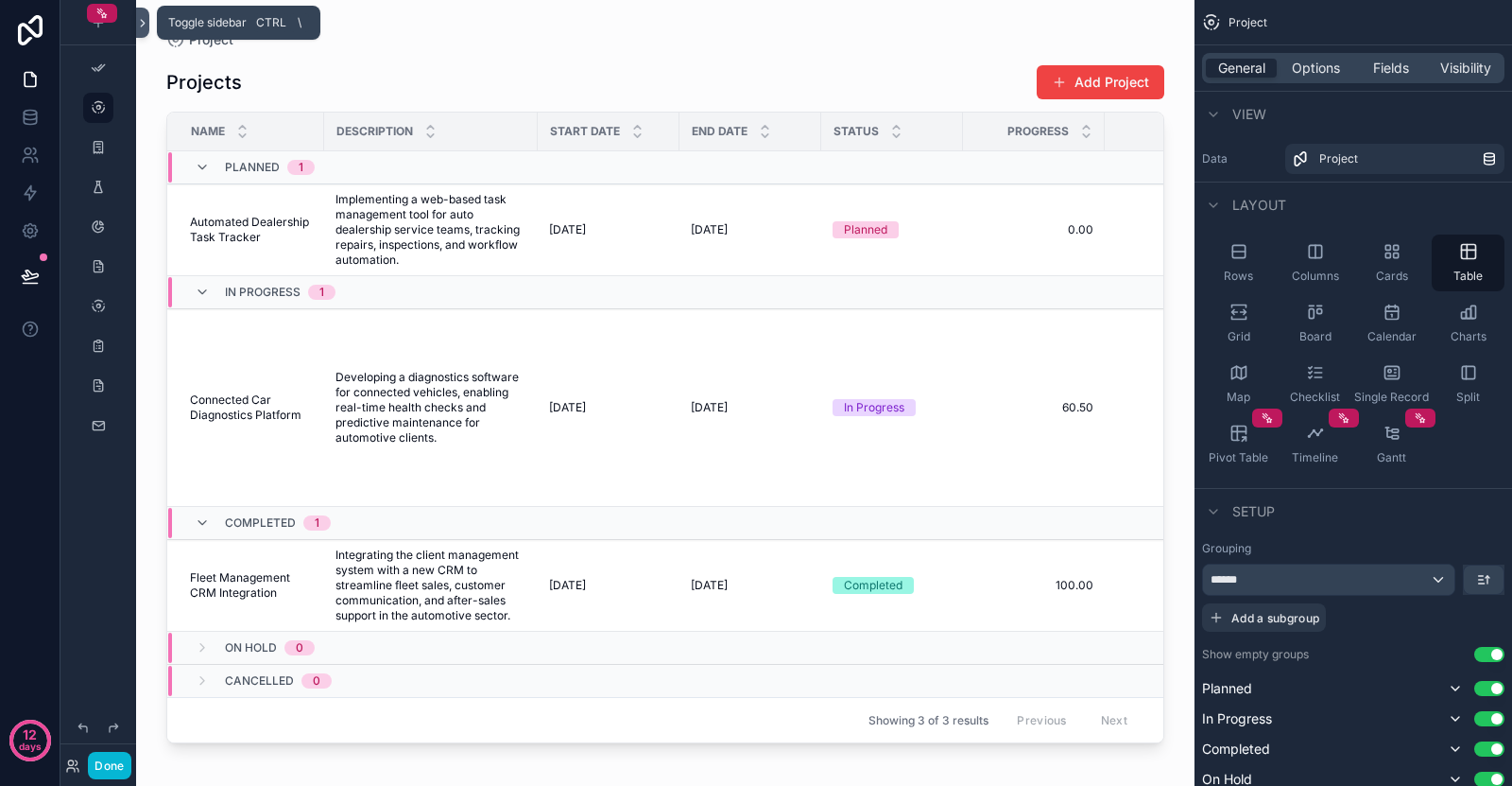
click at [139, 15] on button at bounding box center [143, 23] width 13 height 30
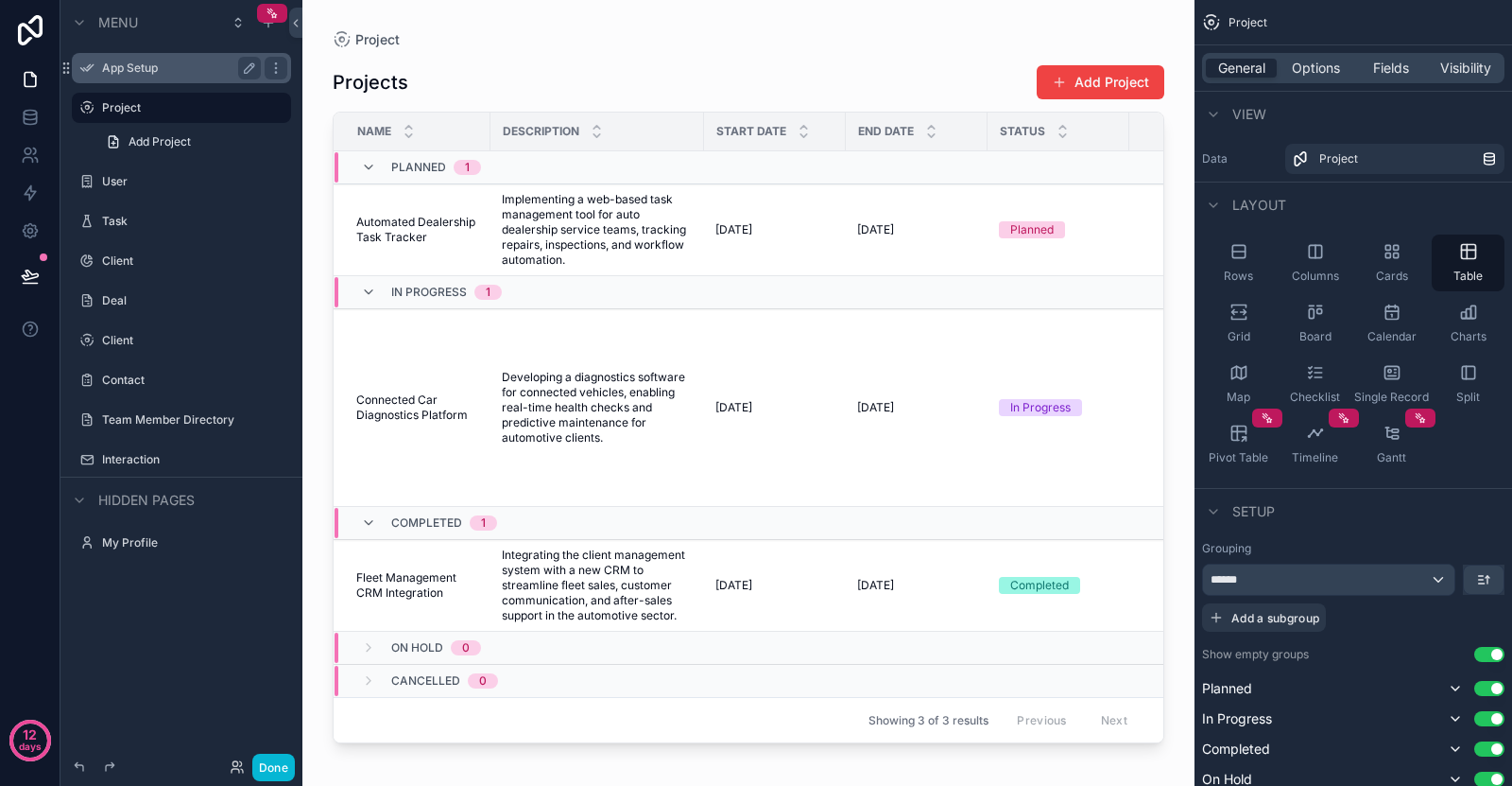
click at [142, 61] on label "App Setup" at bounding box center [178, 68] width 152 height 15
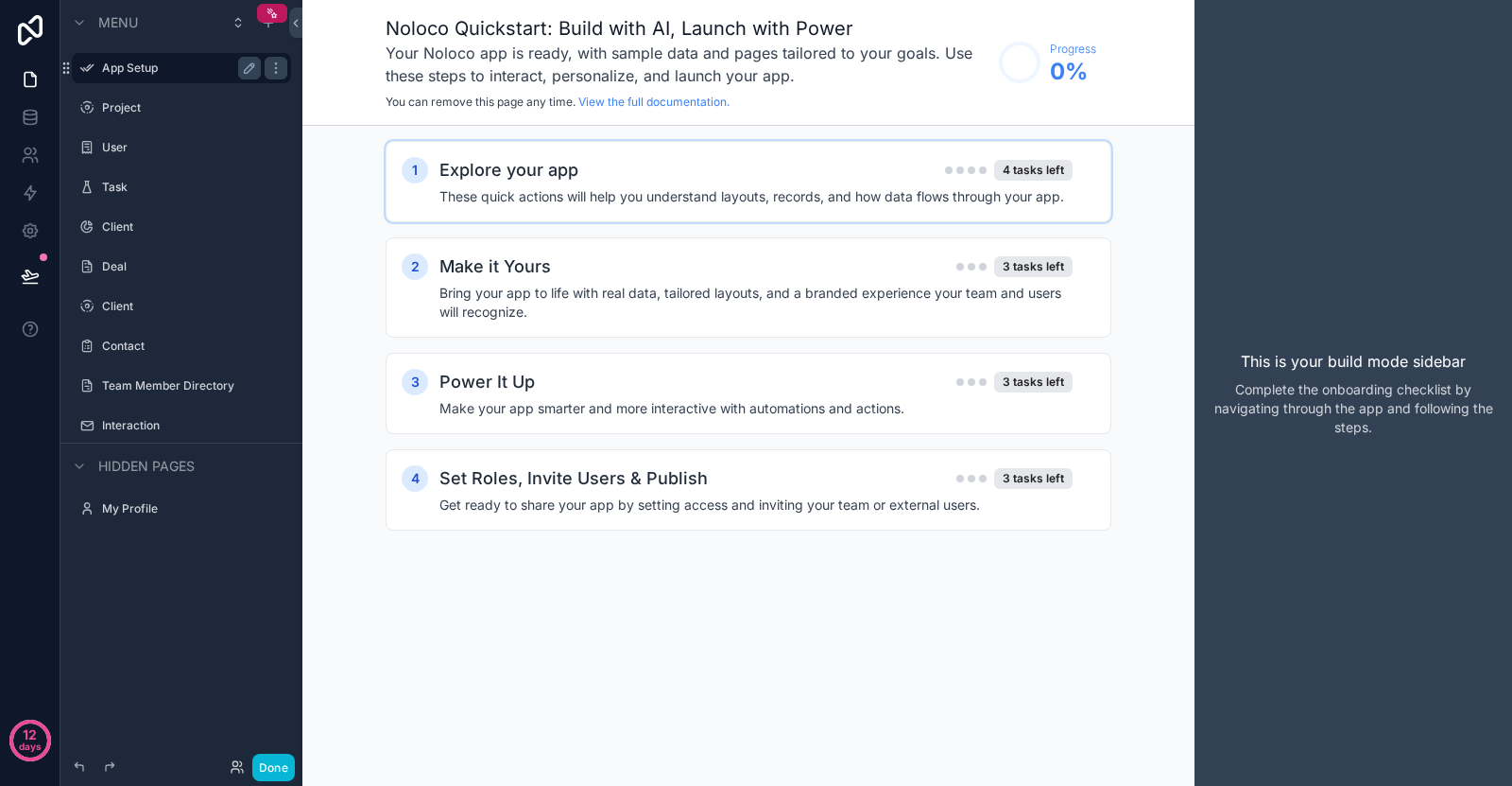
click at [523, 159] on h2 "Explore your app" at bounding box center [509, 171] width 139 height 27
